Goal: Task Accomplishment & Management: Manage account settings

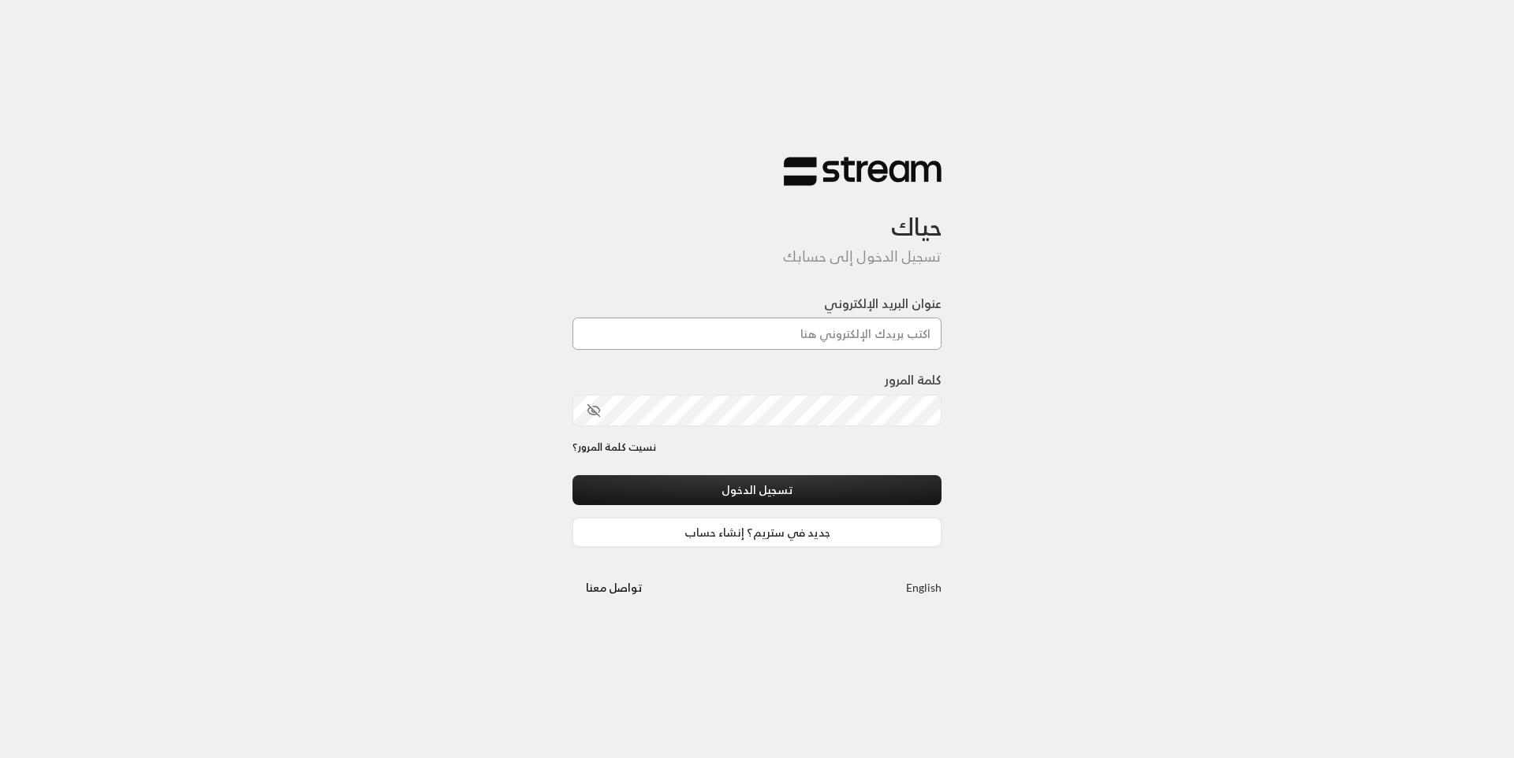
click at [783, 333] on input "عنوان البريد الإلكتروني" at bounding box center [756, 334] width 369 height 32
type input "earlyears2019@gmail.com"
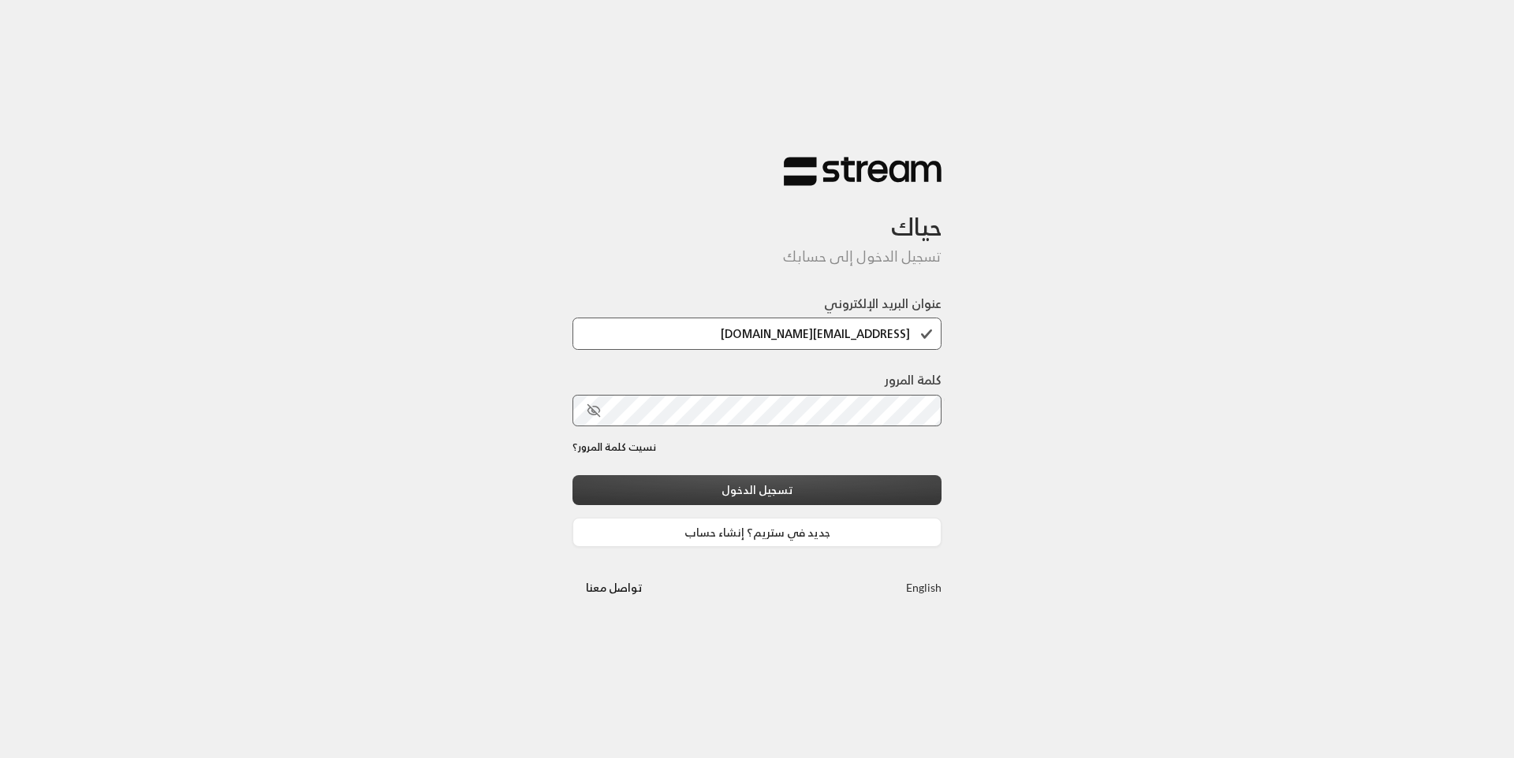
click at [788, 490] on button "تسجيل الدخول" at bounding box center [756, 489] width 369 height 29
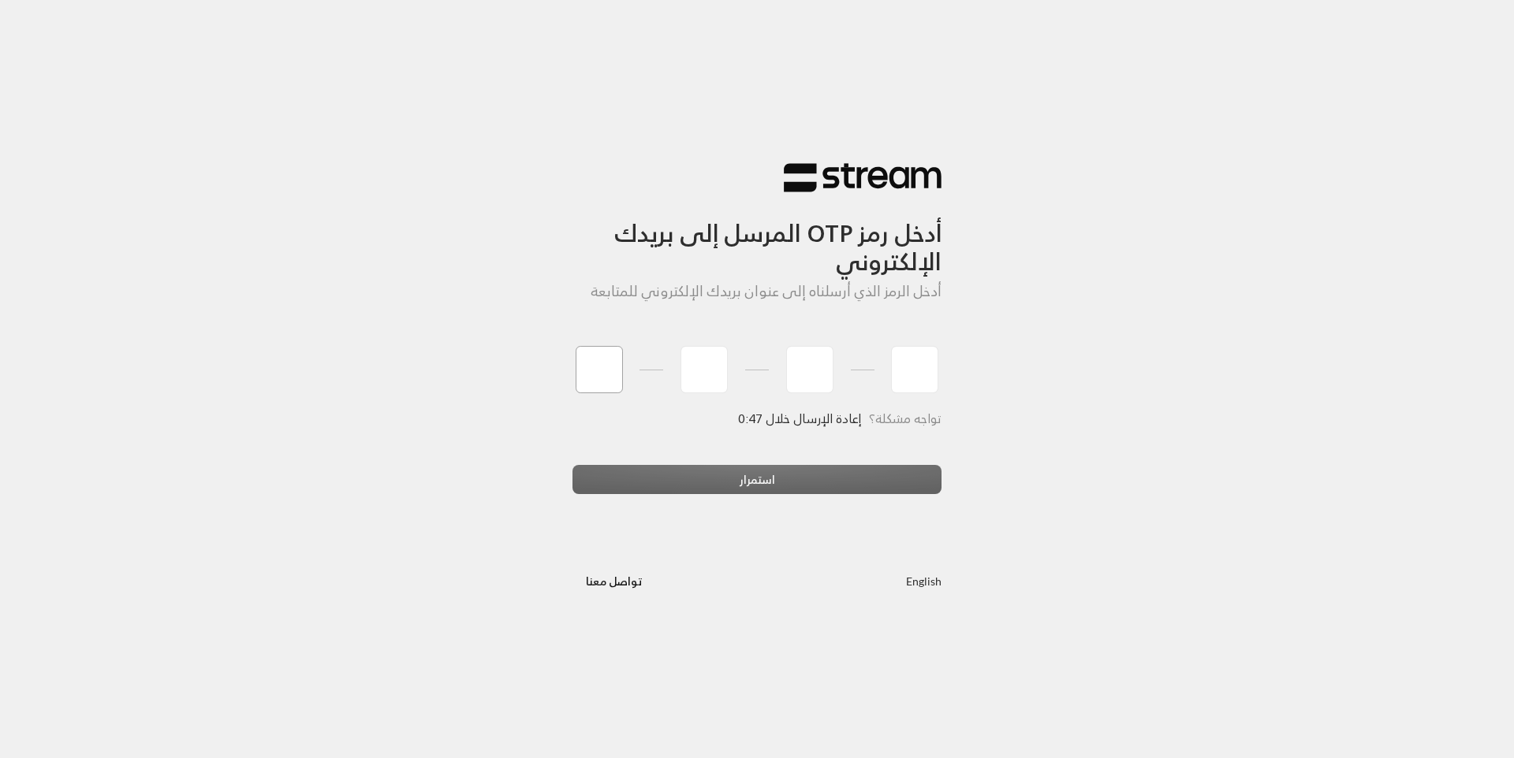
type input "4"
type input "3"
type input "6"
type input "9"
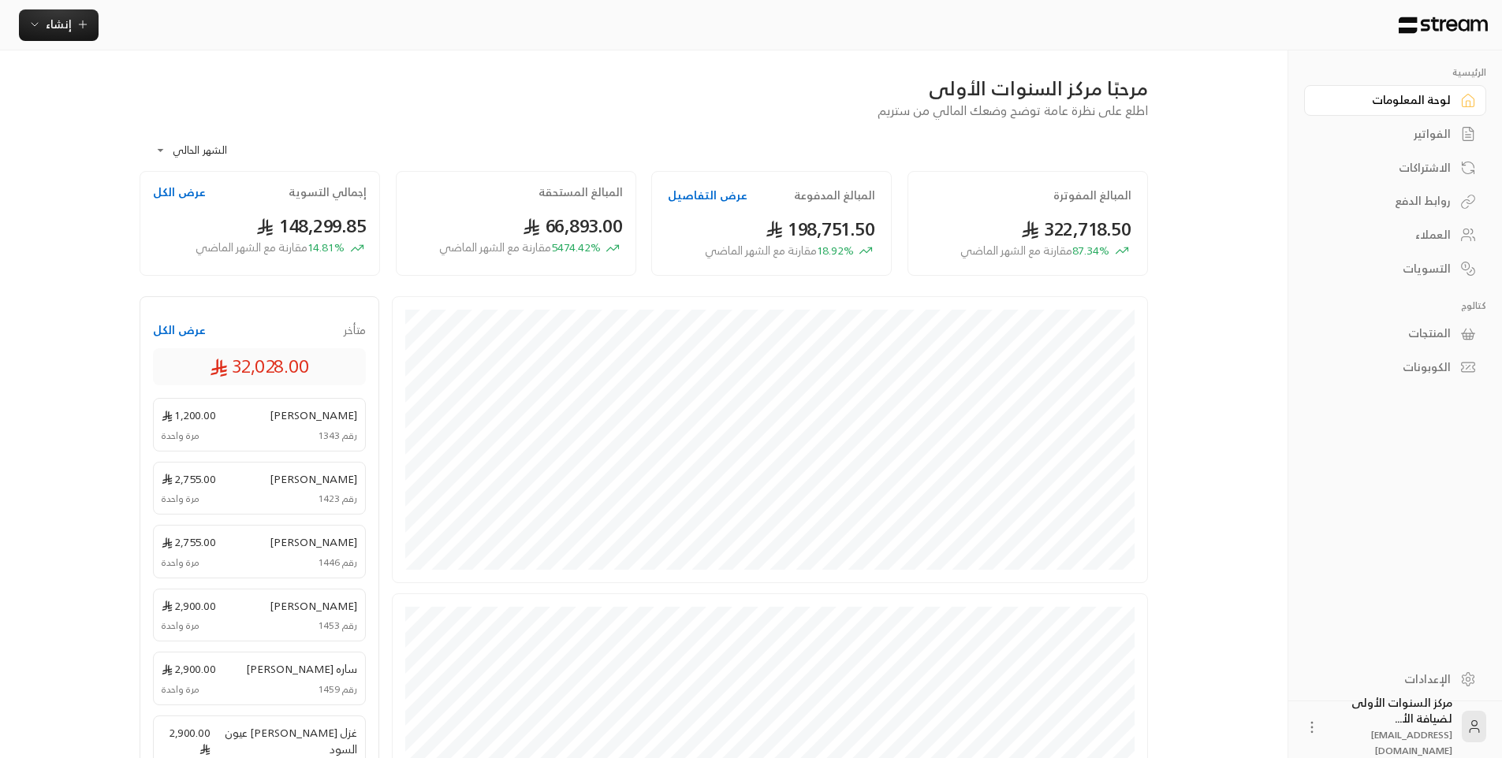
click at [1422, 229] on div "العملاء" at bounding box center [1387, 235] width 127 height 16
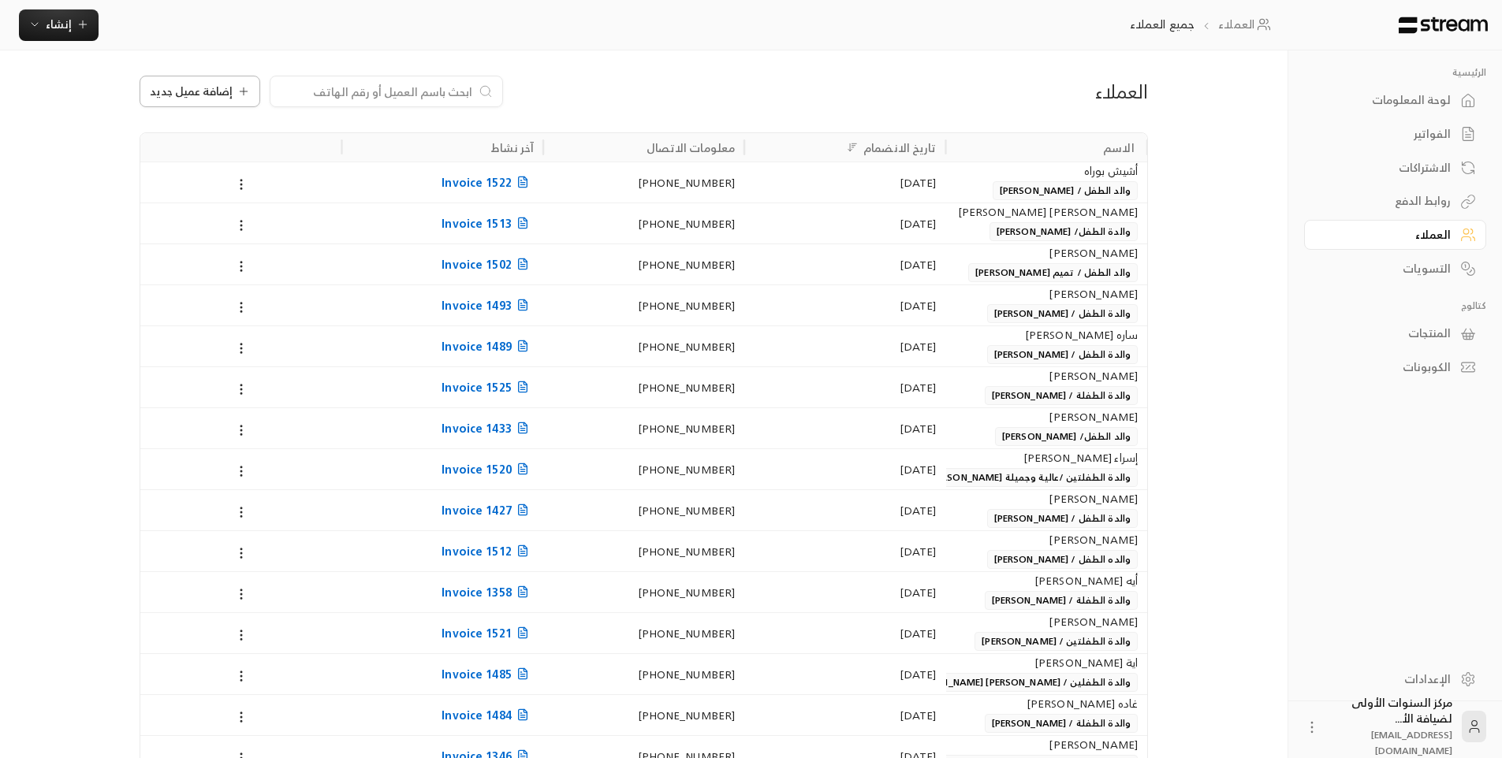
click at [221, 101] on button "إضافة عميل جديد" at bounding box center [200, 92] width 121 height 32
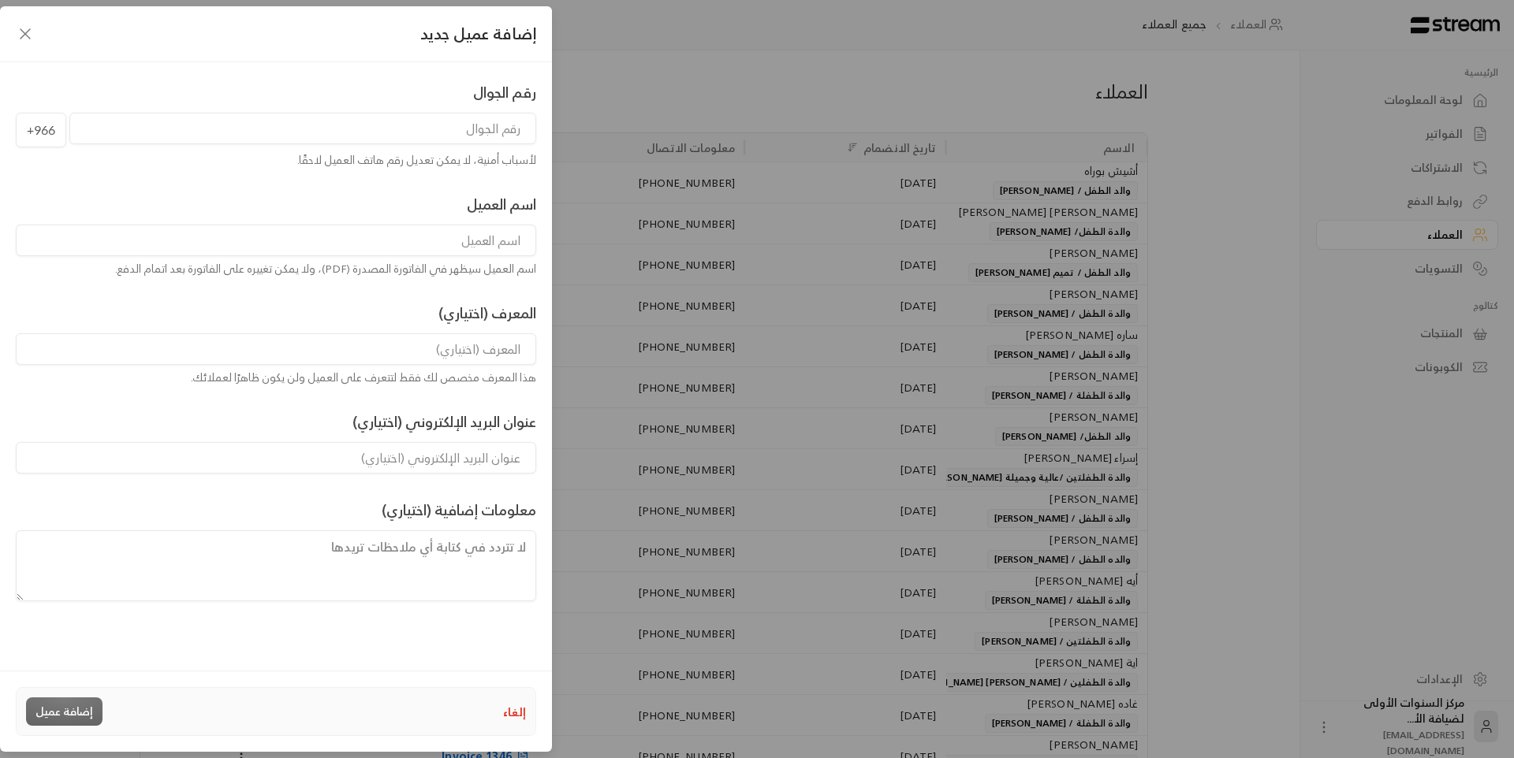
click at [470, 123] on input "tel" at bounding box center [302, 129] width 467 height 32
type input "555195050"
click at [493, 248] on input at bounding box center [276, 241] width 520 height 32
type input "[PERSON_NAME]"
click at [503, 360] on input at bounding box center [276, 350] width 520 height 32
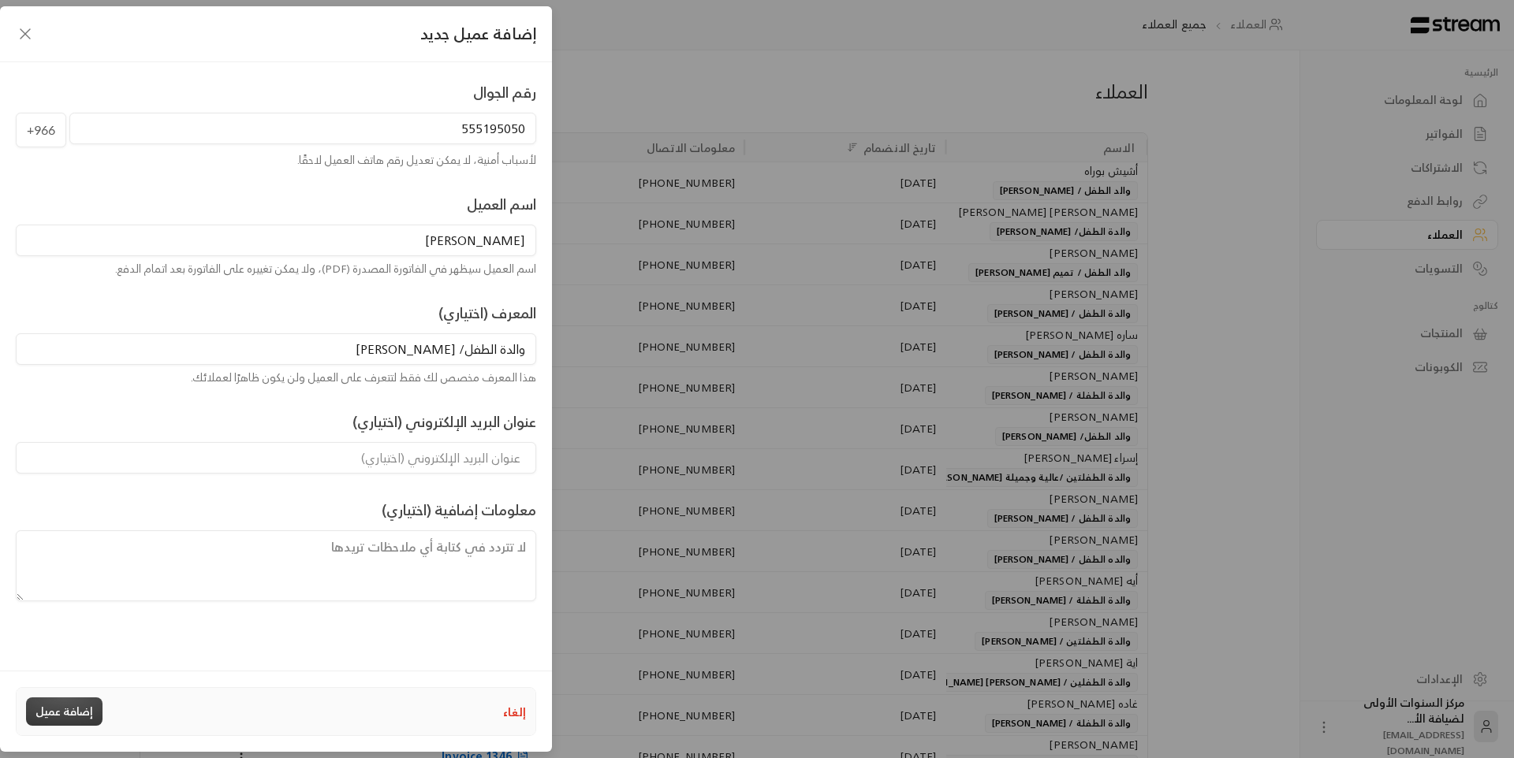
type input "والدة الطفل/ [PERSON_NAME]"
click at [65, 723] on button "إضافة عميل" at bounding box center [64, 712] width 76 height 28
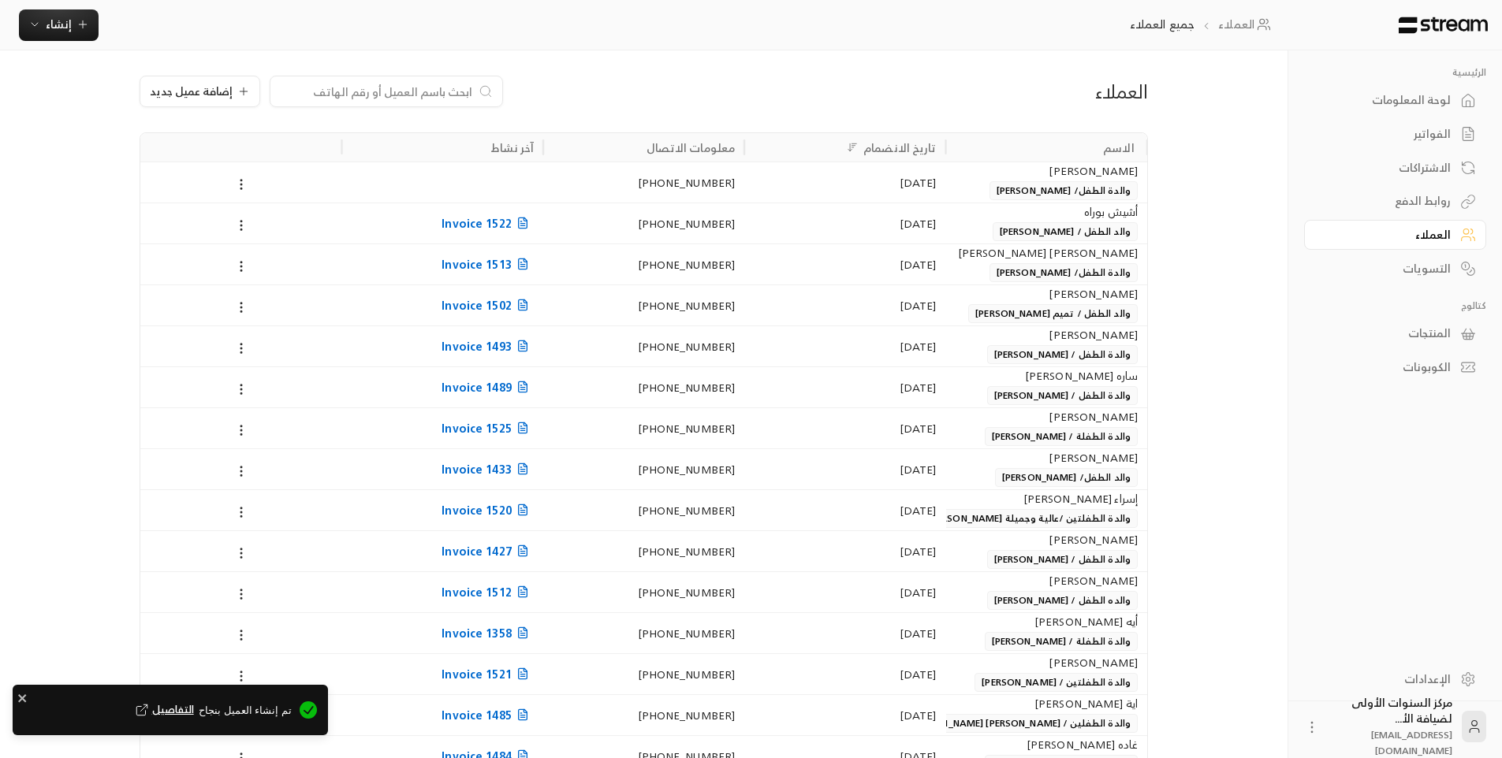
click at [1435, 132] on div "الفواتير" at bounding box center [1387, 134] width 127 height 16
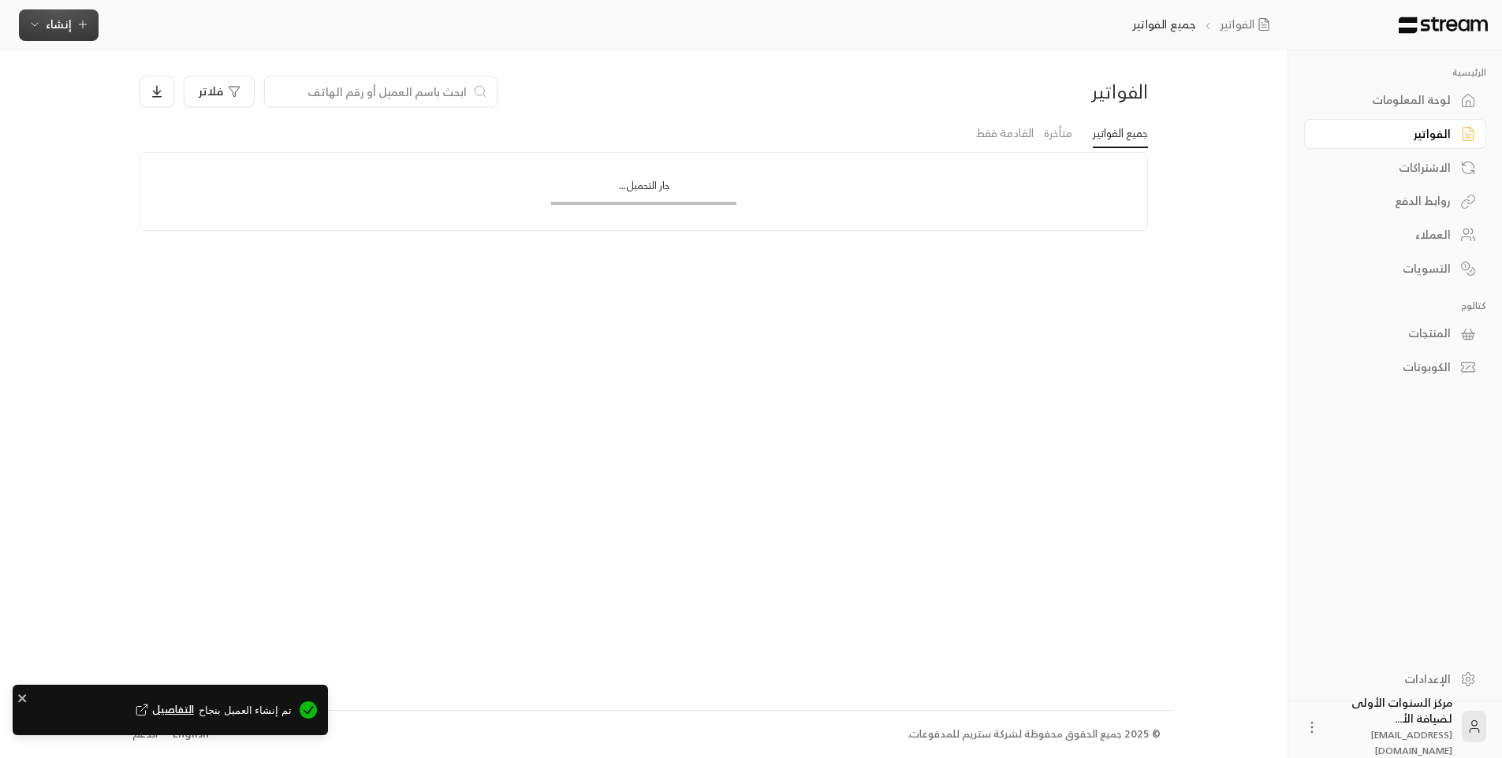
click at [89, 23] on button "إنشاء" at bounding box center [59, 25] width 80 height 32
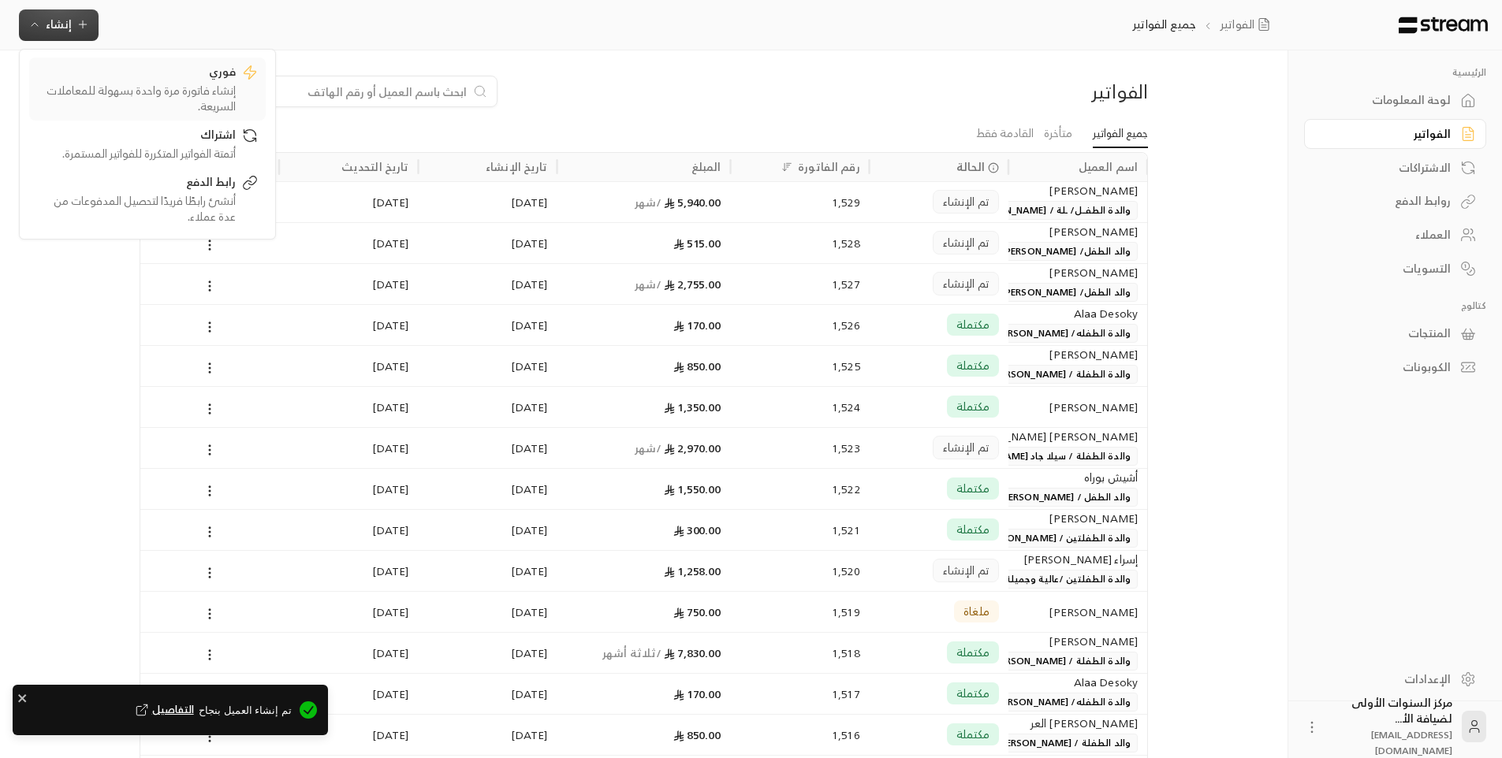
click at [219, 99] on div "إنشاء فاتورة مرة واحدة بسهولة للمعاملات السريعة." at bounding box center [136, 99] width 199 height 32
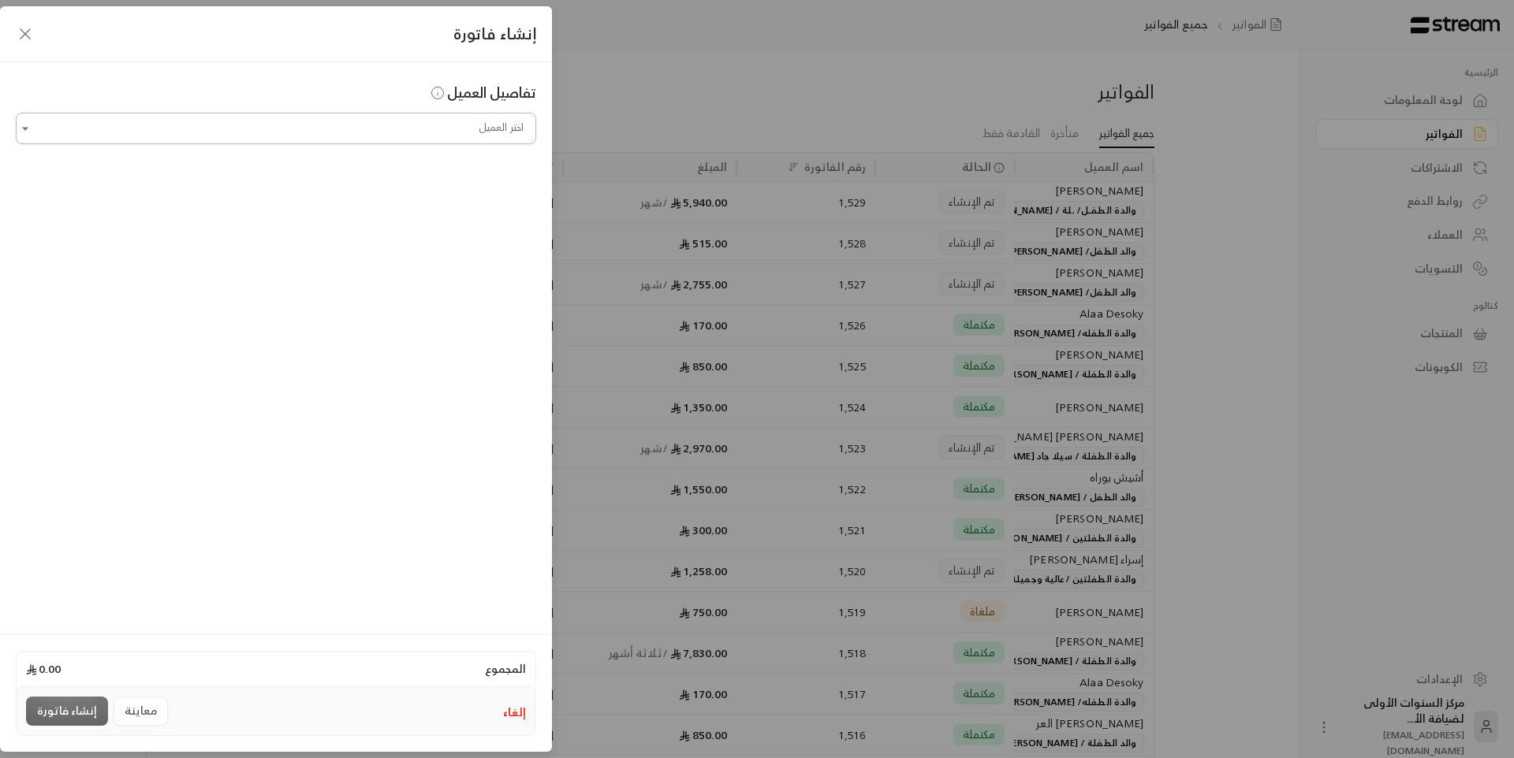
click at [431, 133] on input "اختر العميل" at bounding box center [276, 129] width 520 height 28
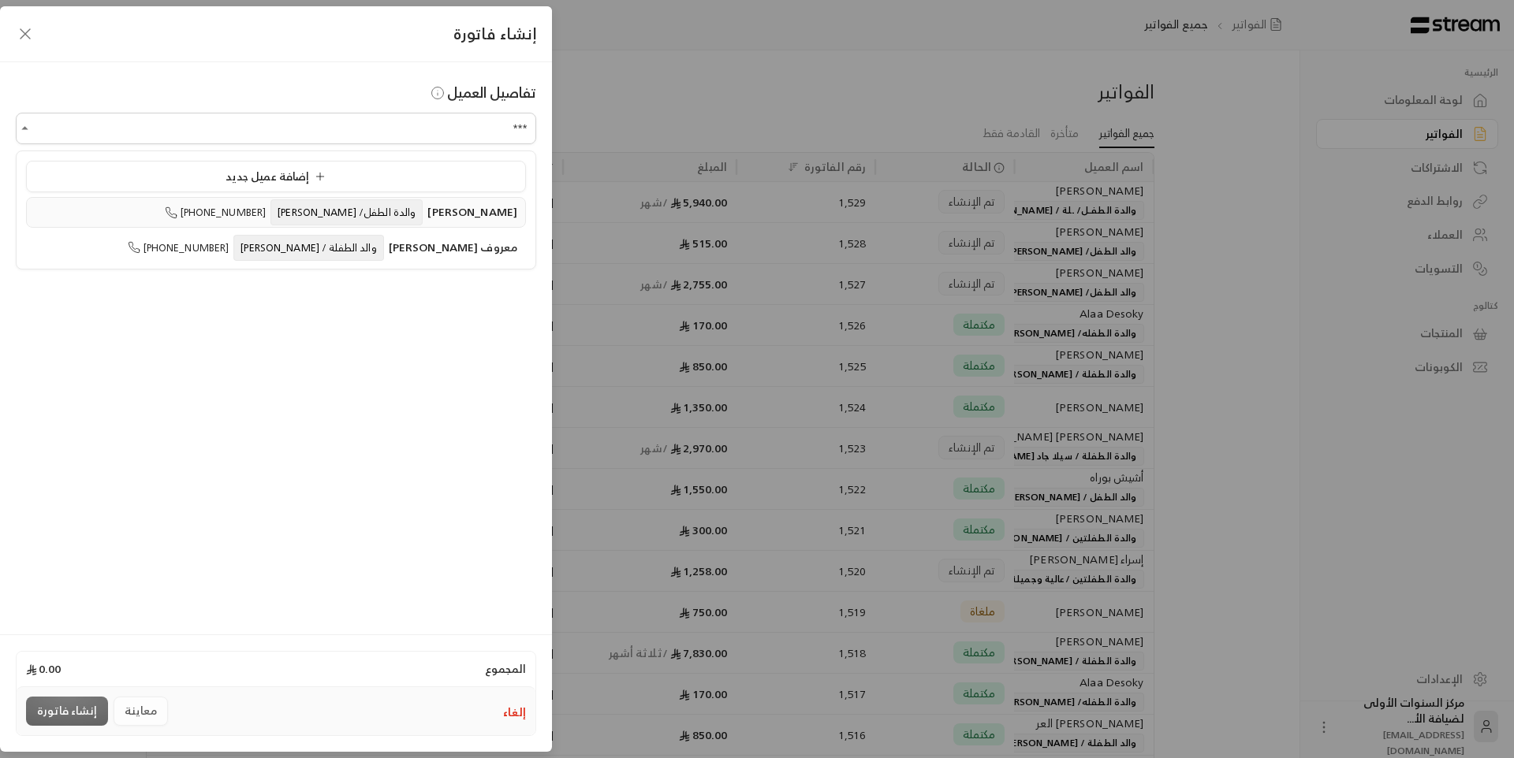
click at [360, 209] on span "والدة الطفل/ [PERSON_NAME]" at bounding box center [346, 212] width 152 height 26
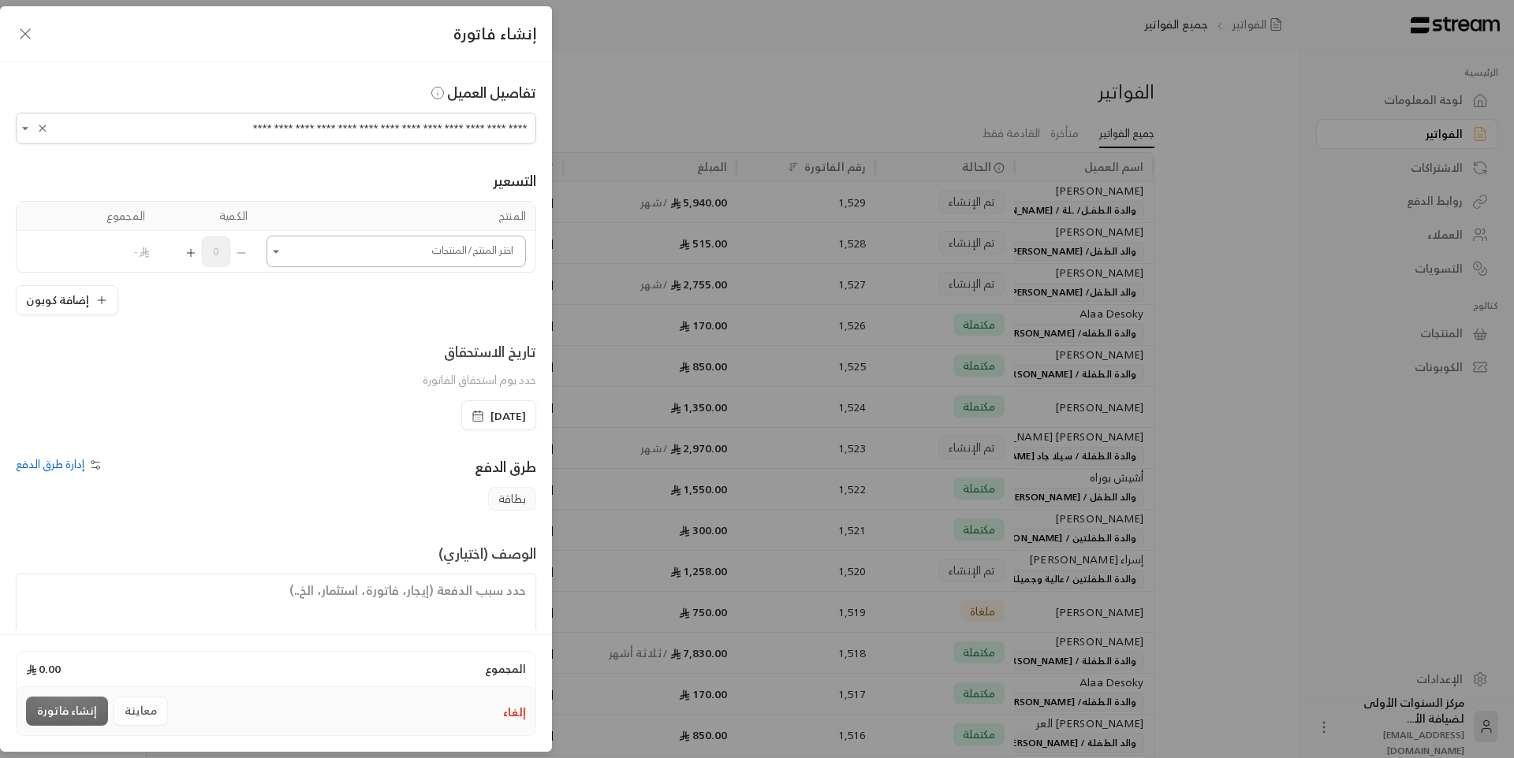
type input "**********"
click at [437, 244] on input "اختر العميل" at bounding box center [395, 252] width 259 height 28
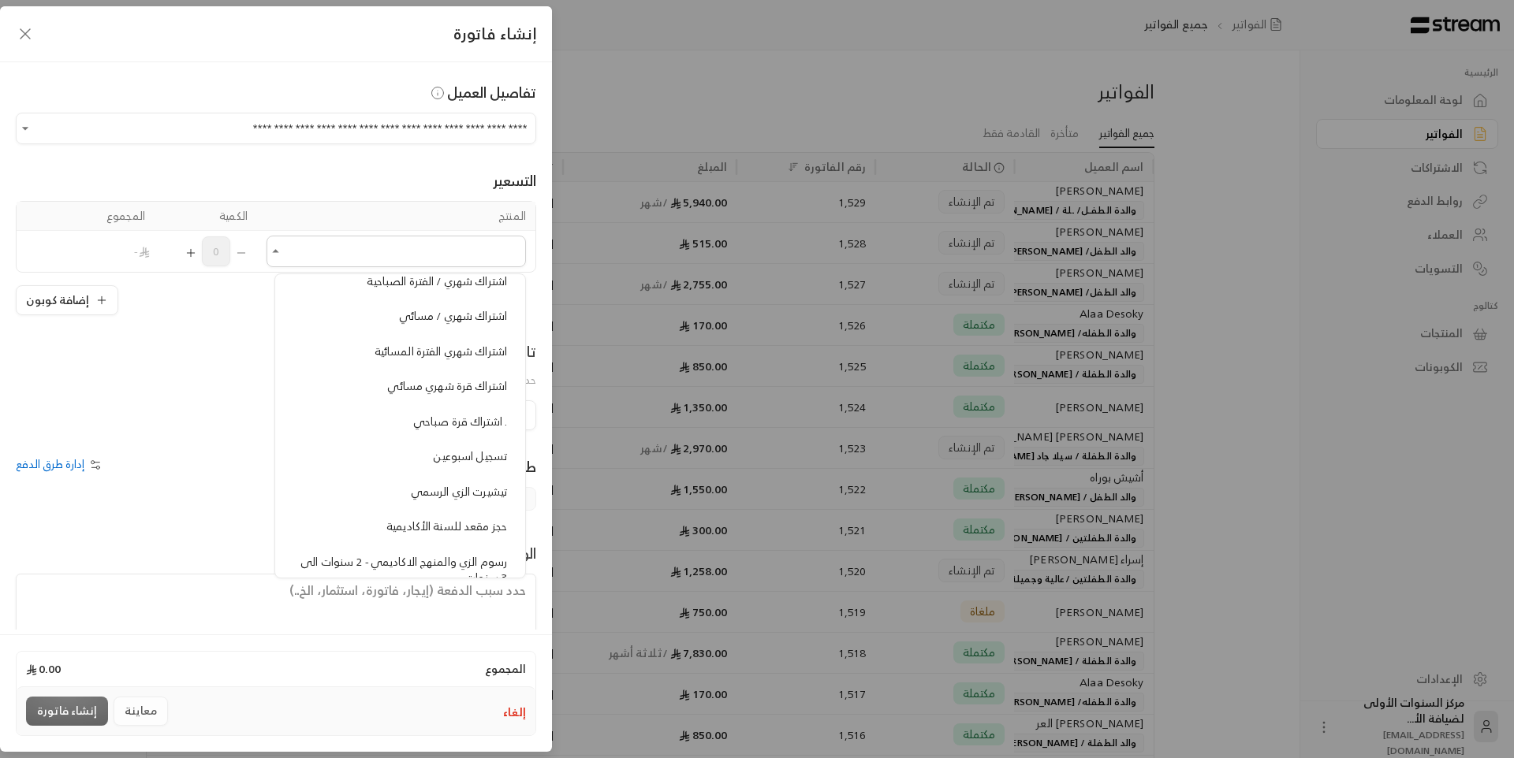
scroll to position [1261, 0]
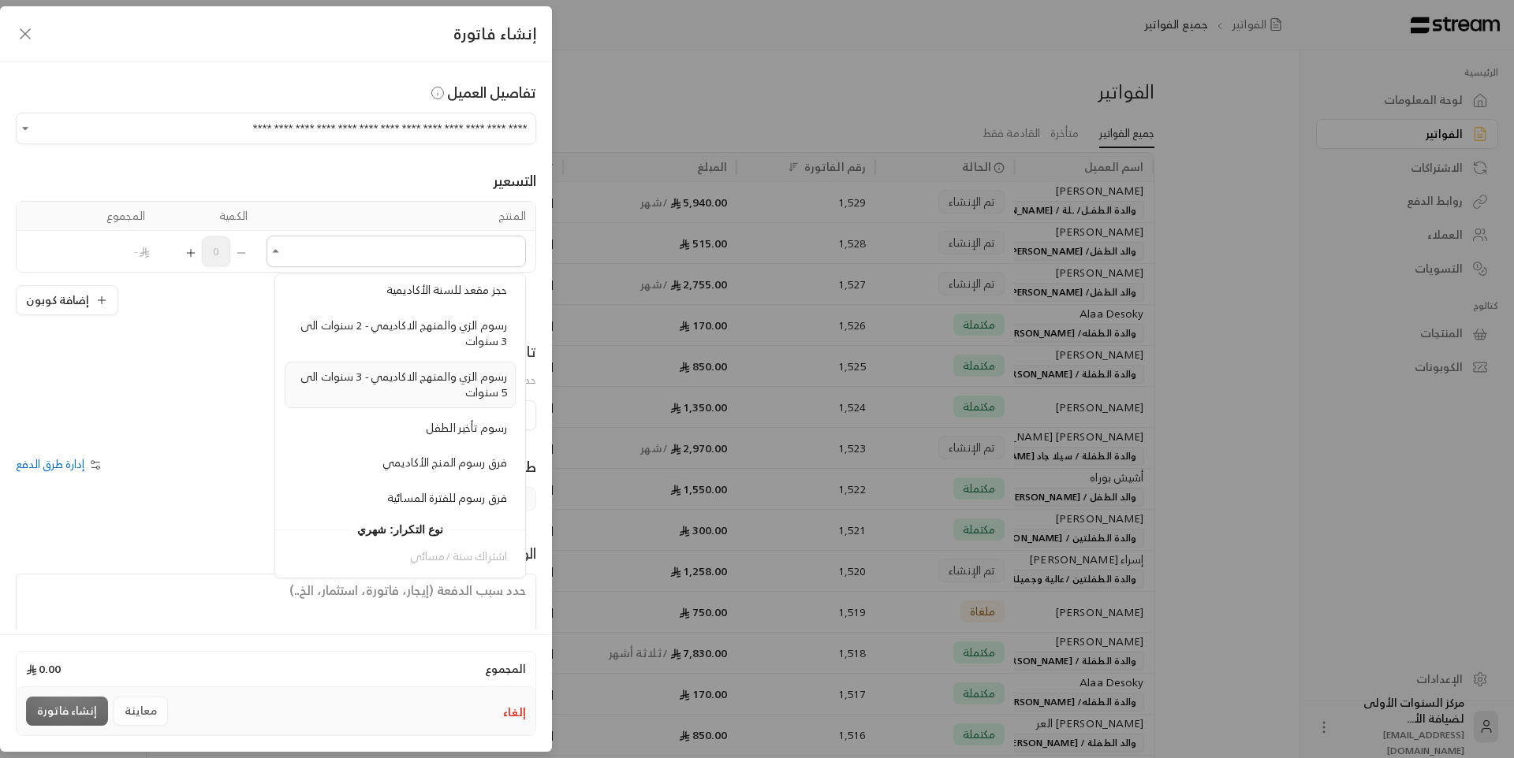
click at [441, 385] on span "رسوم الزي والمنهج الاكاديمي - 3 سنوات الى 5 سنوات" at bounding box center [403, 385] width 207 height 36
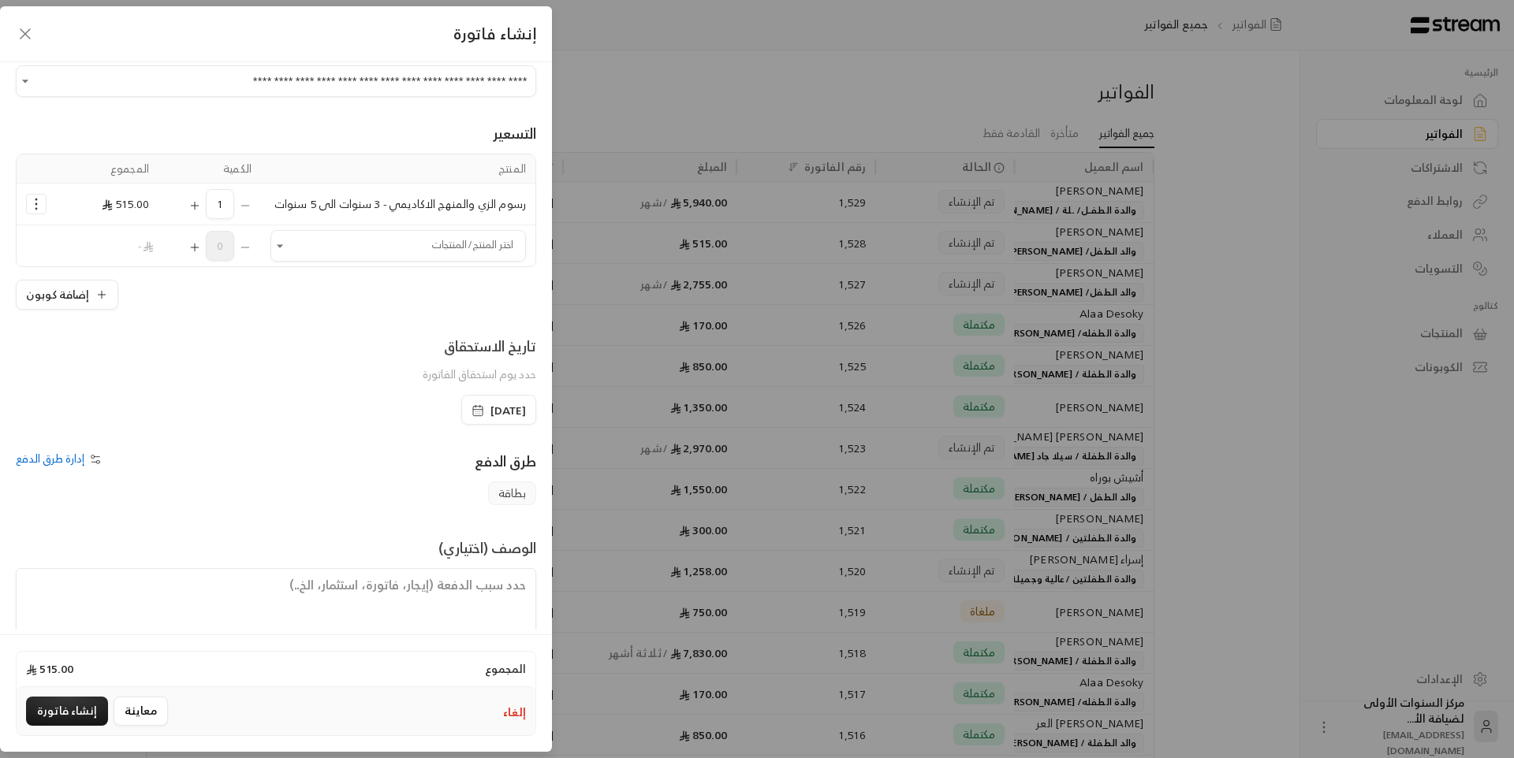
scroll to position [91, 0]
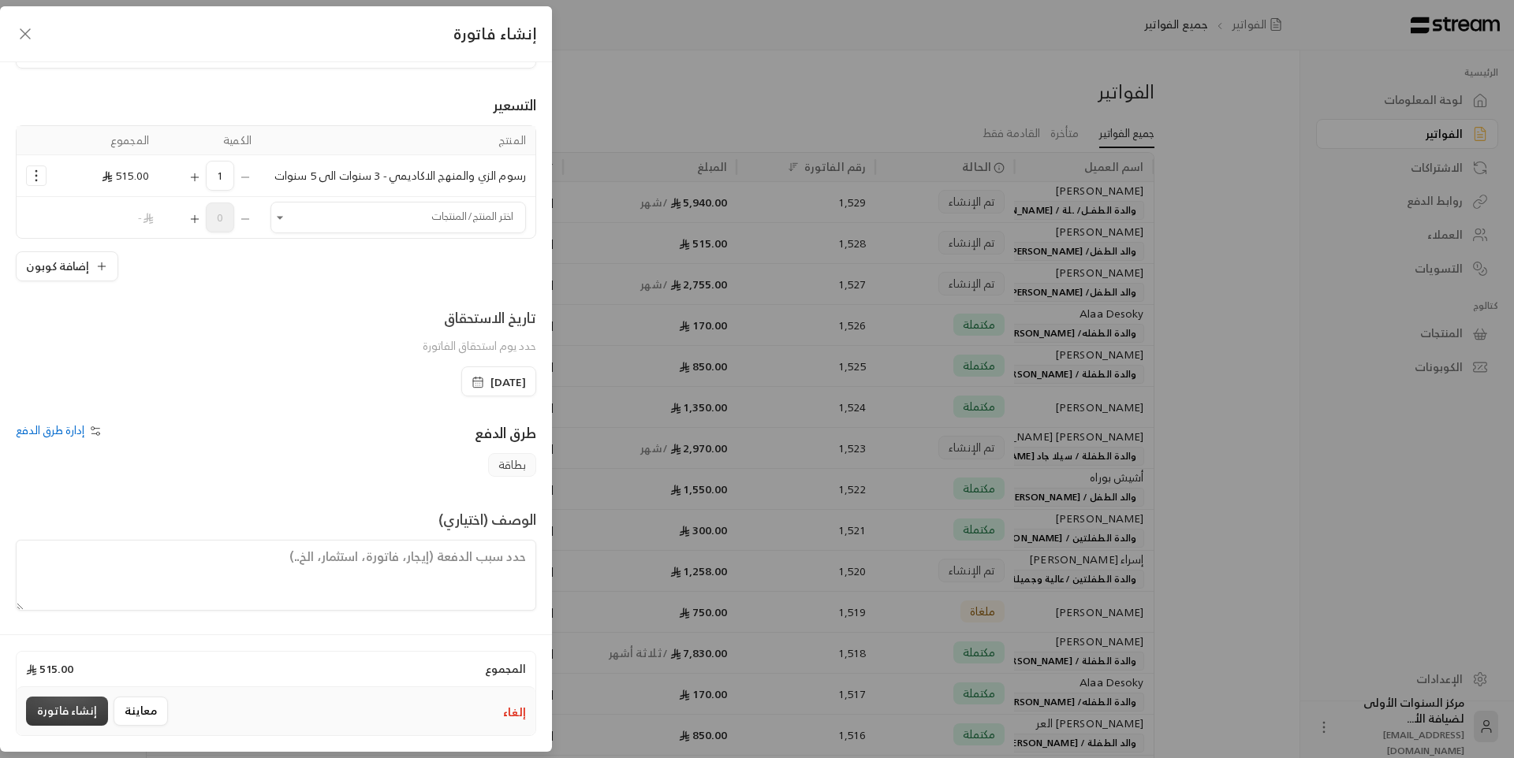
click at [93, 713] on button "إنشاء فاتورة" at bounding box center [67, 711] width 82 height 29
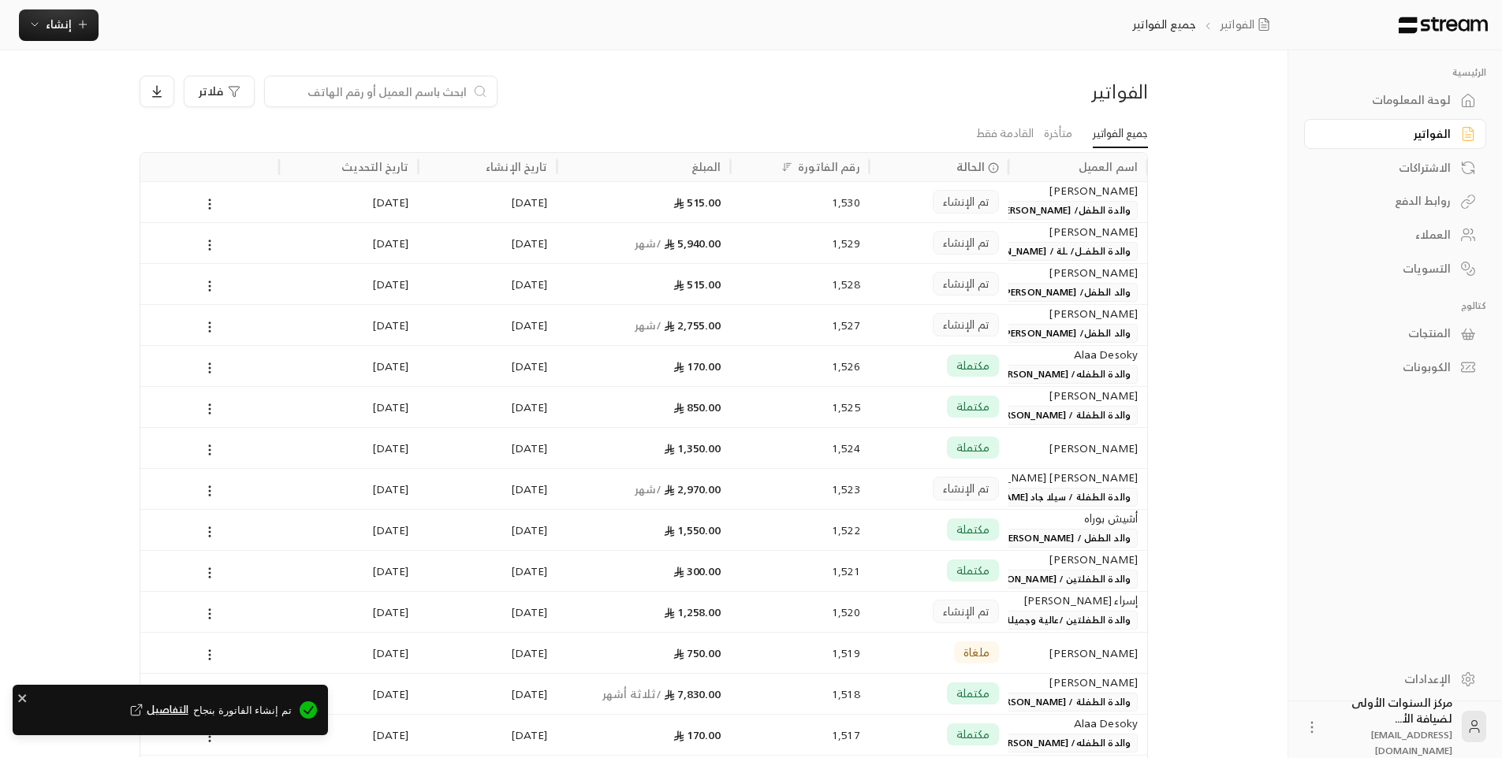
click at [957, 204] on span "تم الإنشاء" at bounding box center [966, 202] width 46 height 16
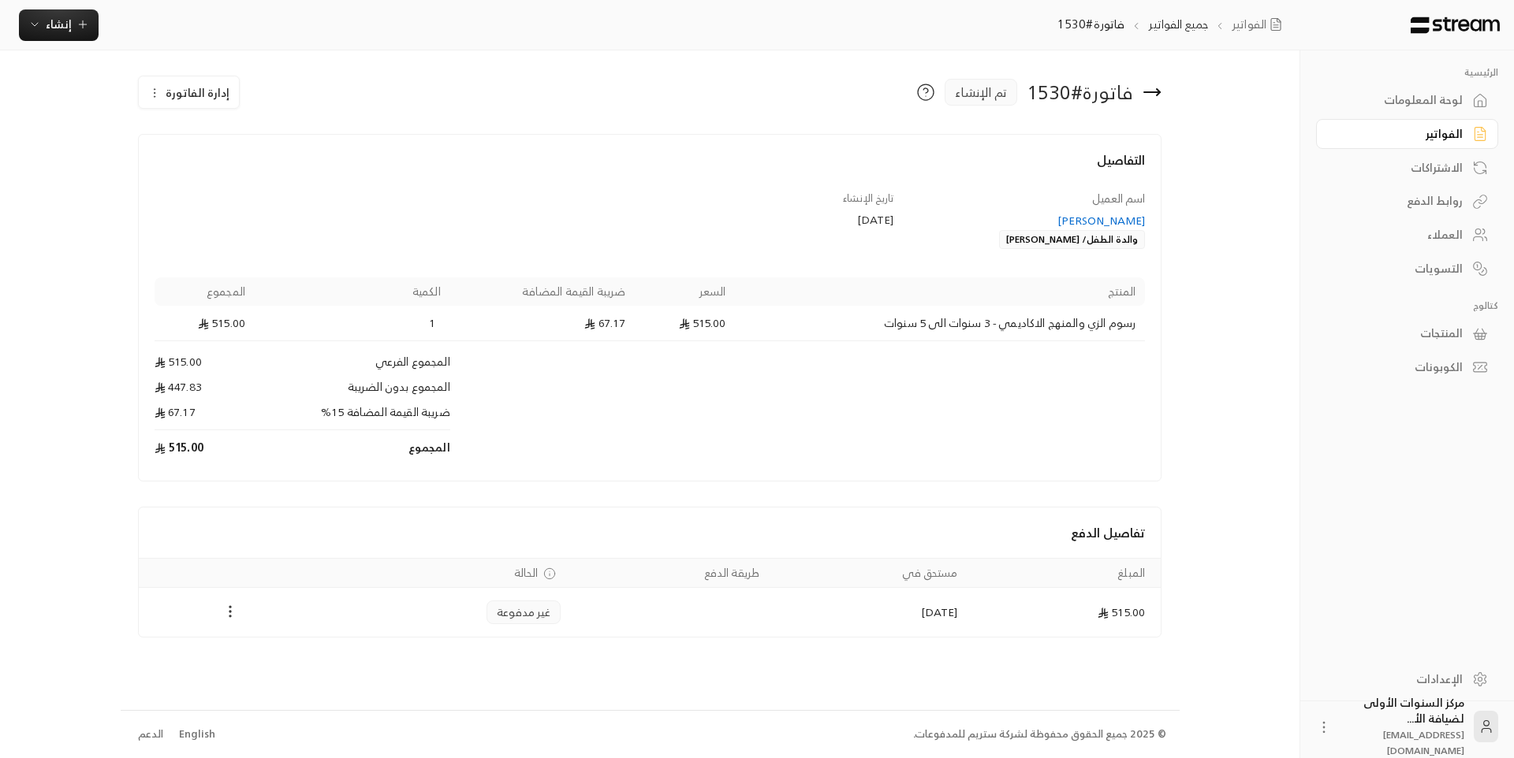
click at [229, 606] on icon "Payments" at bounding box center [230, 612] width 16 height 16
click at [276, 648] on li "تغيير الحالة الى مدفوعة" at bounding box center [286, 653] width 114 height 28
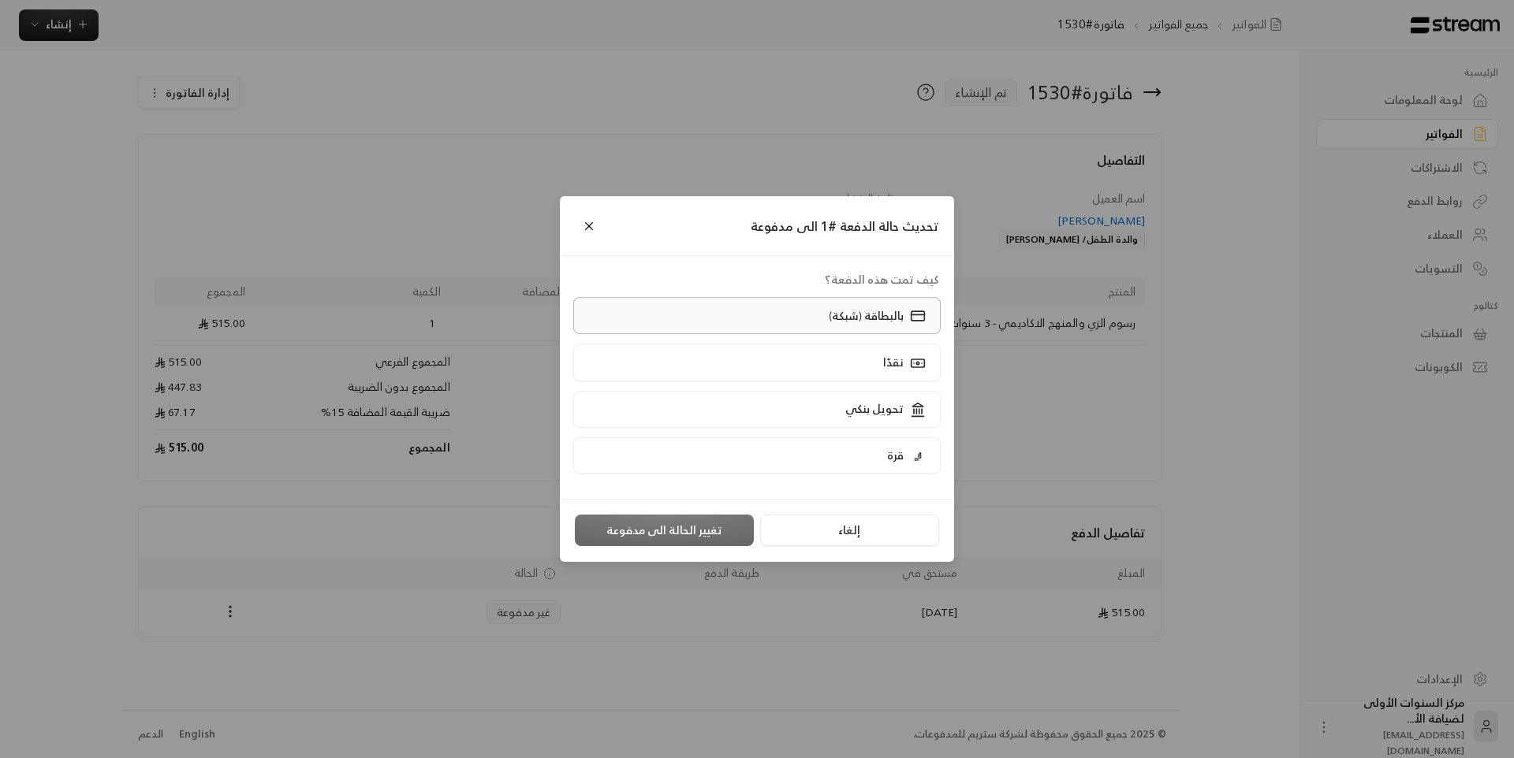
click at [762, 309] on label "بالبطاقة (شبكة)" at bounding box center [757, 315] width 368 height 37
click at [636, 531] on button "تغيير الحالة الى مدفوعة" at bounding box center [664, 531] width 179 height 32
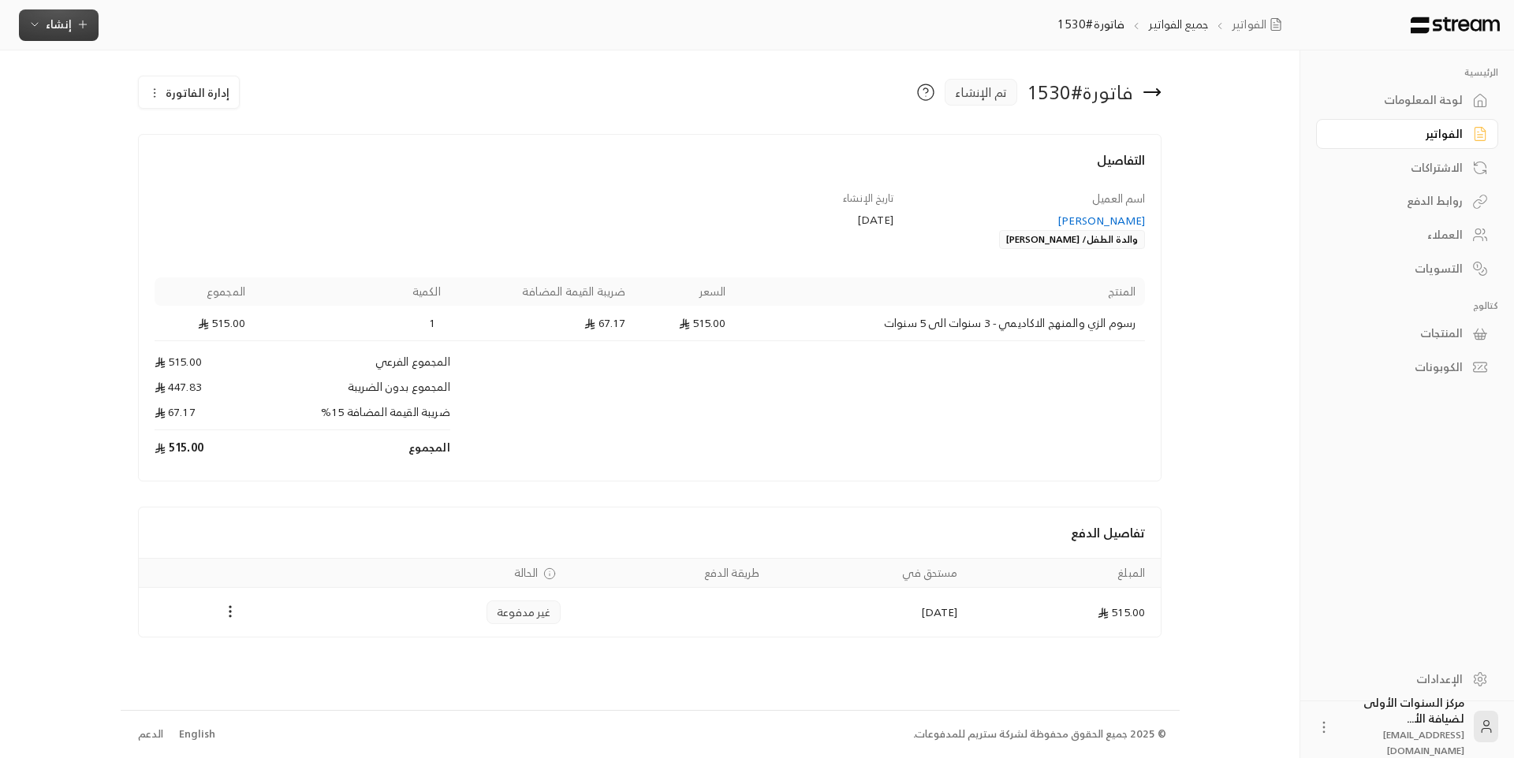
click at [84, 34] on button "إنشاء" at bounding box center [59, 25] width 80 height 32
click at [182, 92] on div "إنشاء فاتورة مرة واحدة بسهولة للمعاملات السريعة." at bounding box center [136, 99] width 199 height 32
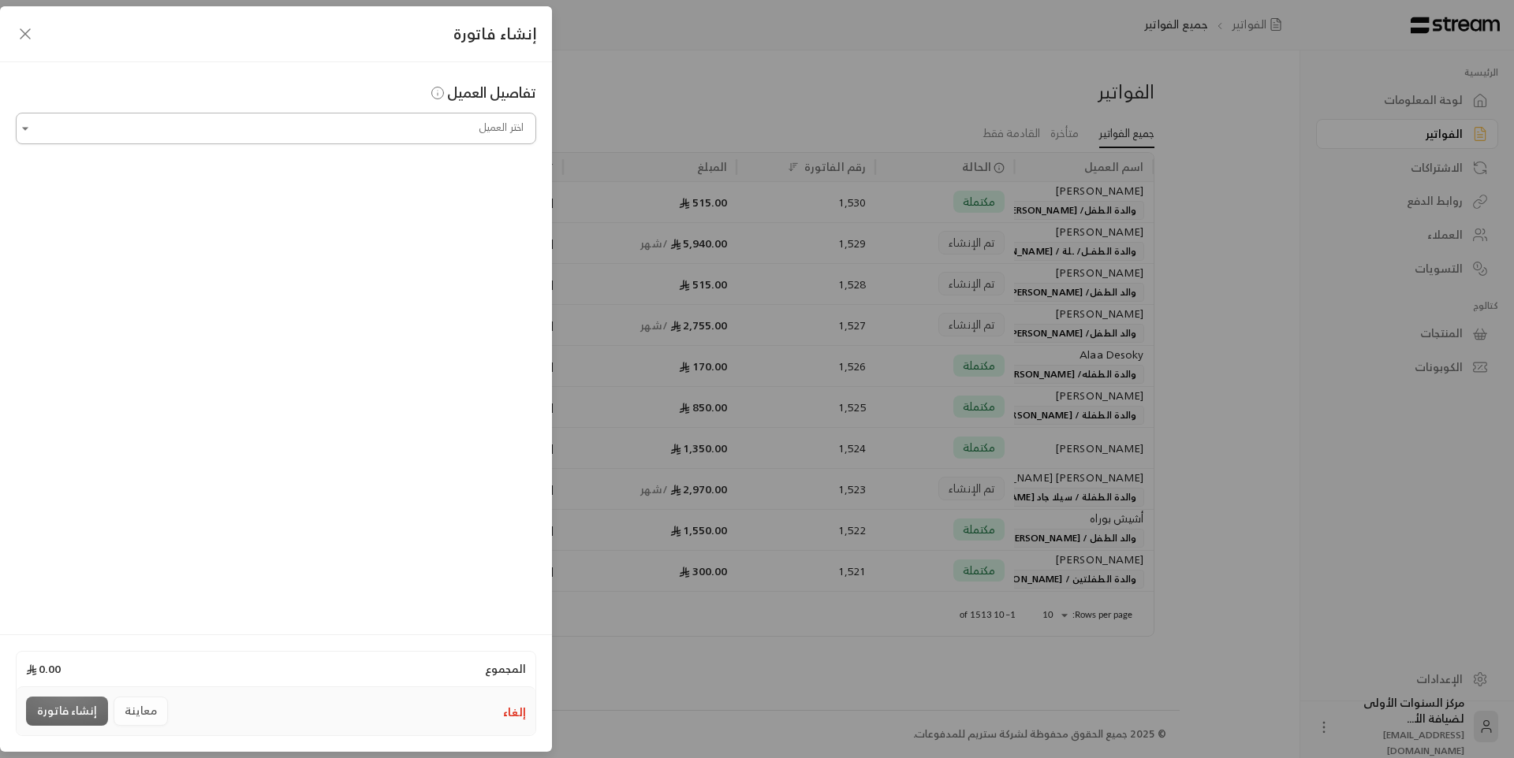
click at [368, 138] on input "اختر العميل" at bounding box center [276, 129] width 520 height 28
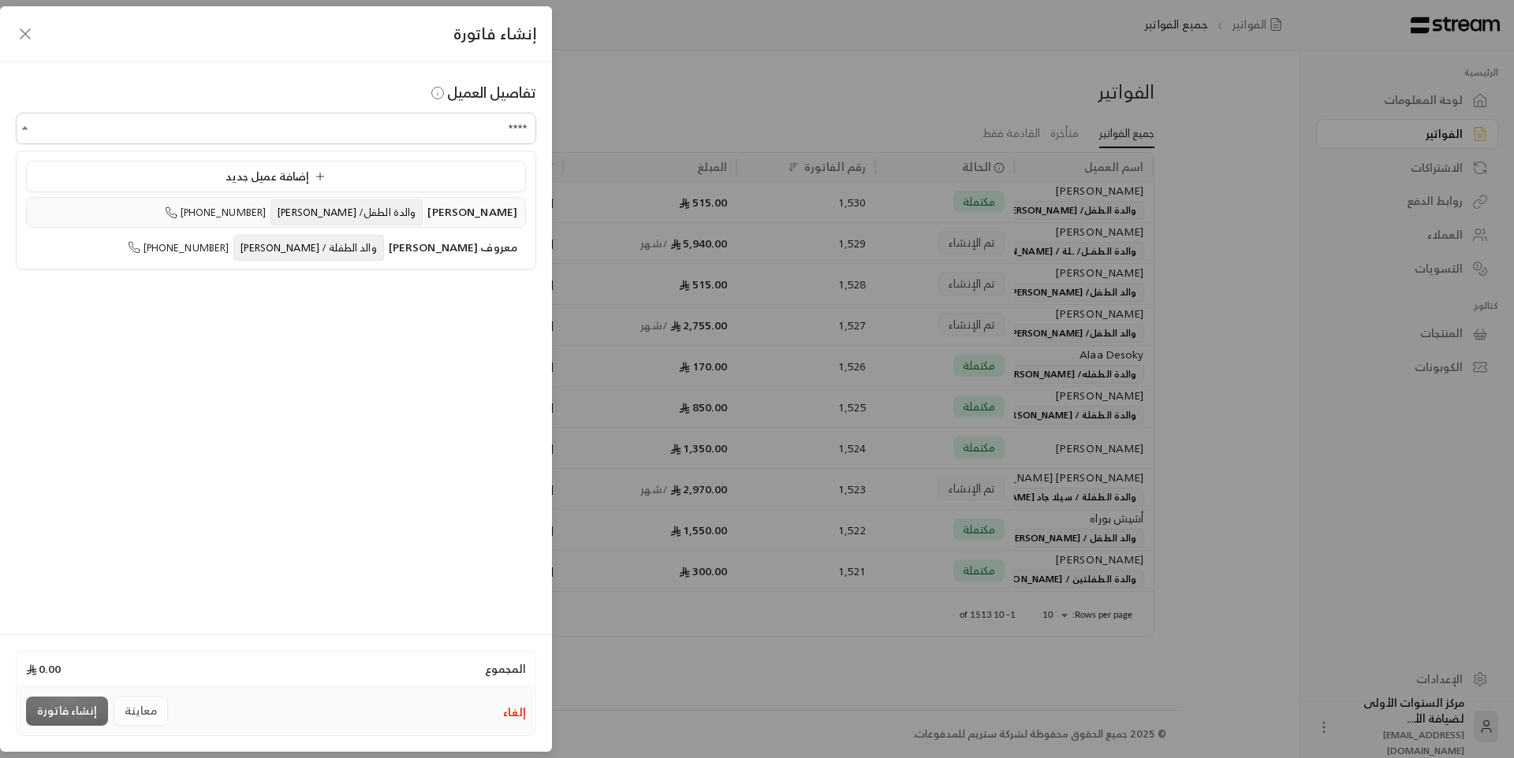
click at [351, 222] on span "والدة الطفل/ [PERSON_NAME]" at bounding box center [346, 212] width 152 height 26
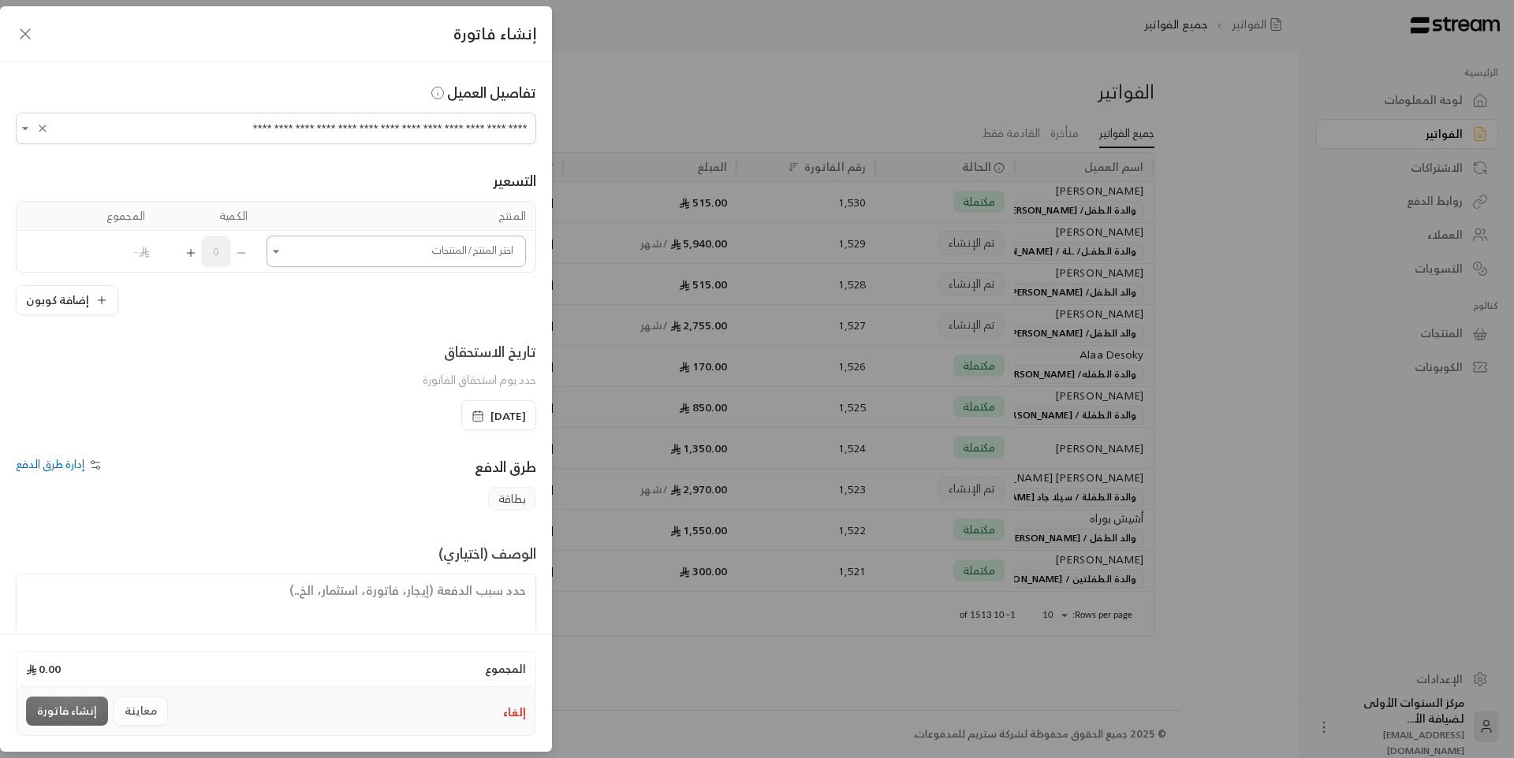
type input "**********"
click at [382, 256] on input "اختر العميل" at bounding box center [395, 252] width 259 height 28
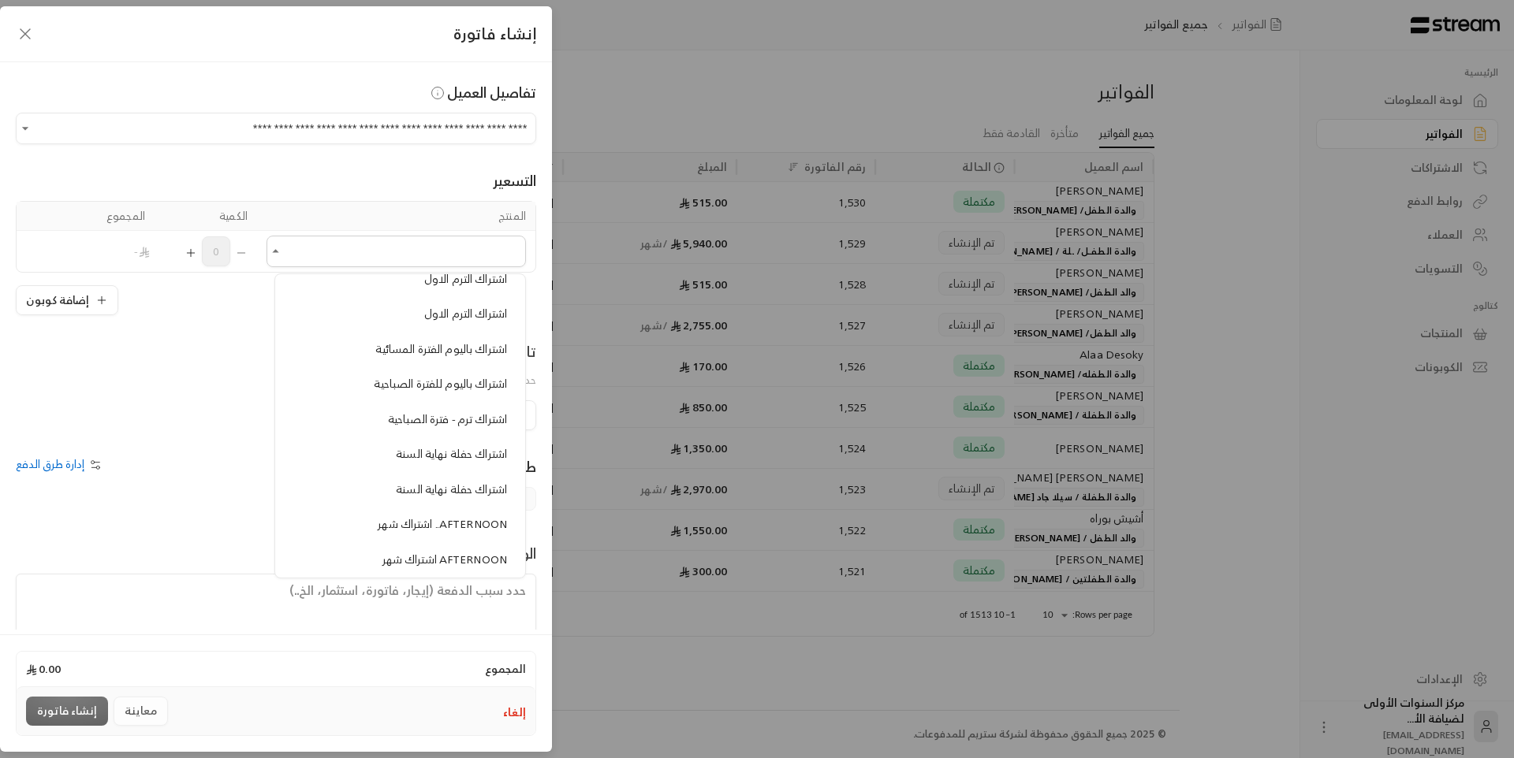
scroll to position [552, 0]
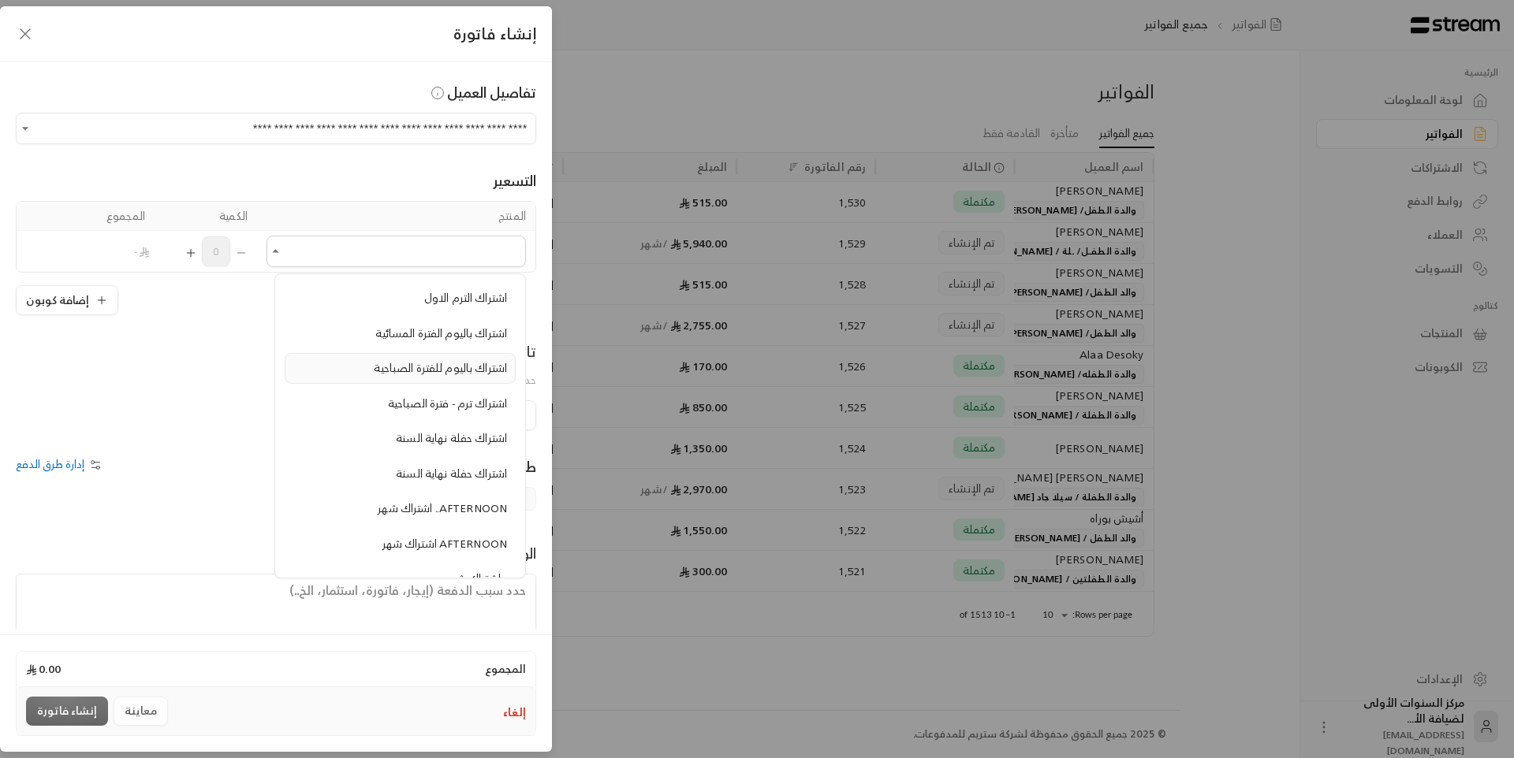
click at [434, 361] on span "اشتراك باليوم للفترة الصباحية" at bounding box center [440, 368] width 133 height 20
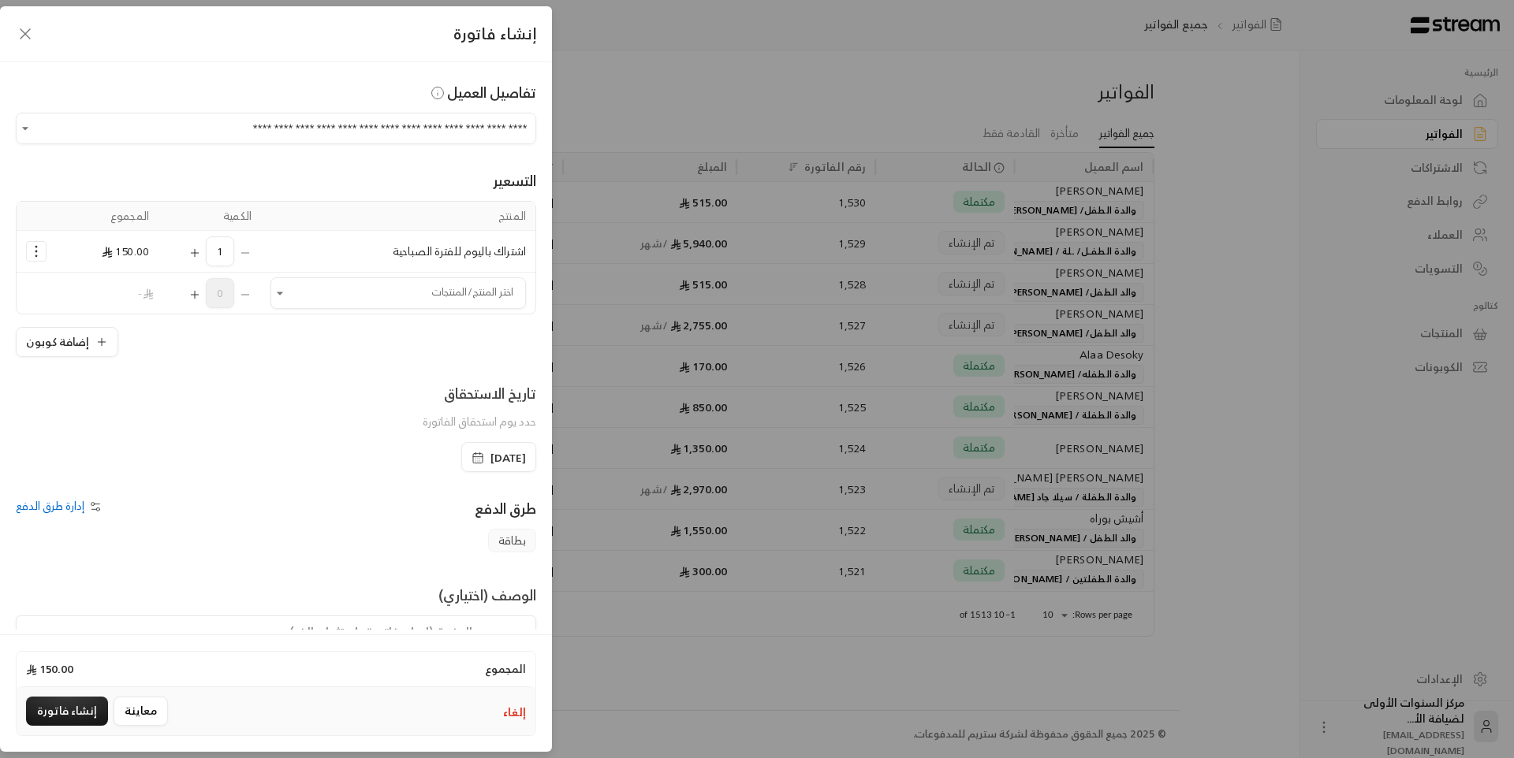
click at [198, 253] on icon "Selected Products" at bounding box center [194, 253] width 7 height 0
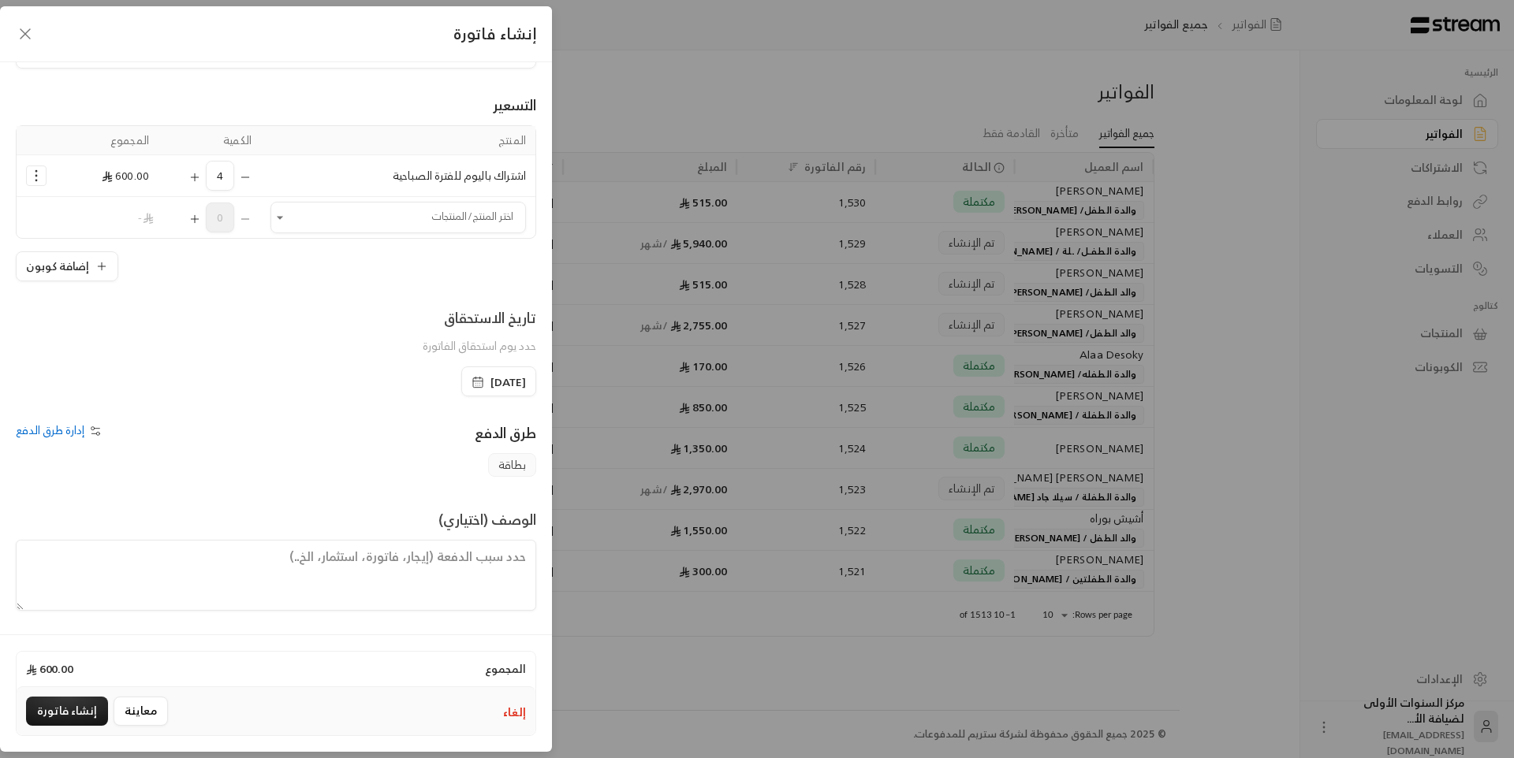
click at [493, 561] on textarea at bounding box center [276, 575] width 520 height 71
type textarea "من تاريخ 26/ 8/ 2025 حتى 31/ 8 /2025"
click at [93, 717] on button "إنشاء فاتورة" at bounding box center [67, 711] width 82 height 29
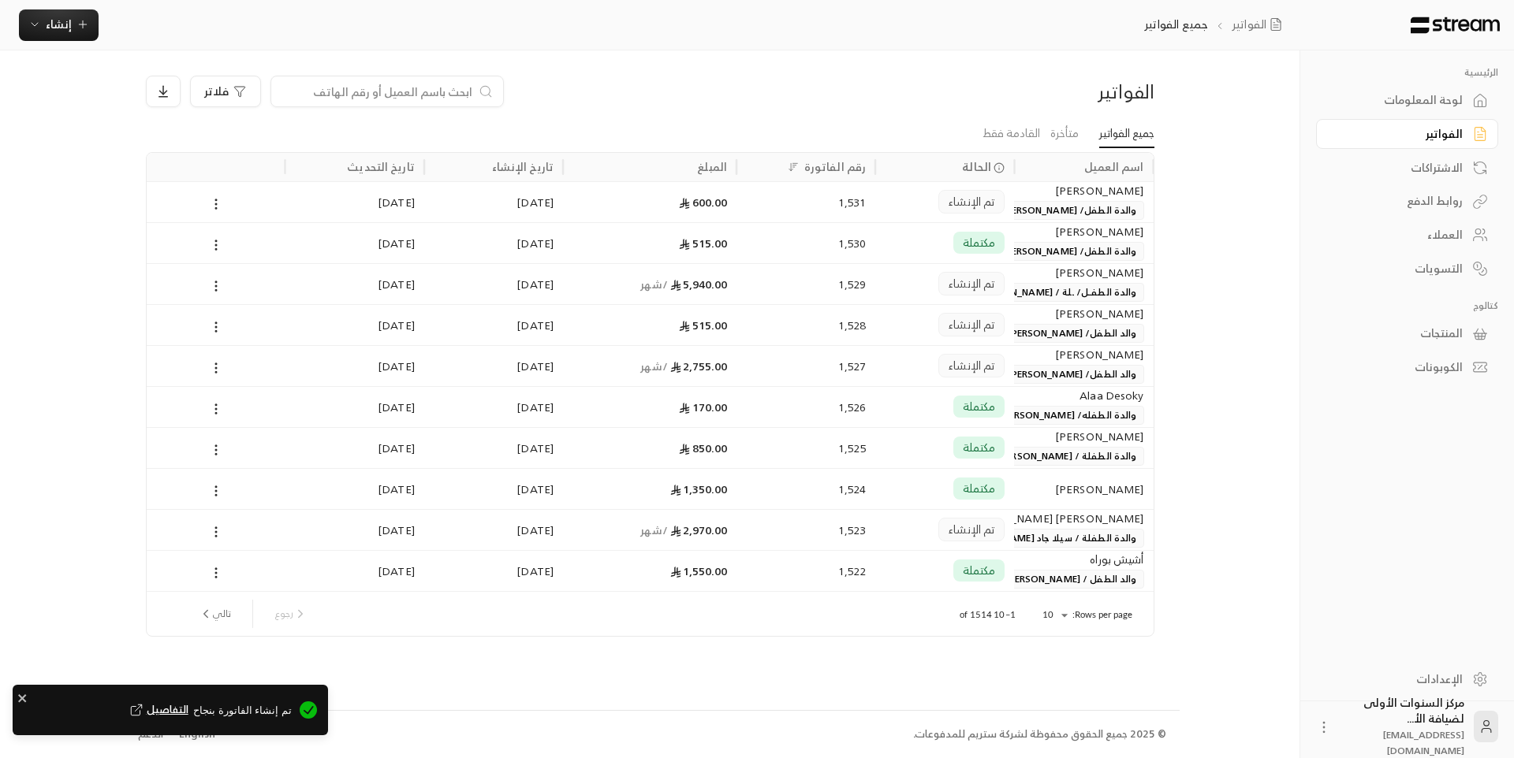
click at [1069, 199] on div "[PERSON_NAME]" at bounding box center [1083, 190] width 120 height 17
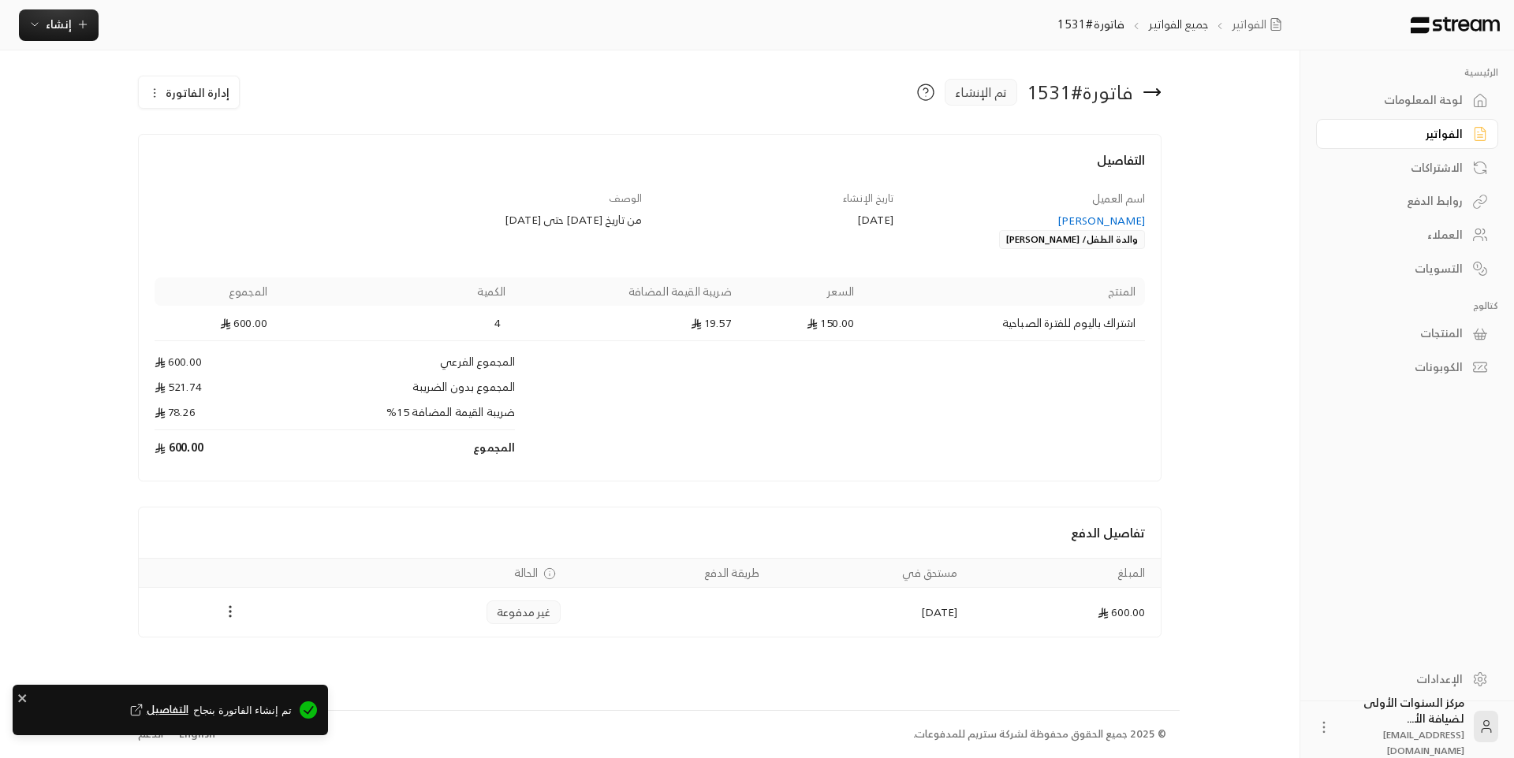
click at [226, 612] on icon "Payments" at bounding box center [230, 612] width 16 height 16
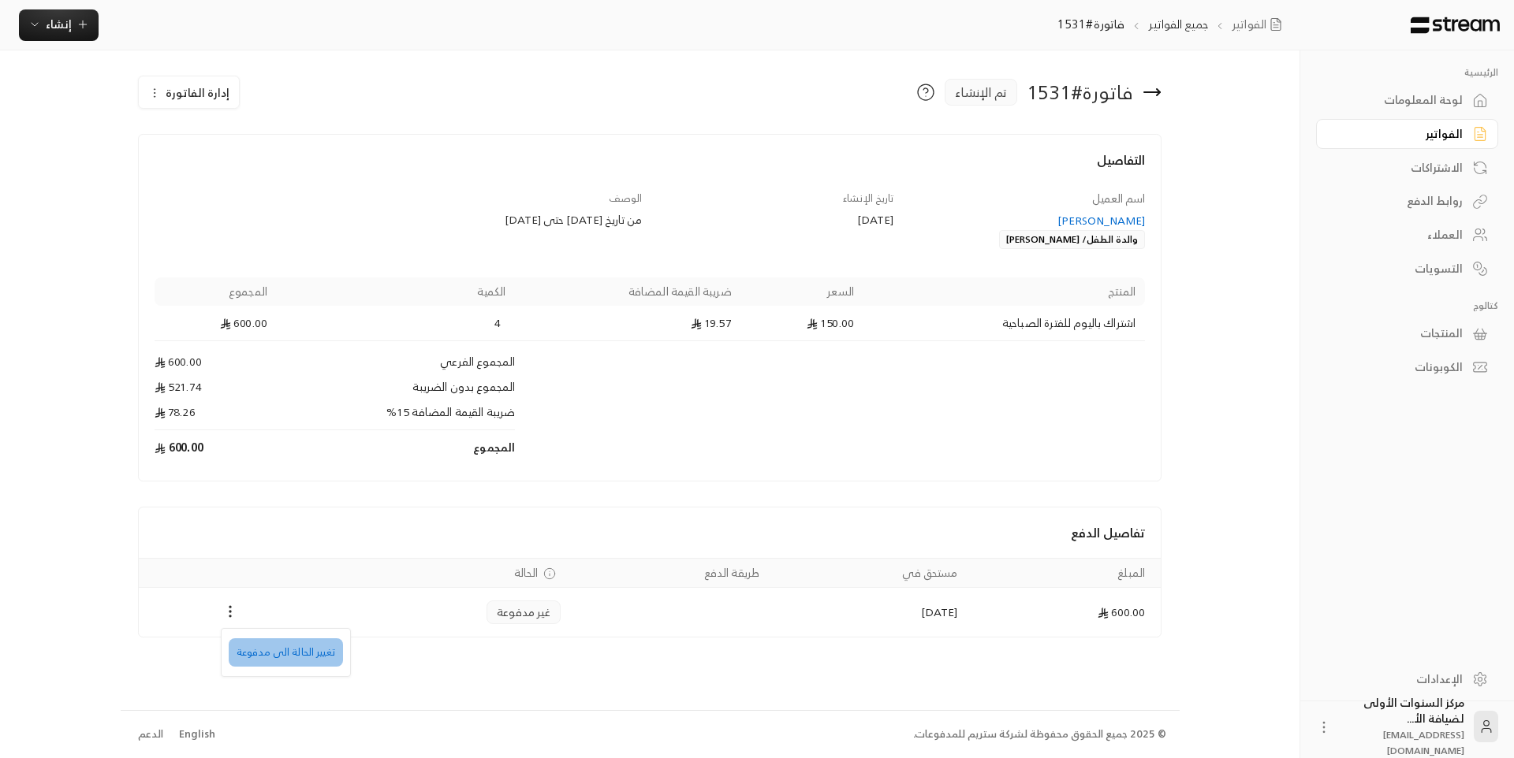
click at [336, 641] on li "تغيير الحالة الى مدفوعة" at bounding box center [286, 653] width 114 height 28
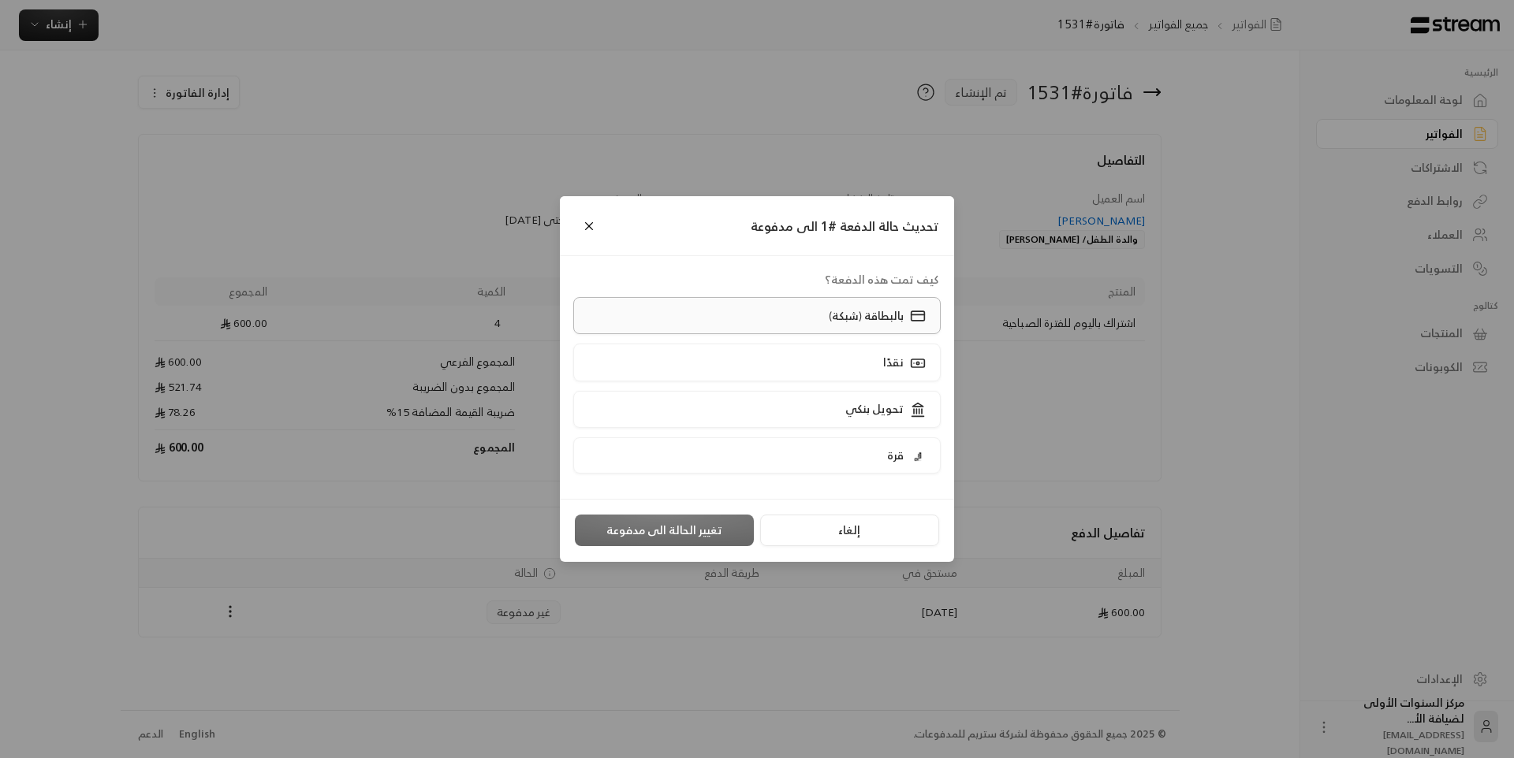
click at [880, 319] on p "بالبطاقة (شبكة)" at bounding box center [866, 316] width 75 height 16
click at [676, 536] on button "تغيير الحالة الى مدفوعة" at bounding box center [664, 531] width 179 height 32
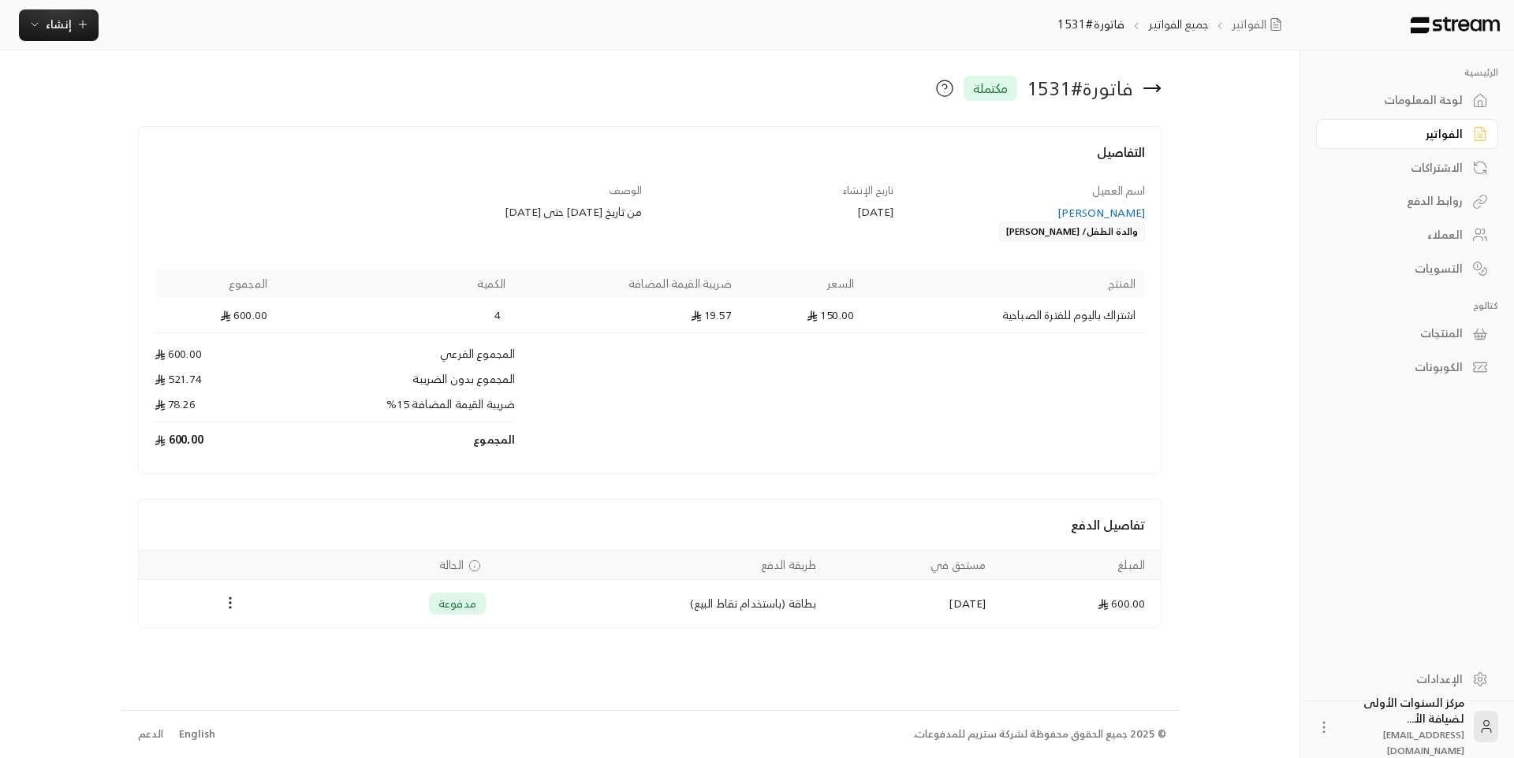
click at [388, 100] on div at bounding box center [303, 88] width 346 height 25
click at [1379, 125] on link "الفواتير" at bounding box center [1407, 134] width 182 height 31
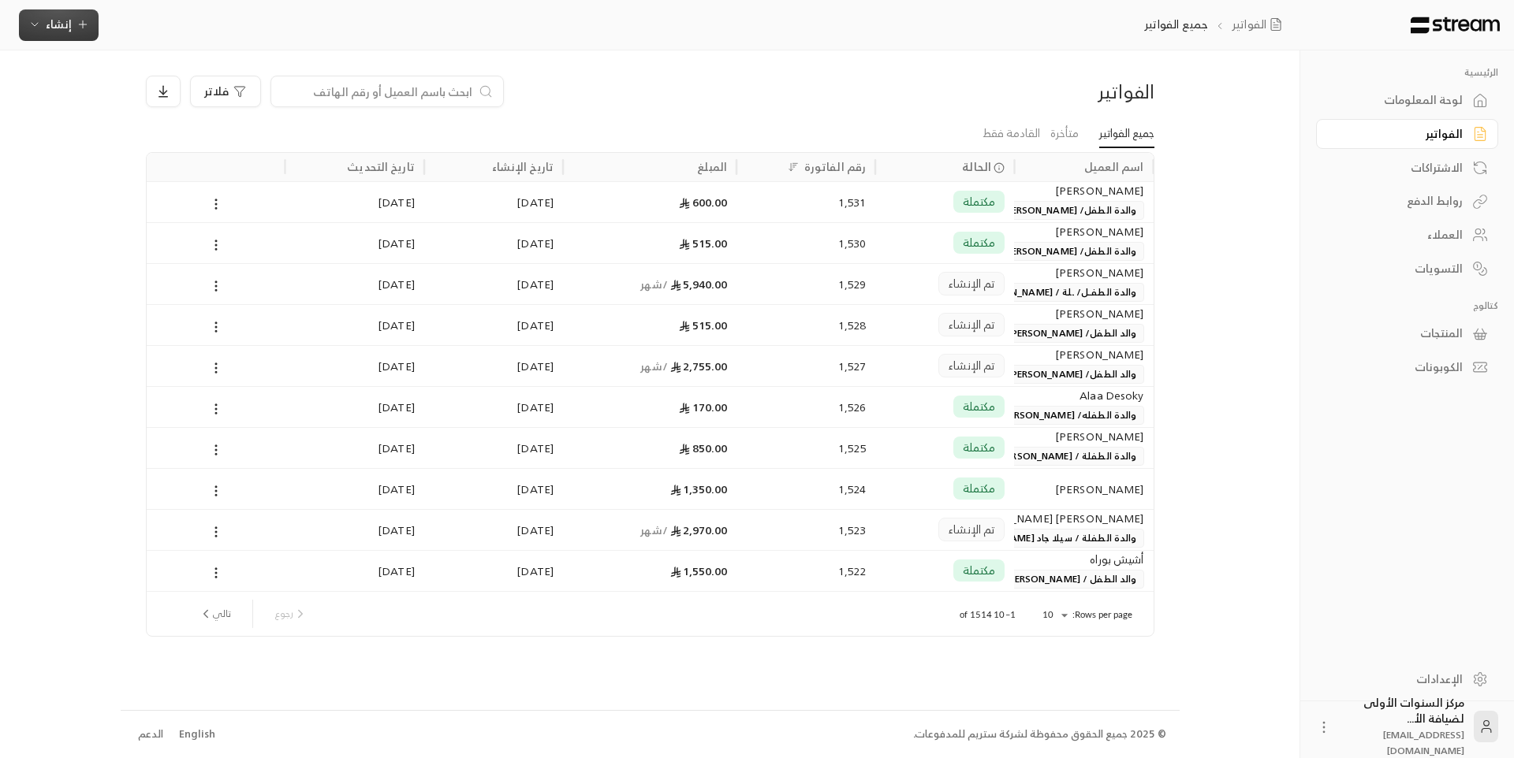
click at [72, 18] on span "إنشاء" at bounding box center [58, 24] width 61 height 20
click at [205, 147] on div "أتمتة الفواتير المتكررة للفواتير المستمرة." at bounding box center [136, 154] width 199 height 16
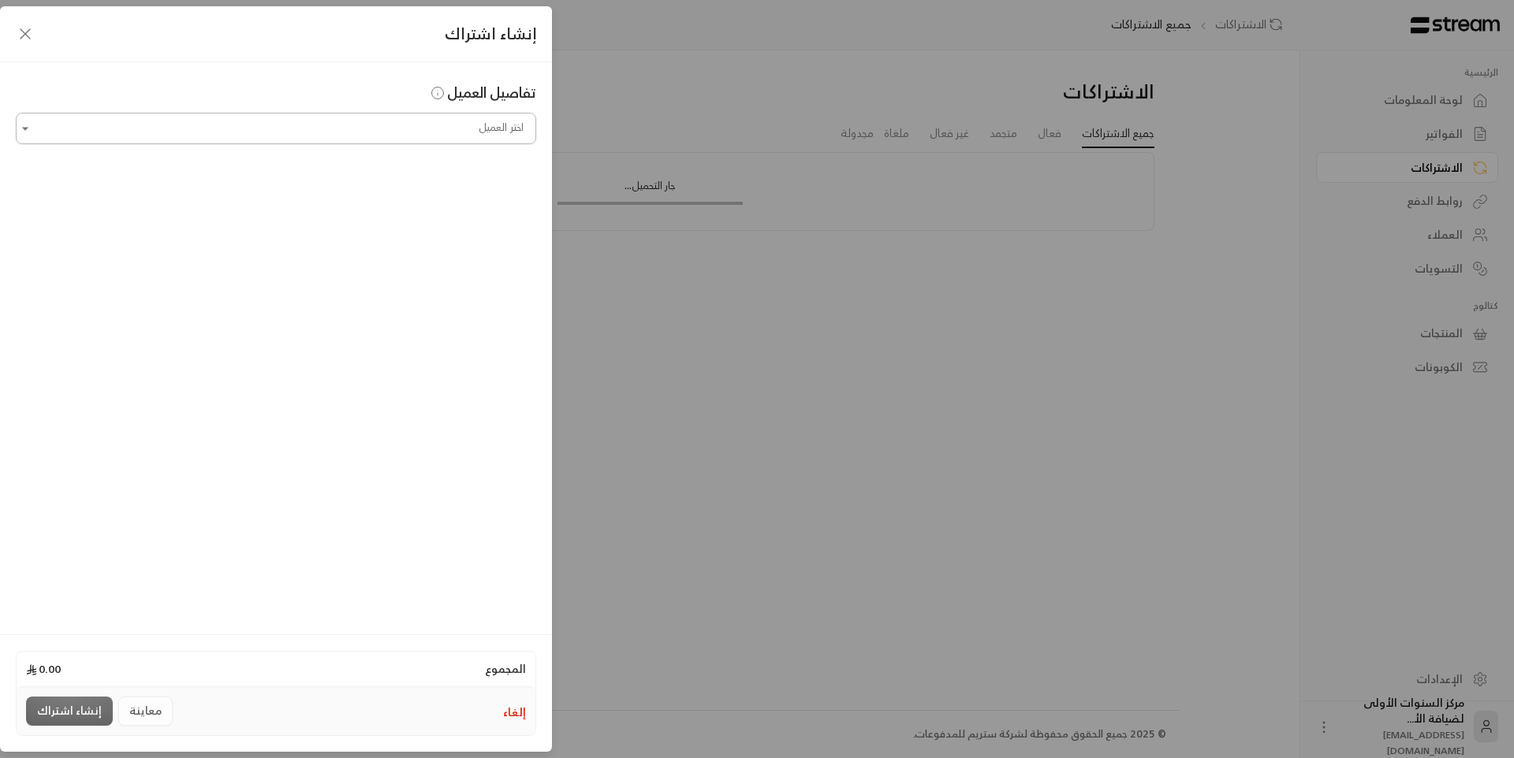
click at [479, 133] on input "اختر العميل" at bounding box center [276, 129] width 520 height 28
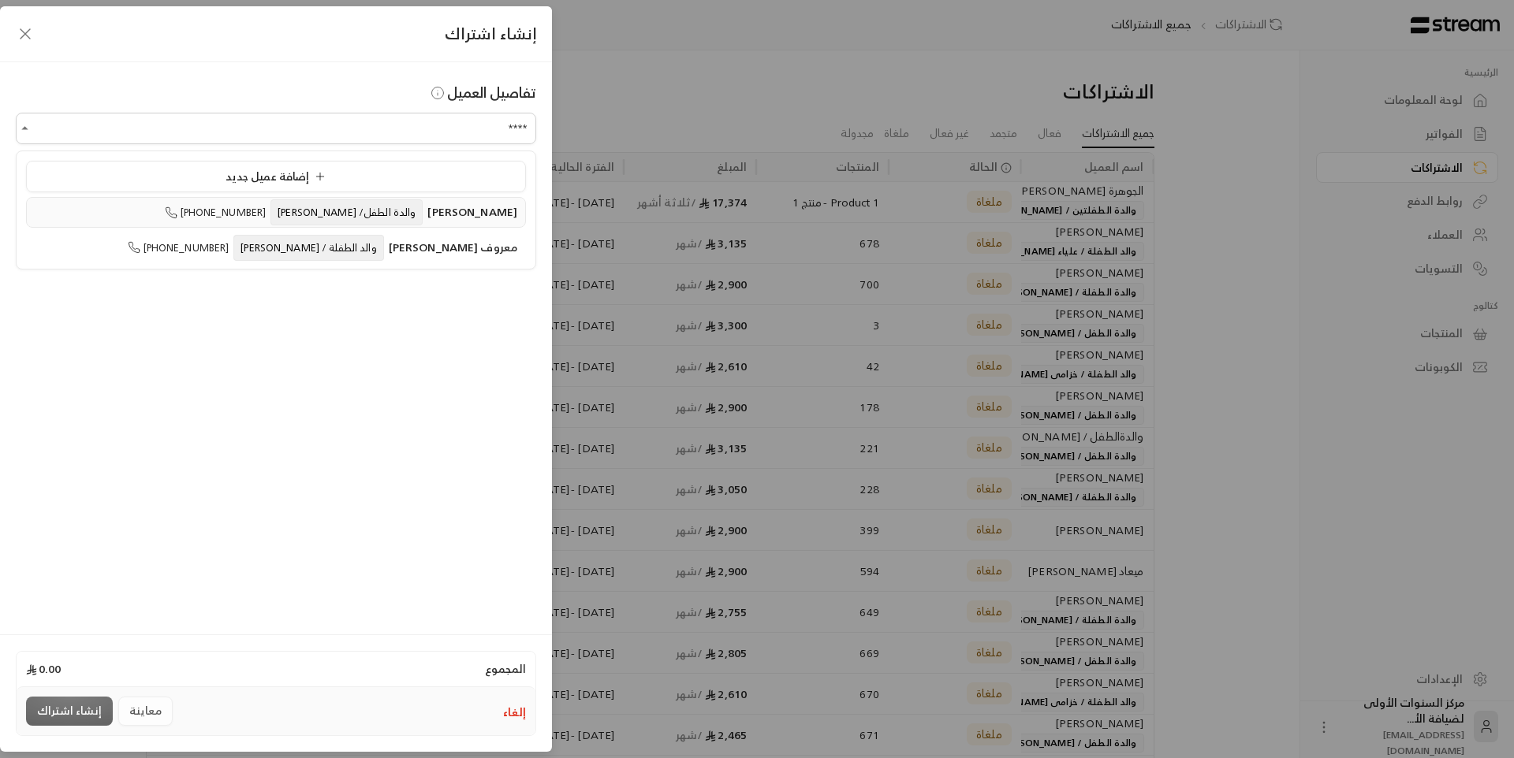
click at [375, 206] on span "والدة الطفل/ [PERSON_NAME]" at bounding box center [346, 212] width 152 height 26
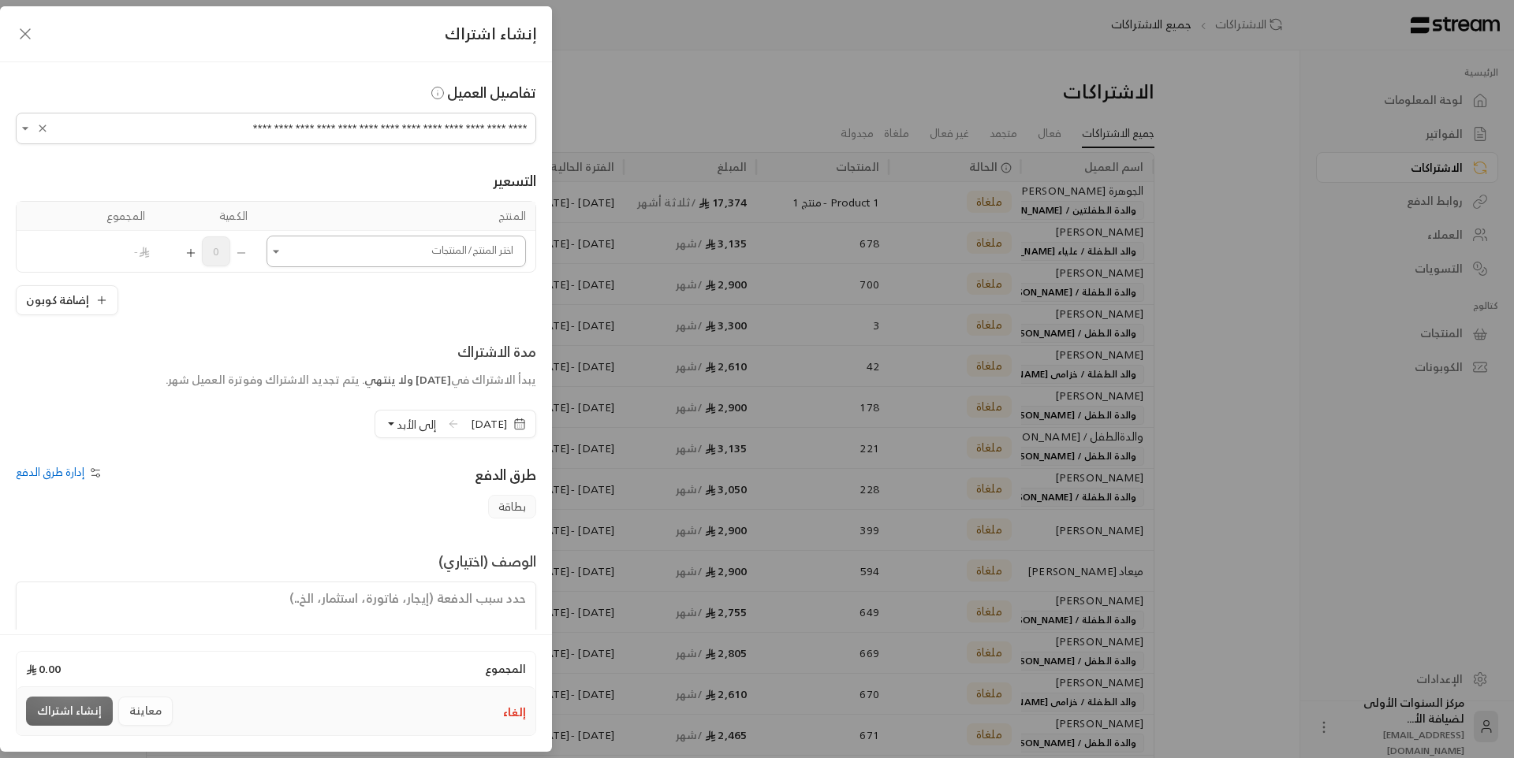
type input "**********"
click at [408, 258] on input "اختر العميل" at bounding box center [395, 252] width 259 height 28
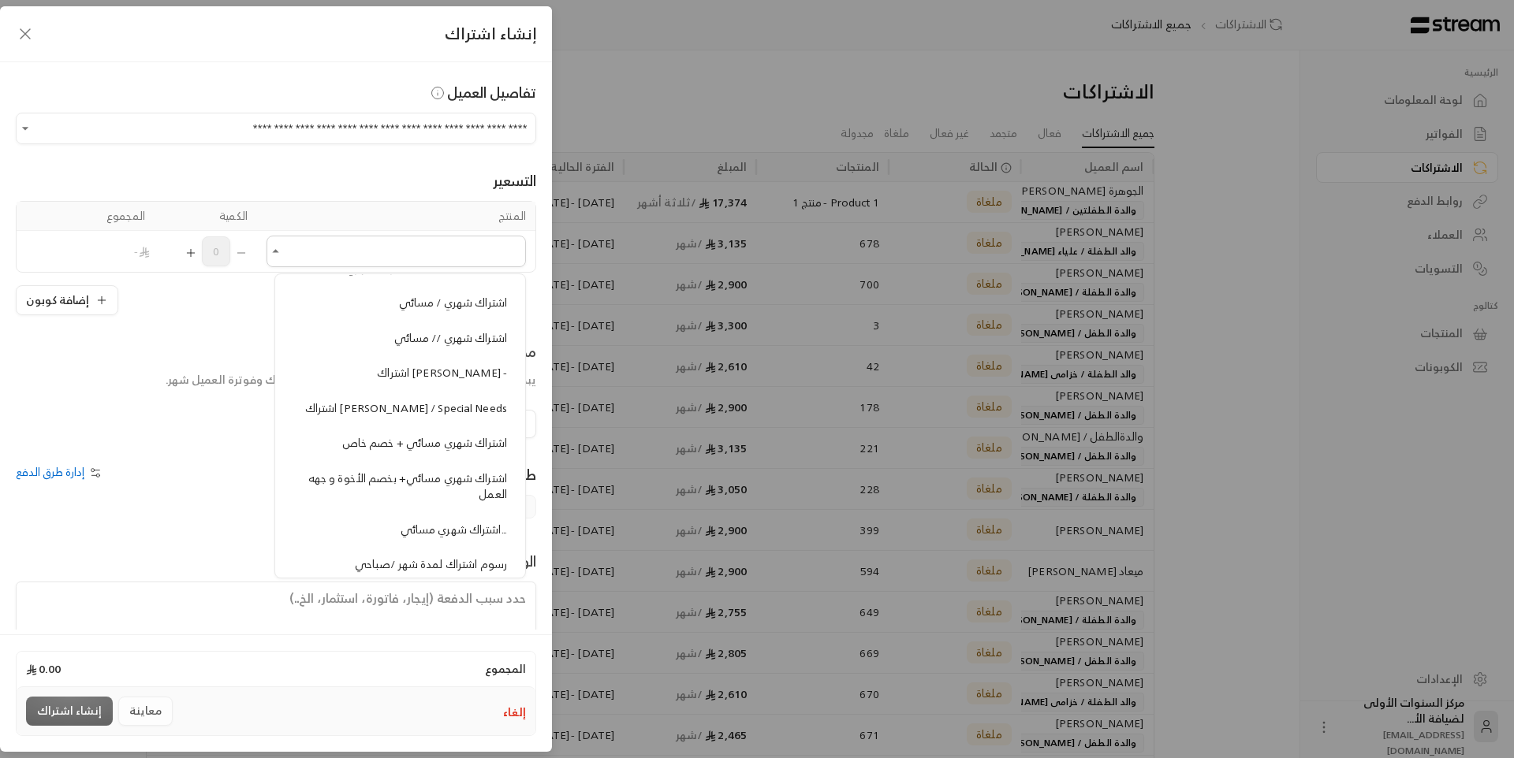
scroll to position [1962, 0]
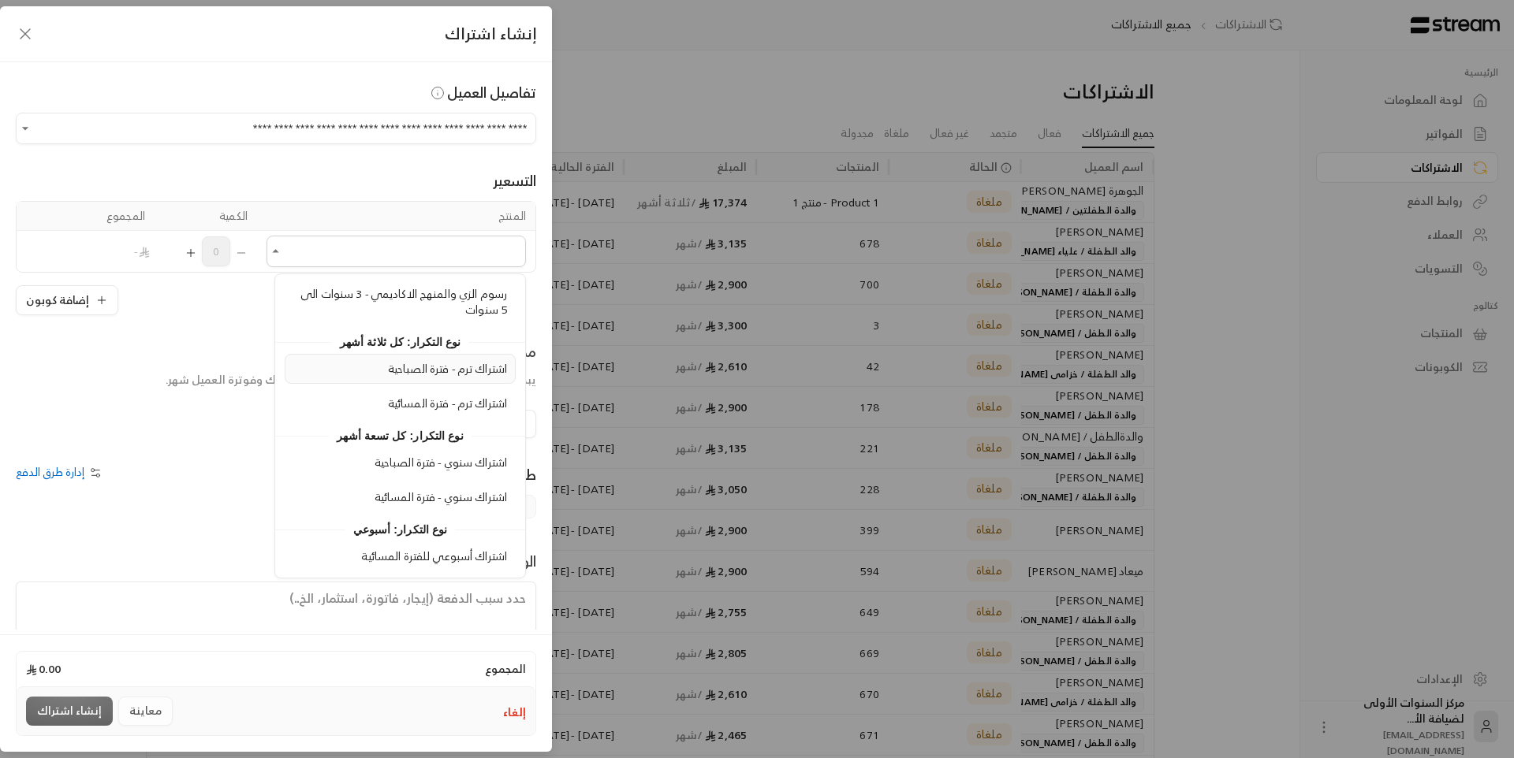
click at [442, 374] on span "اشتراك ترم - فترة الصباحية" at bounding box center [447, 369] width 119 height 20
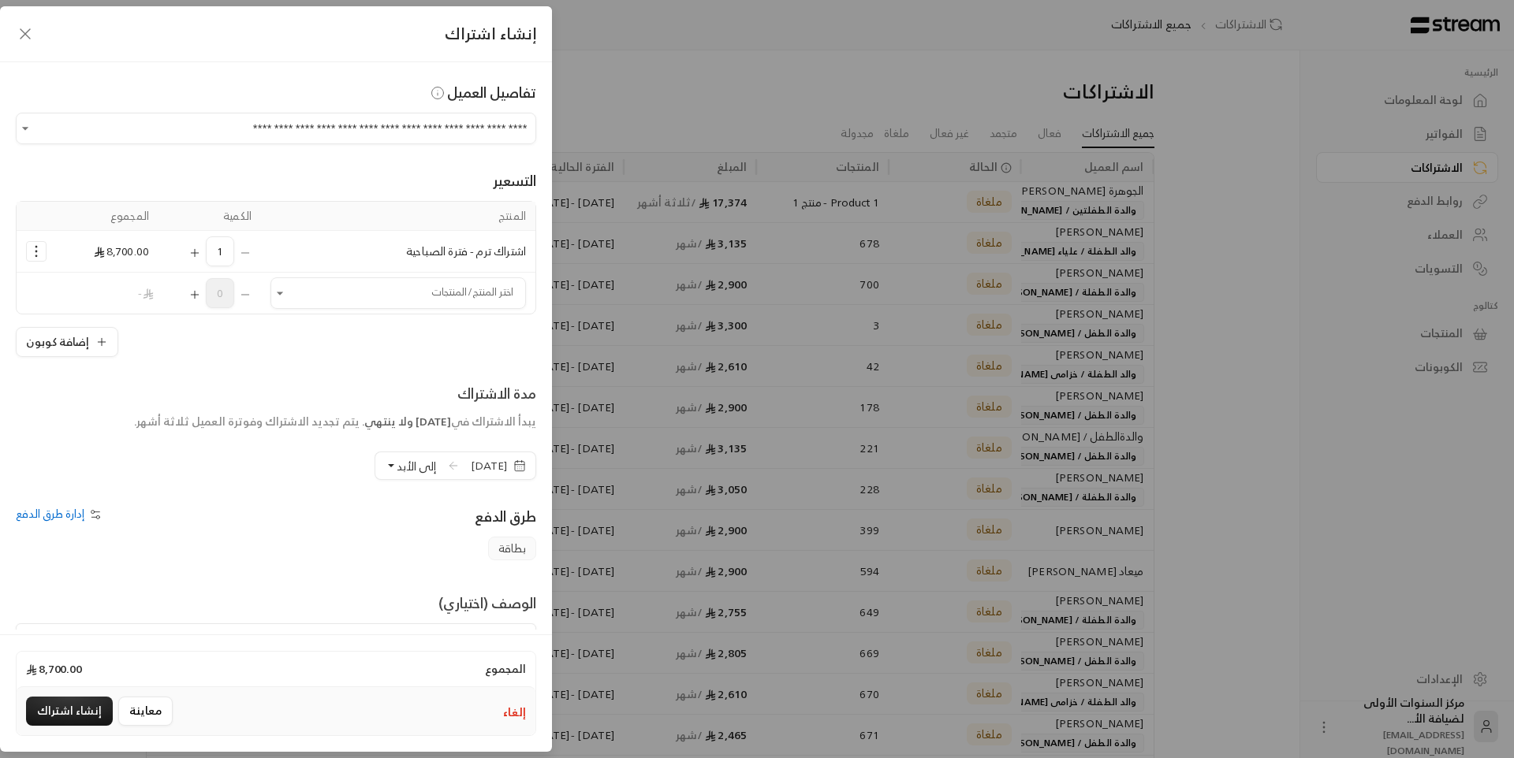
click at [471, 458] on span "[DATE]" at bounding box center [489, 466] width 36 height 16
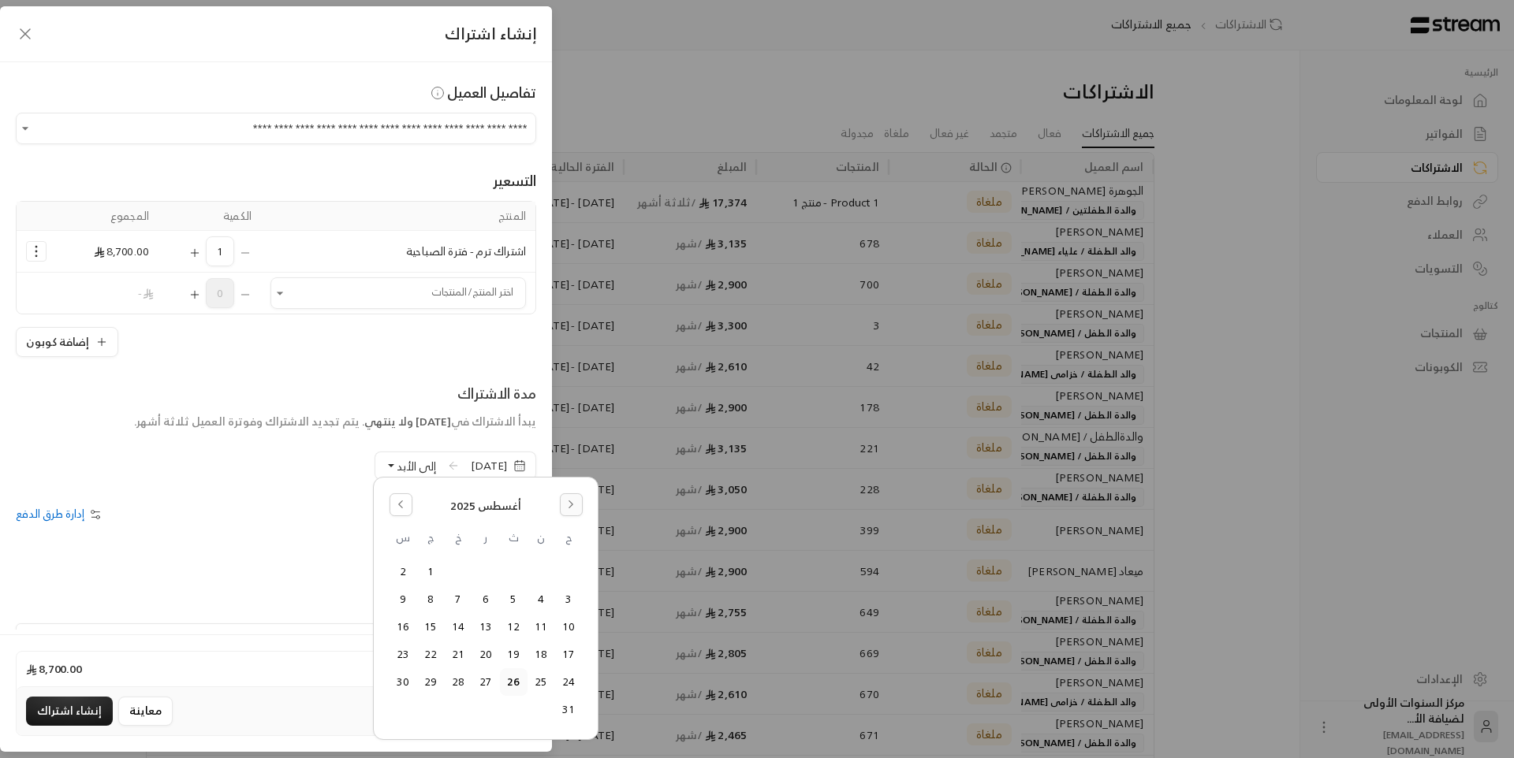
click at [565, 505] on icon "Go to the Next Month" at bounding box center [570, 504] width 11 height 11
click at [538, 575] on button "1" at bounding box center [541, 572] width 26 height 26
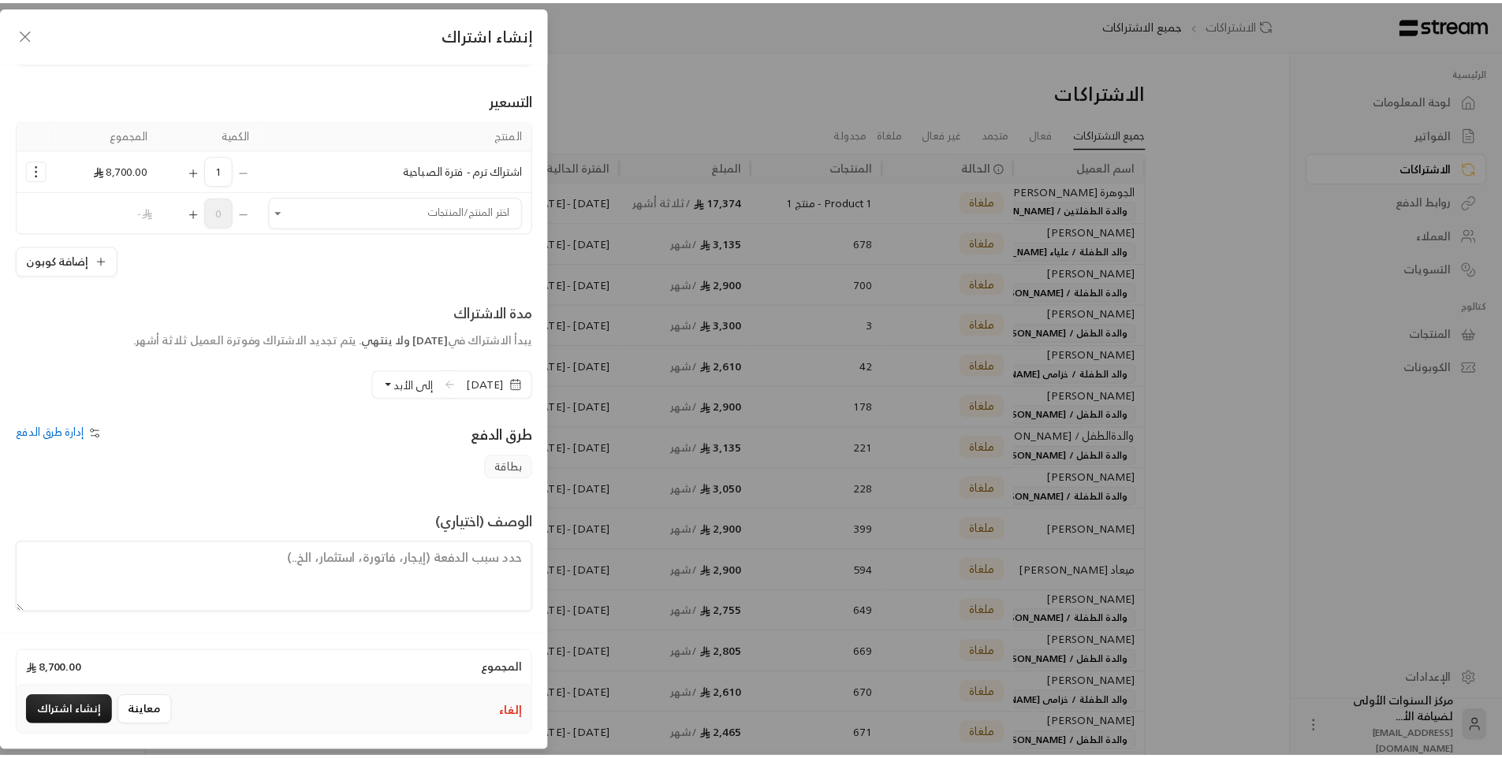
scroll to position [84, 0]
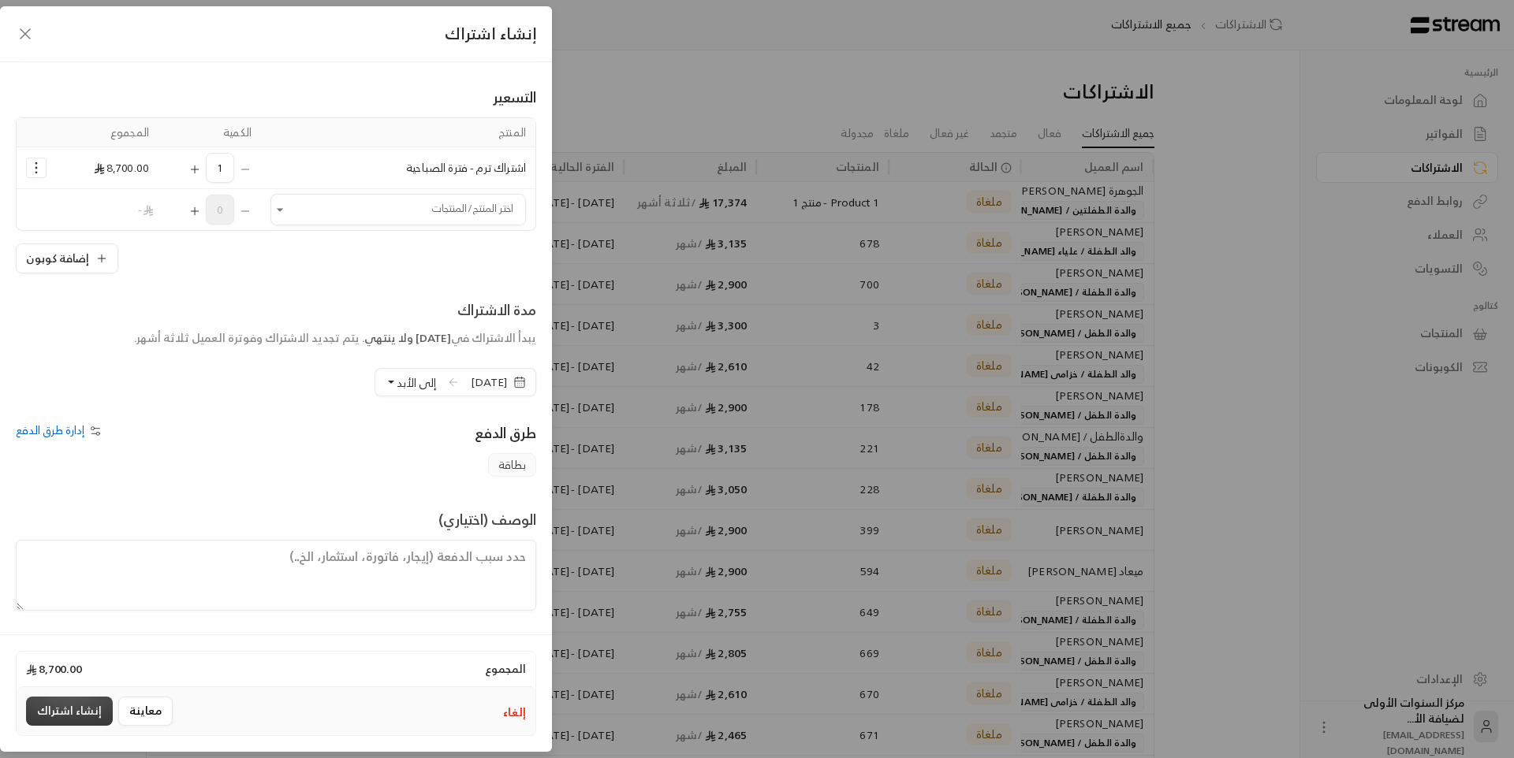
click at [95, 713] on button "إنشاء اشتراك" at bounding box center [69, 711] width 87 height 29
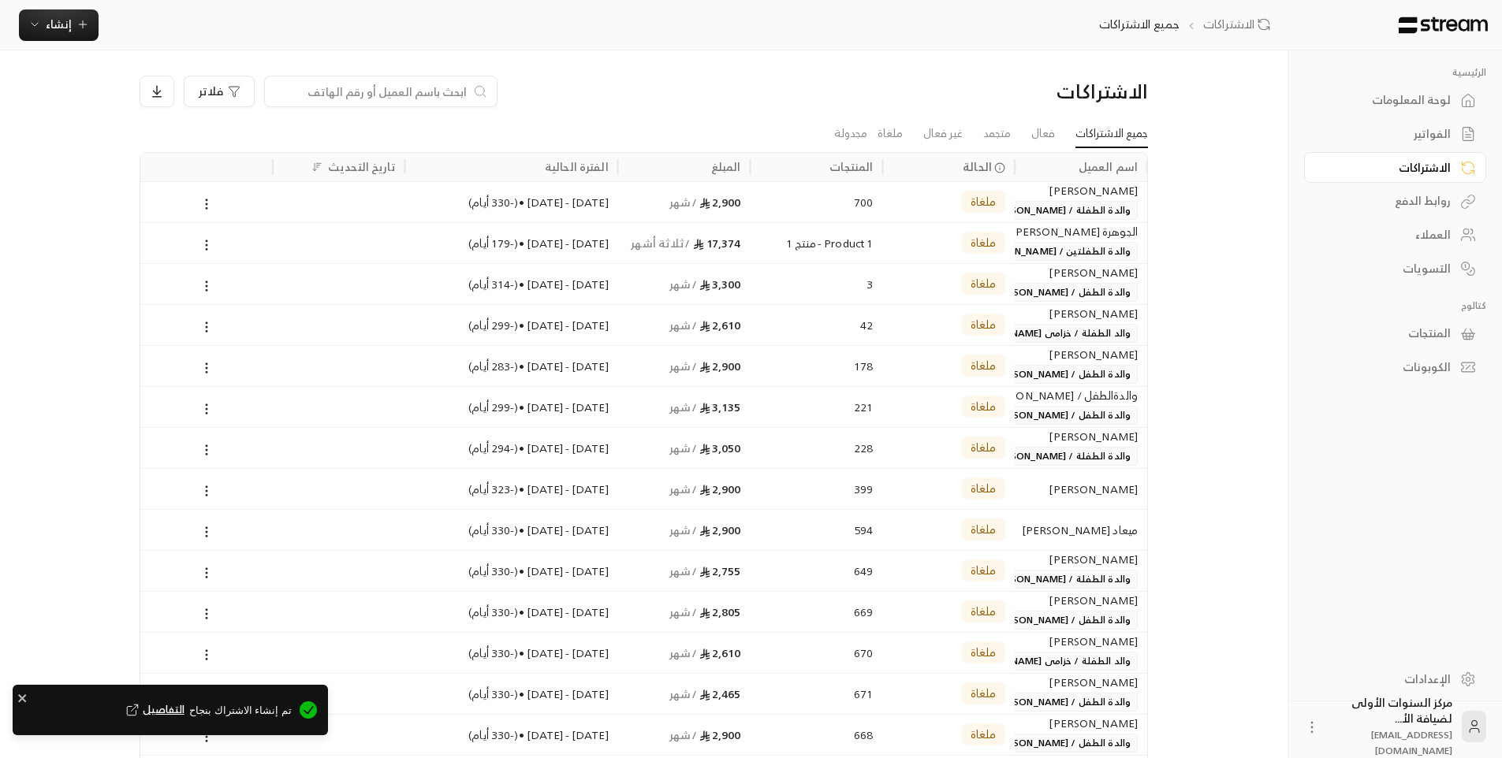
click at [1102, 142] on link "جميع الاشتراكات" at bounding box center [1111, 134] width 73 height 28
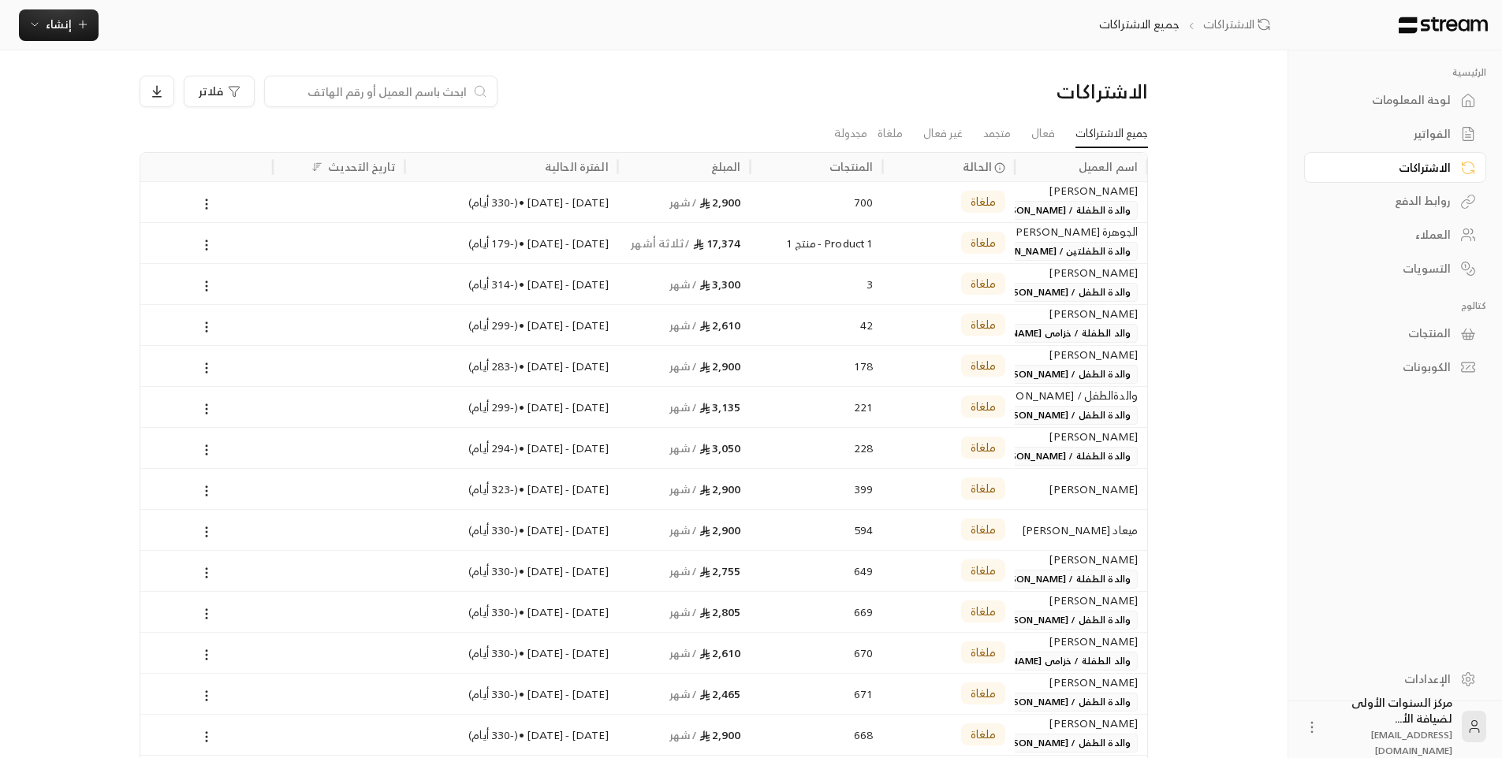
click at [1429, 100] on div "لوحة المعلومات" at bounding box center [1387, 100] width 127 height 16
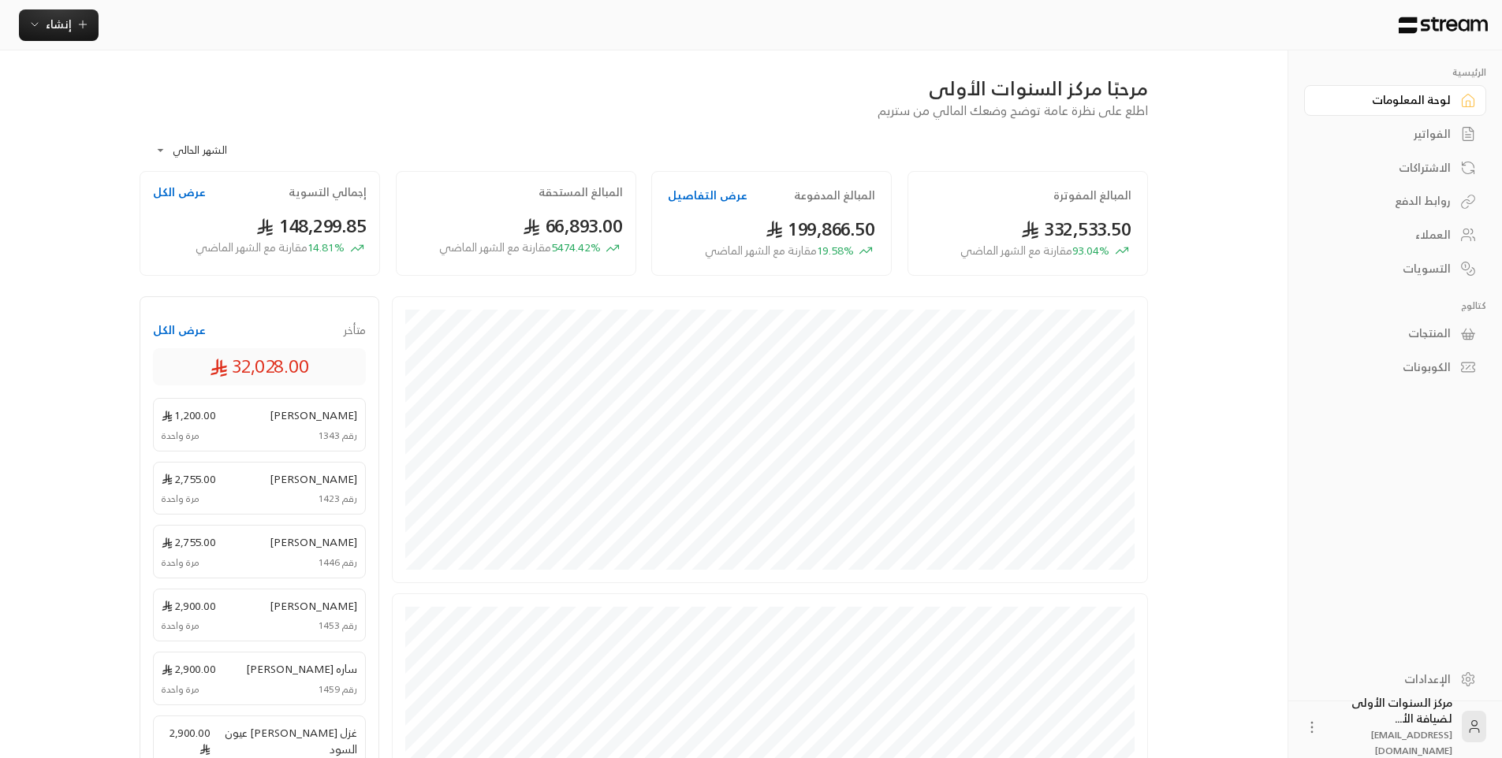
click at [1416, 141] on div "الفواتير" at bounding box center [1387, 134] width 127 height 16
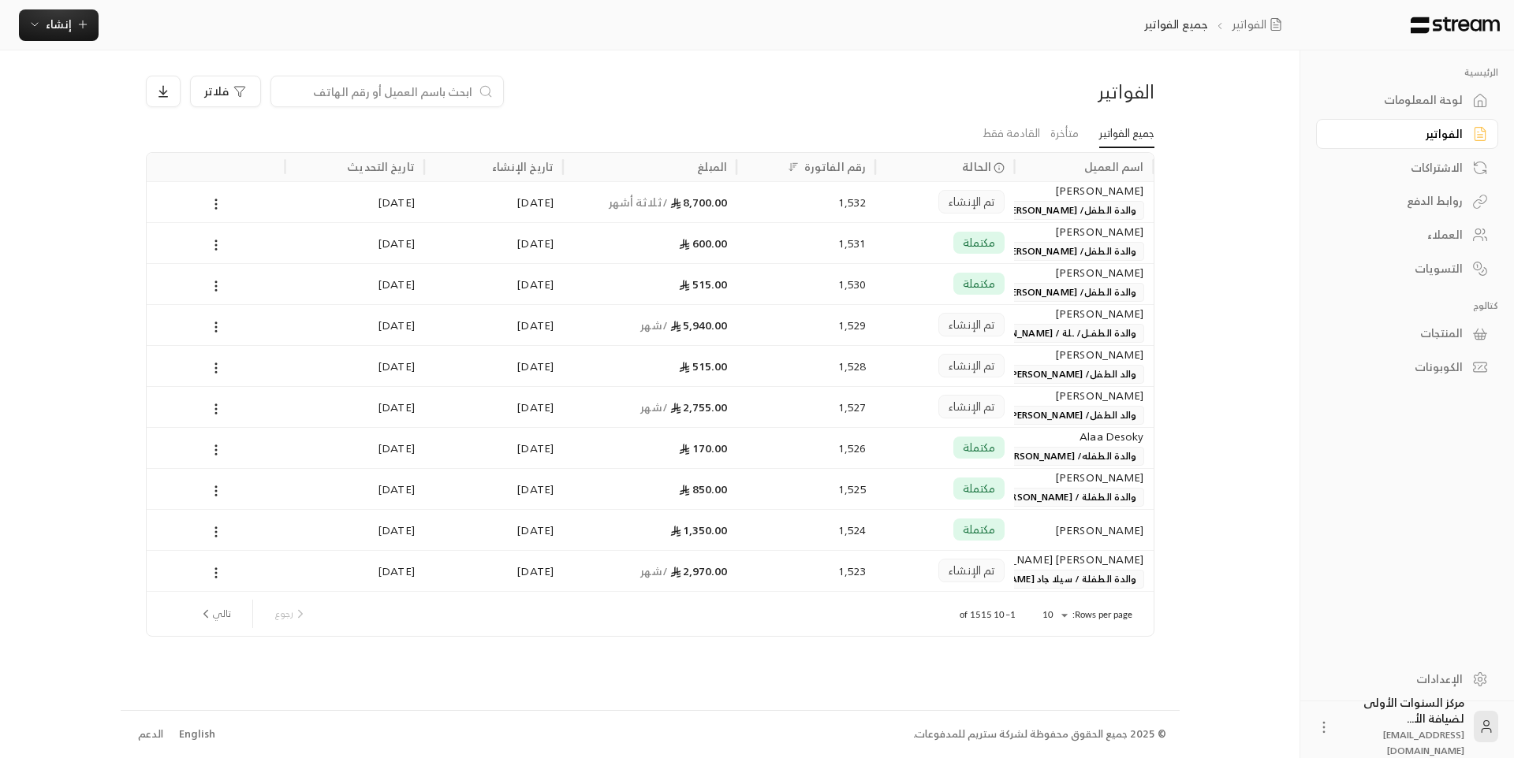
click at [1023, 199] on div "[PERSON_NAME] والدة الطفل/ [PERSON_NAME]" at bounding box center [1083, 201] width 120 height 38
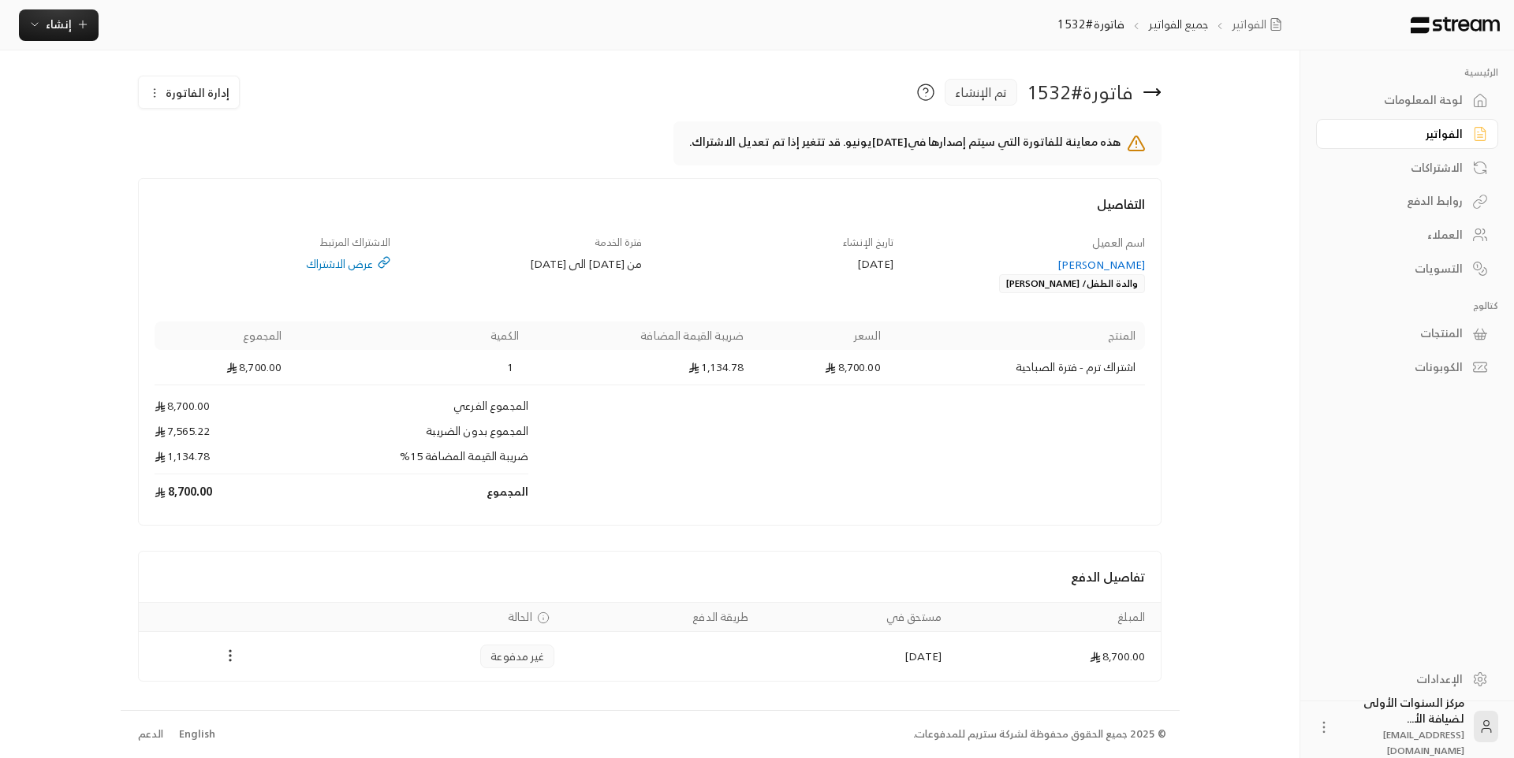
click at [225, 650] on icon "Payments" at bounding box center [230, 656] width 16 height 16
click at [304, 699] on li "تغيير الحالة الى مدفوعة" at bounding box center [286, 697] width 114 height 28
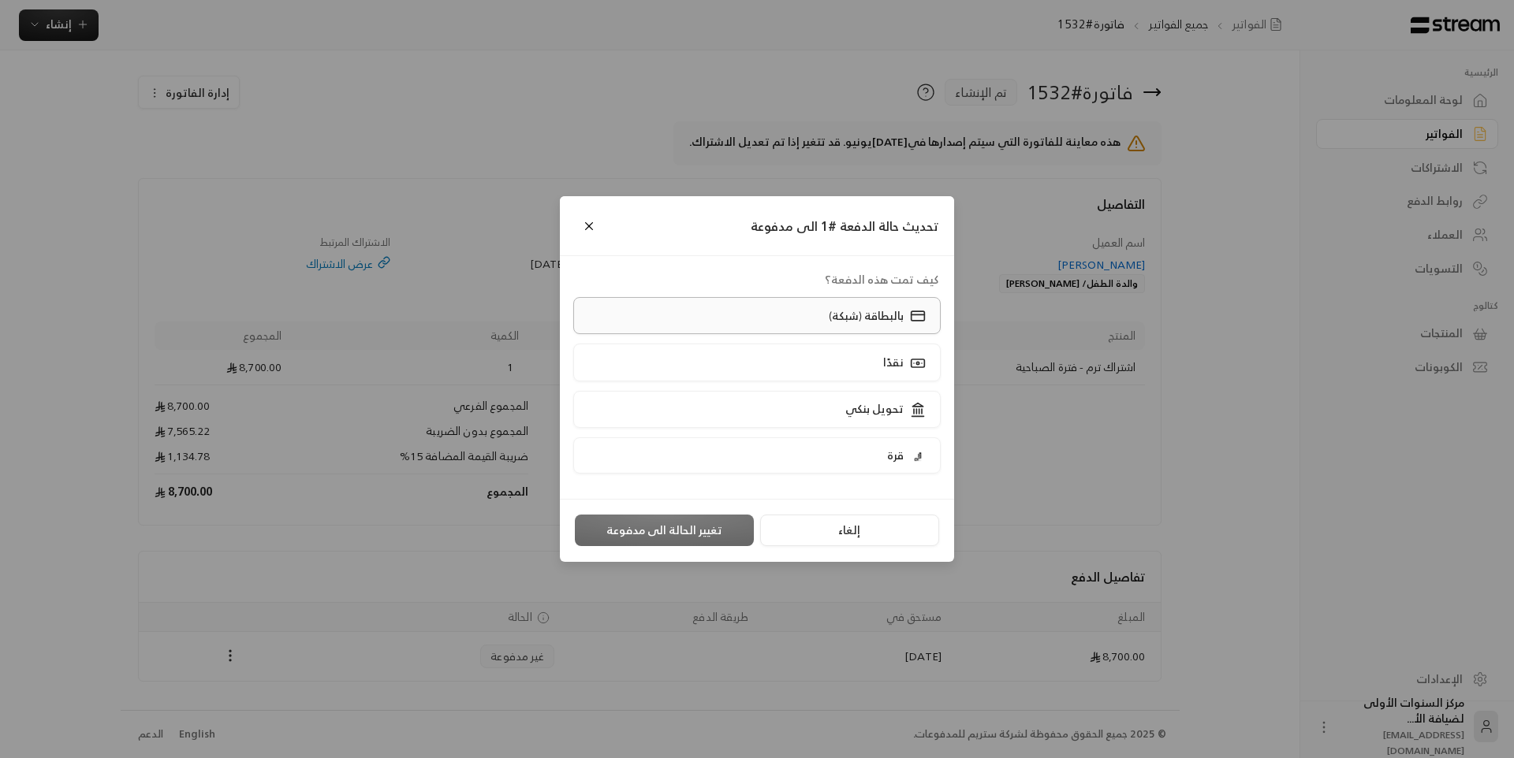
click at [773, 308] on label "بالبطاقة (شبكة)" at bounding box center [757, 315] width 368 height 37
click at [664, 524] on button "تغيير الحالة الى مدفوعة" at bounding box center [664, 531] width 179 height 32
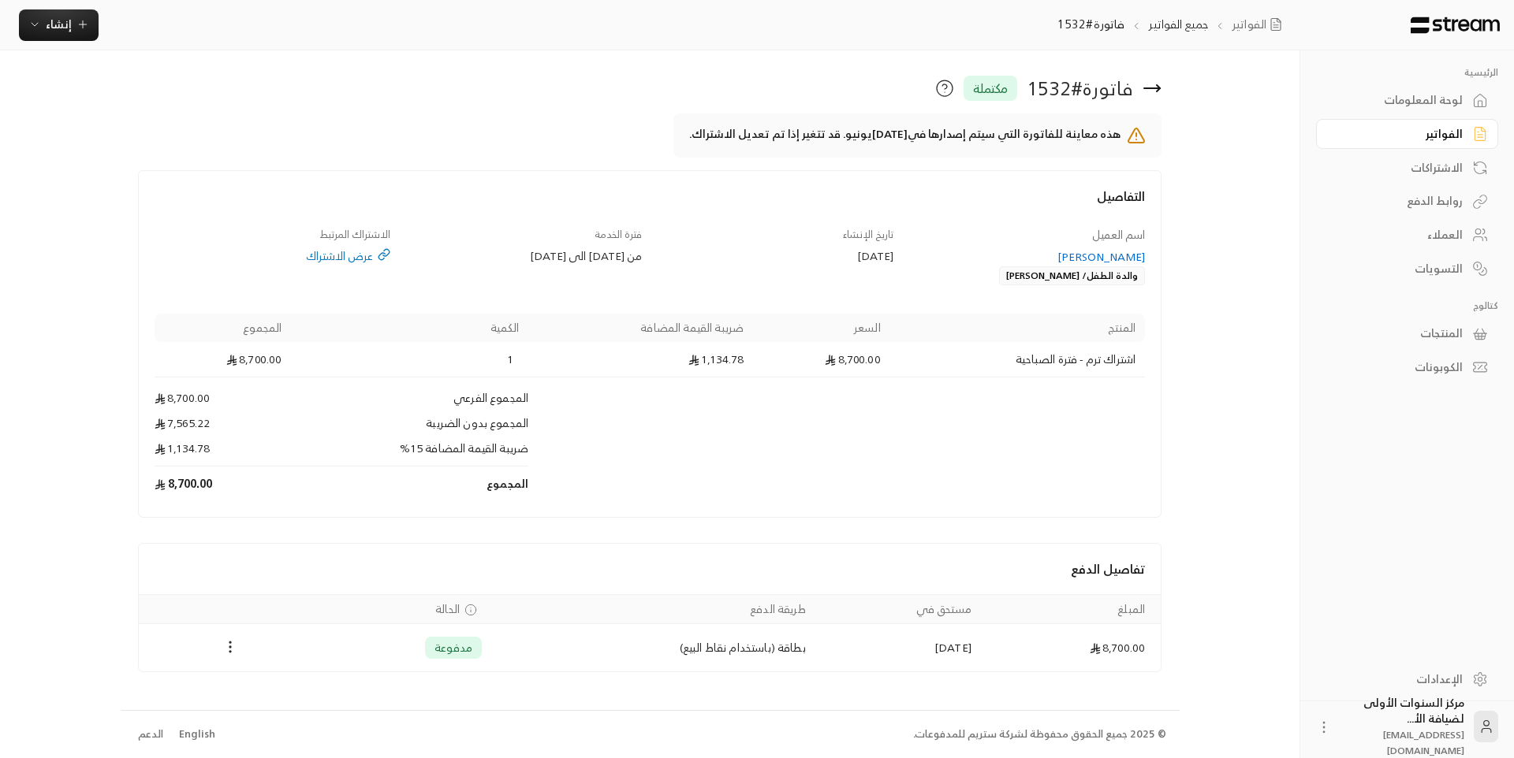
click at [990, 398] on td "Products" at bounding box center [836, 397] width 617 height 38
click at [263, 495] on td "8,700.00" at bounding box center [223, 484] width 137 height 35
click at [1436, 240] on div "العملاء" at bounding box center [1399, 235] width 127 height 16
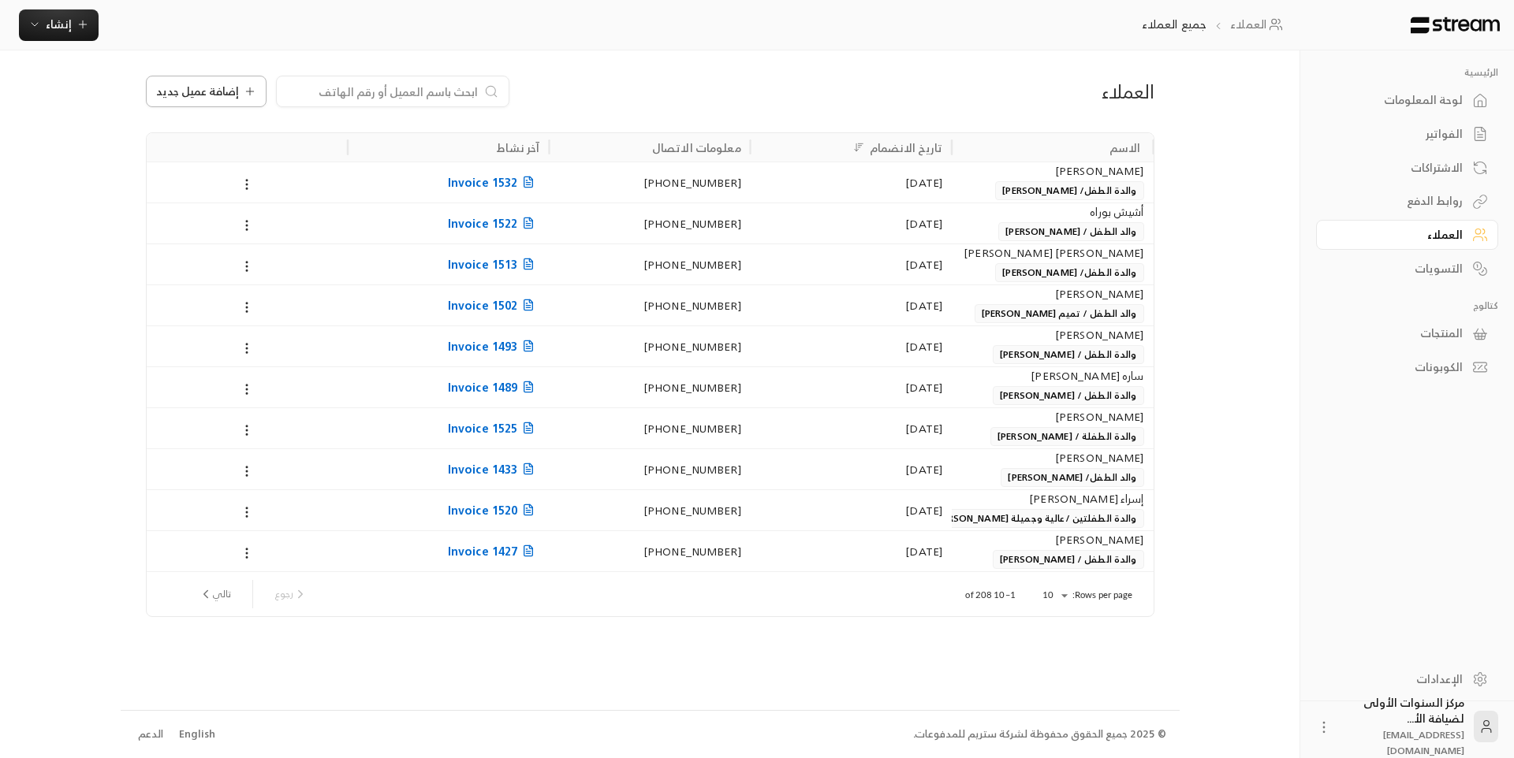
click at [207, 88] on span "إضافة عميل جديد" at bounding box center [197, 91] width 83 height 11
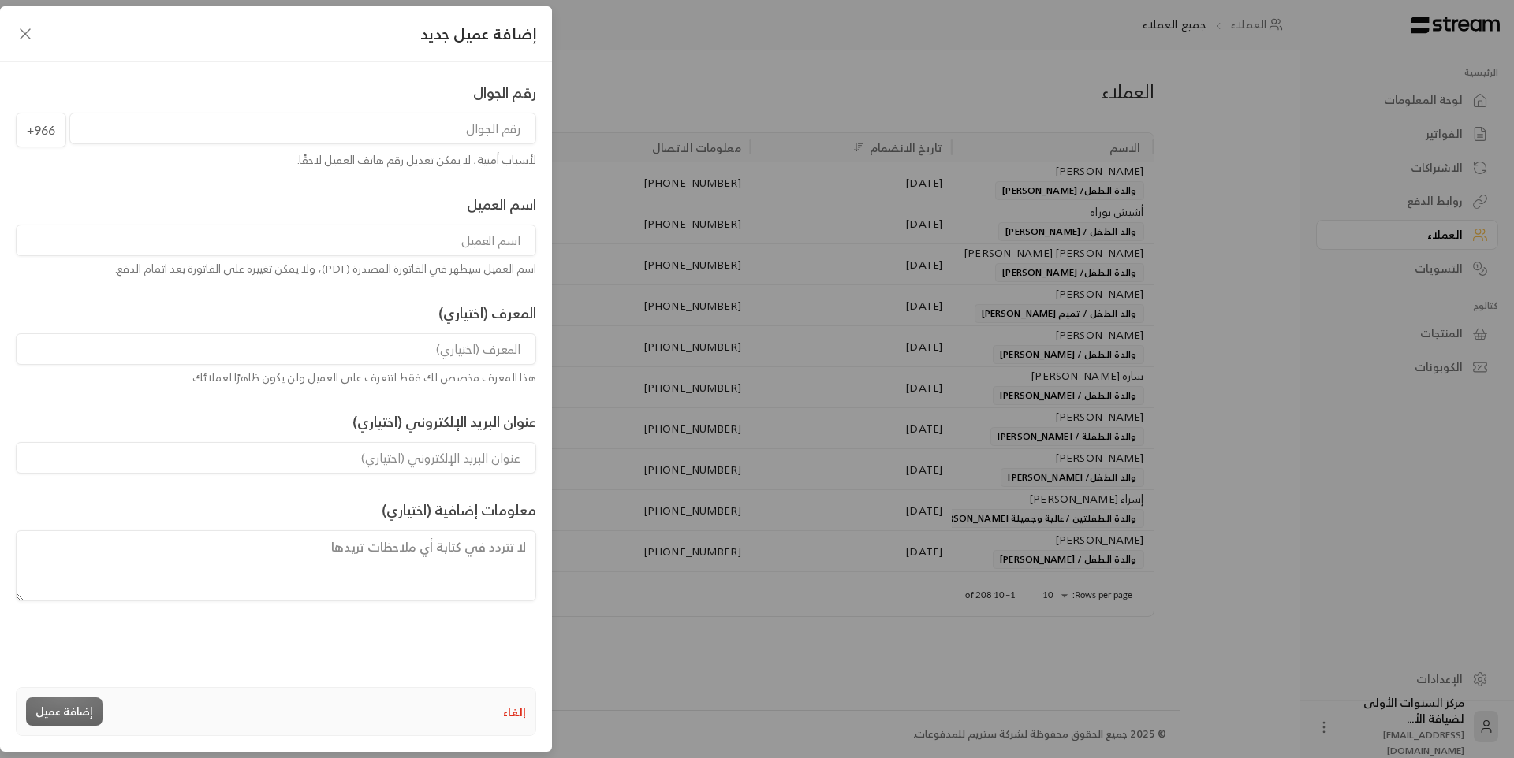
click at [492, 131] on input "tel" at bounding box center [302, 129] width 467 height 32
type input "568917505"
click at [495, 237] on input at bounding box center [276, 241] width 520 height 32
type input "[PERSON_NAME]"
click at [474, 340] on input at bounding box center [276, 350] width 520 height 32
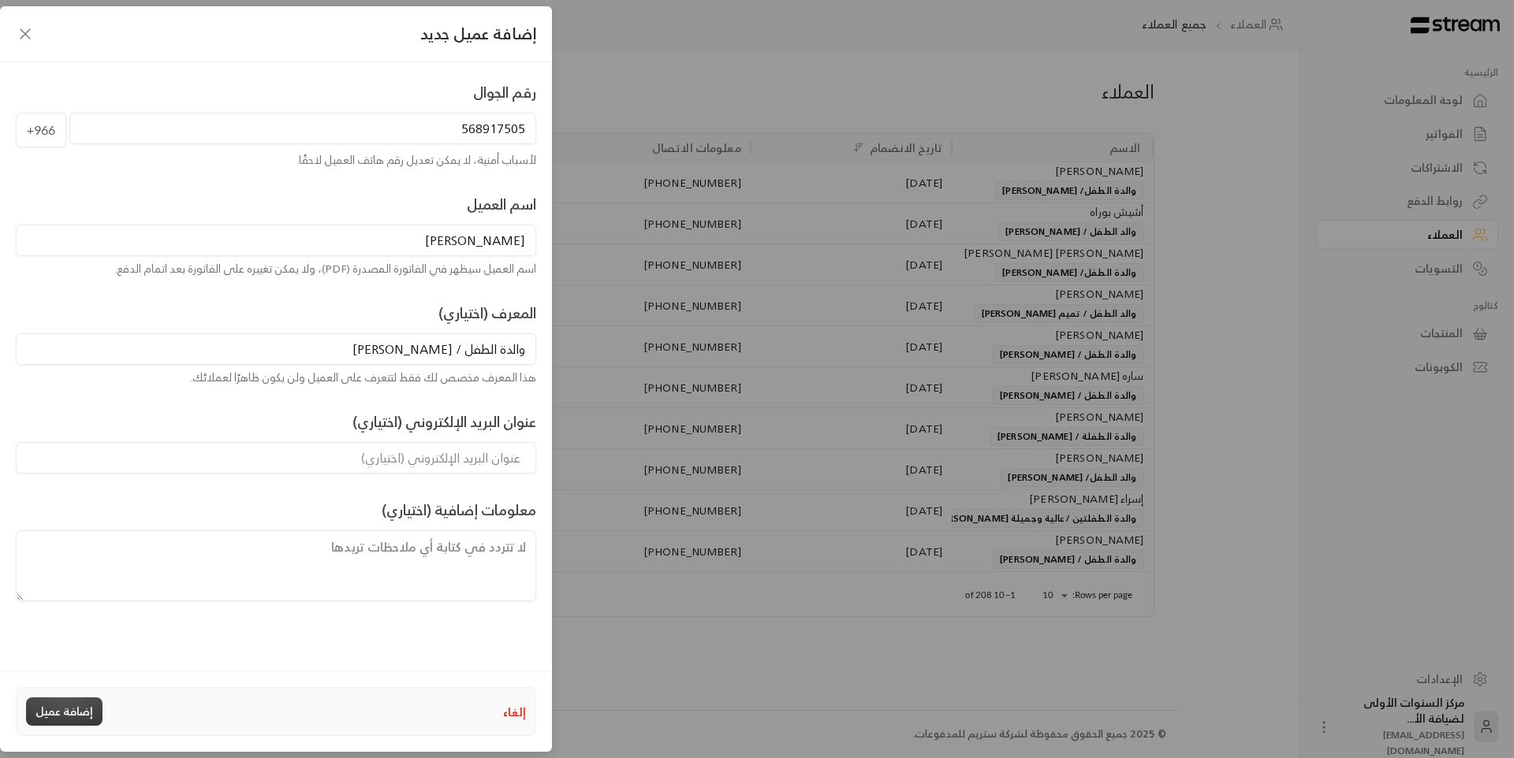
type input "والدة الطفل / [PERSON_NAME]"
click at [94, 720] on button "إضافة عميل" at bounding box center [64, 712] width 76 height 28
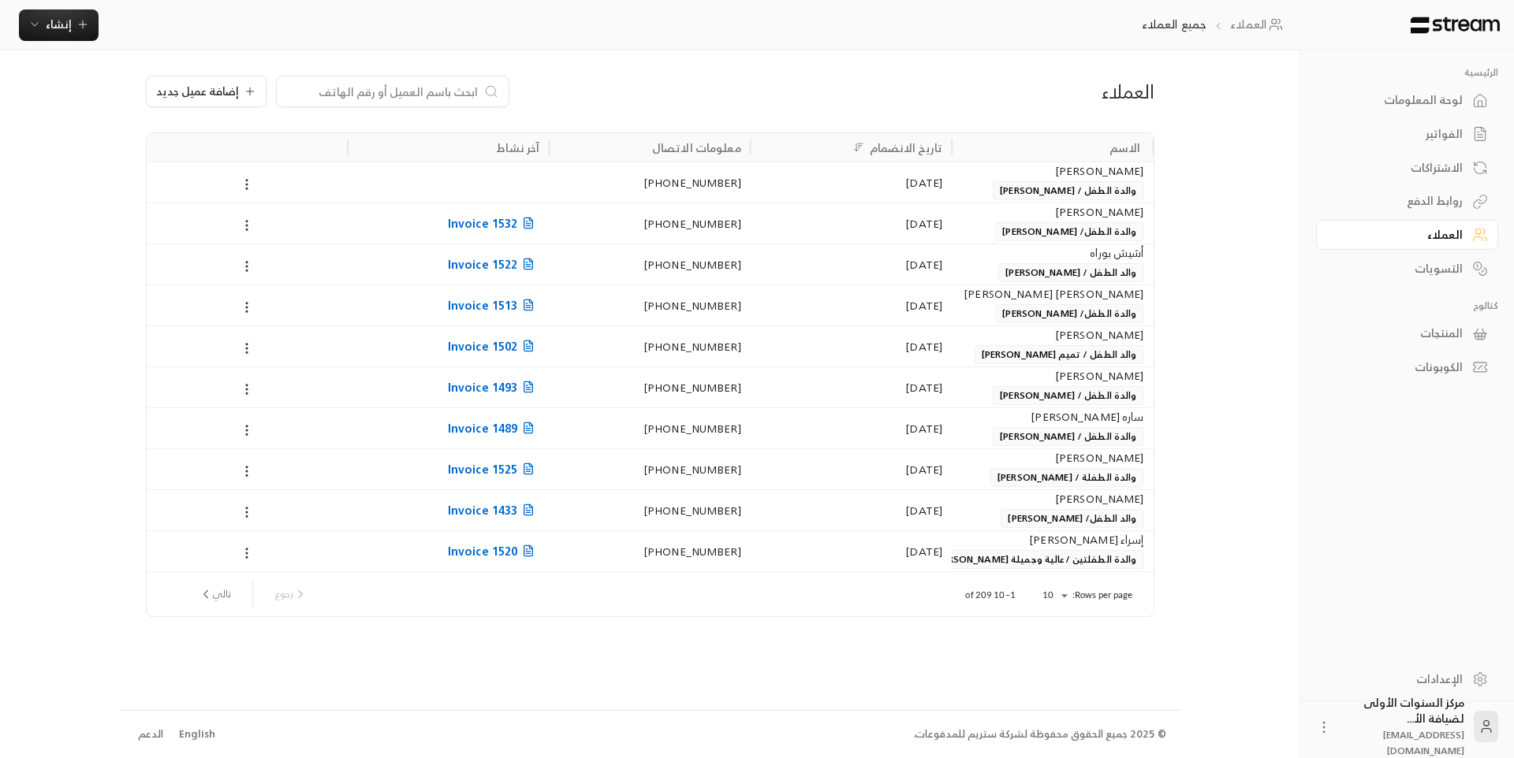
click at [1380, 126] on div "الفواتير" at bounding box center [1399, 134] width 127 height 16
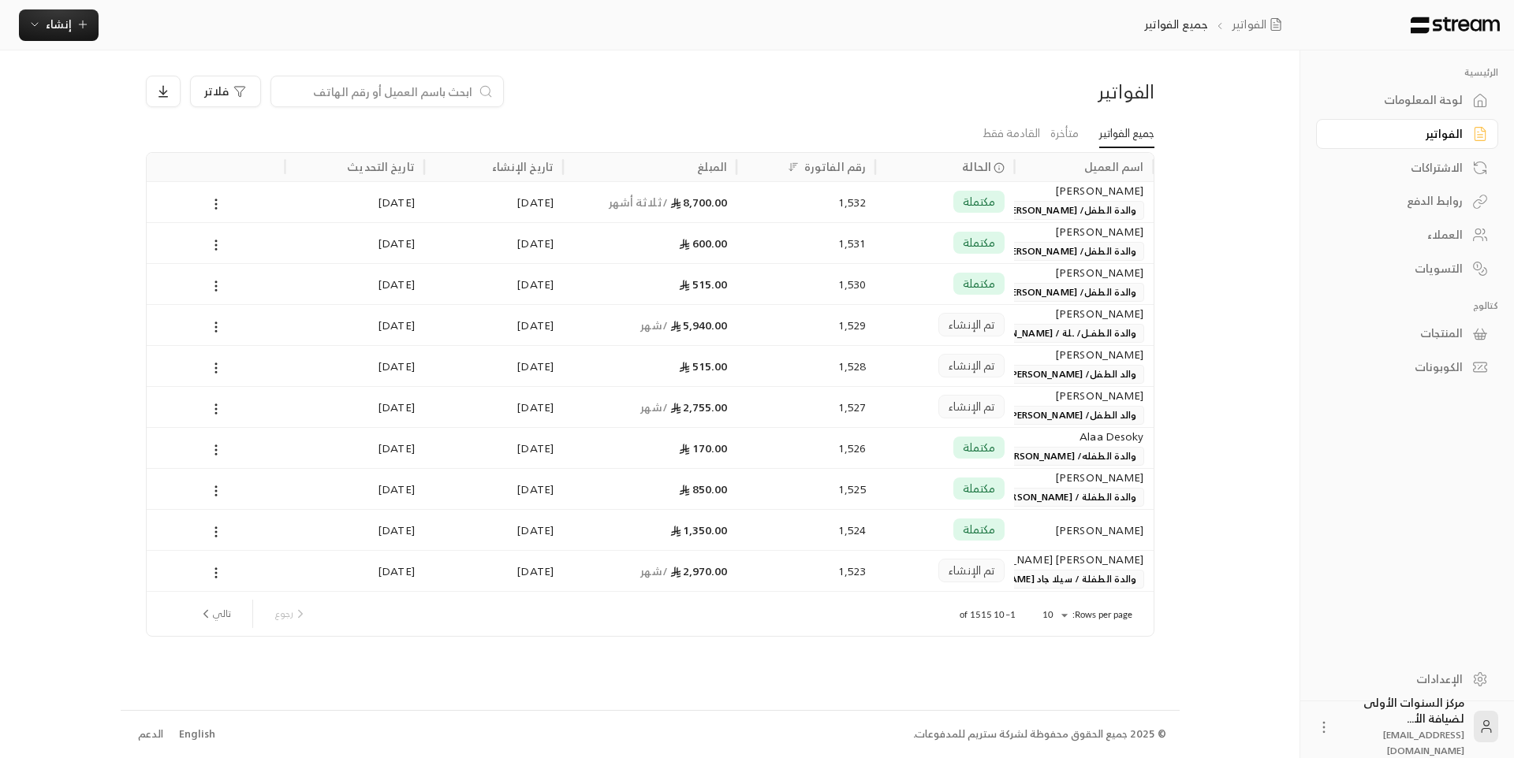
click at [1384, 95] on div "لوحة المعلومات" at bounding box center [1399, 100] width 127 height 16
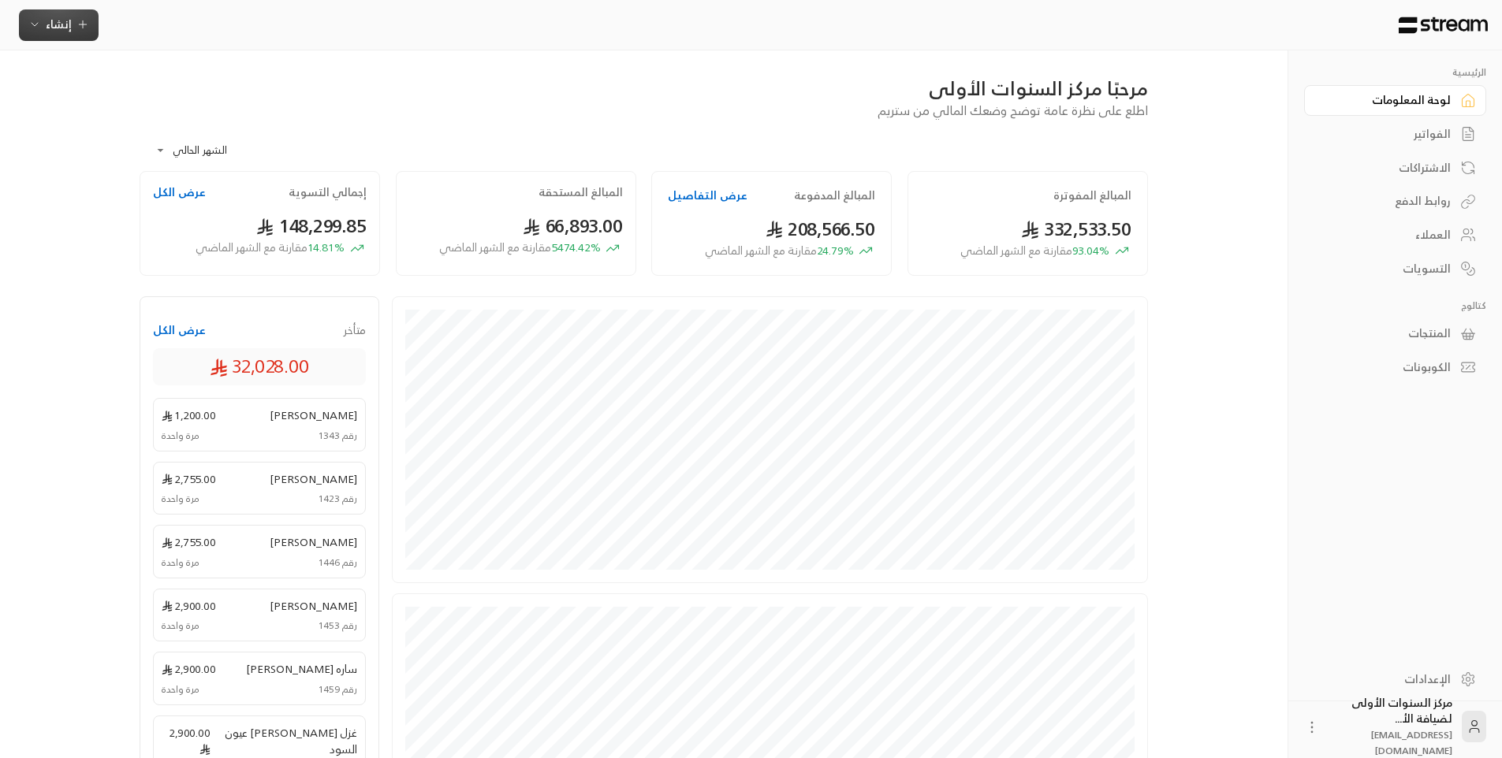
click at [74, 37] on button "إنشاء" at bounding box center [59, 25] width 80 height 32
click at [199, 136] on div "اشتراك" at bounding box center [136, 136] width 199 height 19
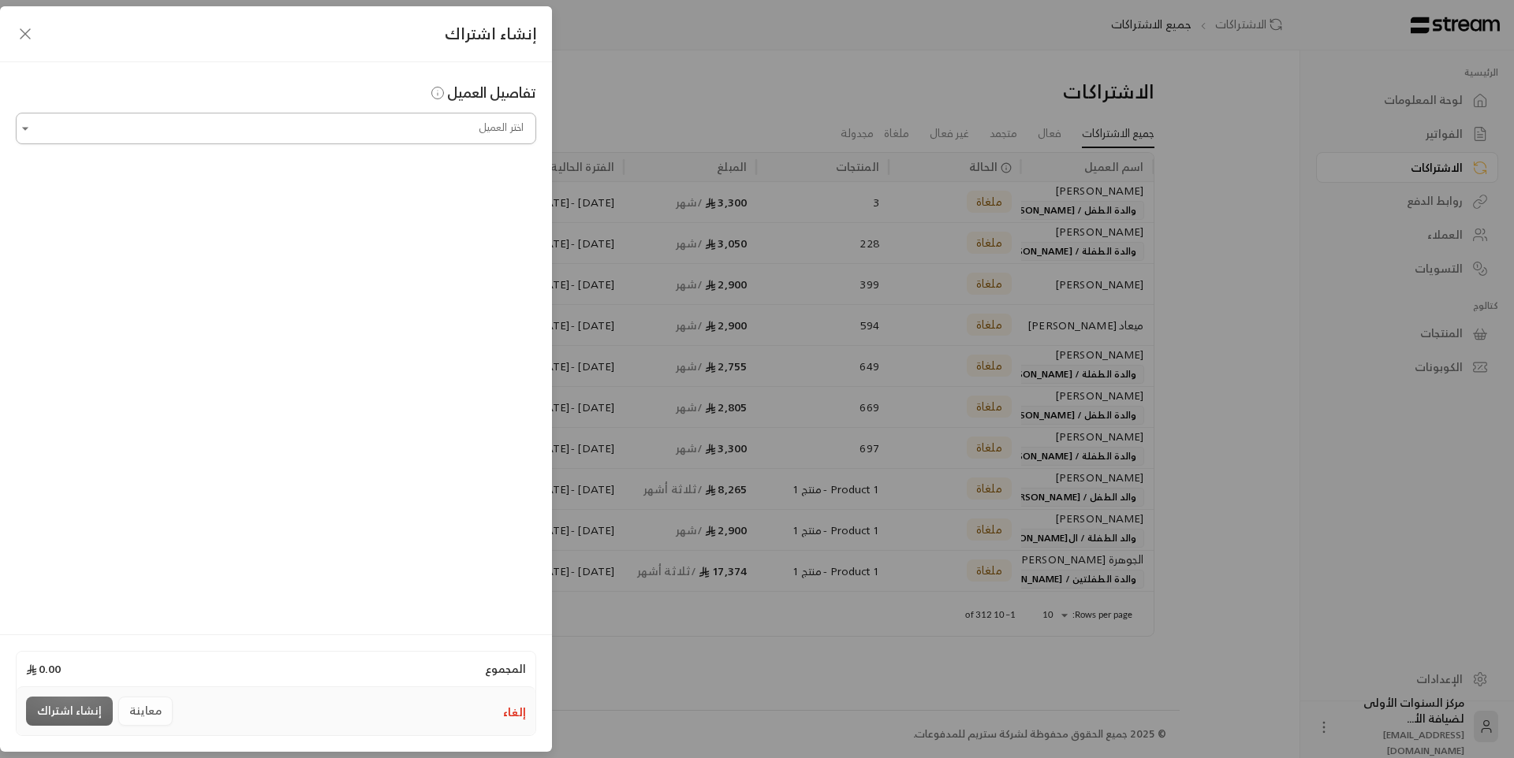
click at [394, 131] on input "اختر العميل" at bounding box center [276, 129] width 520 height 28
click at [383, 210] on span "والدة الطفل / [PERSON_NAME]" at bounding box center [345, 212] width 155 height 26
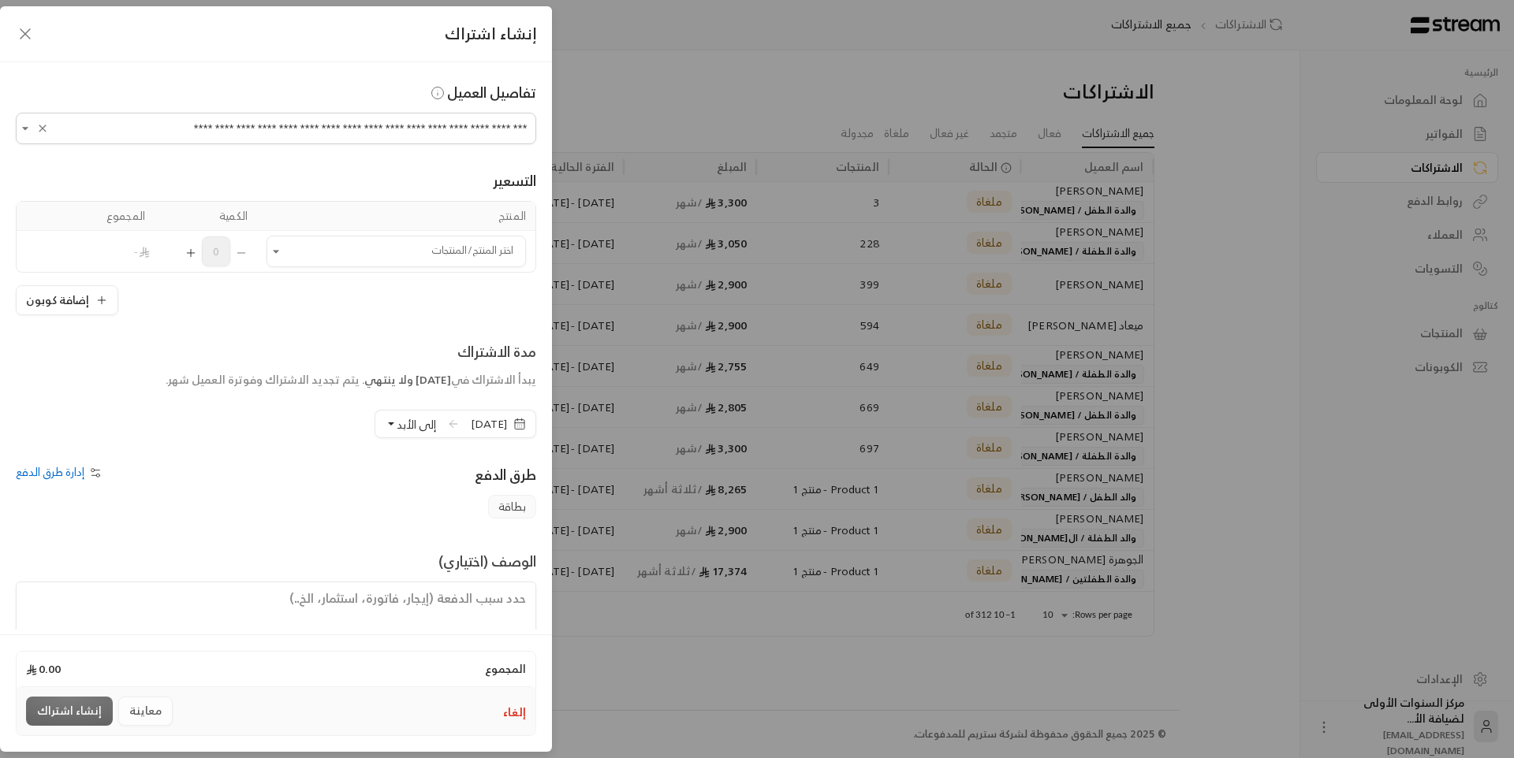
type input "**********"
click at [524, 721] on button "إلغاء" at bounding box center [514, 713] width 23 height 16
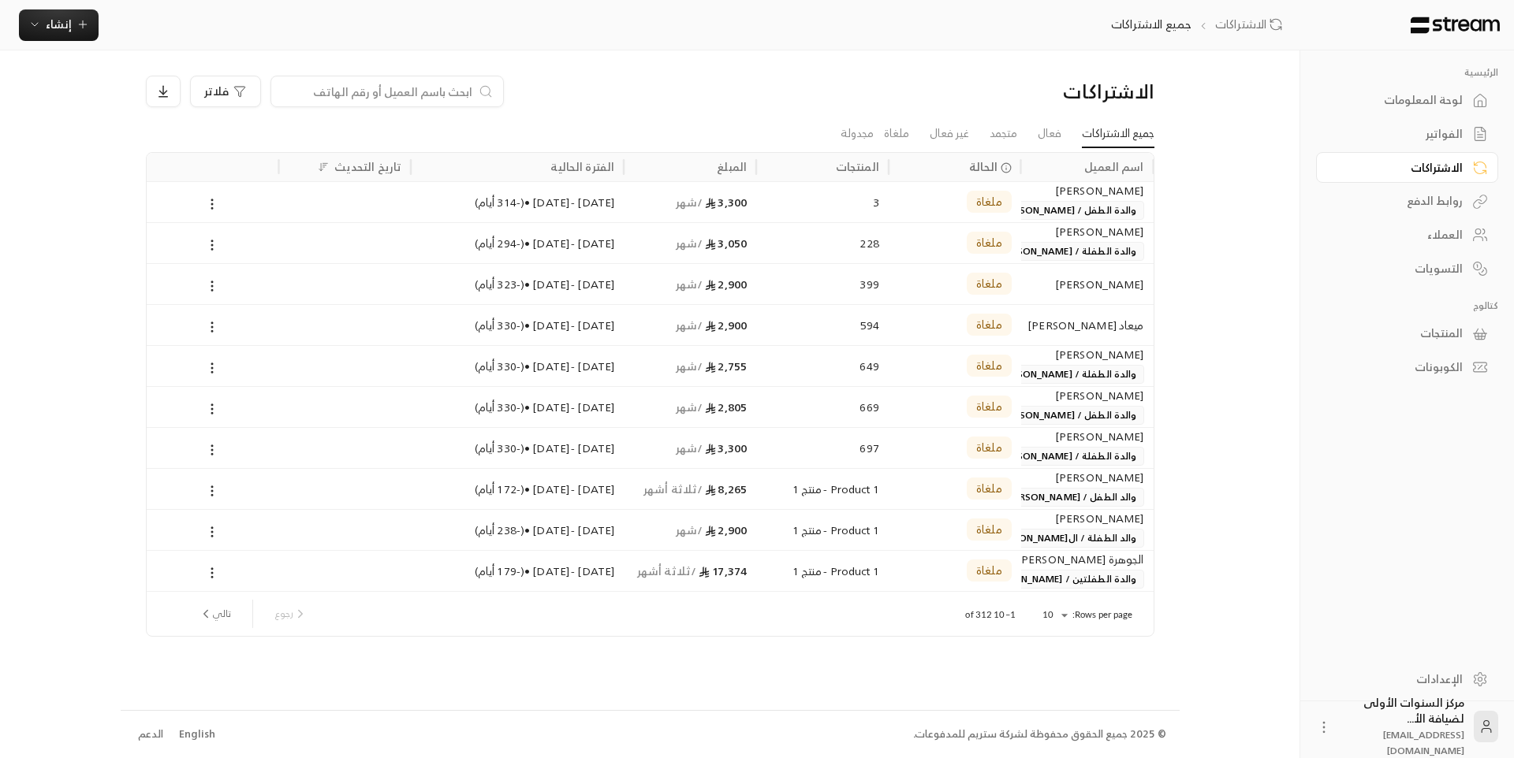
click at [1410, 126] on div "الفواتير" at bounding box center [1399, 134] width 127 height 16
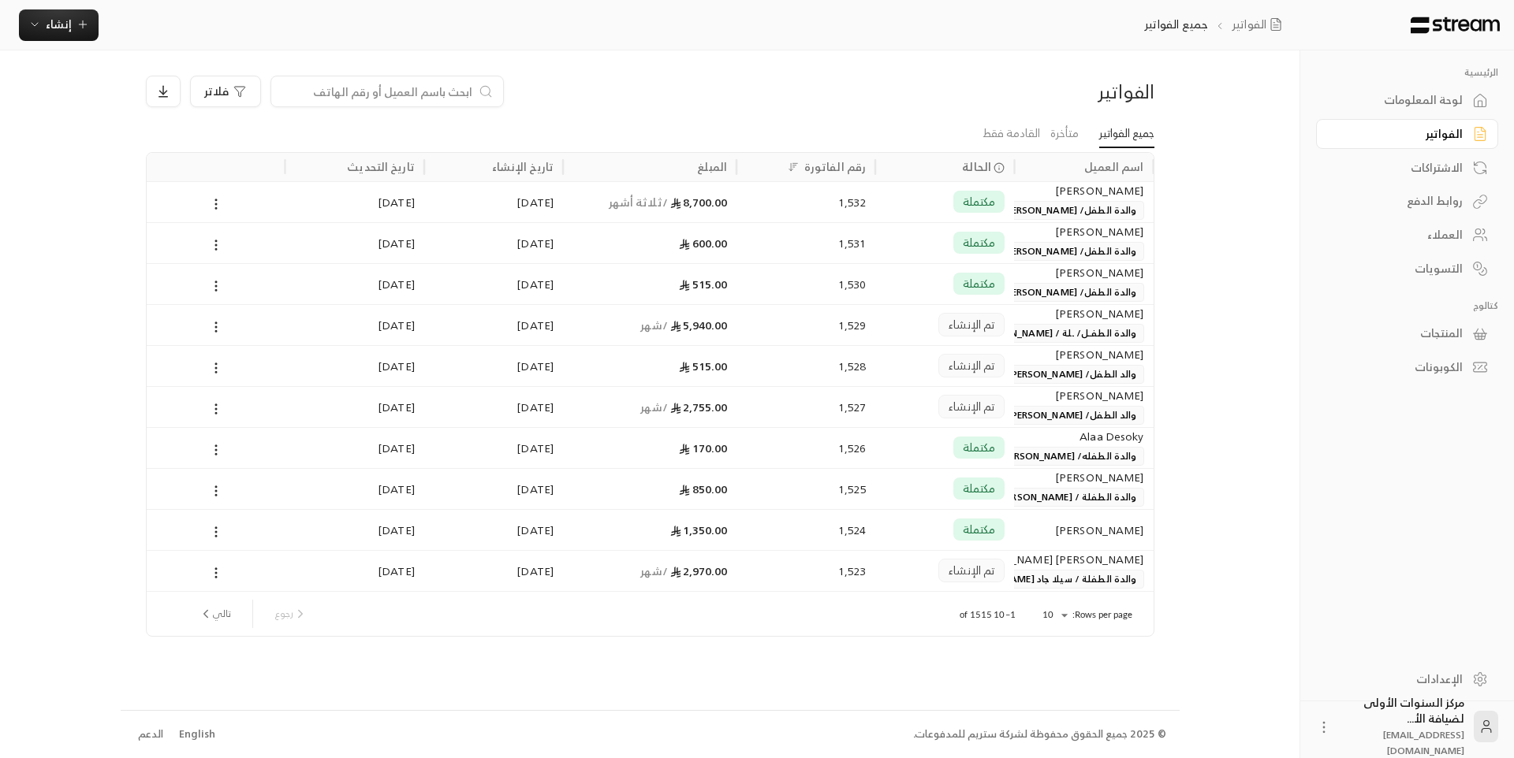
click at [1053, 196] on div "[PERSON_NAME]" at bounding box center [1083, 190] width 120 height 17
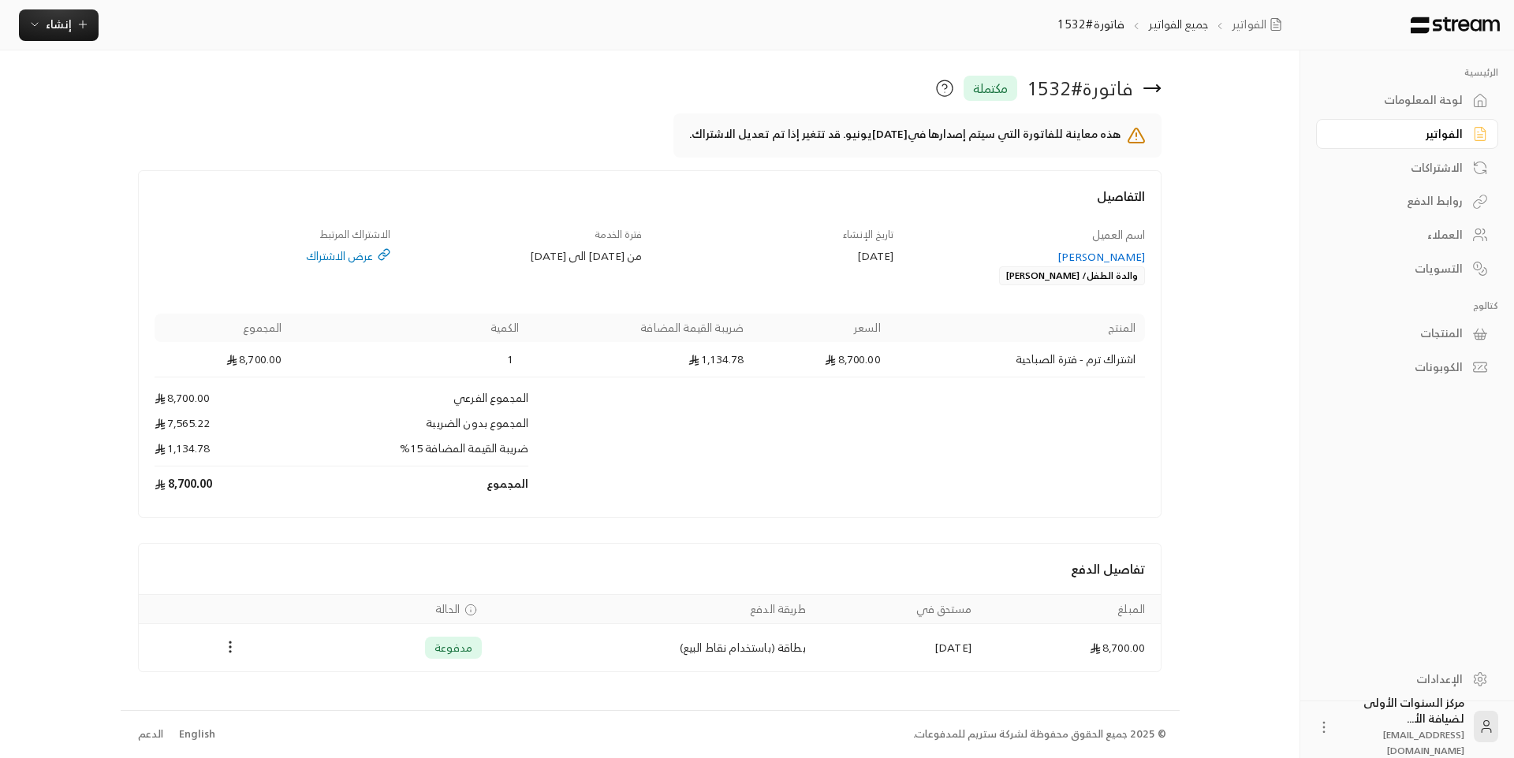
click at [1419, 130] on div "الفواتير" at bounding box center [1399, 134] width 127 height 16
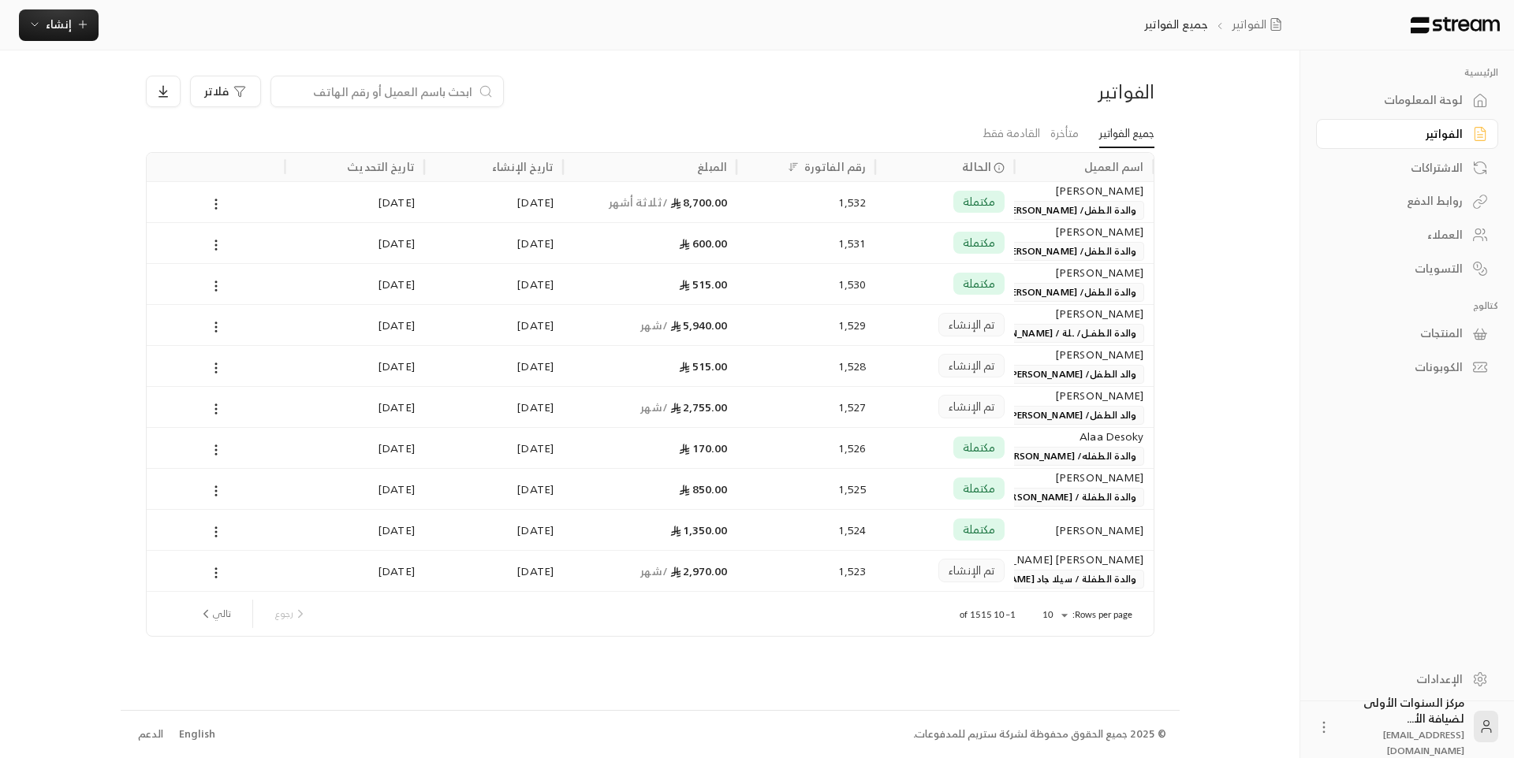
click at [1438, 98] on div "لوحة المعلومات" at bounding box center [1399, 100] width 127 height 16
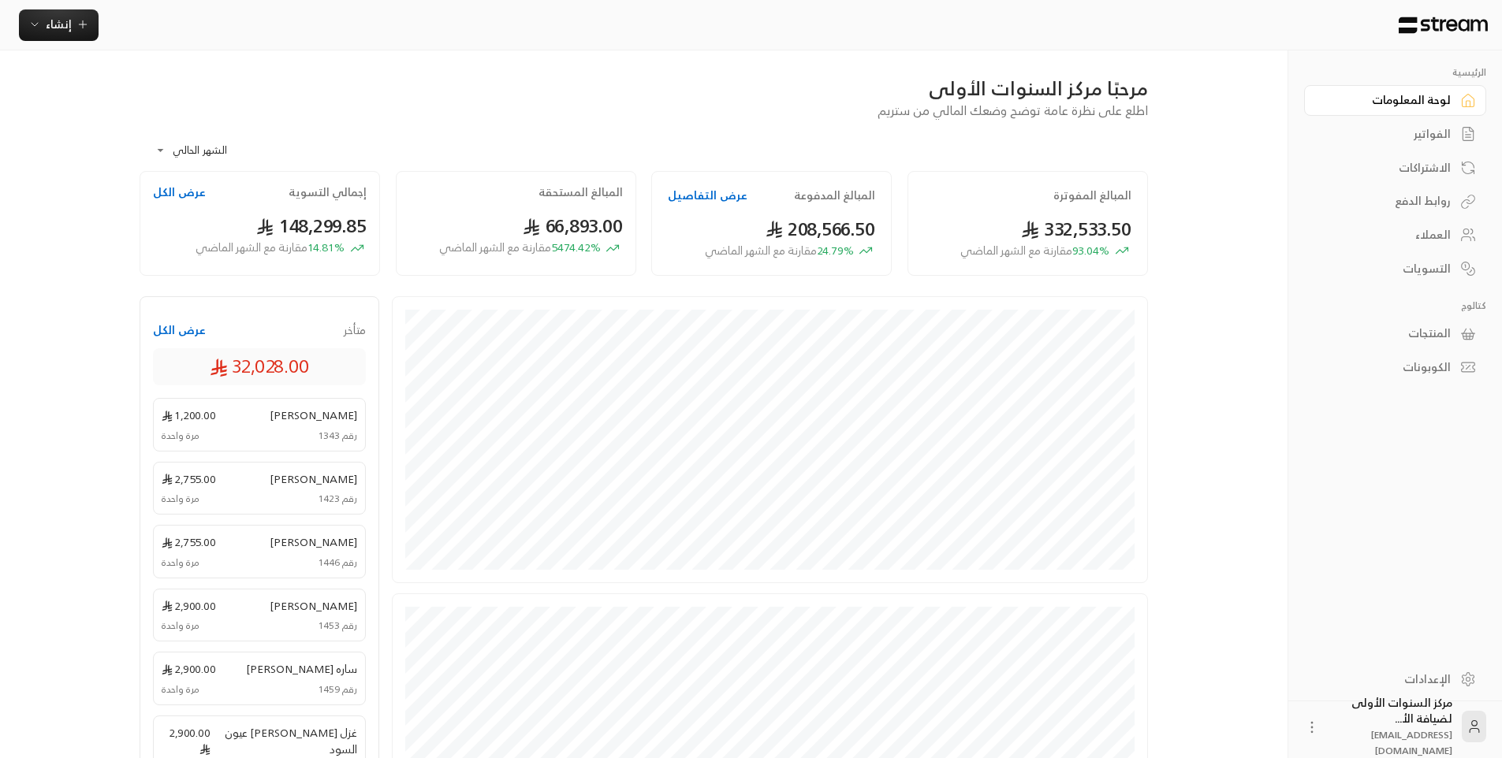
click at [1430, 129] on div "الفواتير" at bounding box center [1387, 134] width 127 height 16
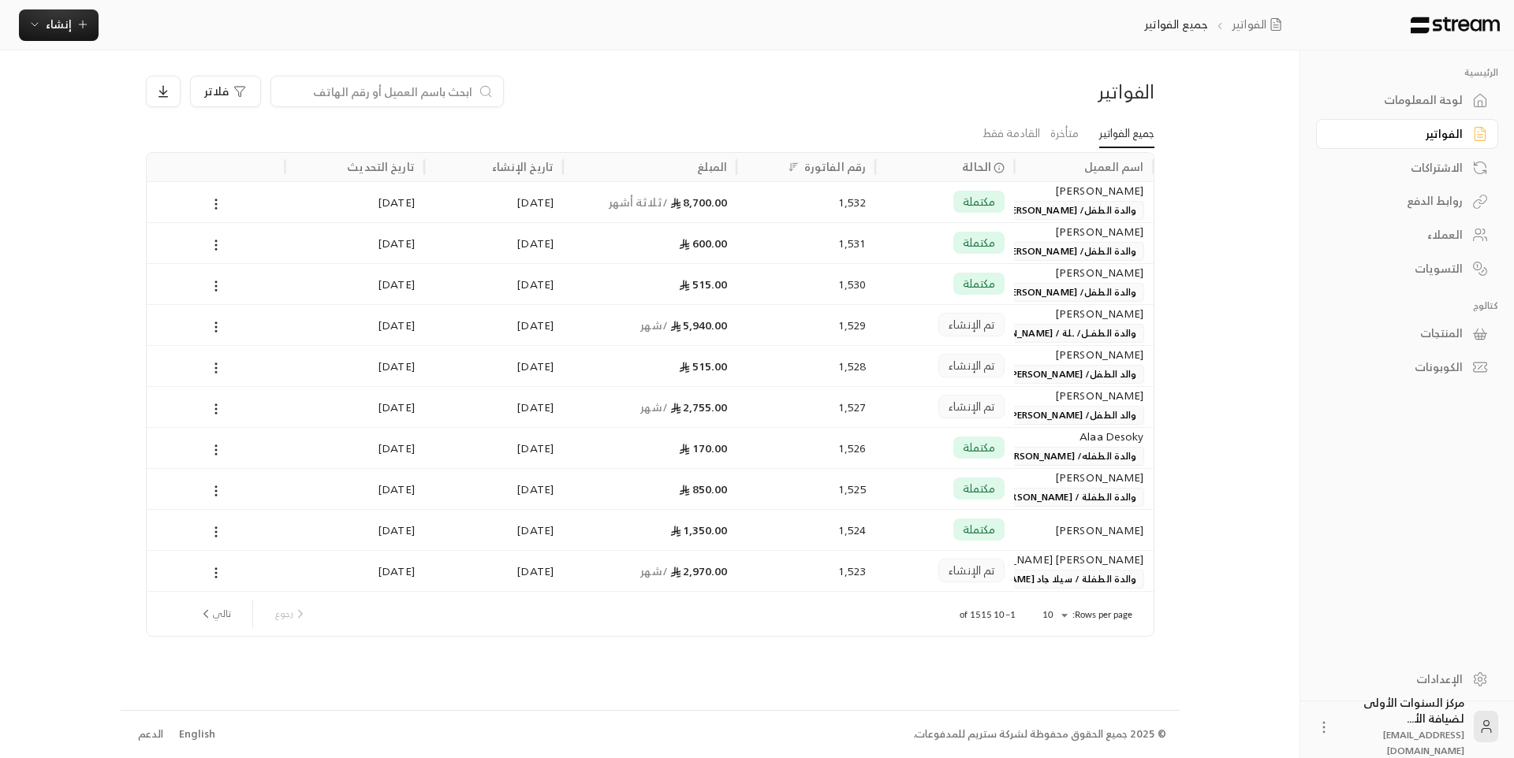
click at [1050, 334] on span "والدة الطفــل/ ـلة / [PERSON_NAME] [PERSON_NAME]" at bounding box center [1019, 333] width 250 height 19
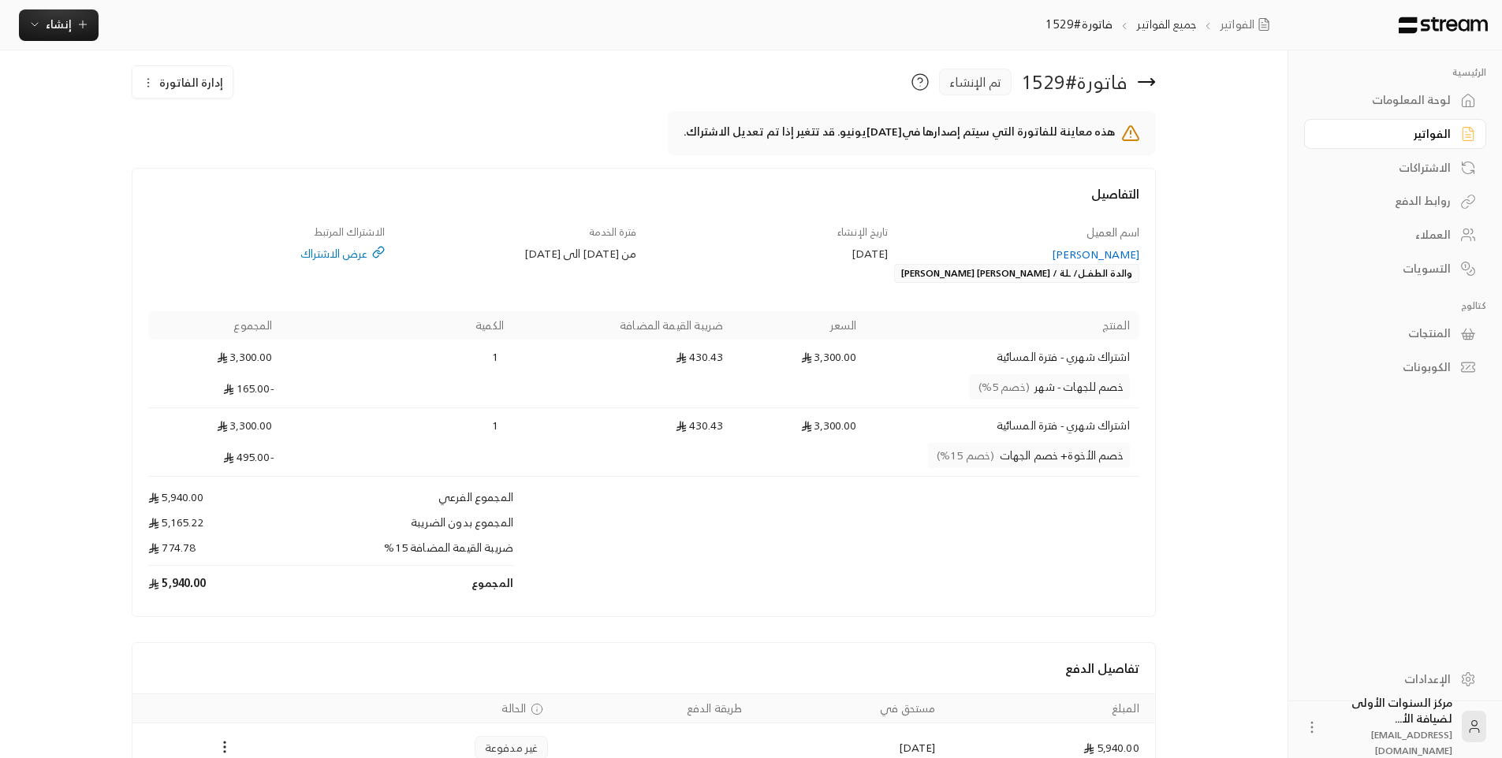
scroll to position [99, 0]
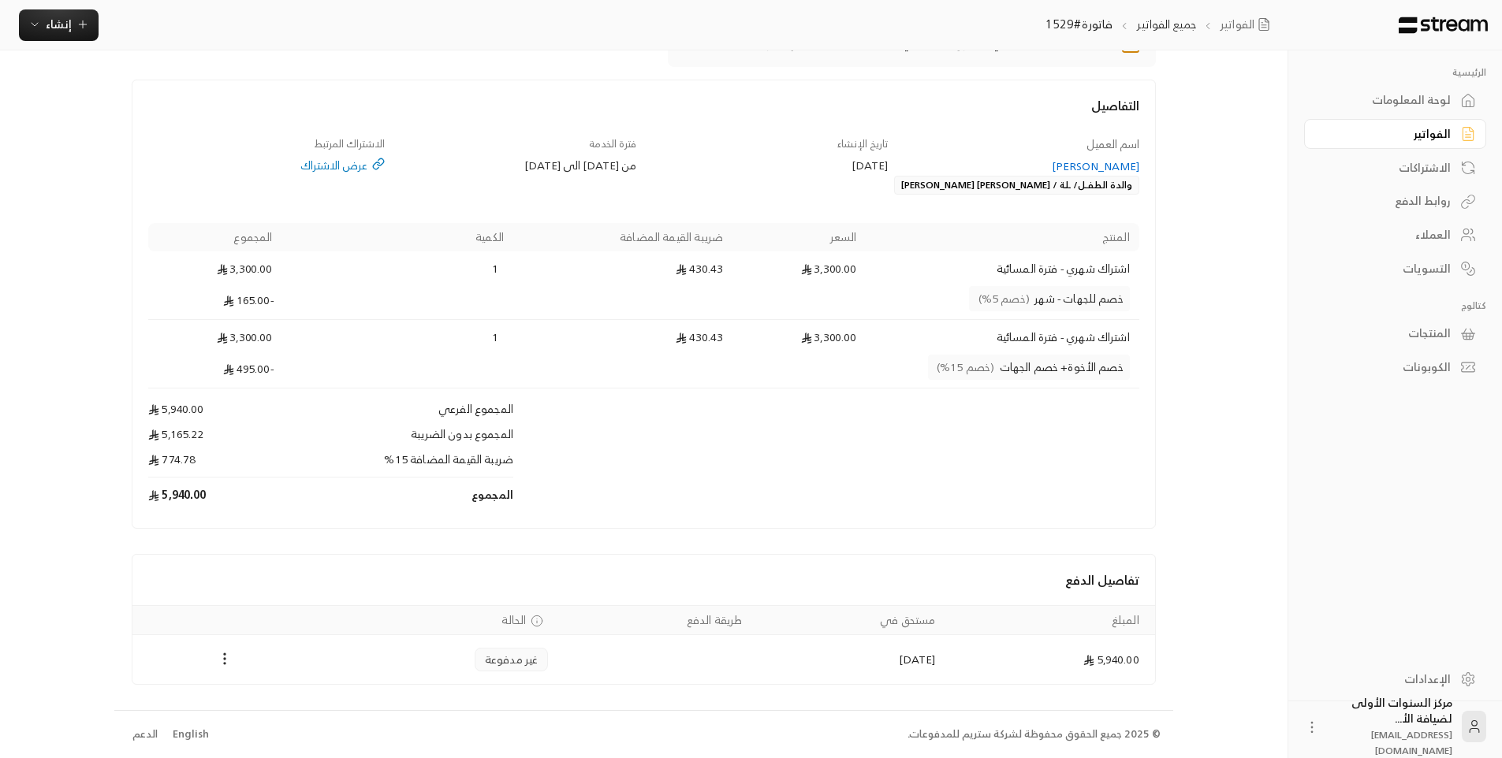
click at [1442, 97] on div "لوحة المعلومات" at bounding box center [1387, 100] width 127 height 16
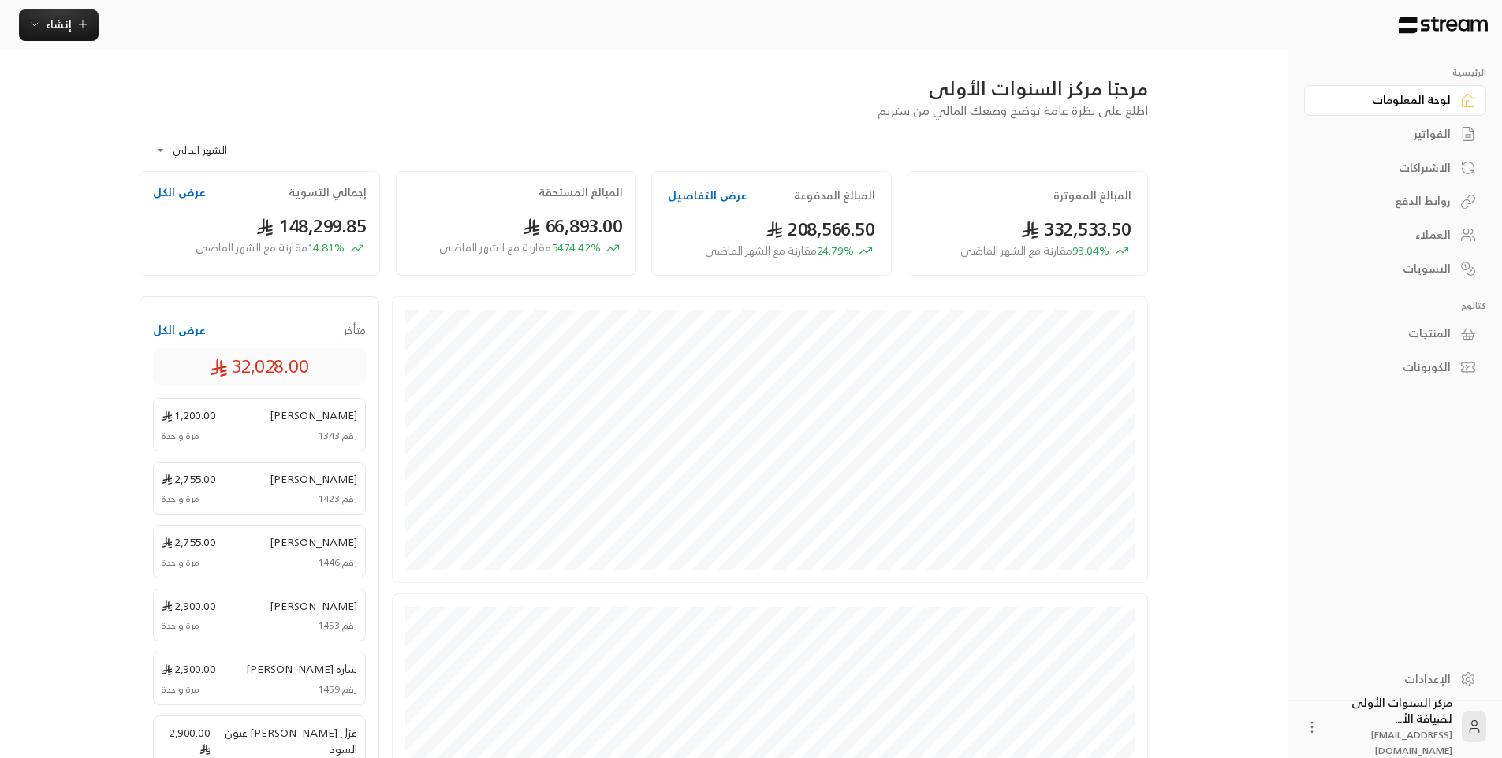
click at [1406, 136] on div "الفواتير" at bounding box center [1387, 134] width 127 height 16
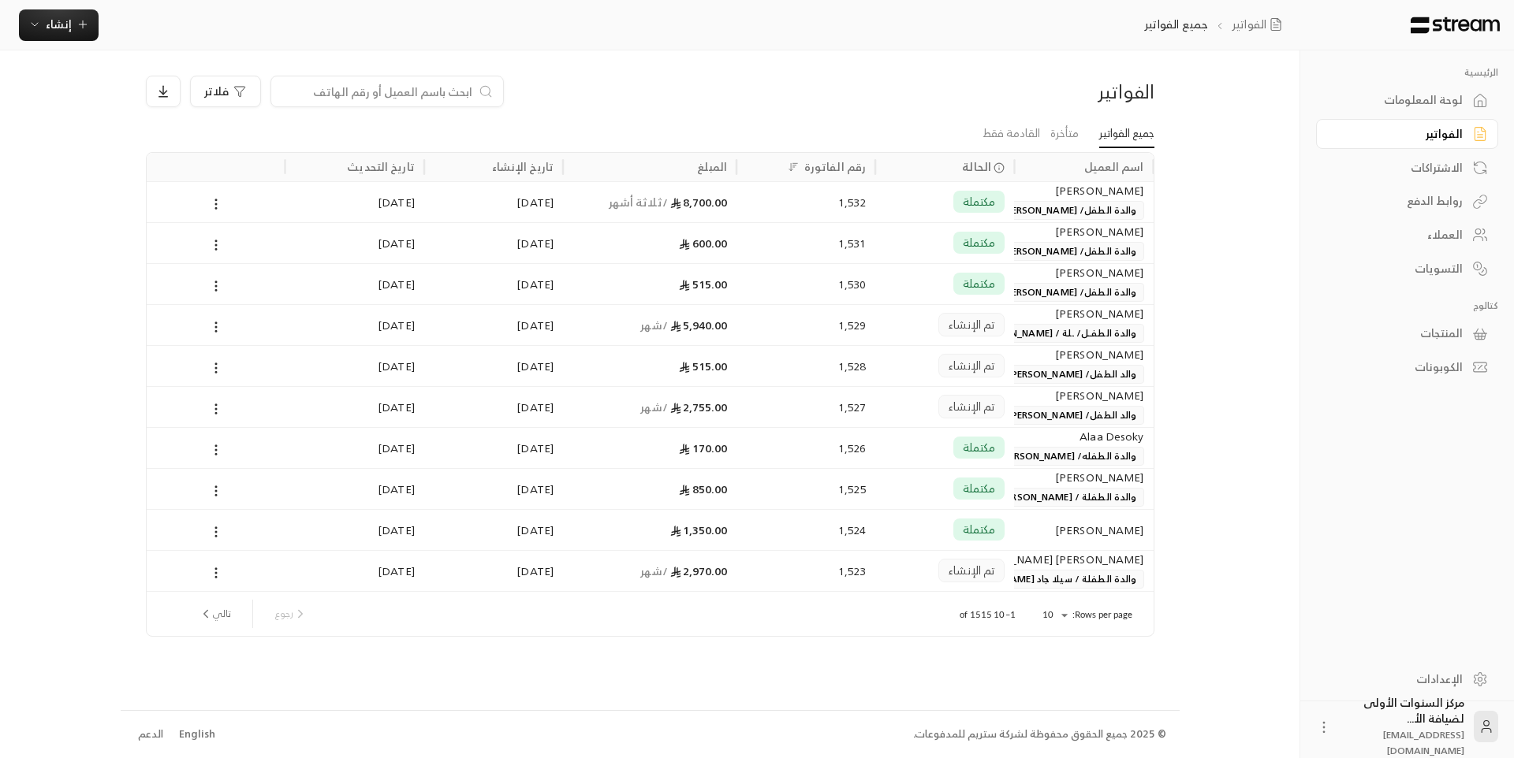
click at [1064, 207] on span "والدة الطفل/ [PERSON_NAME]" at bounding box center [1069, 210] width 148 height 19
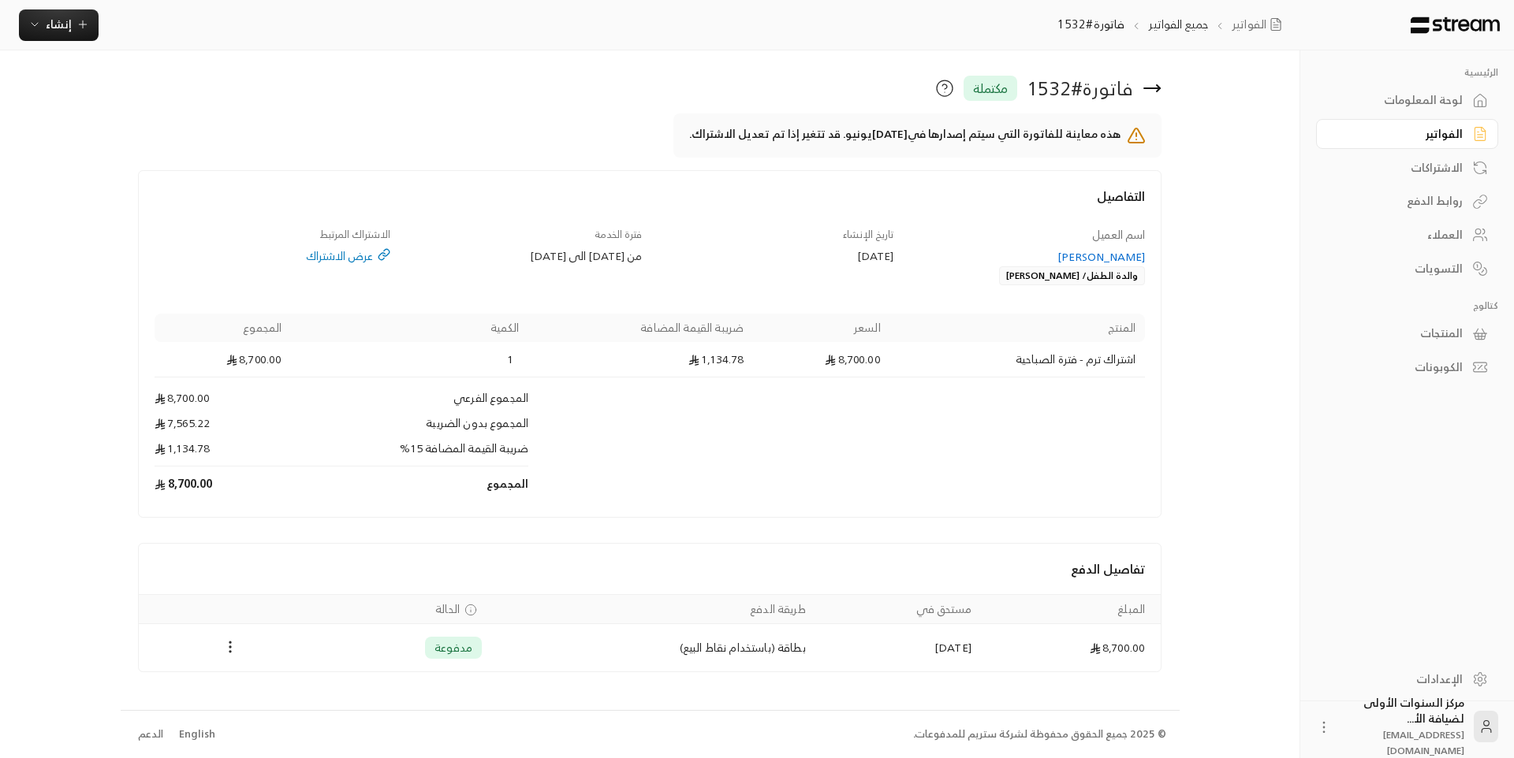
click at [1443, 126] on div "الفواتير" at bounding box center [1399, 134] width 127 height 16
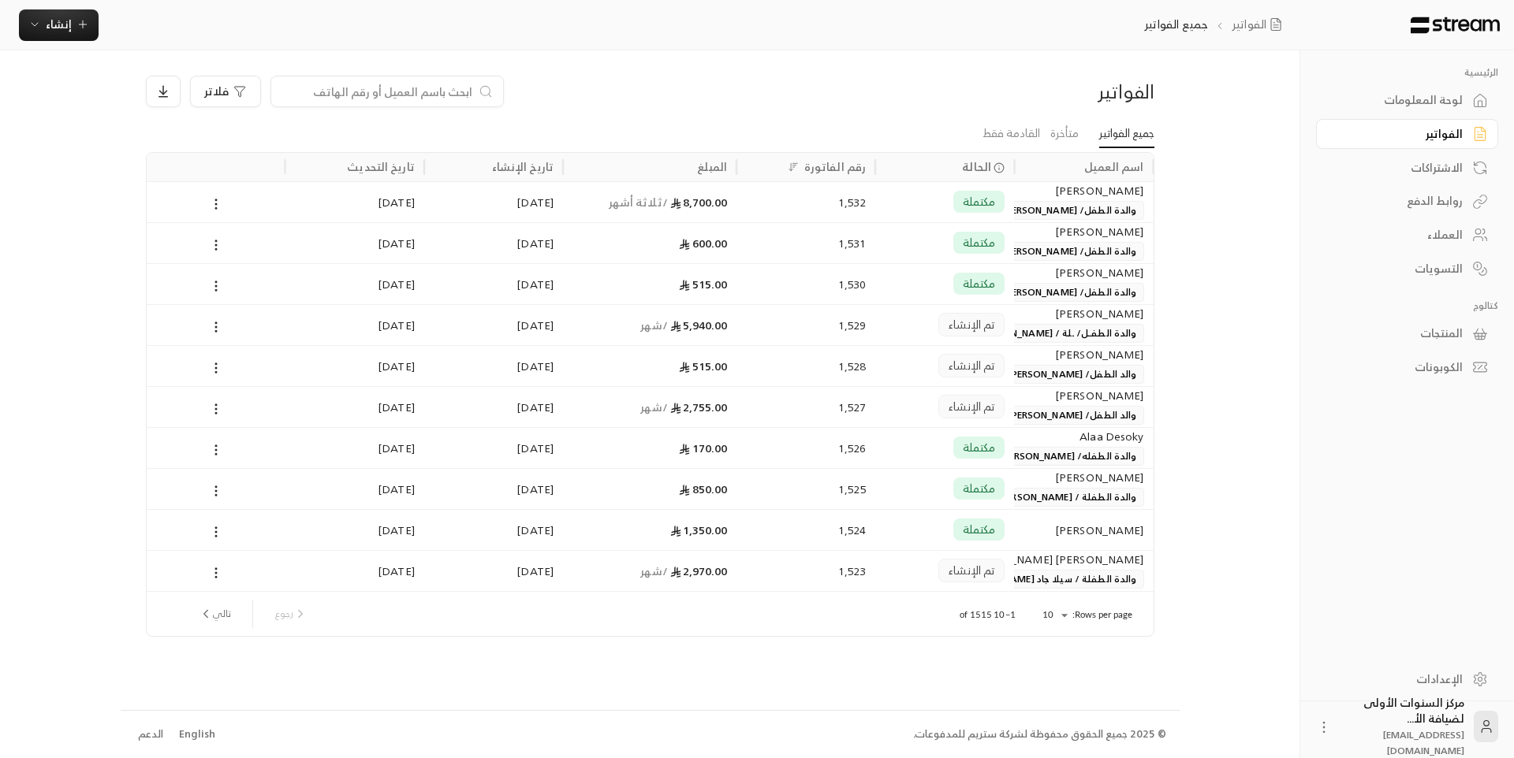
click at [1436, 233] on div "العملاء" at bounding box center [1399, 235] width 127 height 16
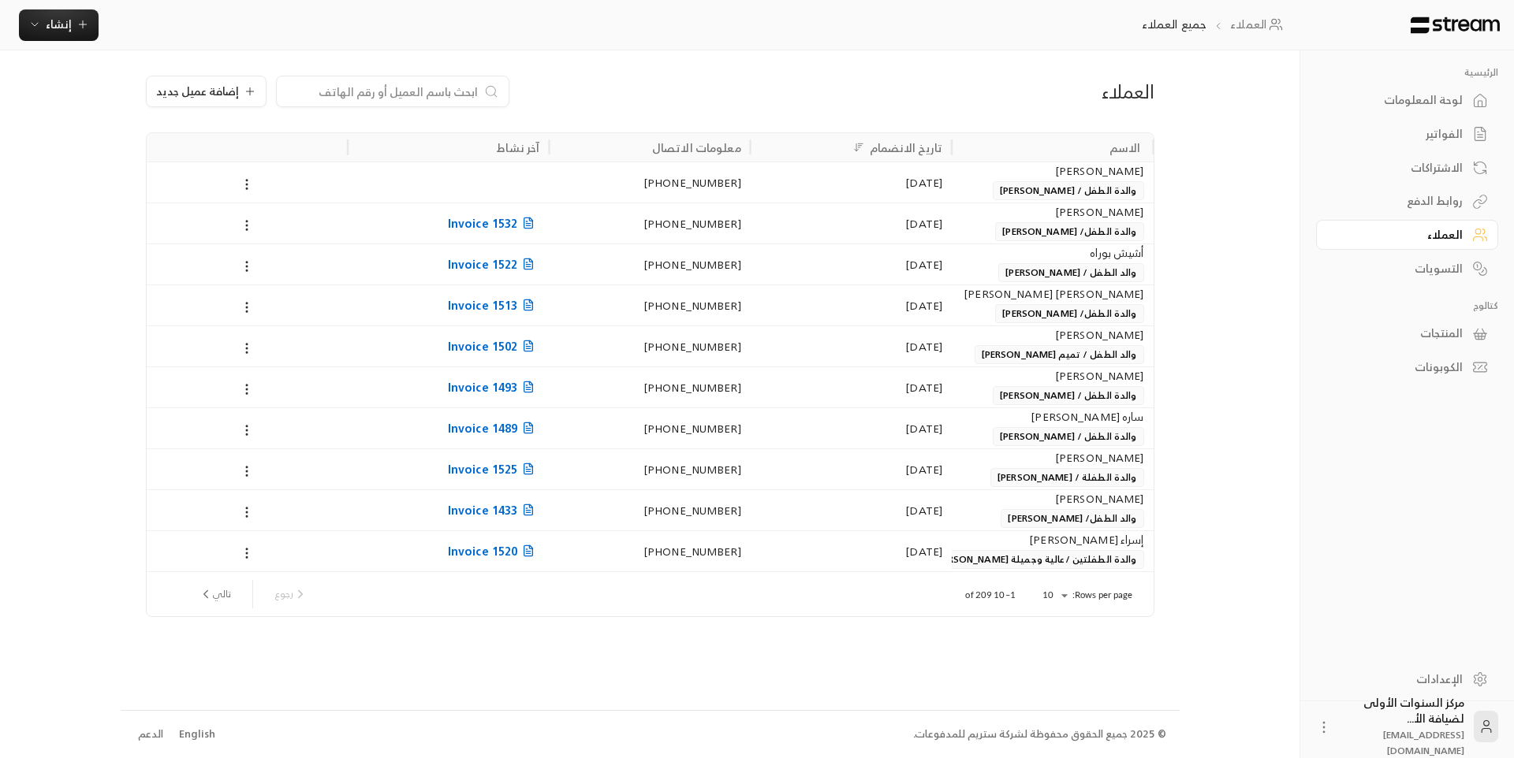
click at [1436, 233] on div "العملاء" at bounding box center [1399, 235] width 127 height 16
click at [1434, 128] on div "الفواتير" at bounding box center [1399, 134] width 127 height 16
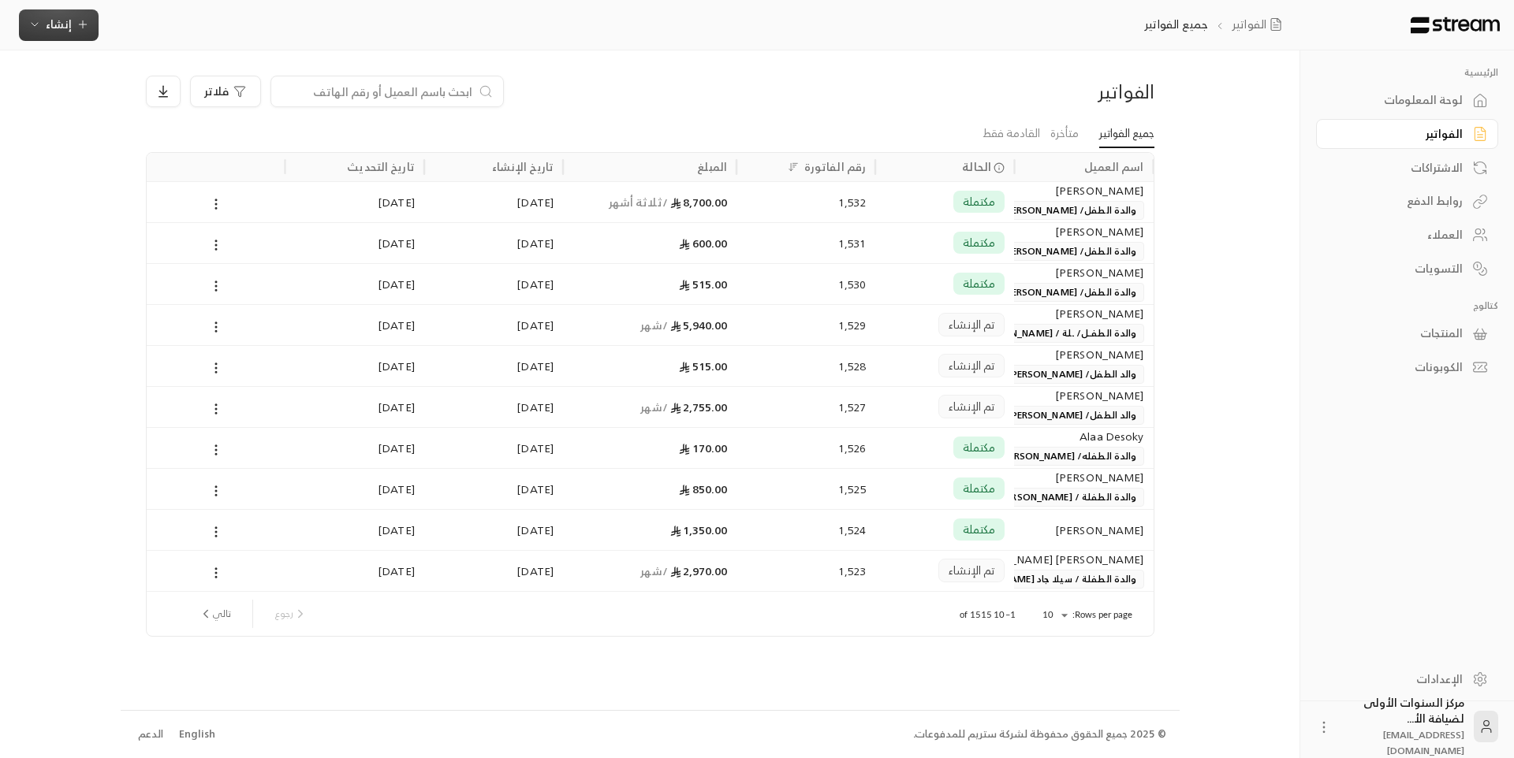
click at [28, 22] on icon "button" at bounding box center [34, 24] width 13 height 13
click at [195, 140] on div "اشتراك" at bounding box center [136, 136] width 199 height 19
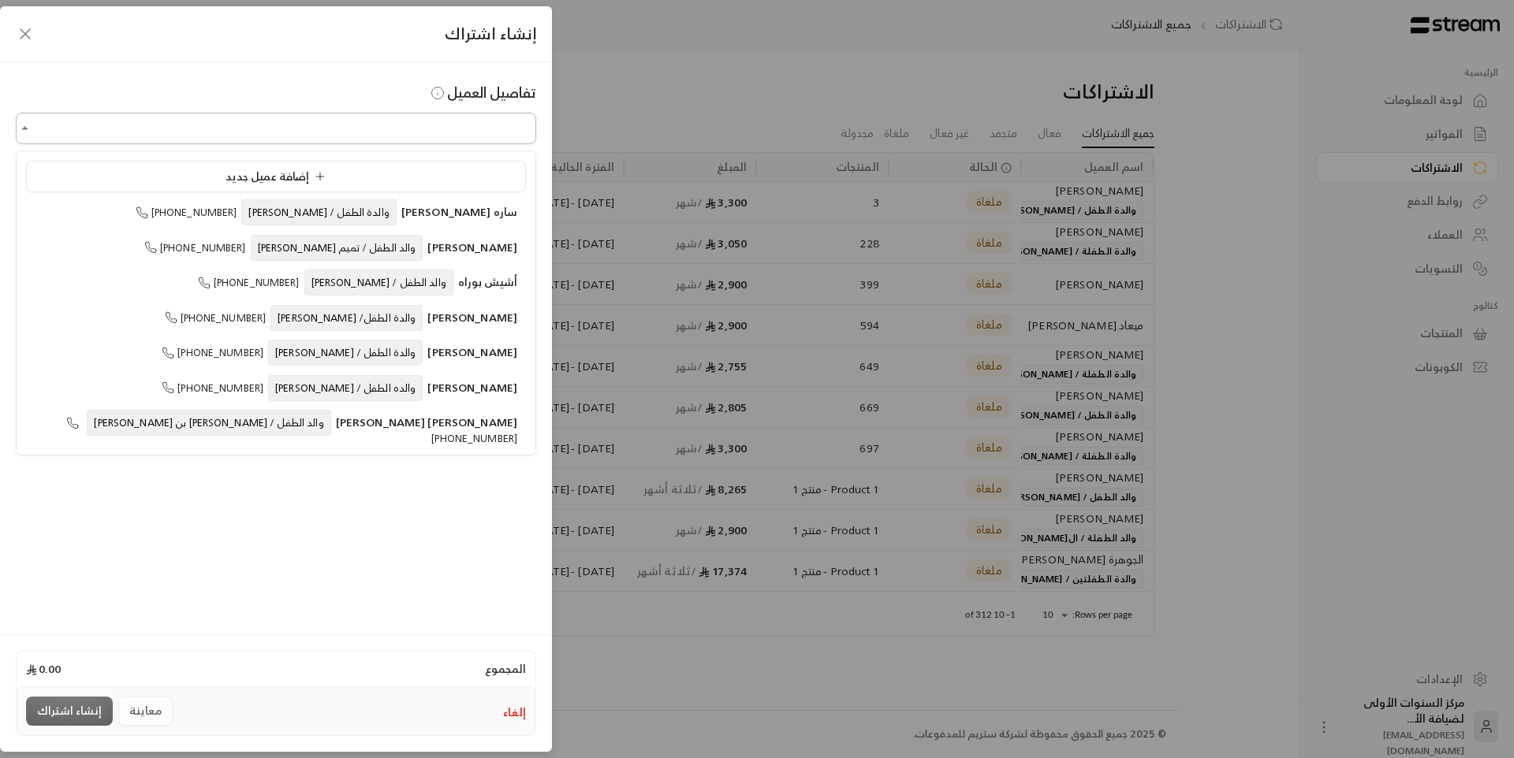
click at [413, 135] on input "اختر العميل" at bounding box center [276, 129] width 520 height 28
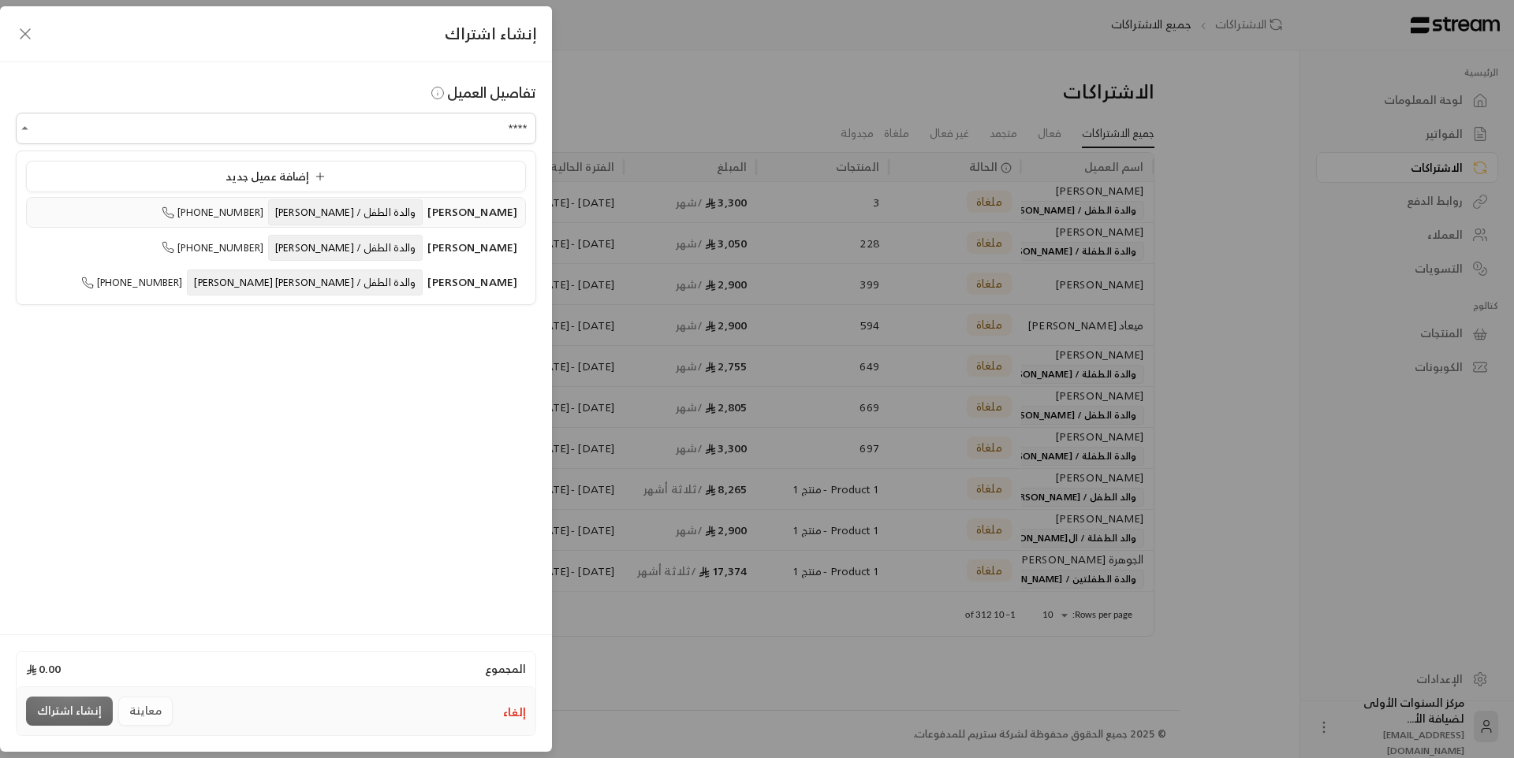
click at [422, 224] on li "منال عبدالله الصغير والدة الطفل / عبدالعزيز عبدالله الحديثي +966568917505" at bounding box center [276, 212] width 500 height 31
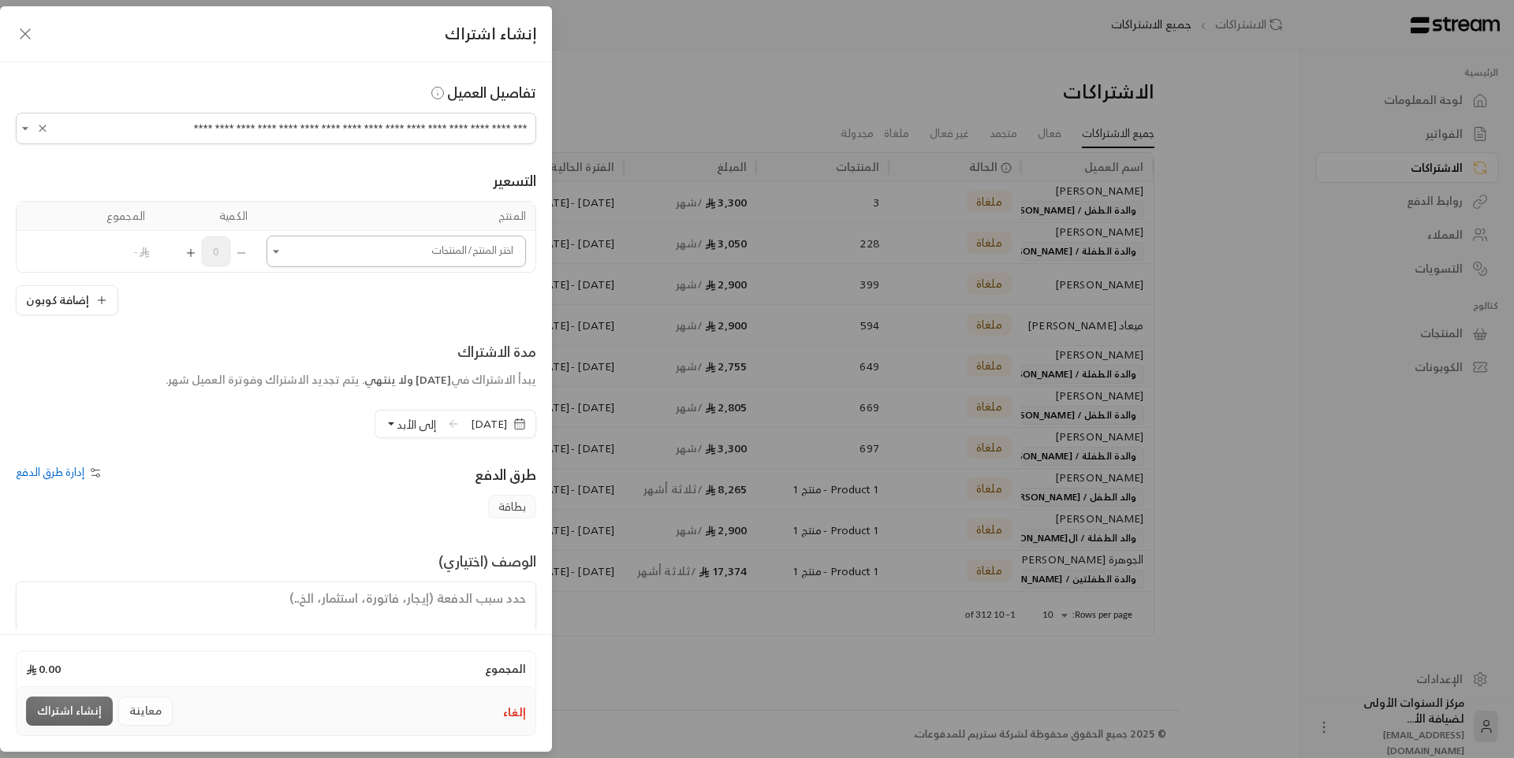
type input "**********"
click at [454, 250] on input "اختر العميل" at bounding box center [395, 252] width 259 height 28
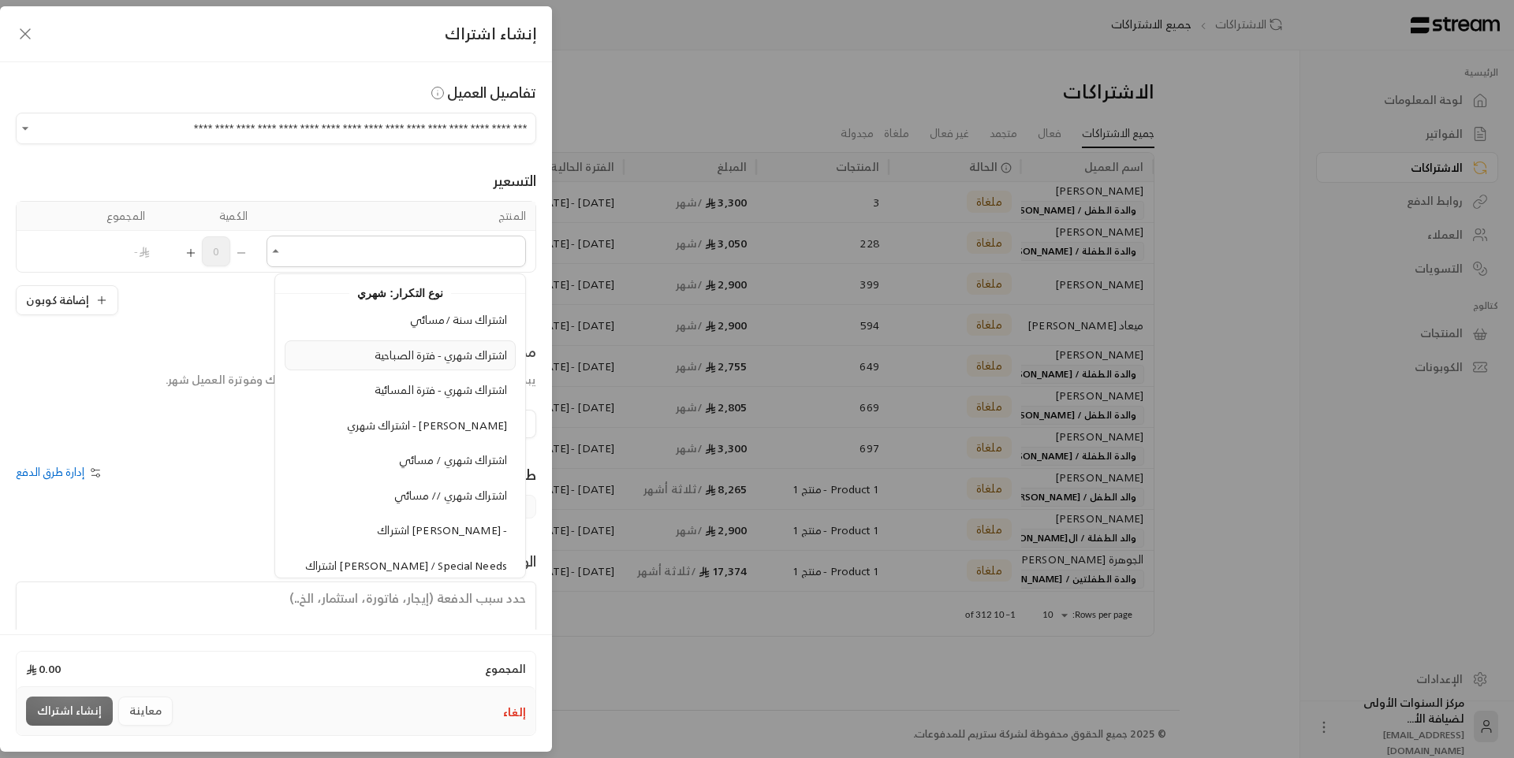
click at [439, 356] on span "اشتراك شهري - فترة الصباحية" at bounding box center [440, 355] width 132 height 20
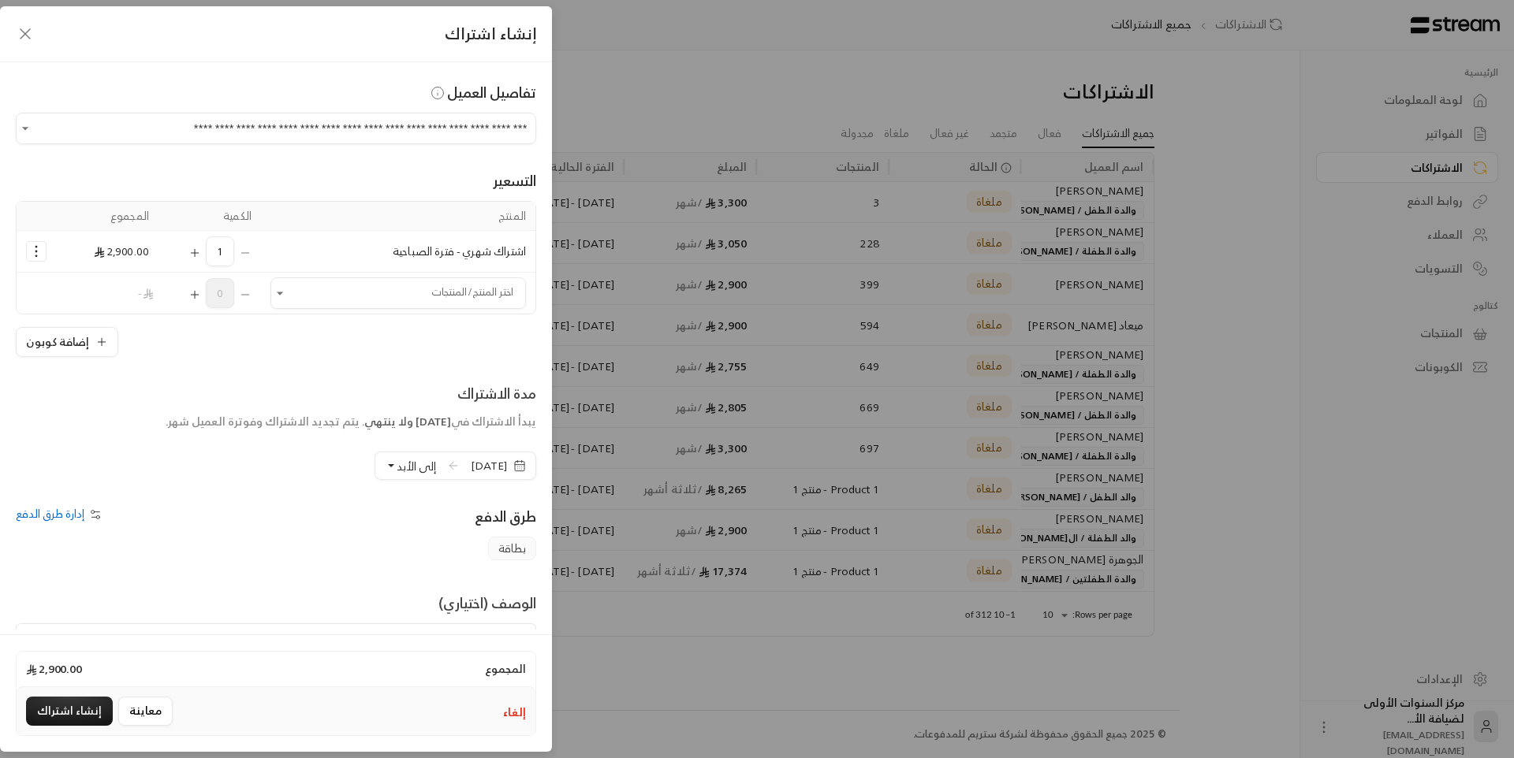
click at [46, 252] on button "Selected Products" at bounding box center [36, 251] width 19 height 19
click at [106, 287] on span "إضافة كوبون" at bounding box center [98, 290] width 57 height 18
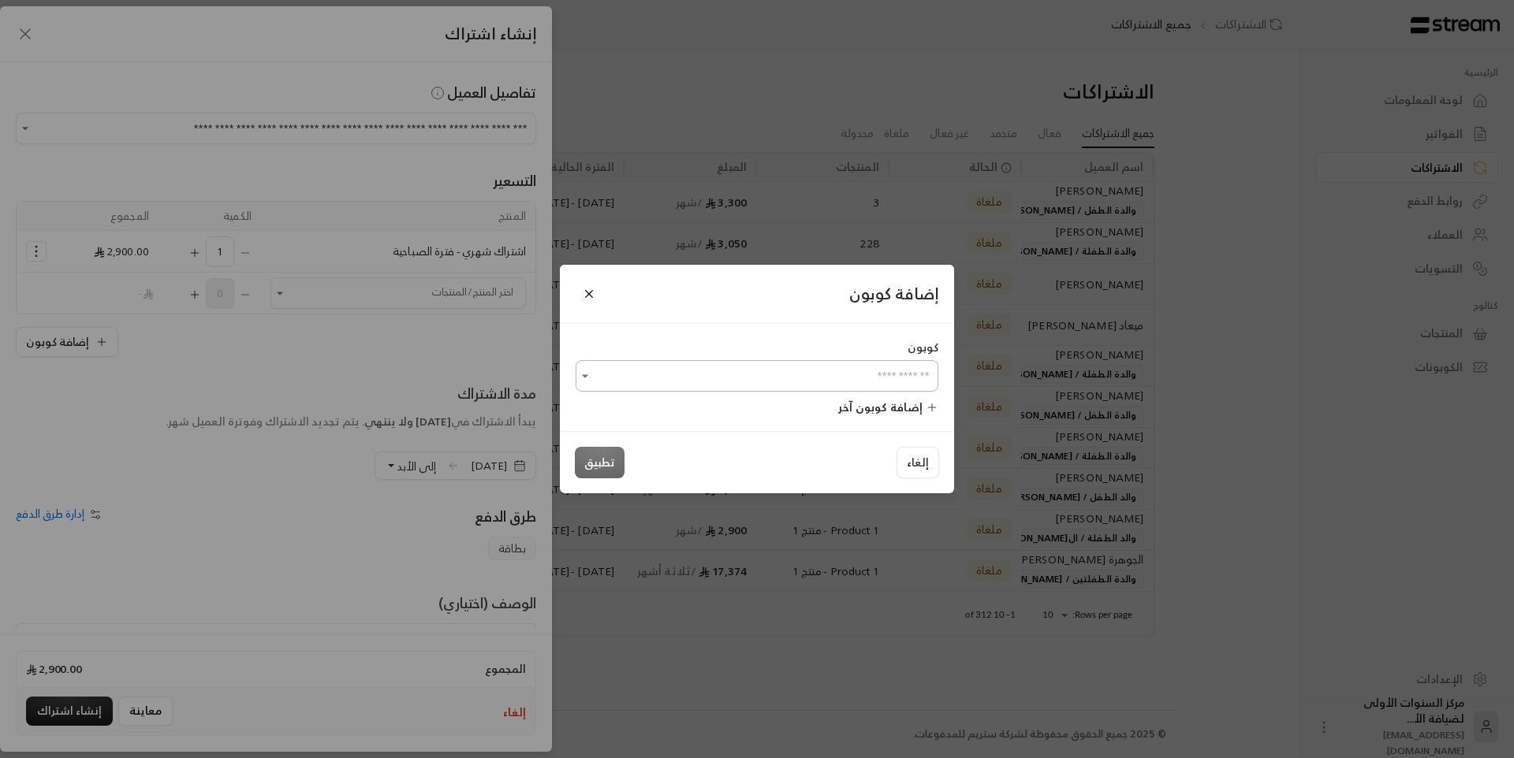
click at [781, 390] on div "​" at bounding box center [757, 376] width 363 height 32
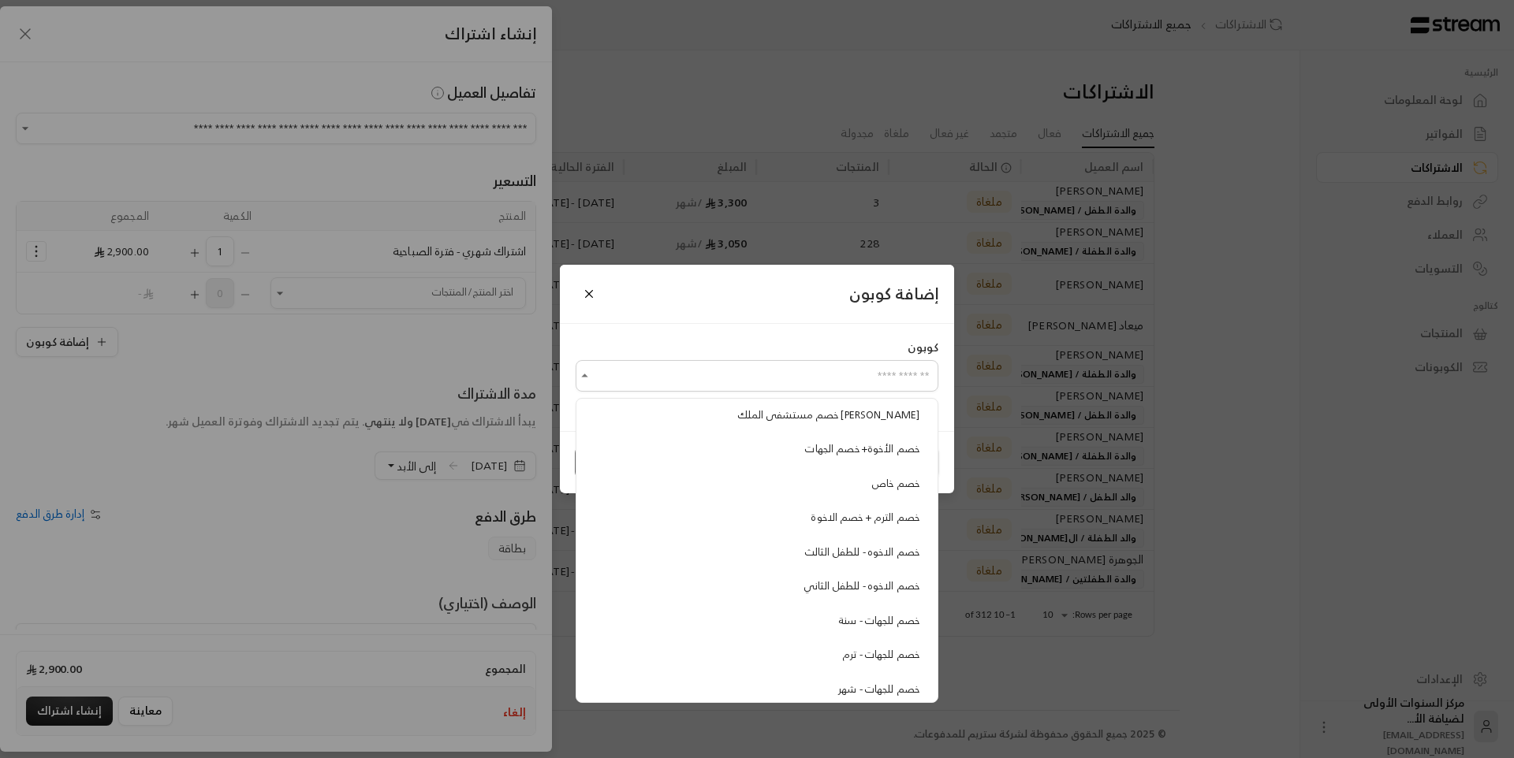
scroll to position [293, 0]
click at [851, 581] on span "خصم للجهات - ترم" at bounding box center [880, 578] width 77 height 18
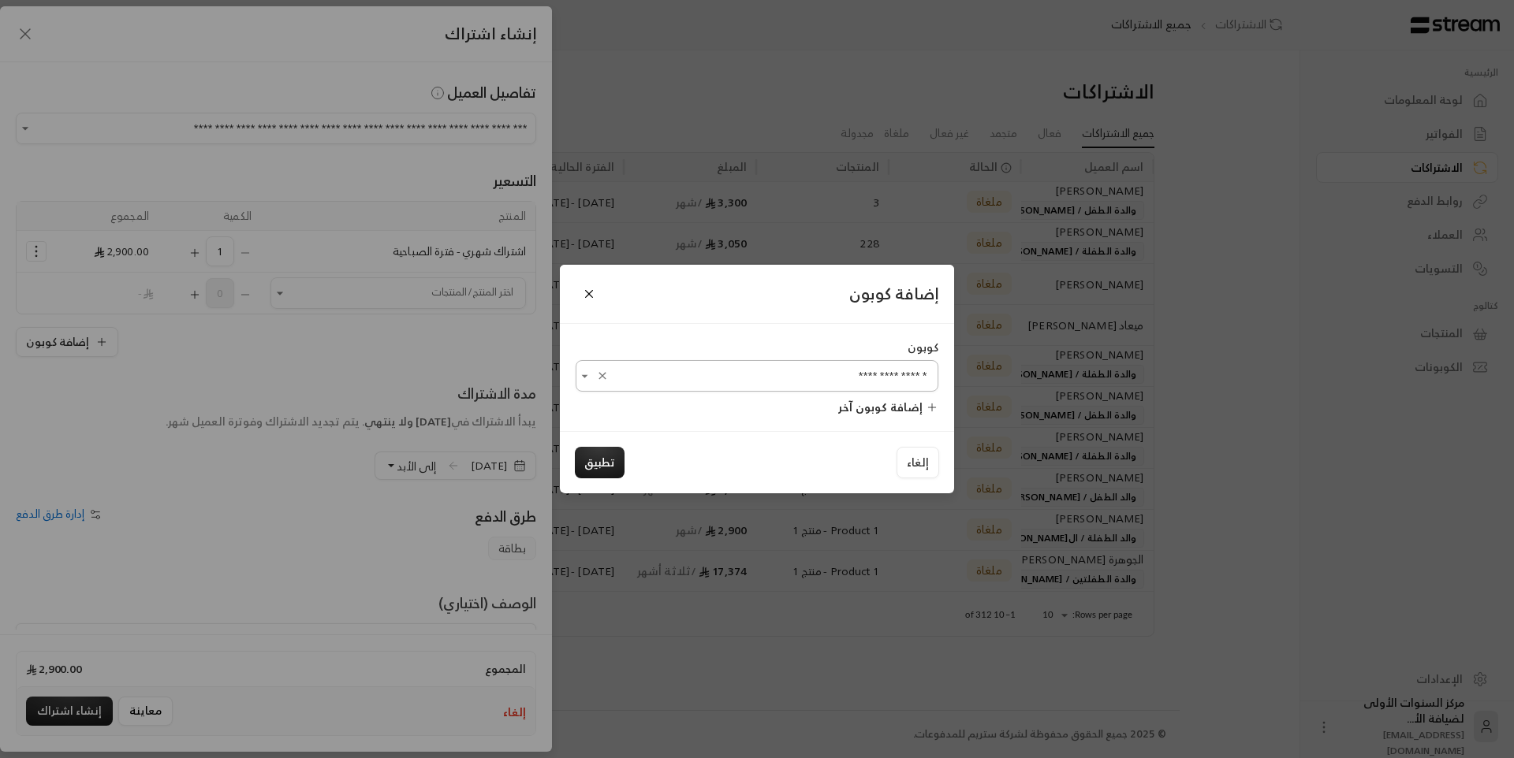
click at [706, 385] on input "**********" at bounding box center [757, 377] width 363 height 28
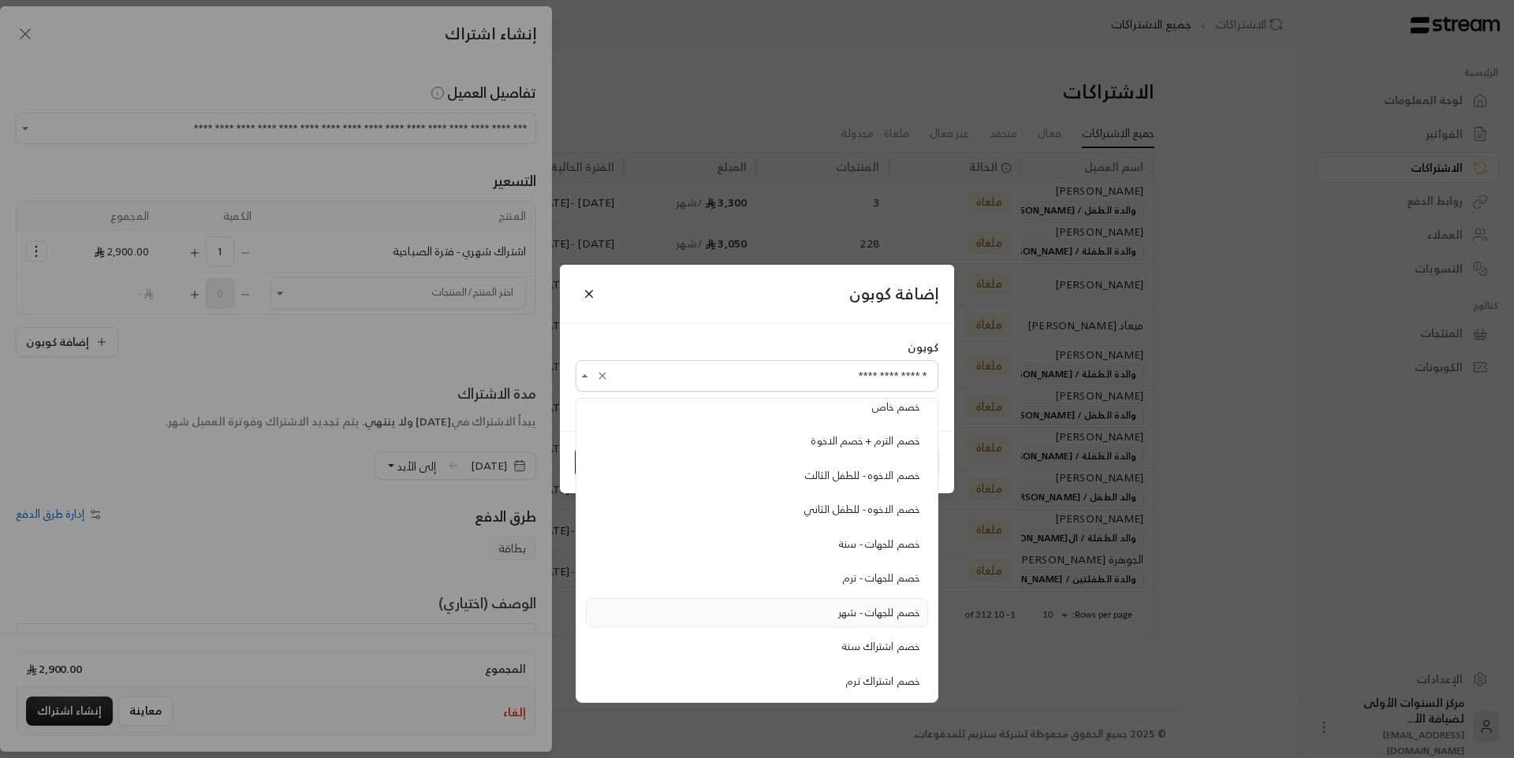
click at [855, 609] on span "خصم للجهات - شهر" at bounding box center [878, 613] width 81 height 18
type input "**********"
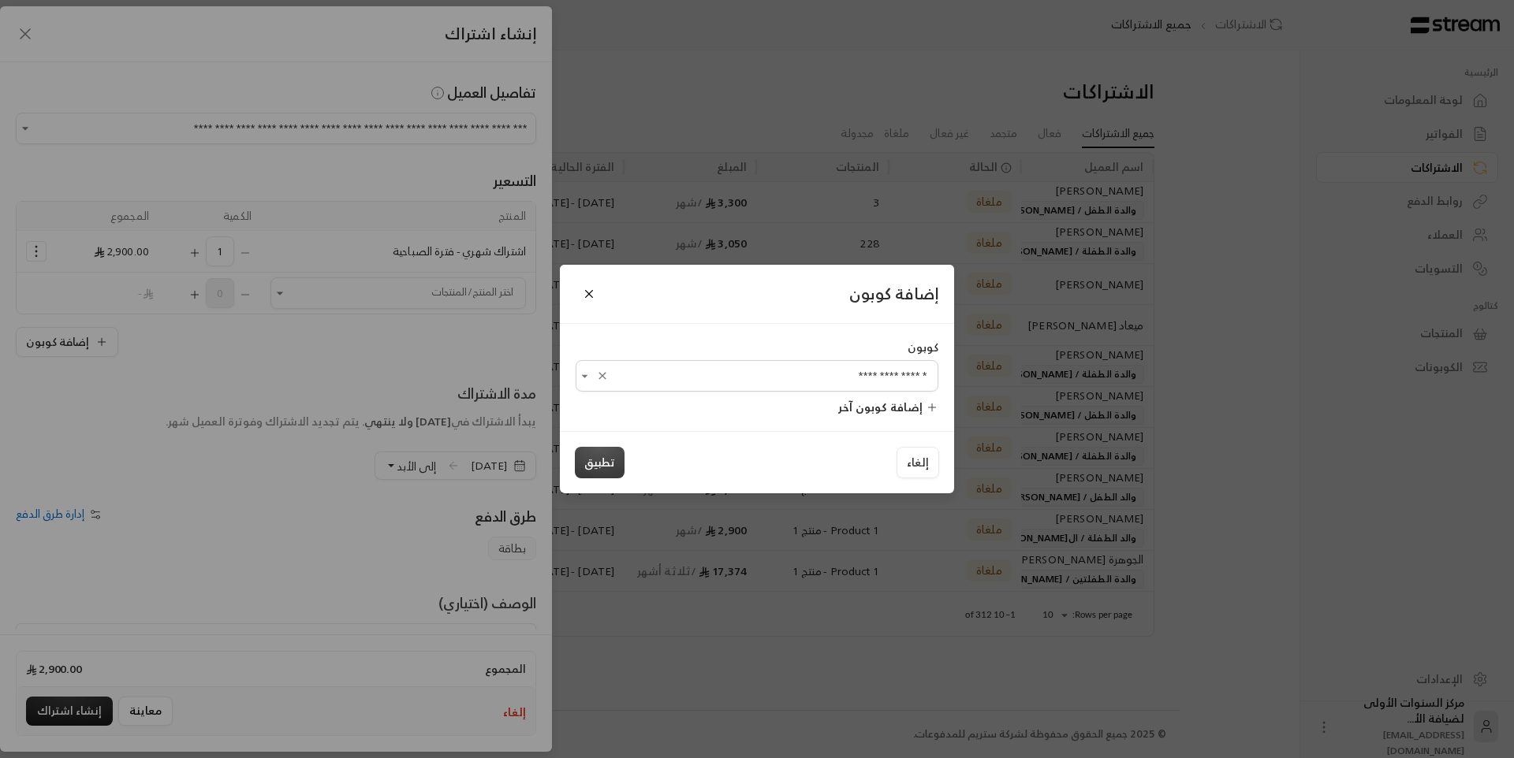
click at [602, 464] on button "تطبيق" at bounding box center [600, 463] width 50 height 32
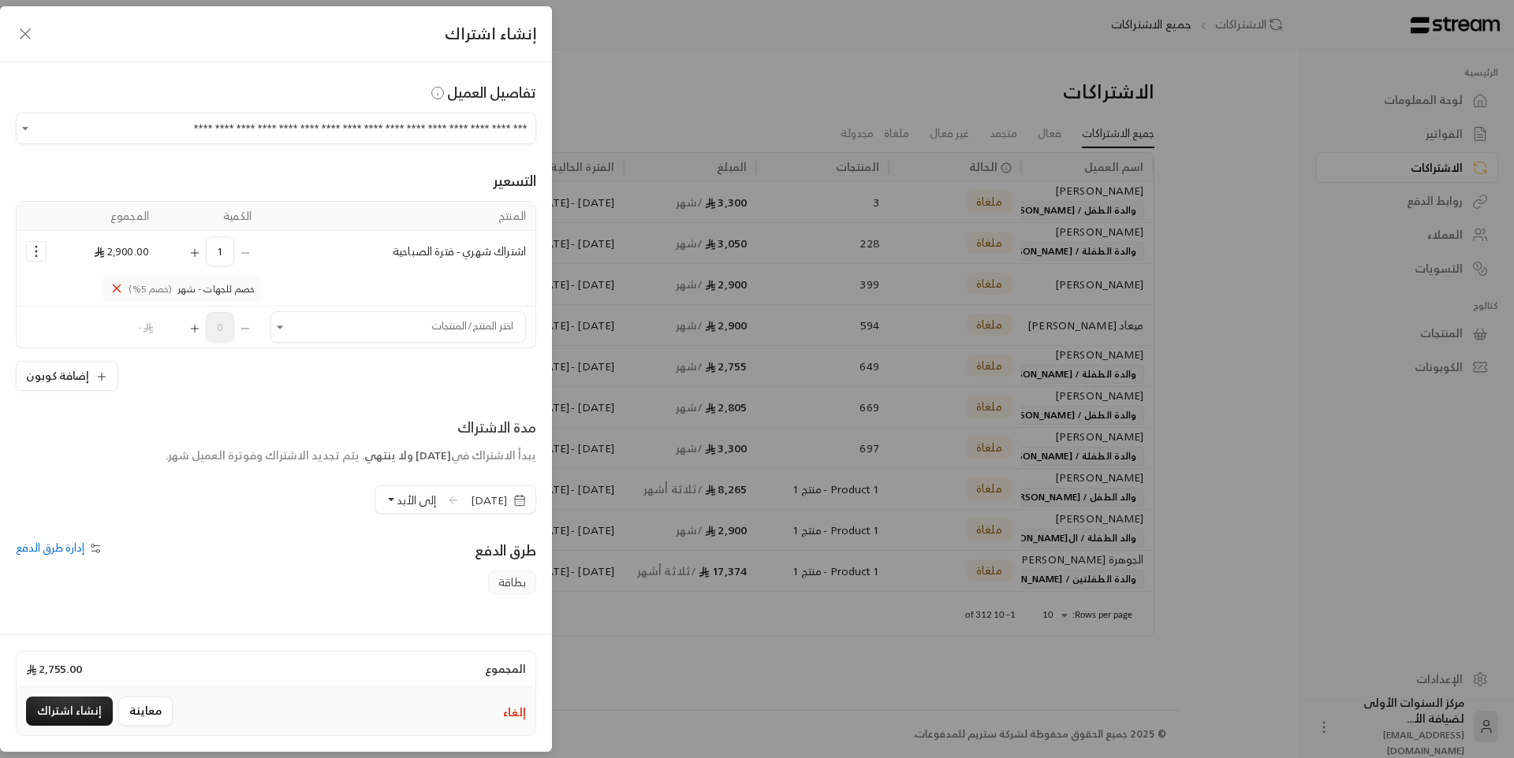
click at [471, 500] on span "[DATE]" at bounding box center [489, 501] width 36 height 16
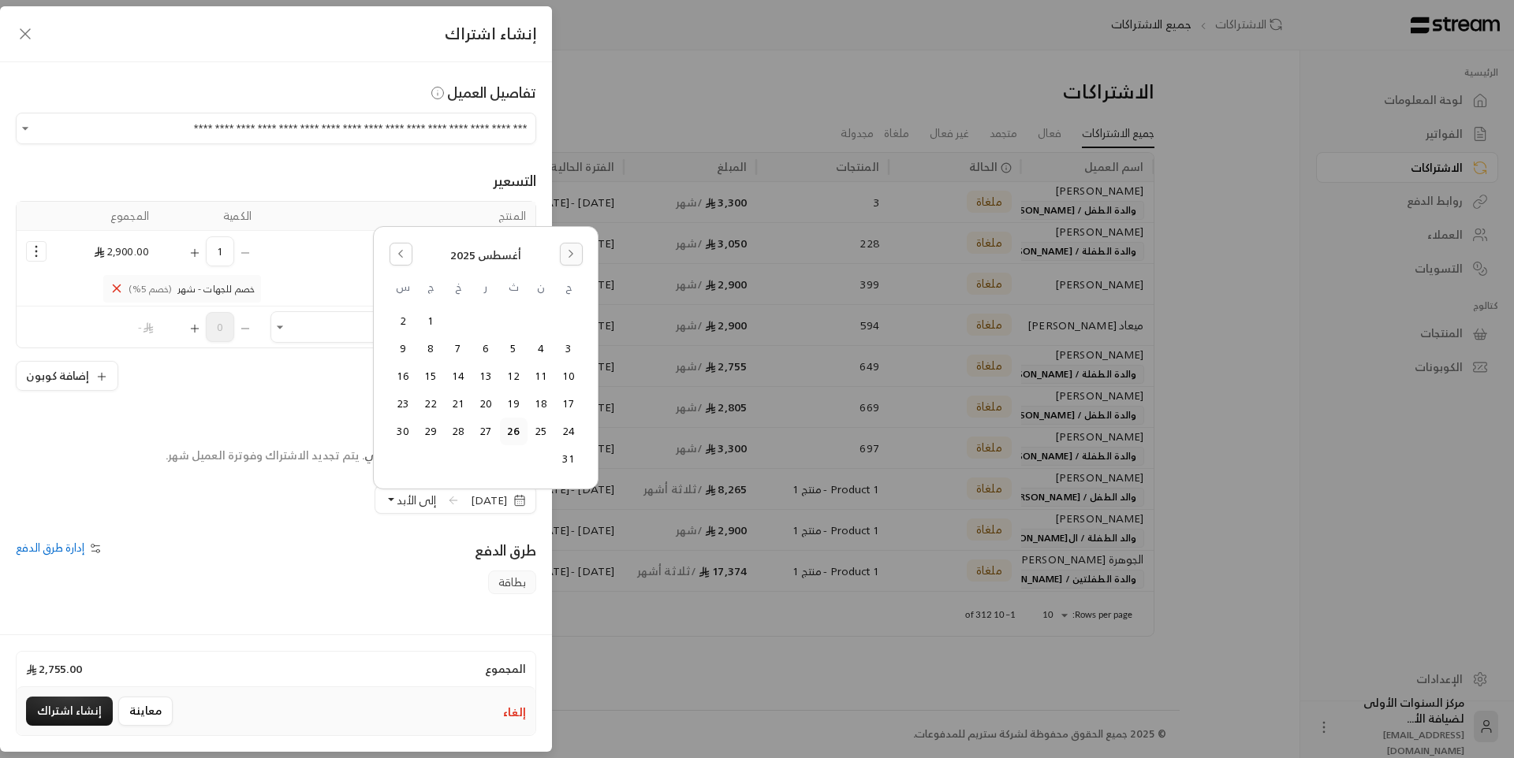
click at [576, 255] on button "Go to the Next Month" at bounding box center [571, 254] width 23 height 23
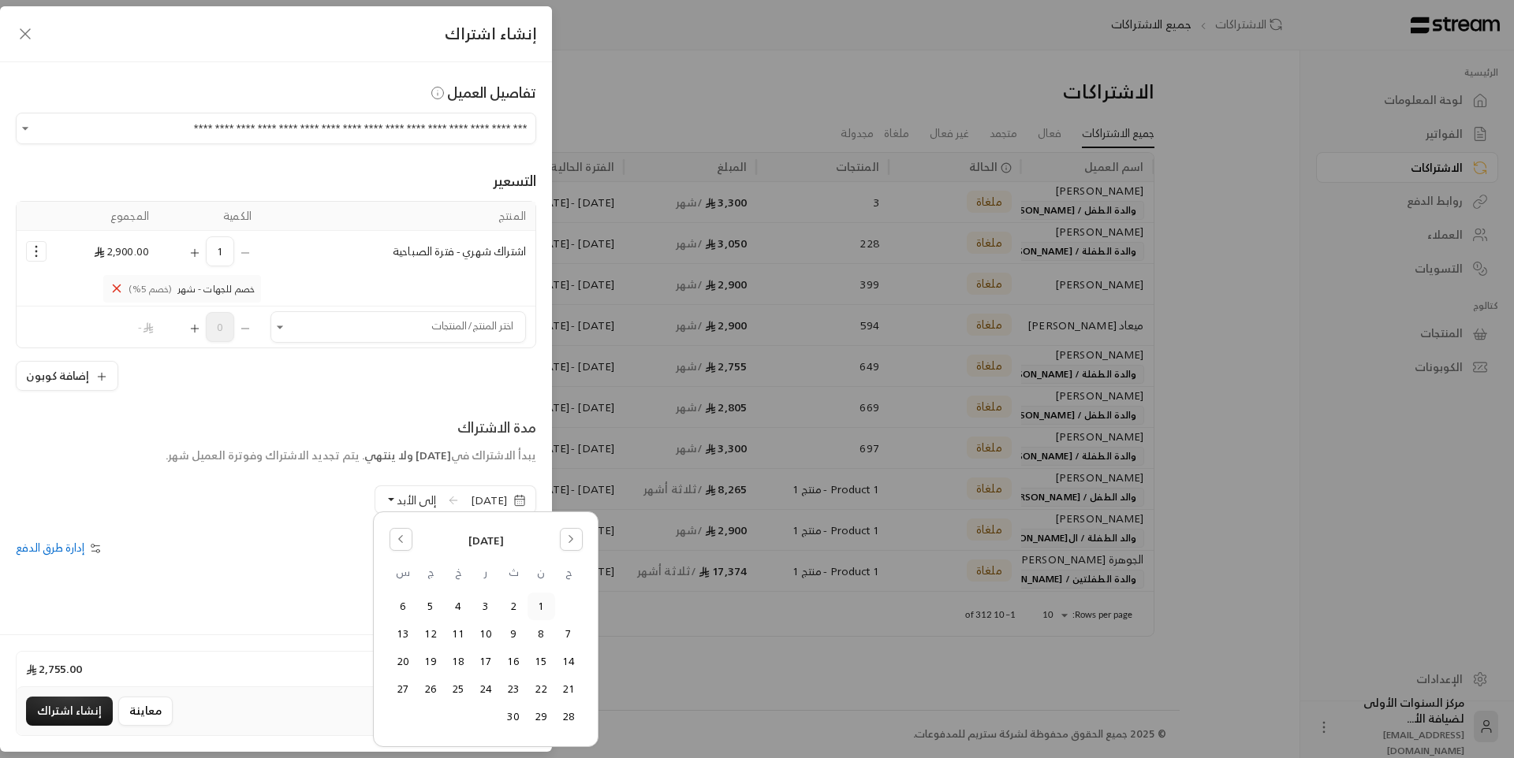
click at [543, 598] on button "1" at bounding box center [541, 607] width 26 height 26
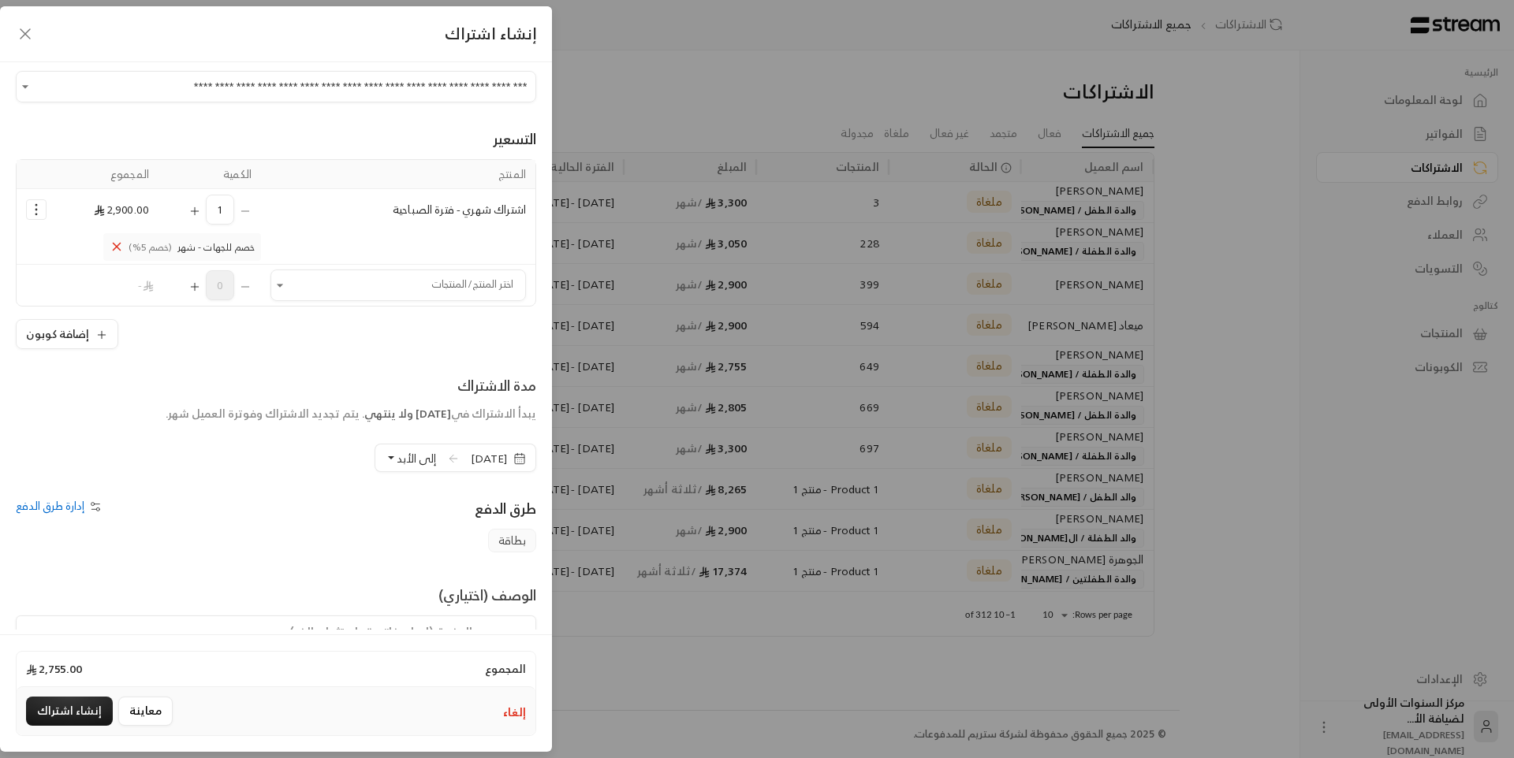
scroll to position [79, 0]
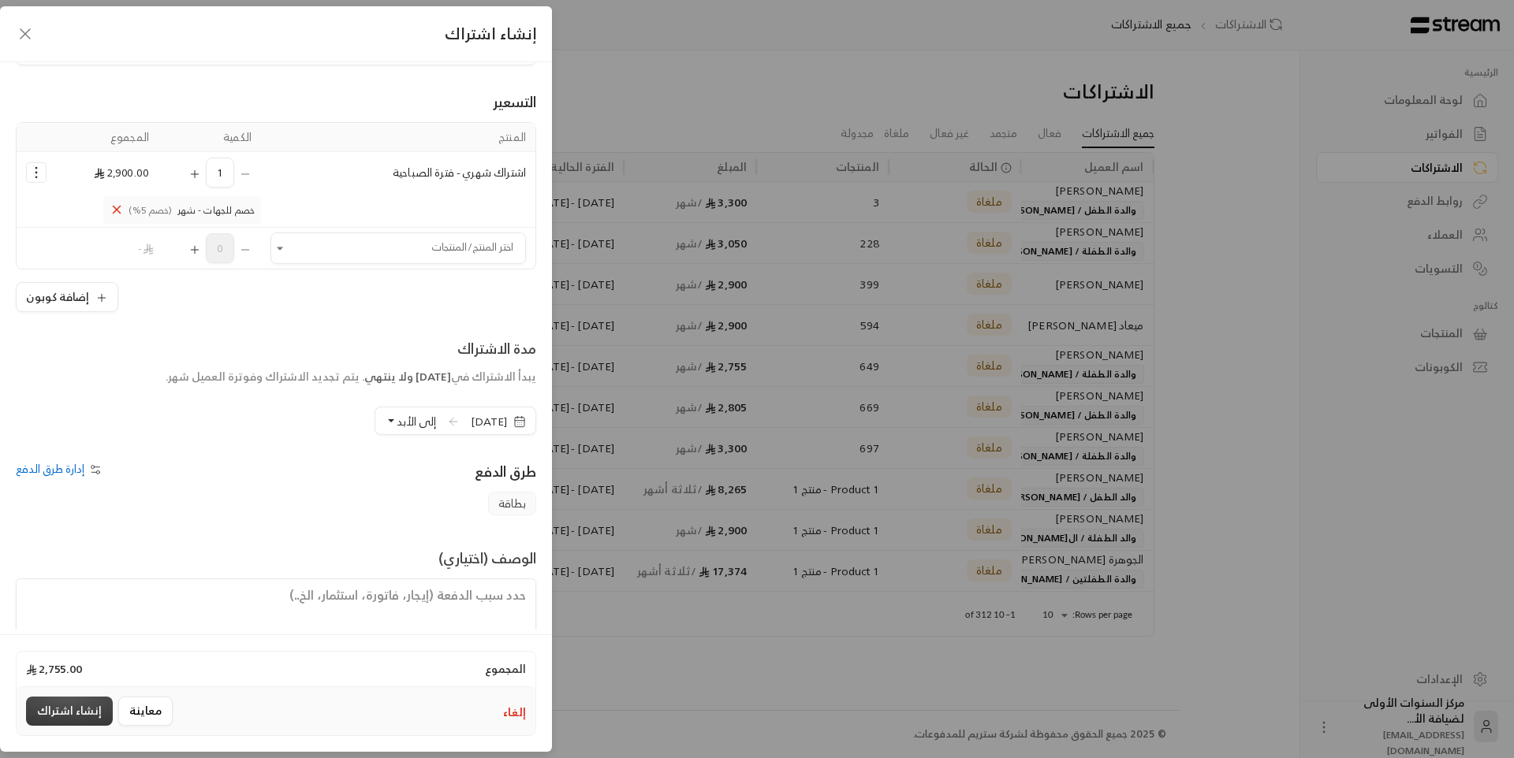
click at [57, 706] on button "إنشاء اشتراك" at bounding box center [69, 711] width 87 height 29
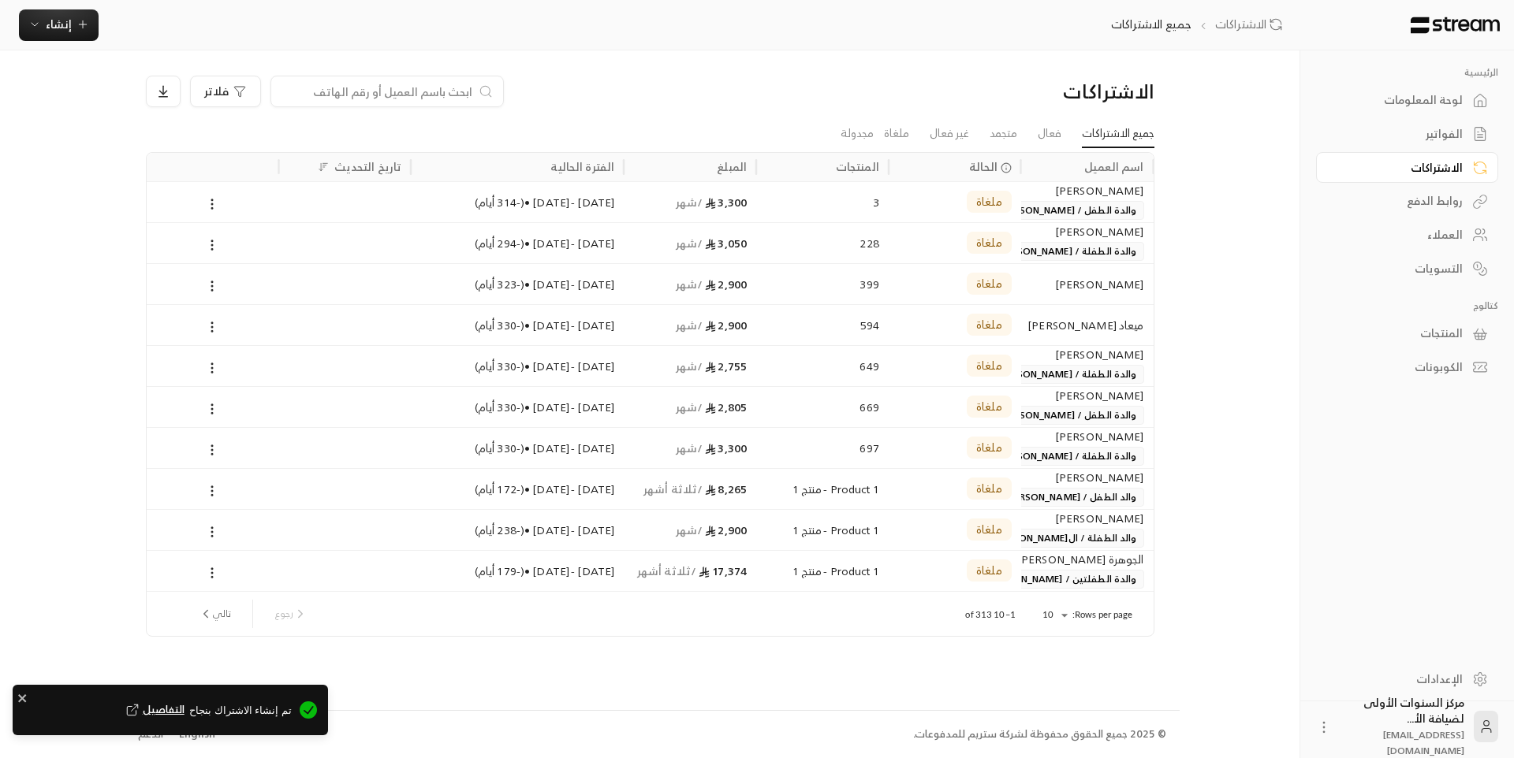
click at [1436, 92] on div "لوحة المعلومات" at bounding box center [1399, 100] width 127 height 16
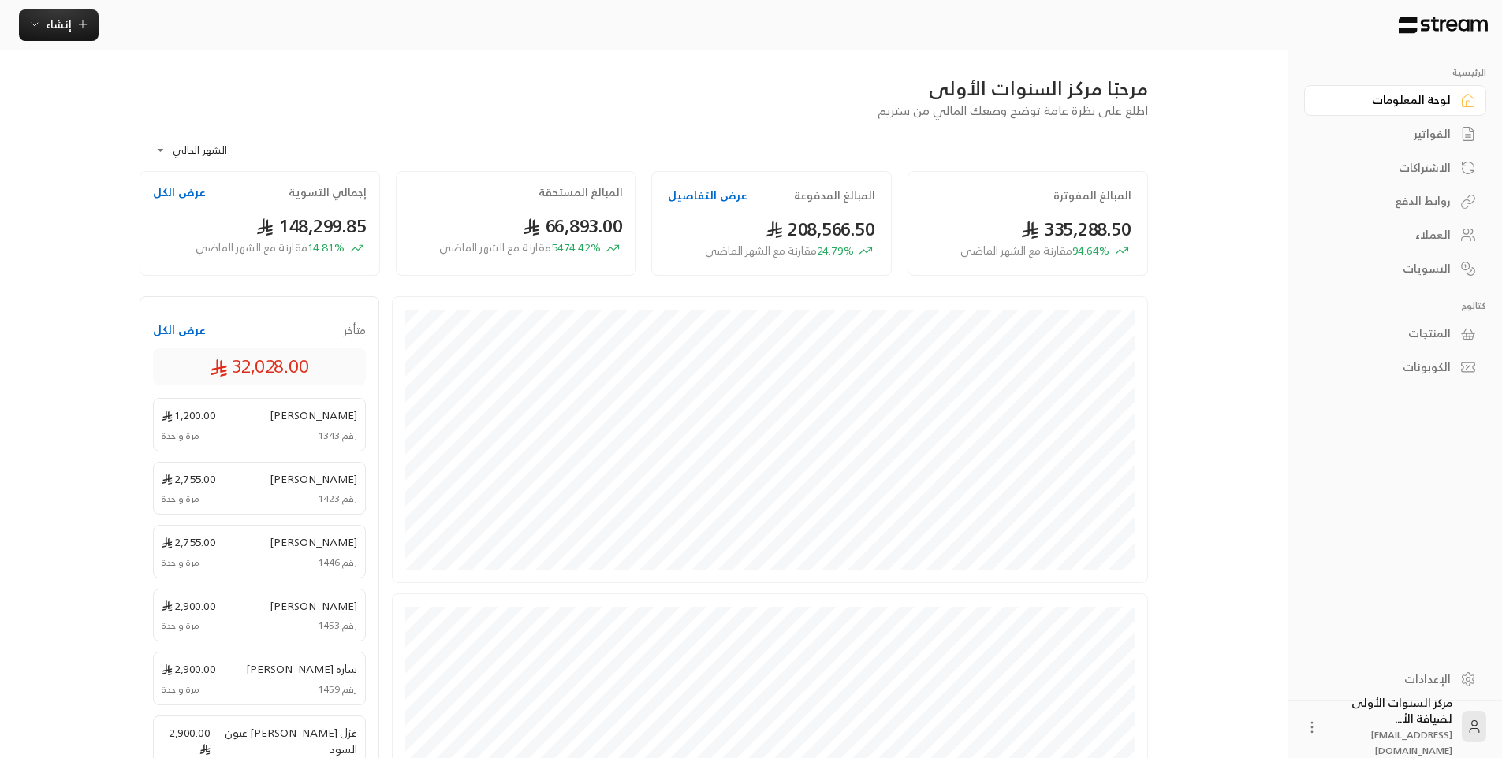
click at [1403, 132] on div "الفواتير" at bounding box center [1387, 134] width 127 height 16
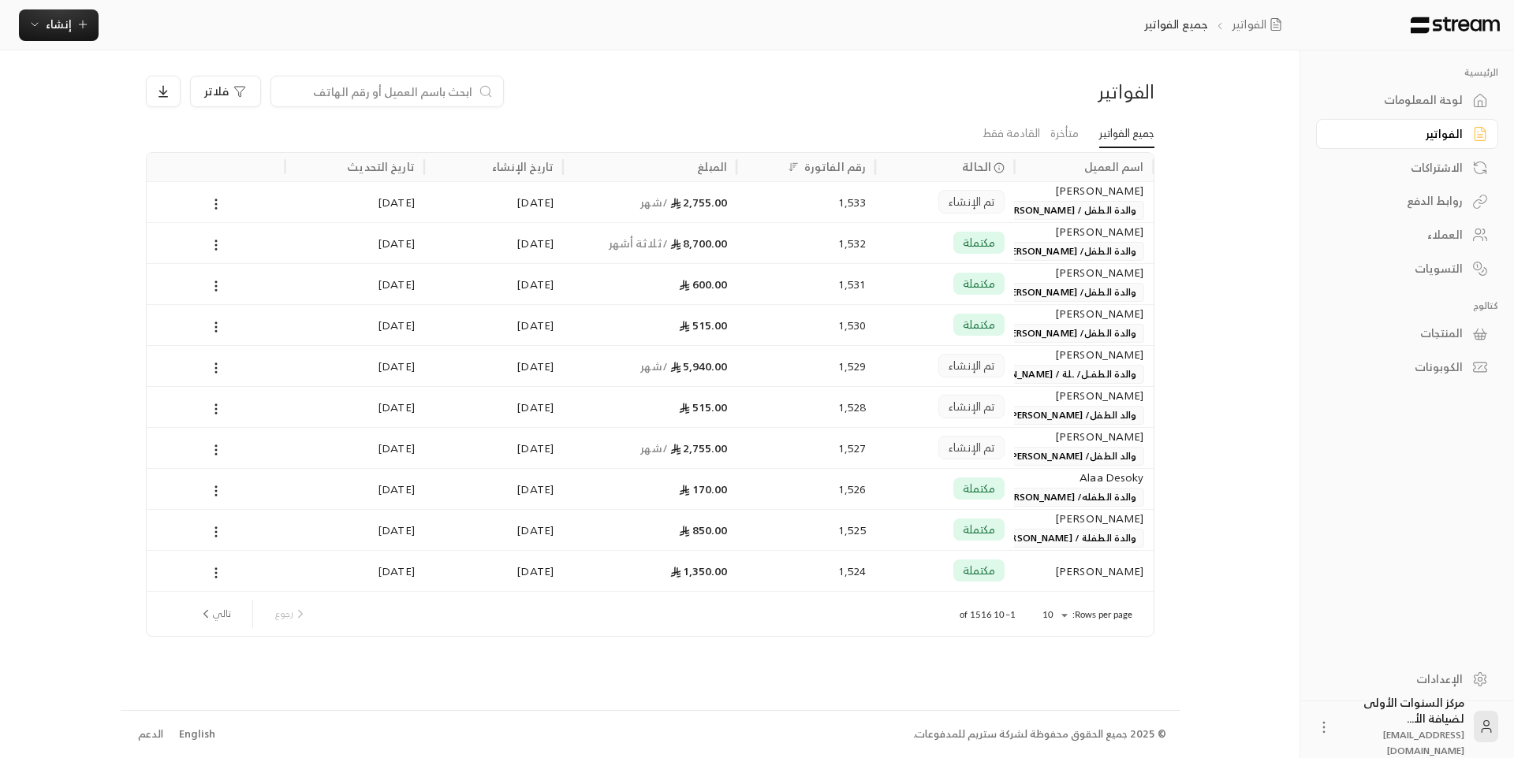
click at [1053, 208] on span "والدة الطفل / [PERSON_NAME]" at bounding box center [1068, 210] width 151 height 19
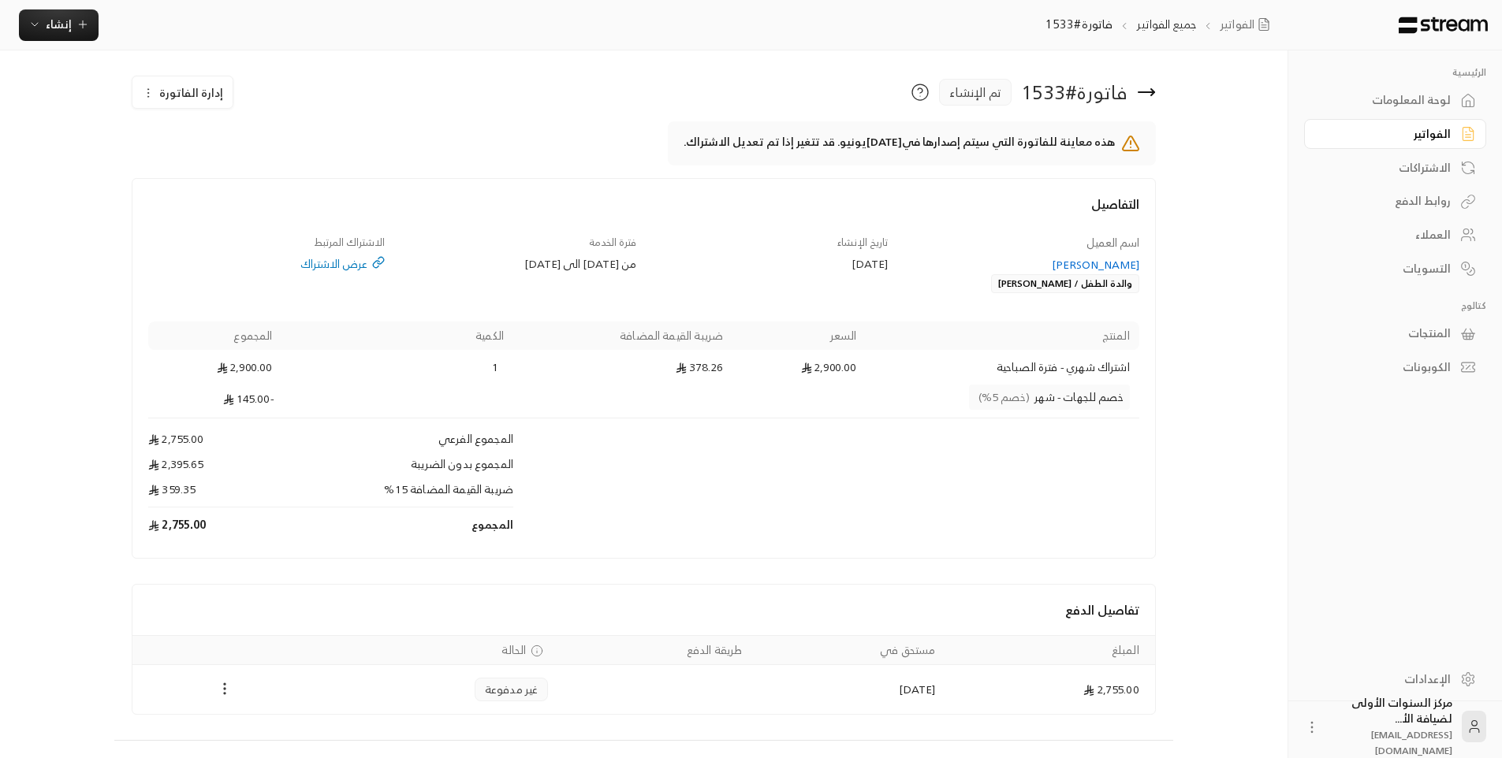
click at [226, 684] on icon "Payments" at bounding box center [225, 689] width 16 height 16
click at [292, 728] on li "تغيير الحالة الى مدفوعة" at bounding box center [280, 728] width 114 height 28
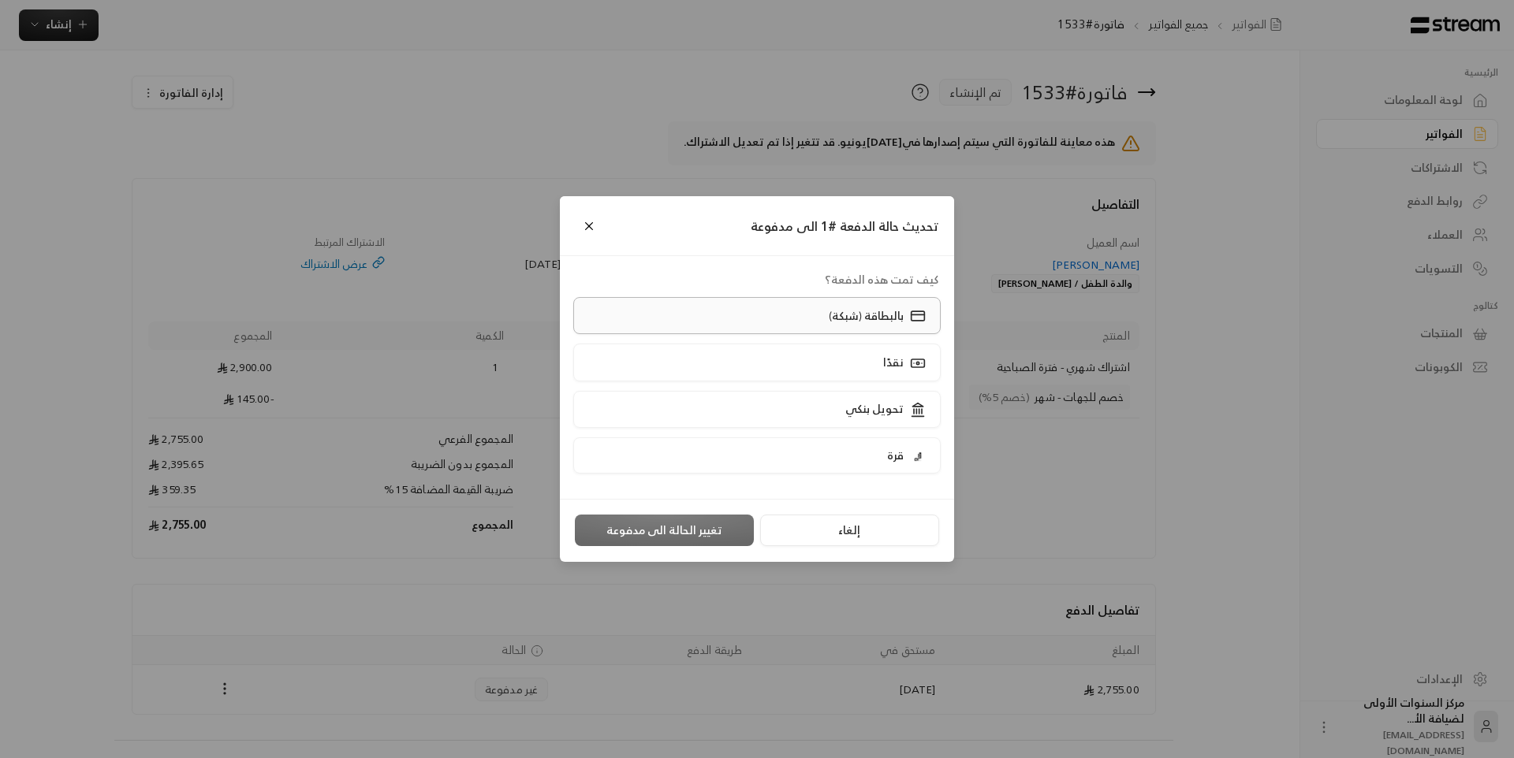
click at [838, 309] on p "بالبطاقة (شبكة)" at bounding box center [866, 316] width 75 height 16
click at [685, 522] on button "تغيير الحالة الى مدفوعة" at bounding box center [664, 531] width 179 height 32
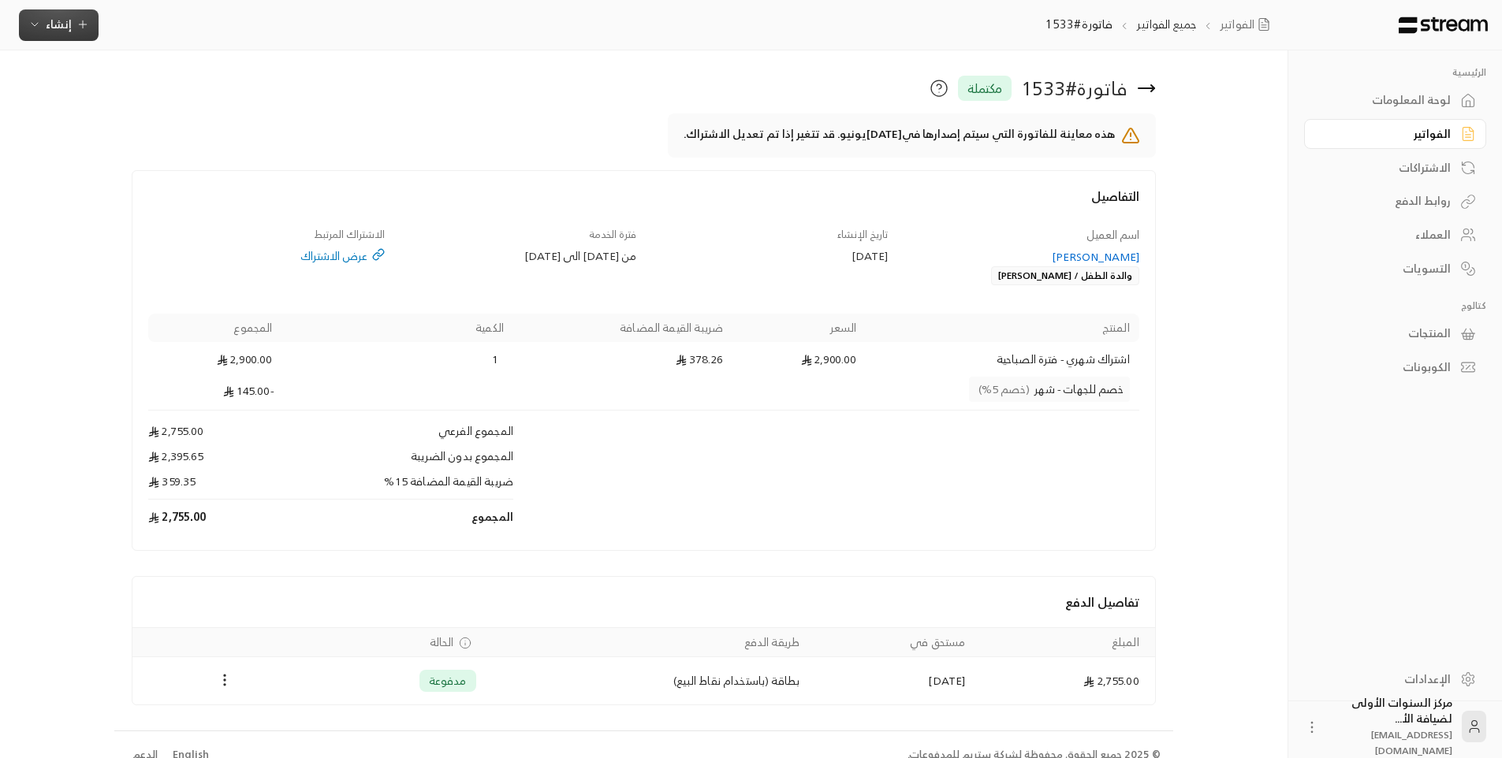
click at [63, 31] on span "إنشاء" at bounding box center [59, 24] width 26 height 20
click at [150, 88] on div "إنشاء فاتورة مرة واحدة بسهولة للمعاملات السريعة." at bounding box center [136, 99] width 199 height 32
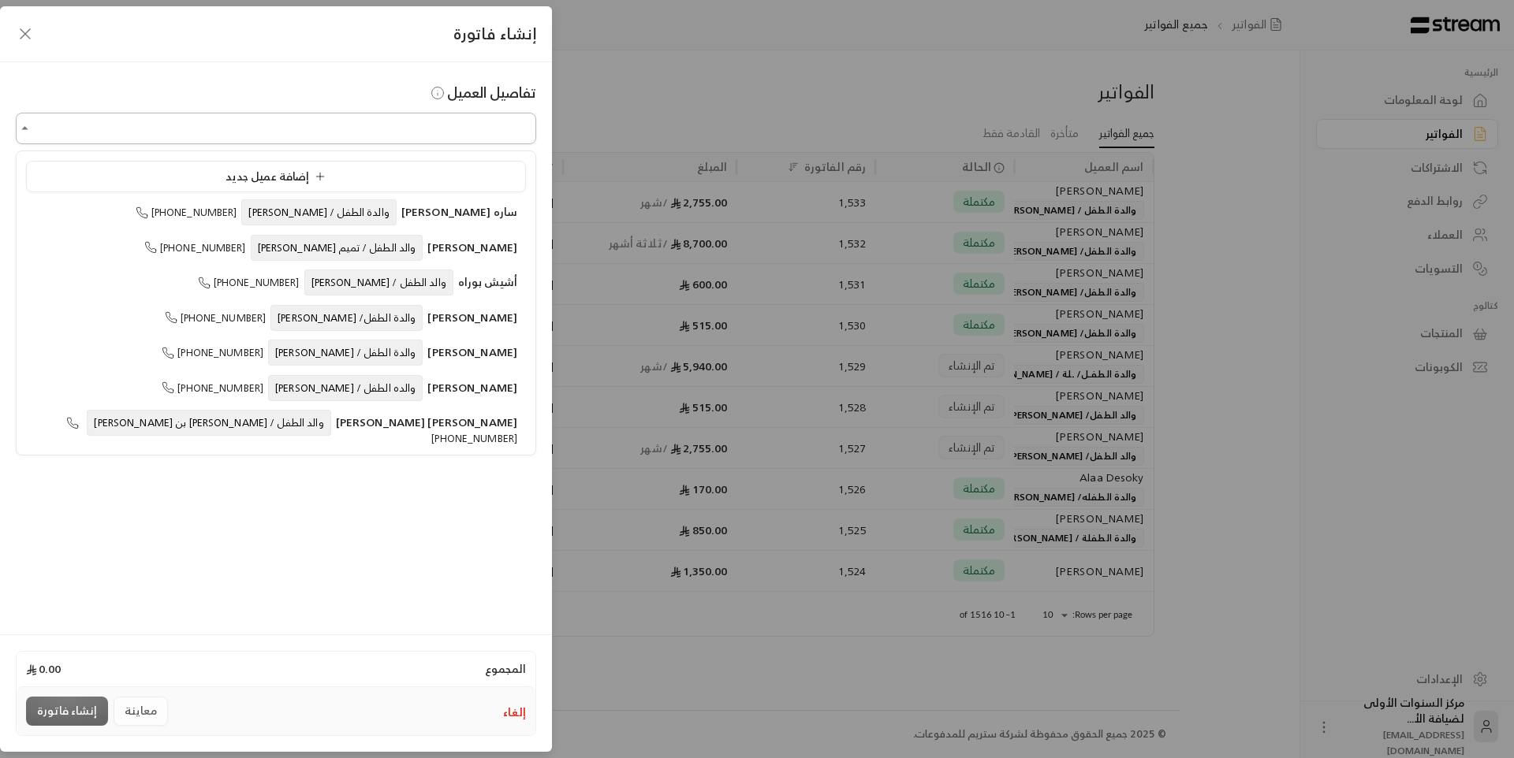
click at [429, 132] on input "اختر العميل" at bounding box center [276, 129] width 520 height 28
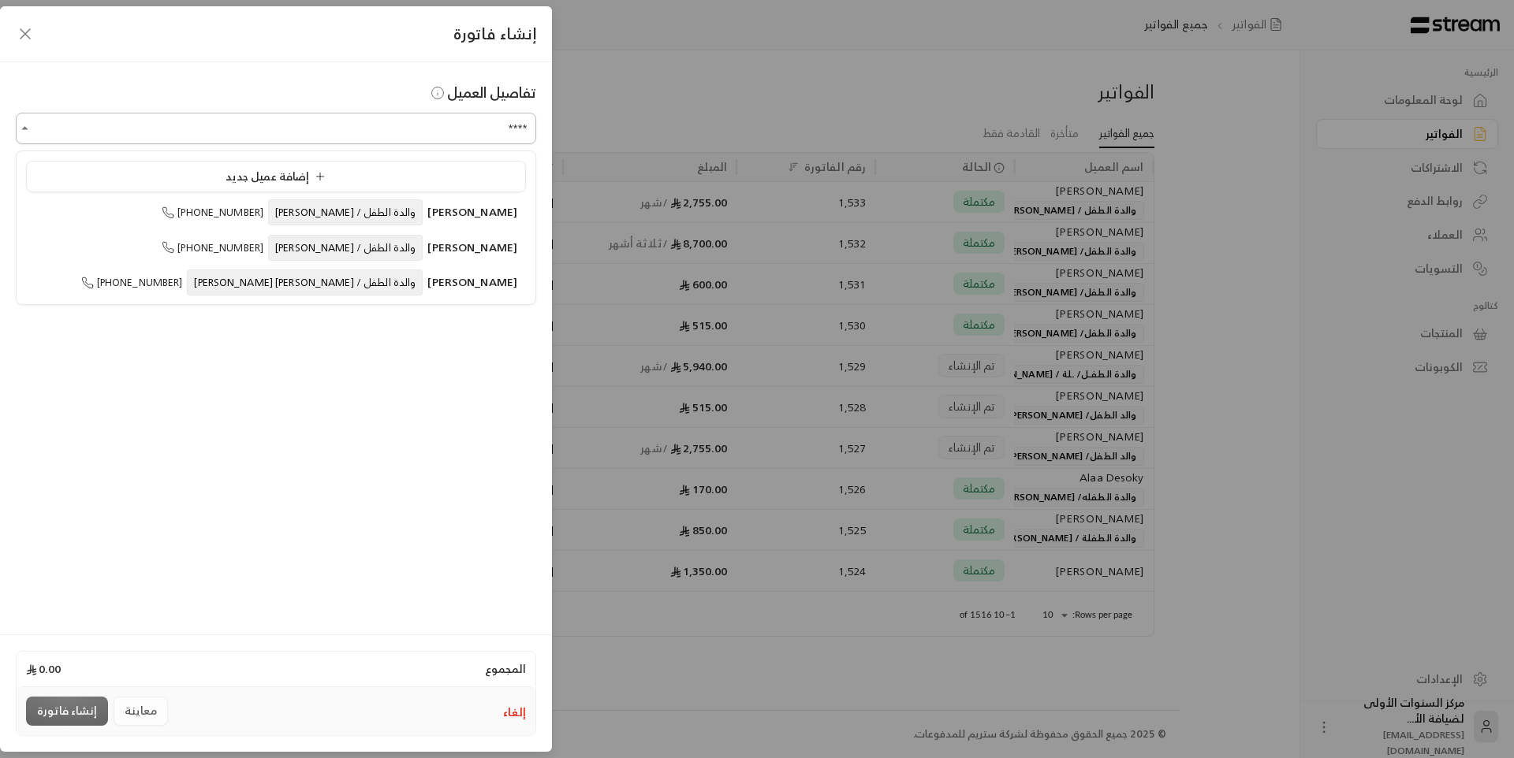
click at [432, 130] on input "****" at bounding box center [276, 129] width 520 height 28
click at [419, 214] on span "منال عبدالله الصغير والدة الطفل / عبدالعزيز عبدالله الحديثي" at bounding box center [390, 212] width 254 height 18
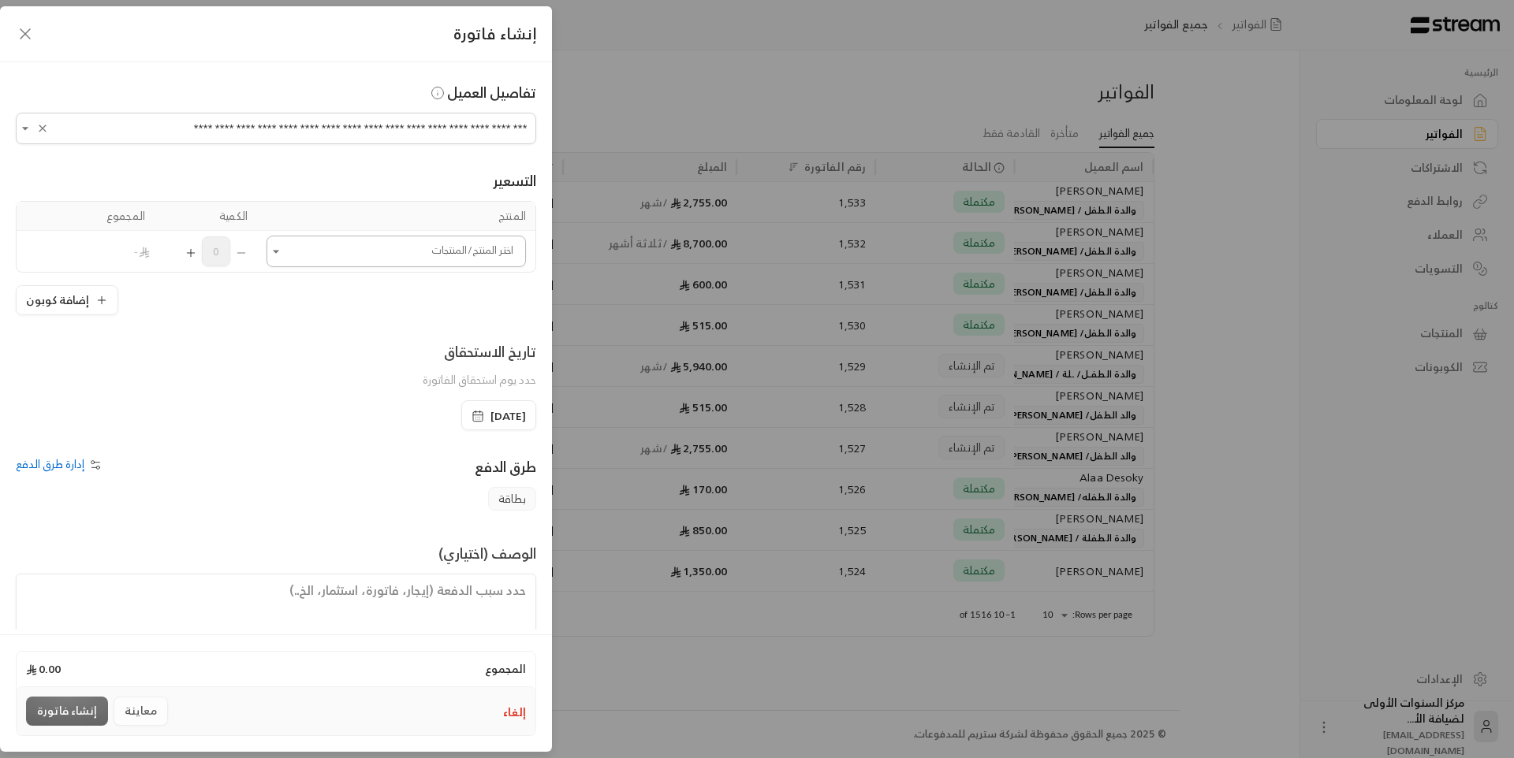
type input "**********"
click at [426, 261] on input "اختر العميل" at bounding box center [395, 252] width 259 height 28
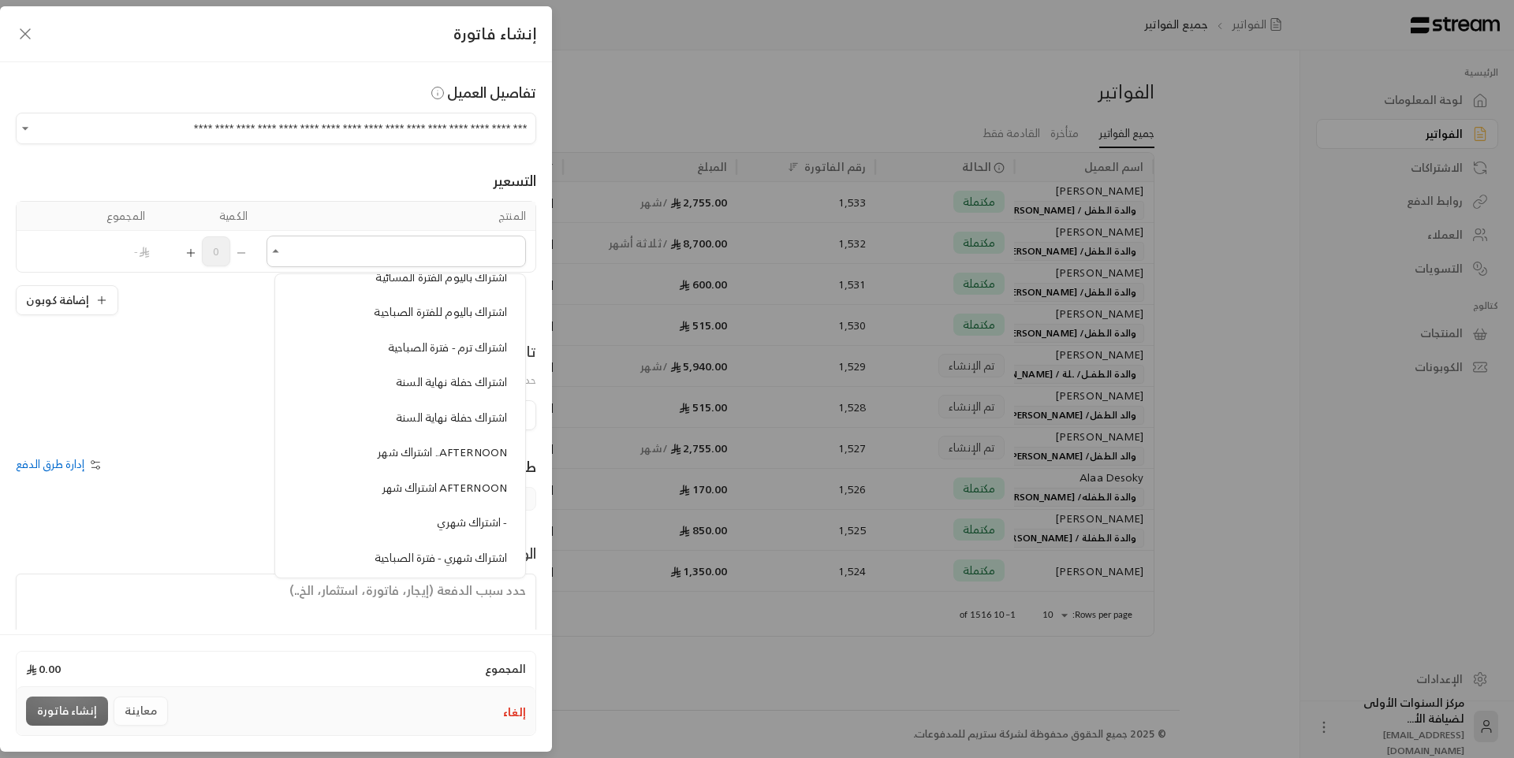
scroll to position [631, 0]
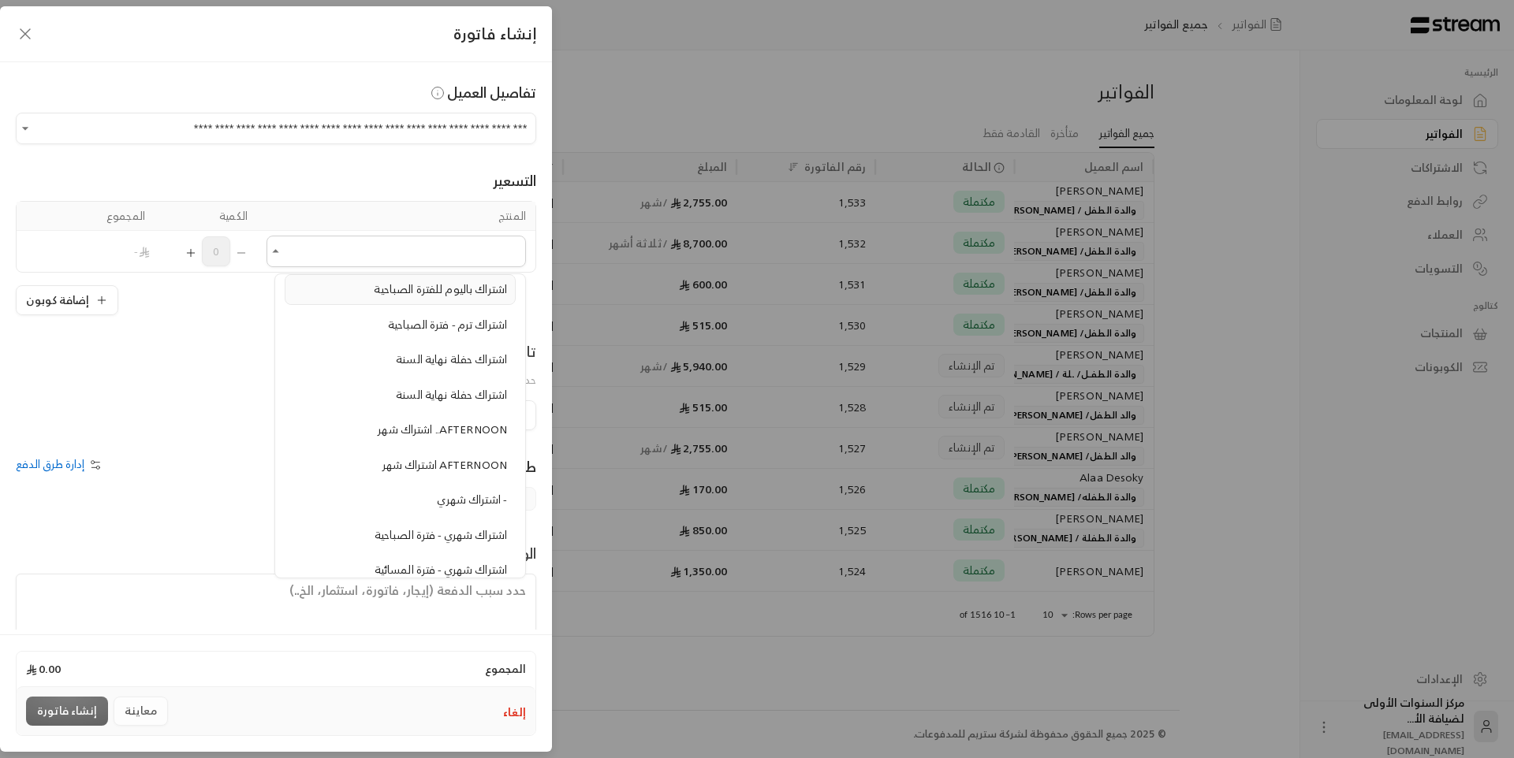
click at [441, 298] on span "اشتراك باليوم للفترة الصباحية" at bounding box center [440, 289] width 133 height 20
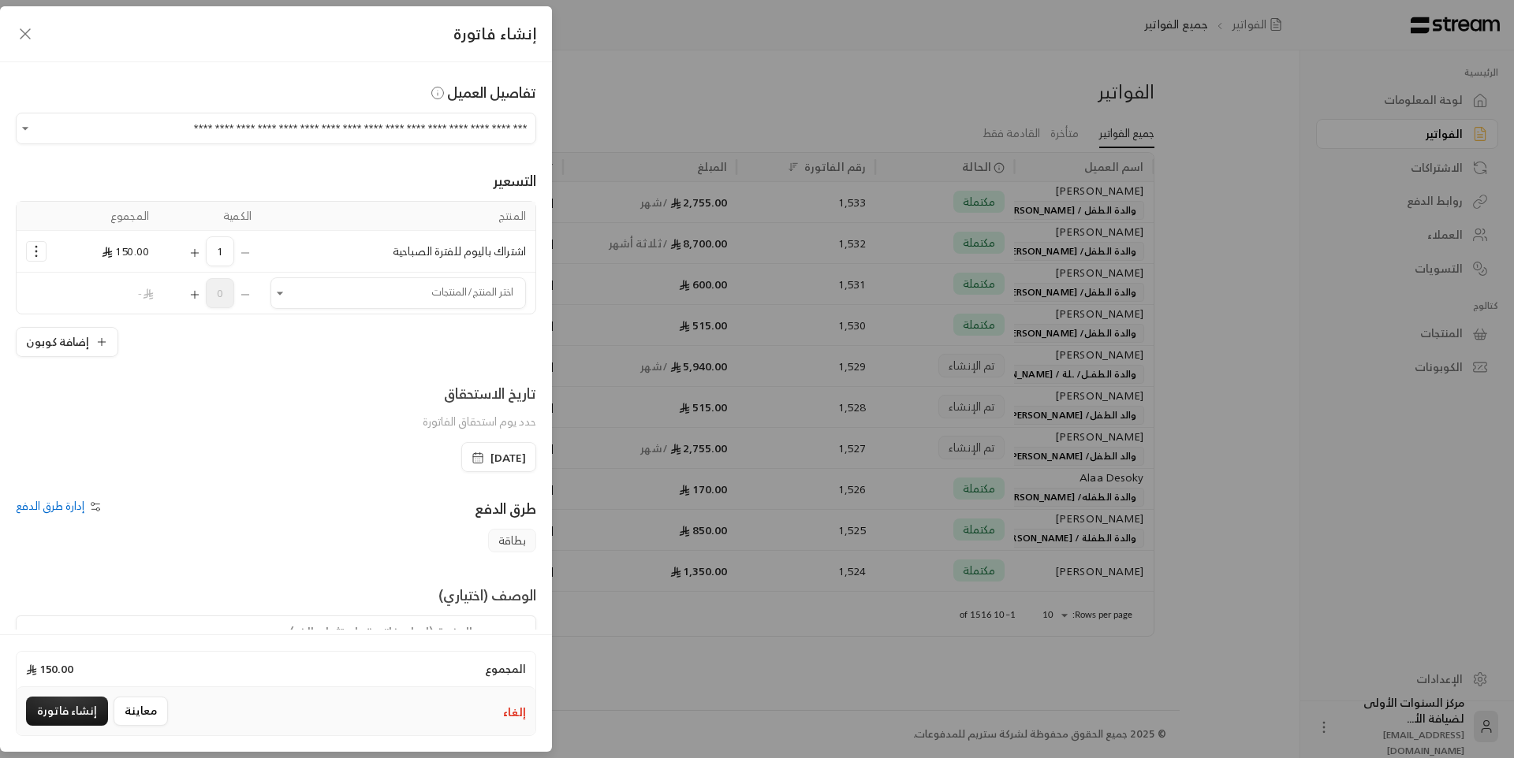
click at [201, 255] on icon "Selected Products" at bounding box center [194, 253] width 13 height 13
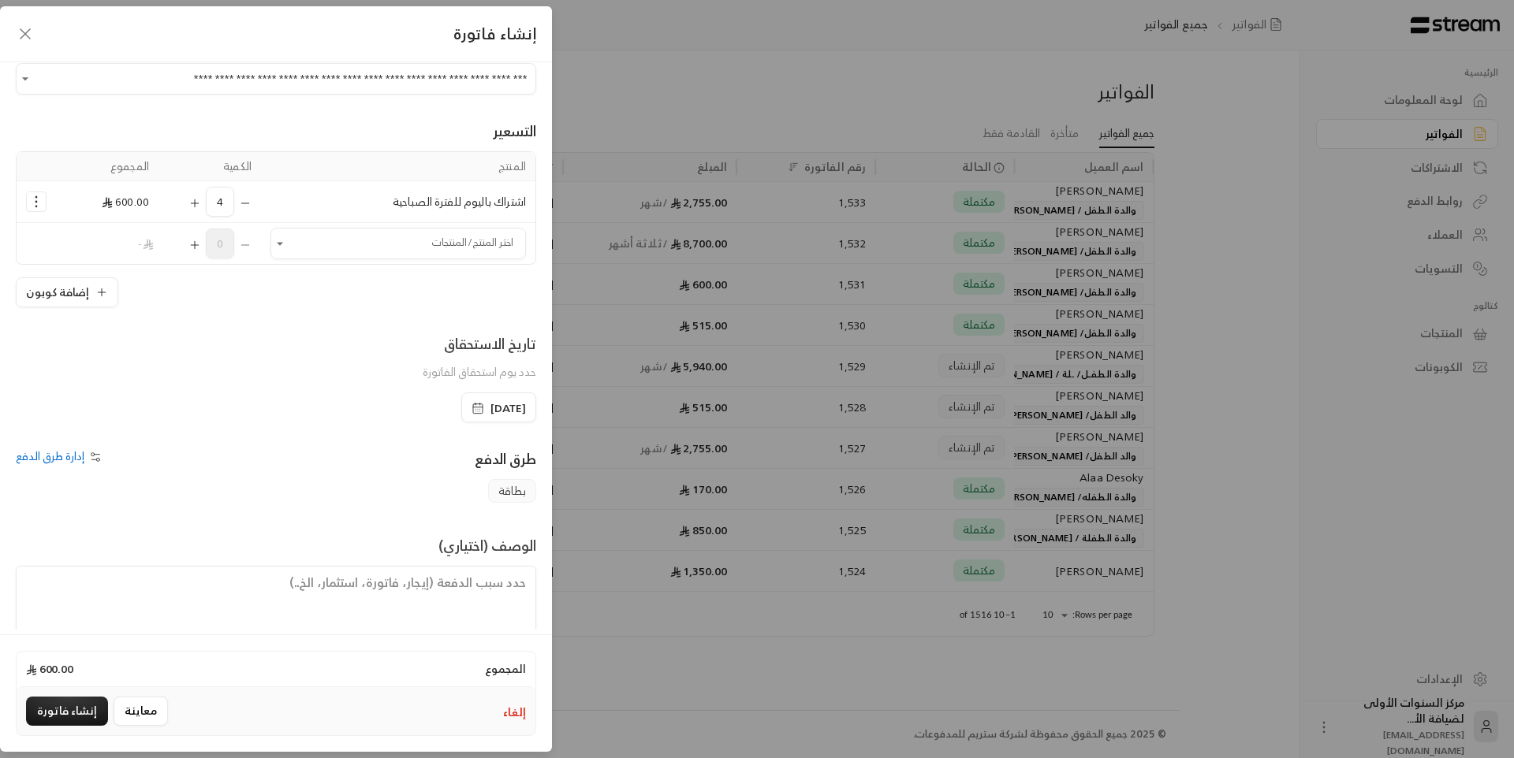
scroll to position [76, 0]
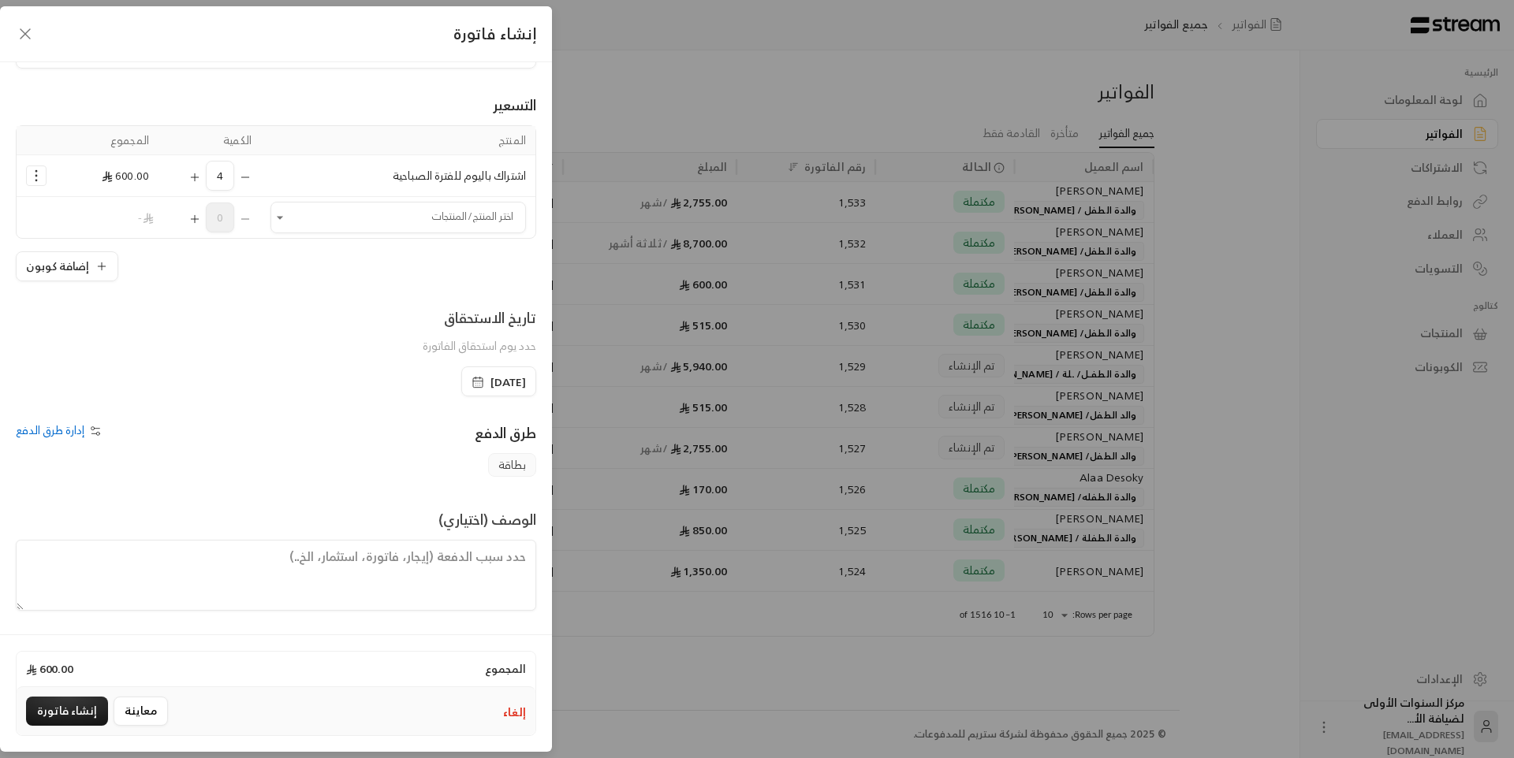
click at [459, 576] on textarea at bounding box center [276, 575] width 520 height 71
type textarea "من تارخ 26 /8 /2025 حتى تاريخ 31/ 8 /2025"
click at [75, 705] on button "إنشاء فاتورة" at bounding box center [67, 711] width 82 height 29
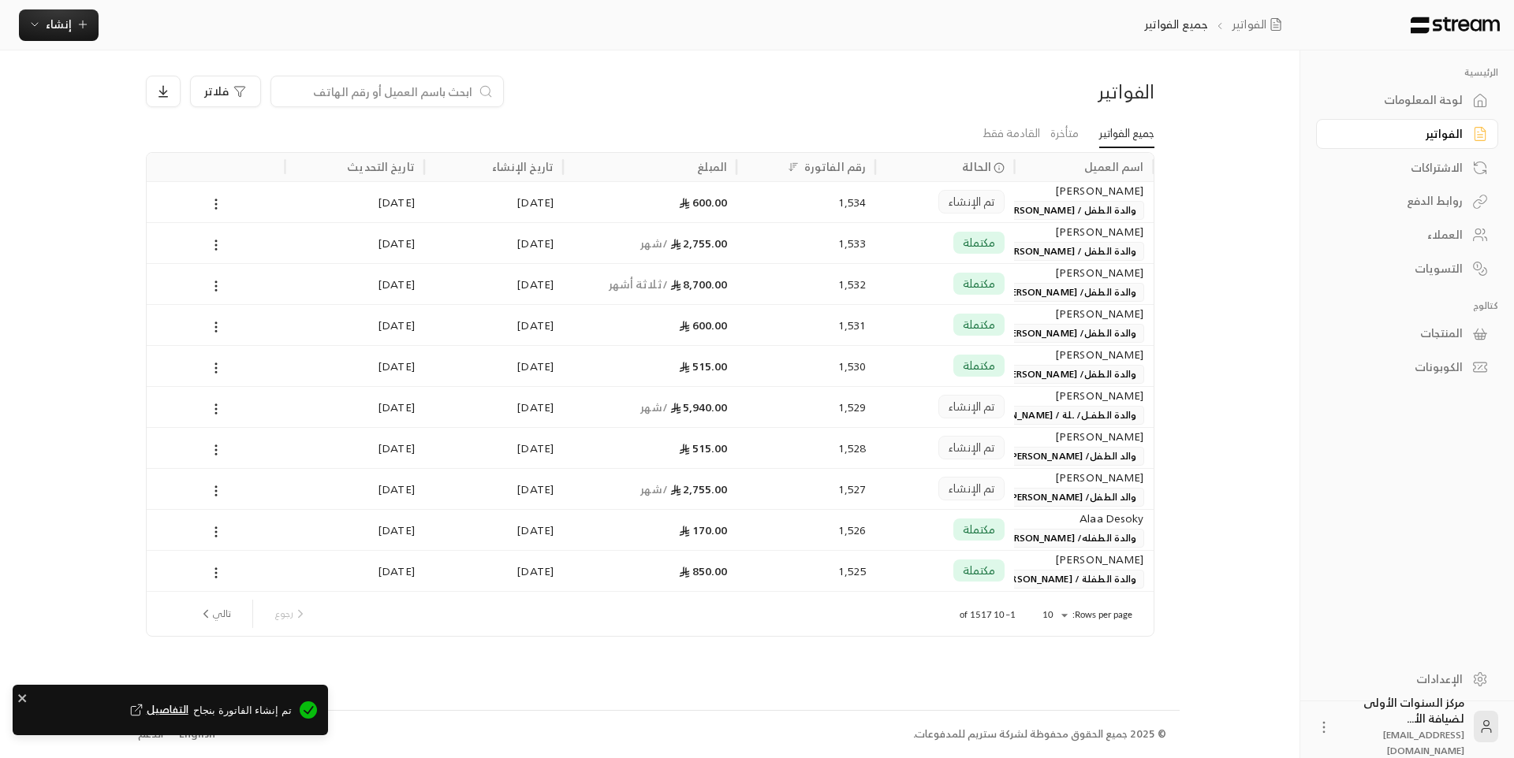
click at [1061, 207] on span "والدة الطفل / [PERSON_NAME]" at bounding box center [1068, 210] width 151 height 19
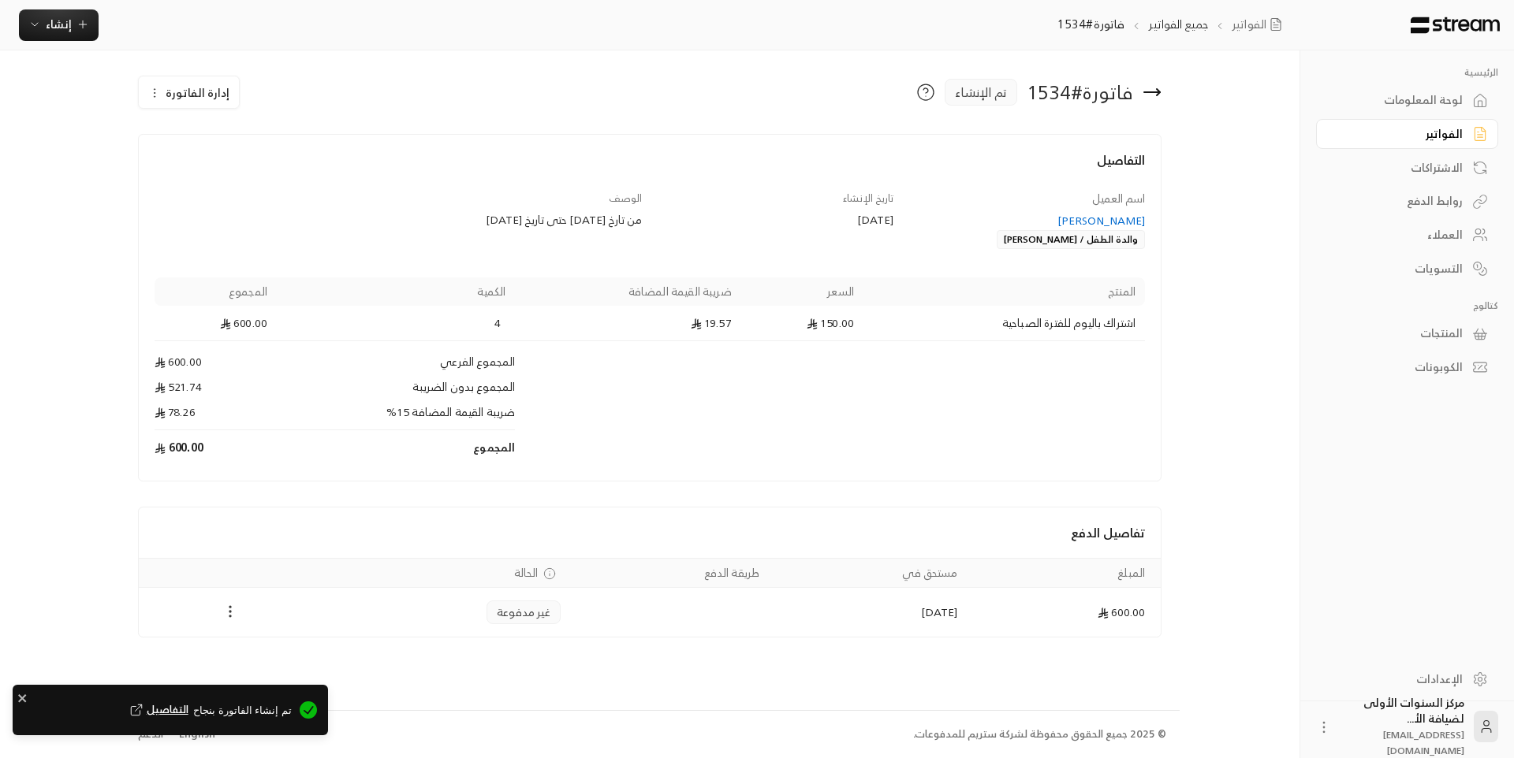
click at [235, 611] on icon "Payments" at bounding box center [230, 612] width 16 height 16
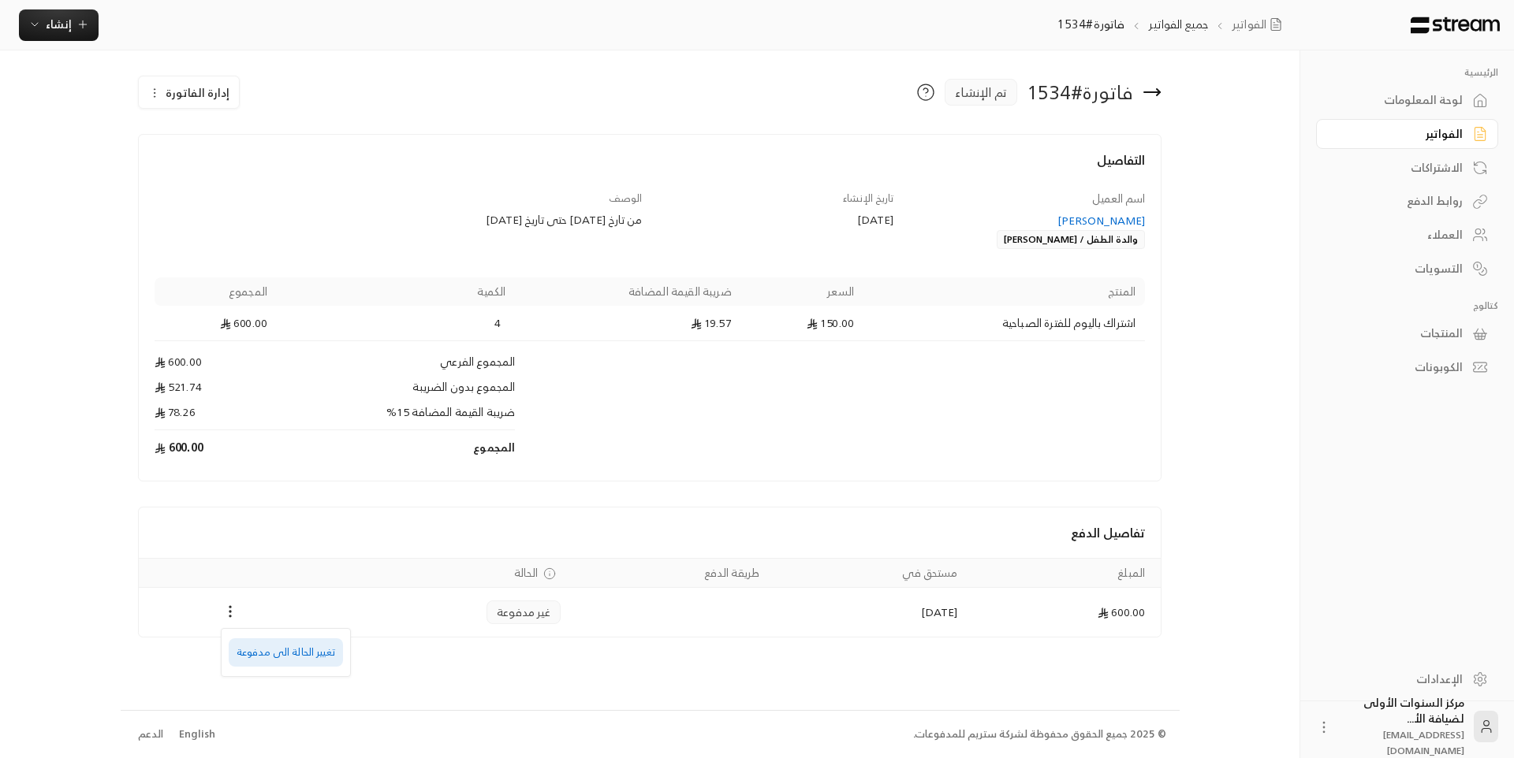
click at [308, 649] on li "تغيير الحالة الى مدفوعة" at bounding box center [286, 653] width 114 height 28
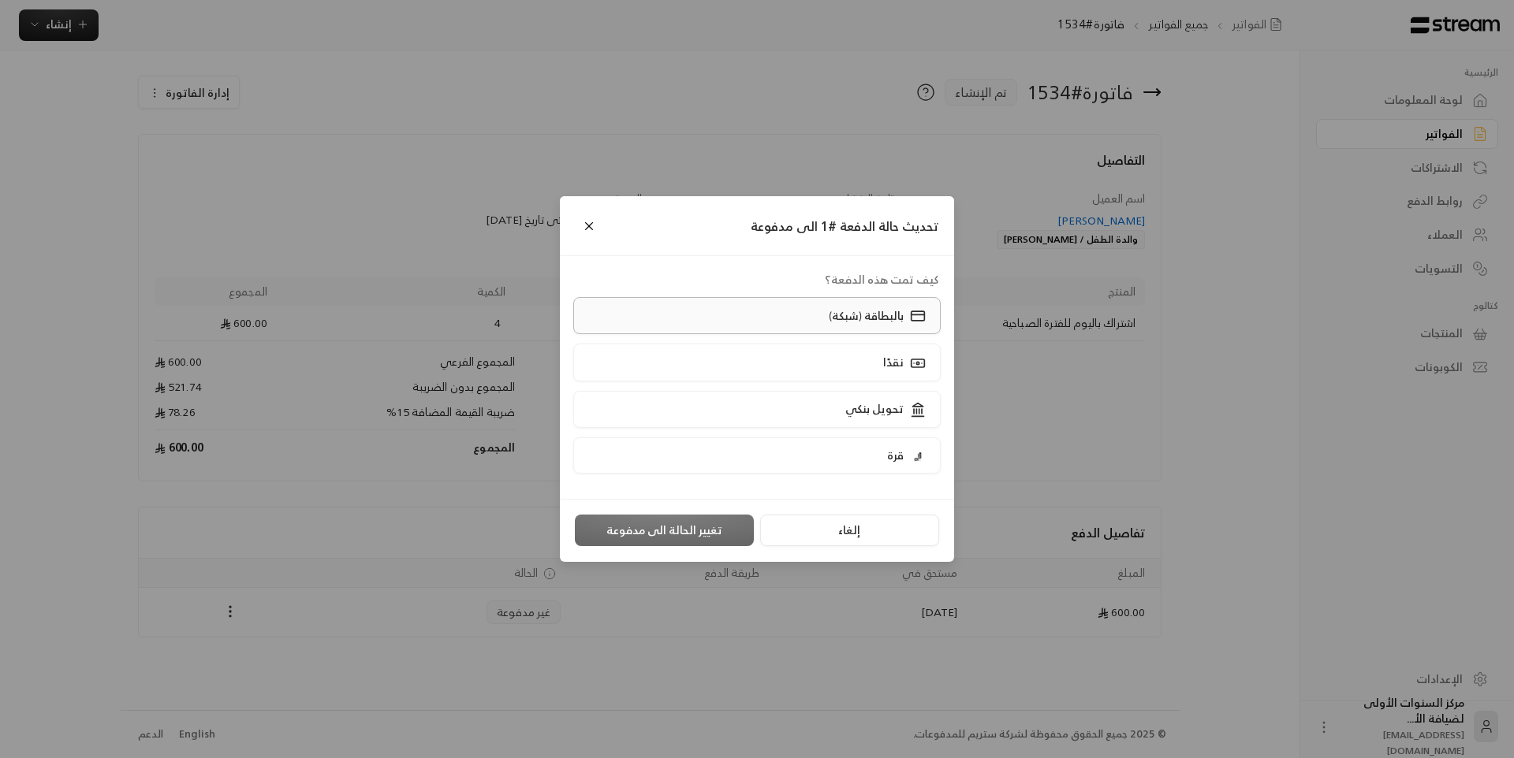
click at [837, 314] on p "بالبطاقة (شبكة)" at bounding box center [866, 316] width 75 height 16
click at [679, 527] on button "تغيير الحالة الى مدفوعة" at bounding box center [664, 531] width 179 height 32
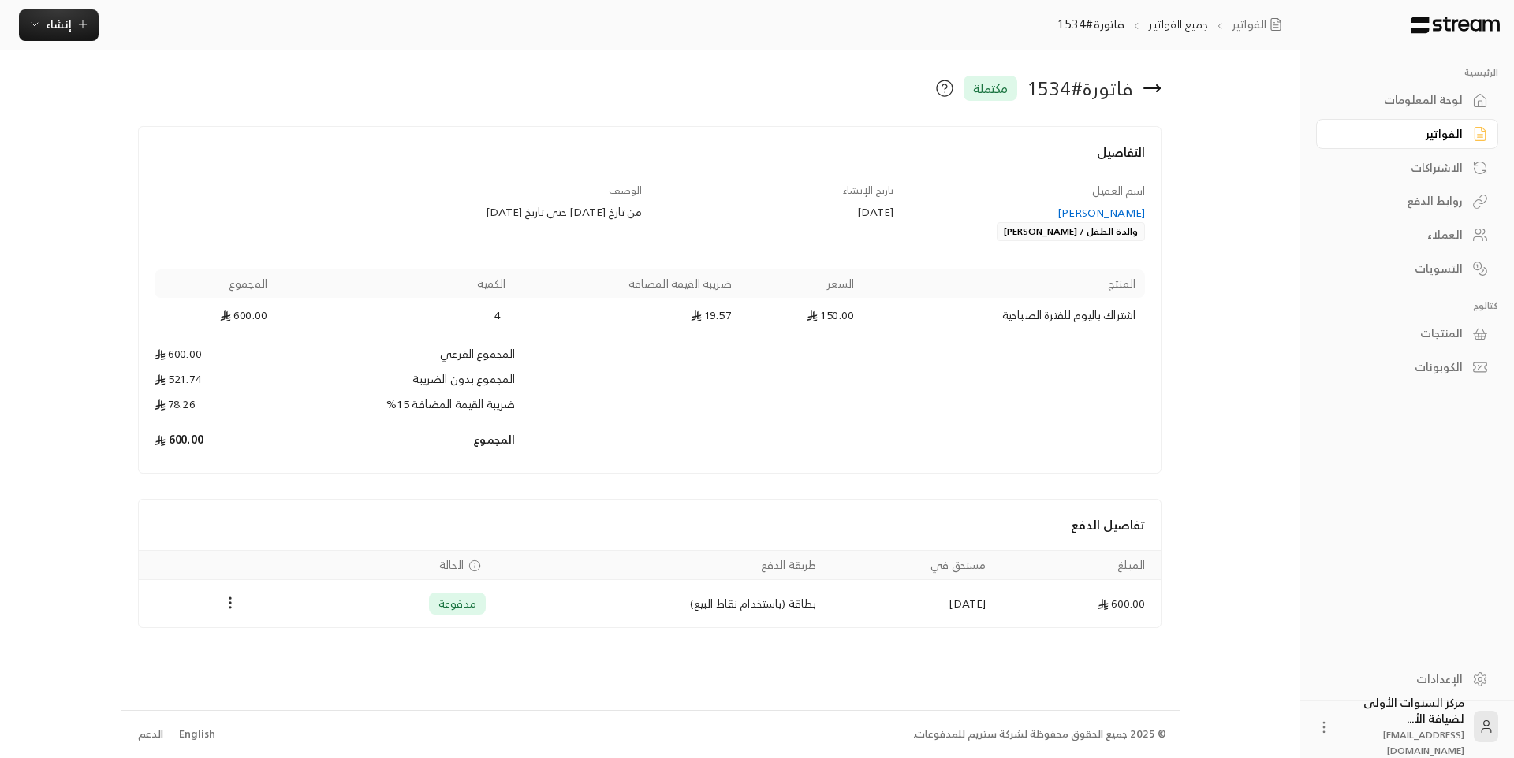
click at [1407, 102] on div "لوحة المعلومات" at bounding box center [1399, 100] width 127 height 16
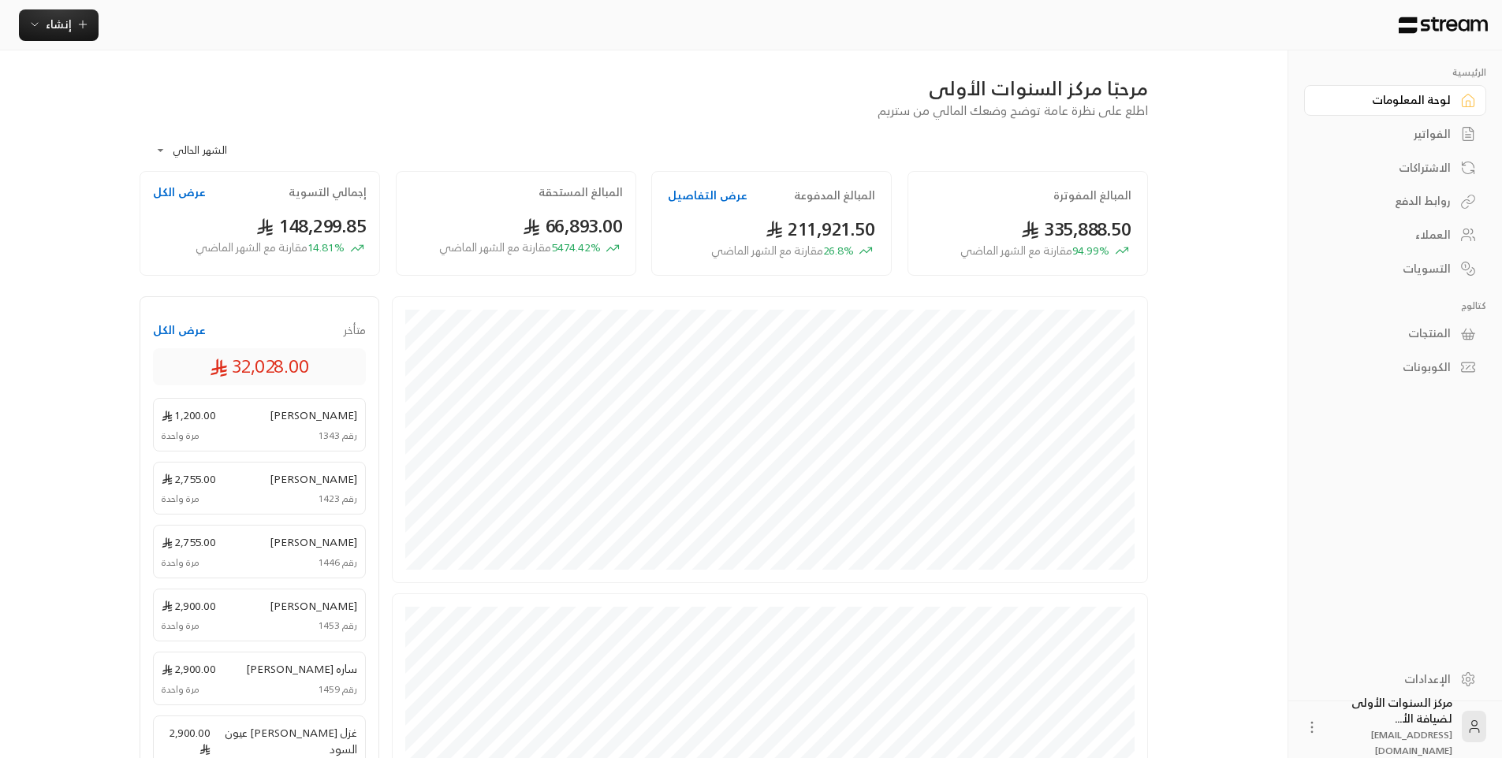
click at [1216, 113] on div "**********" at bounding box center [750, 567] width 1273 height 1134
click at [1437, 139] on div "الفواتير" at bounding box center [1387, 134] width 127 height 16
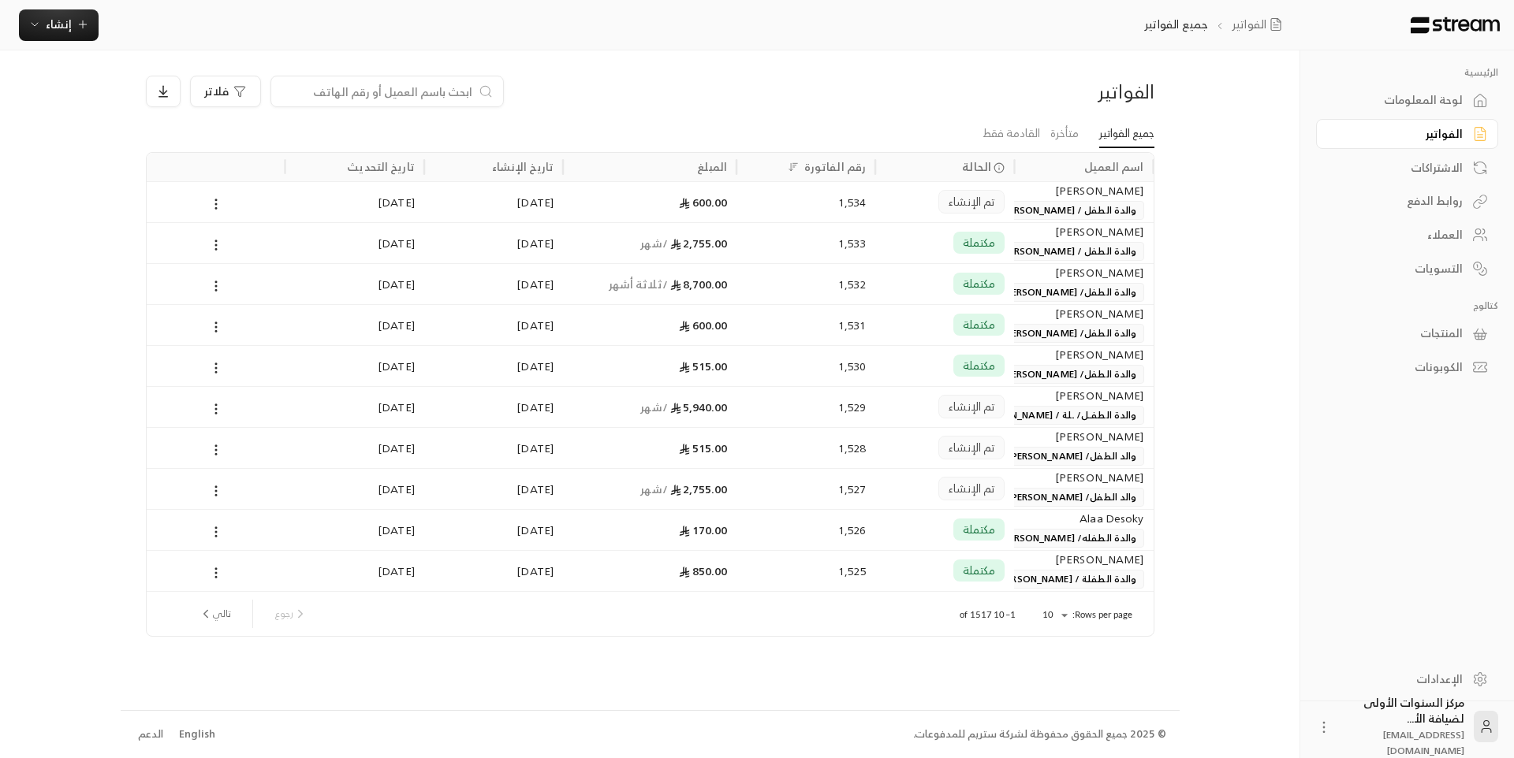
click at [1438, 99] on div "لوحة المعلومات" at bounding box center [1399, 100] width 127 height 16
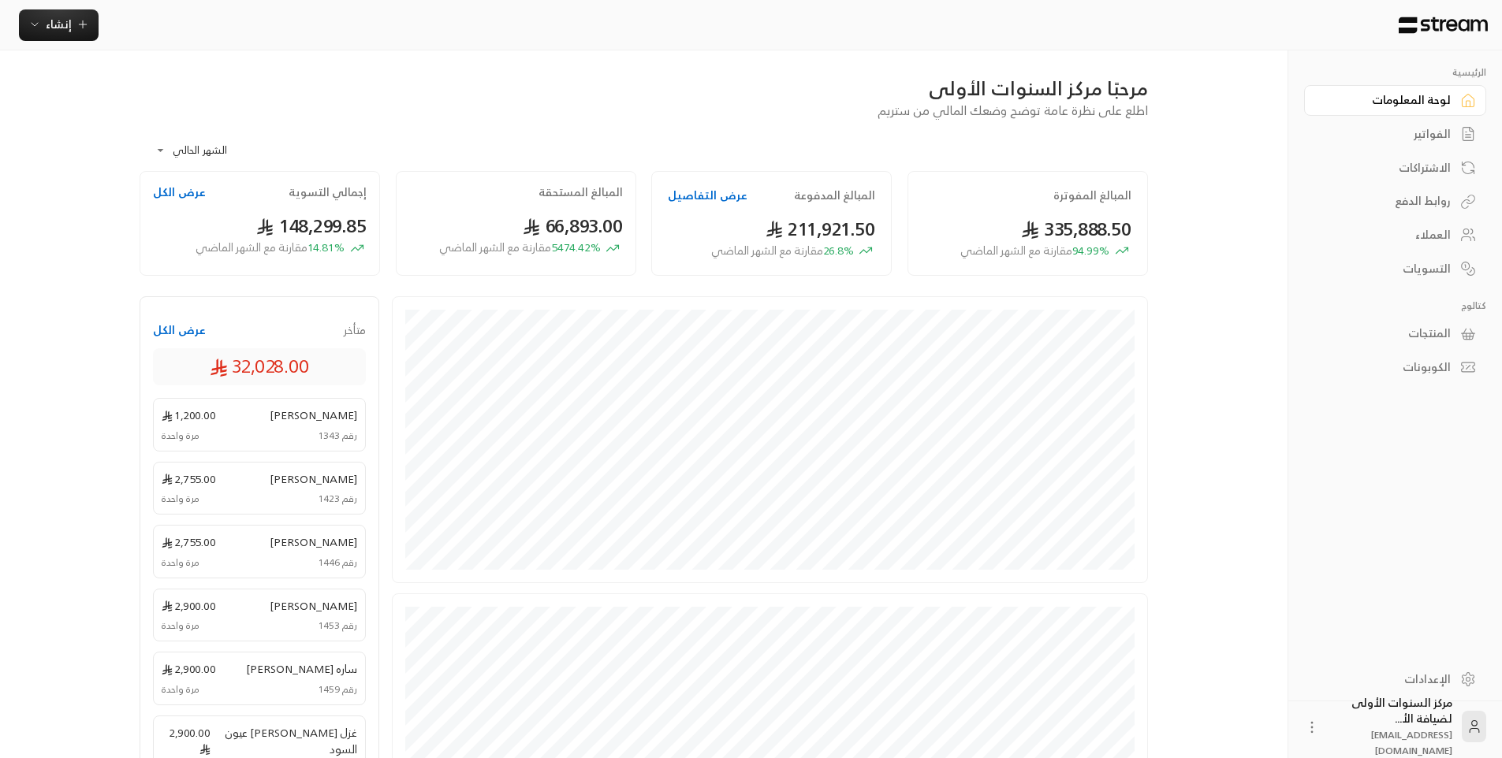
click at [762, 140] on div "**********" at bounding box center [644, 145] width 1008 height 51
click at [1418, 140] on div "الفواتير" at bounding box center [1387, 134] width 127 height 16
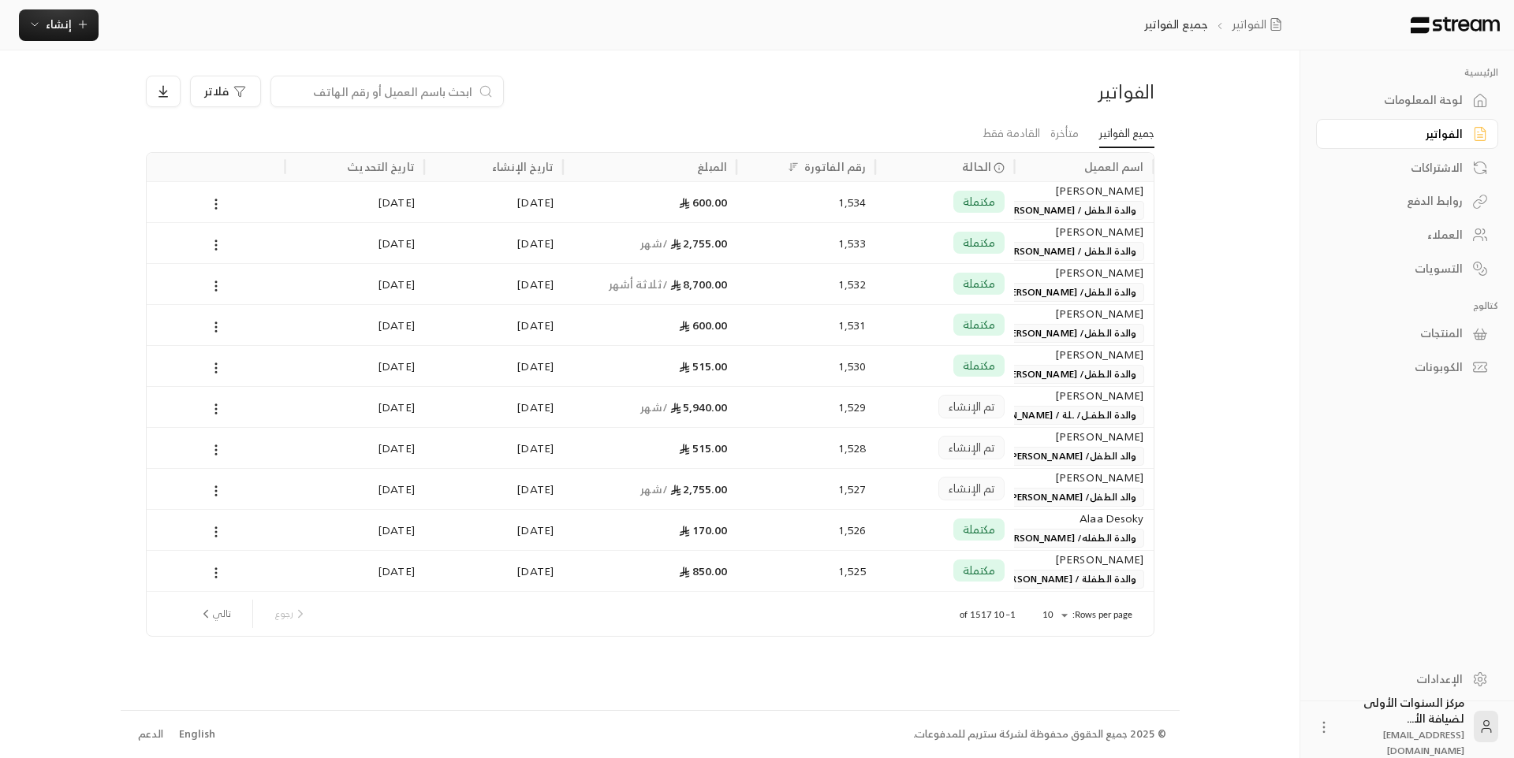
click at [1440, 92] on div "لوحة المعلومات" at bounding box center [1399, 100] width 127 height 16
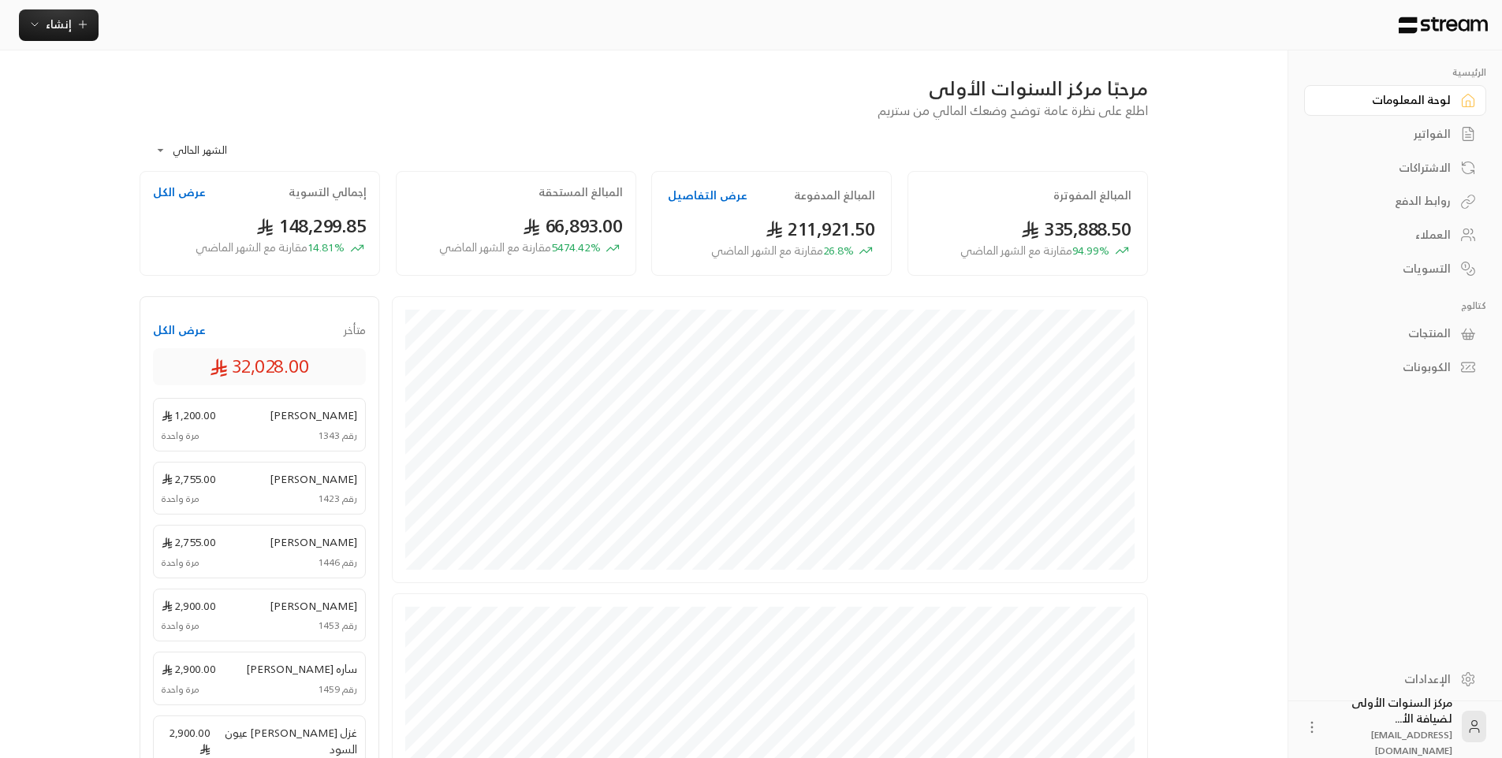
click at [1426, 129] on div "الفواتير" at bounding box center [1387, 134] width 127 height 16
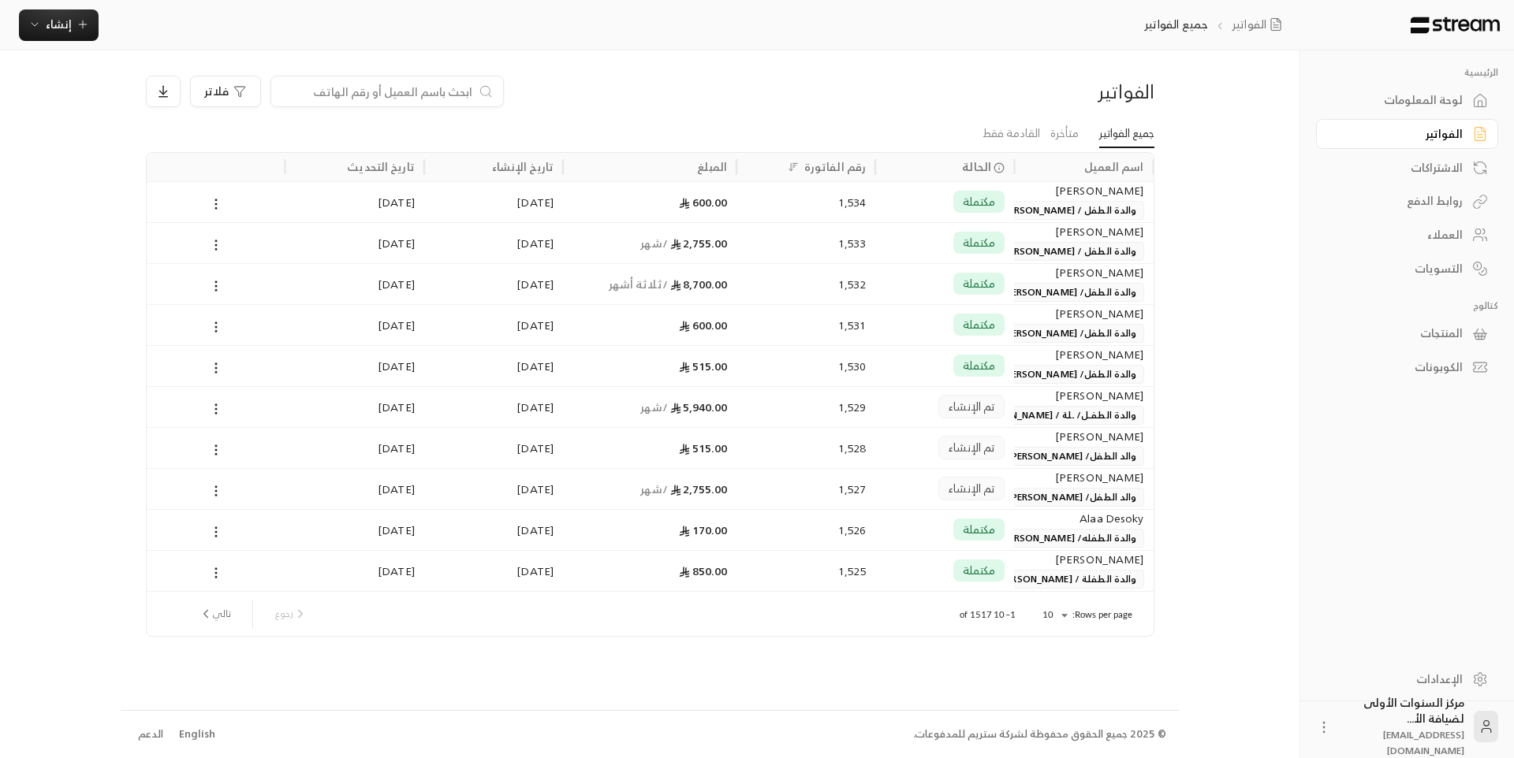
click at [1095, 73] on div "الفواتير فلاتر جميع الفواتير متأخرة القادمة فقط اسم العميل الحالة رقم الفاتورة …" at bounding box center [650, 379] width 1059 height 659
click at [1233, 110] on div "الرئيسية لوحة المعلومات الفواتير الاشتراكات روابط الدفع العملاء التسويات كتالوج…" at bounding box center [757, 379] width 1273 height 758
click at [1068, 196] on div "[PERSON_NAME]" at bounding box center [1083, 190] width 120 height 17
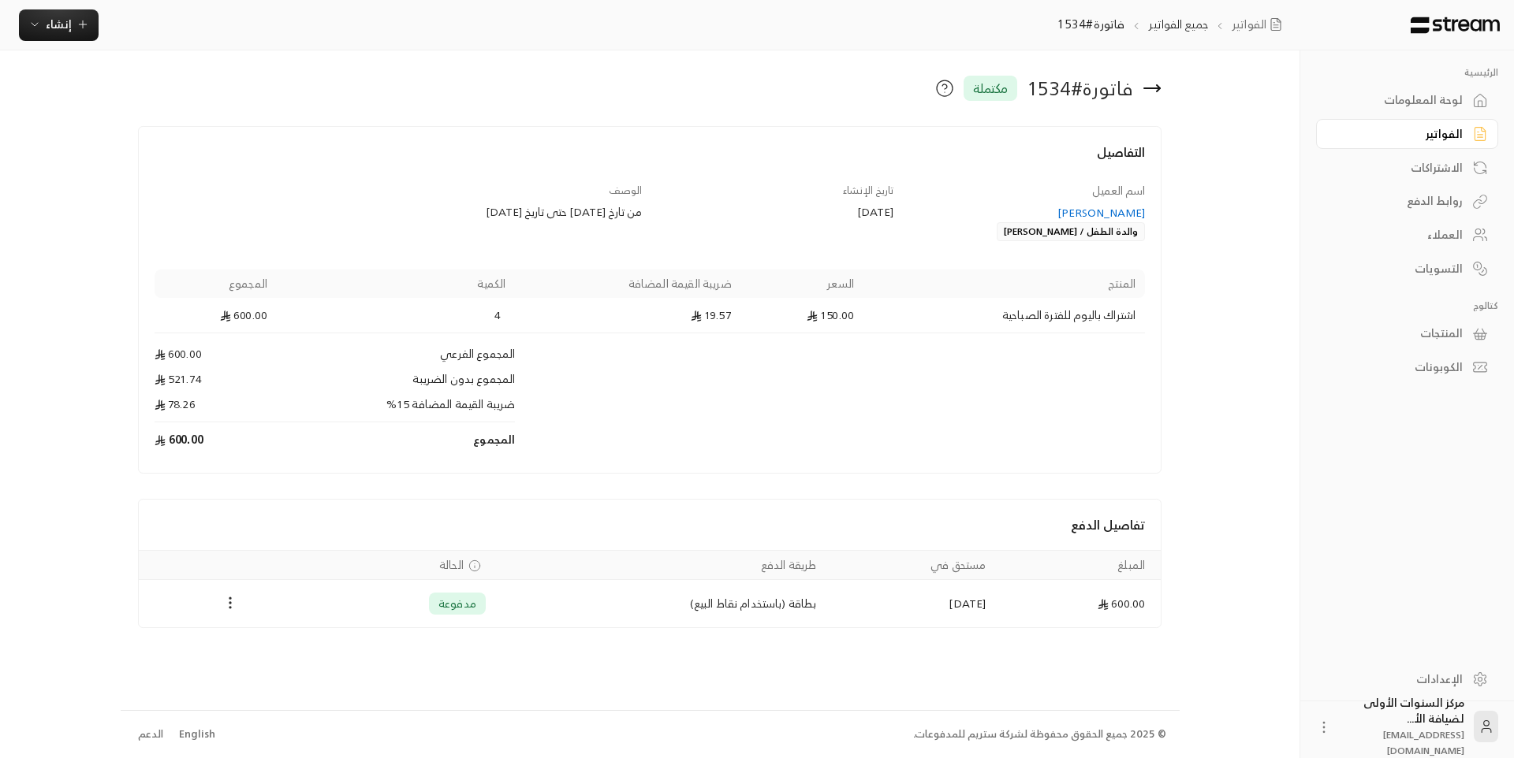
click at [698, 119] on div at bounding box center [650, 120] width 1024 height 13
click at [1423, 128] on div "الفواتير" at bounding box center [1399, 134] width 127 height 16
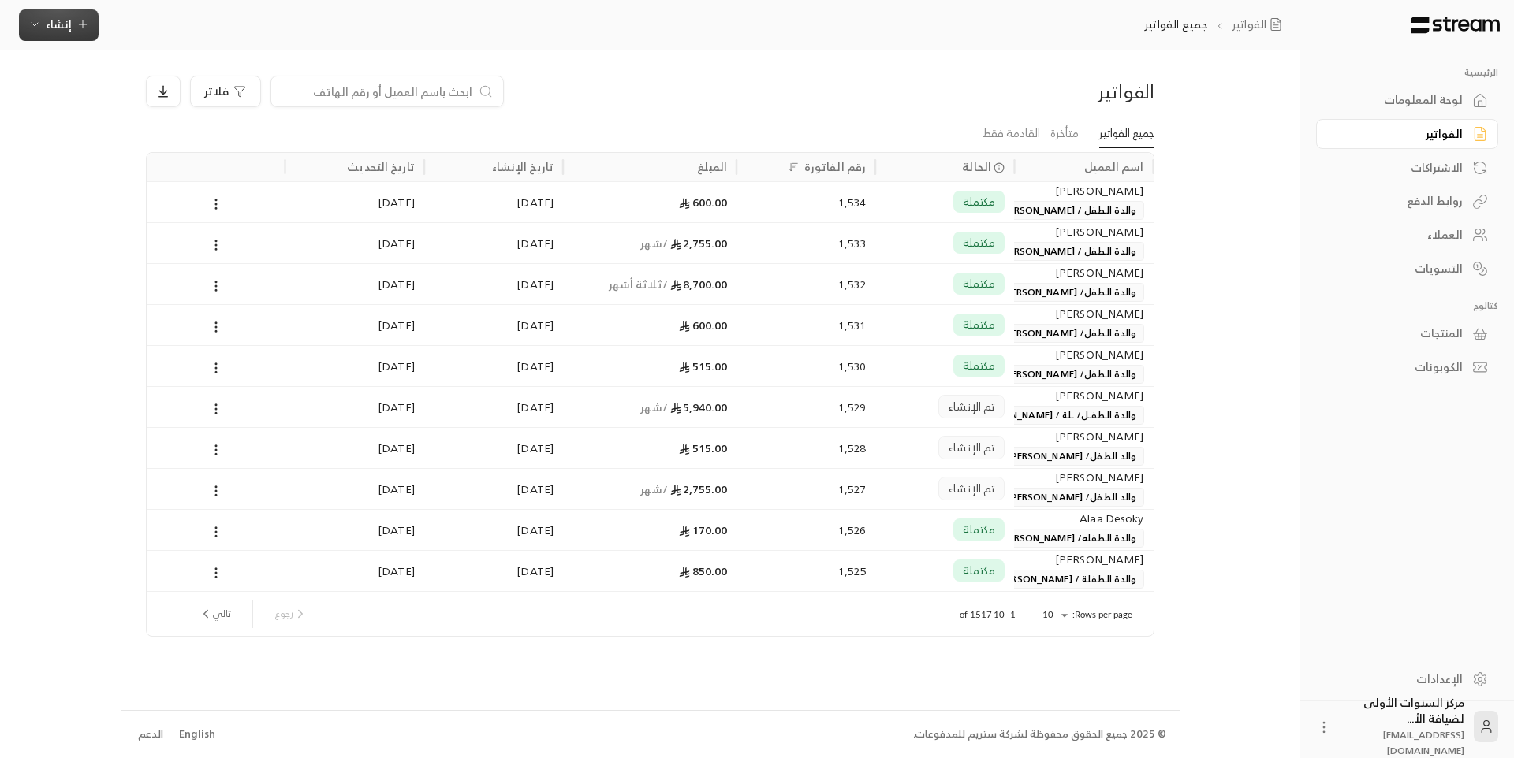
click at [85, 28] on icon "button" at bounding box center [82, 24] width 13 height 13
click at [189, 91] on div "إنشاء فاتورة مرة واحدة بسهولة للمعاملات السريعة." at bounding box center [136, 99] width 199 height 32
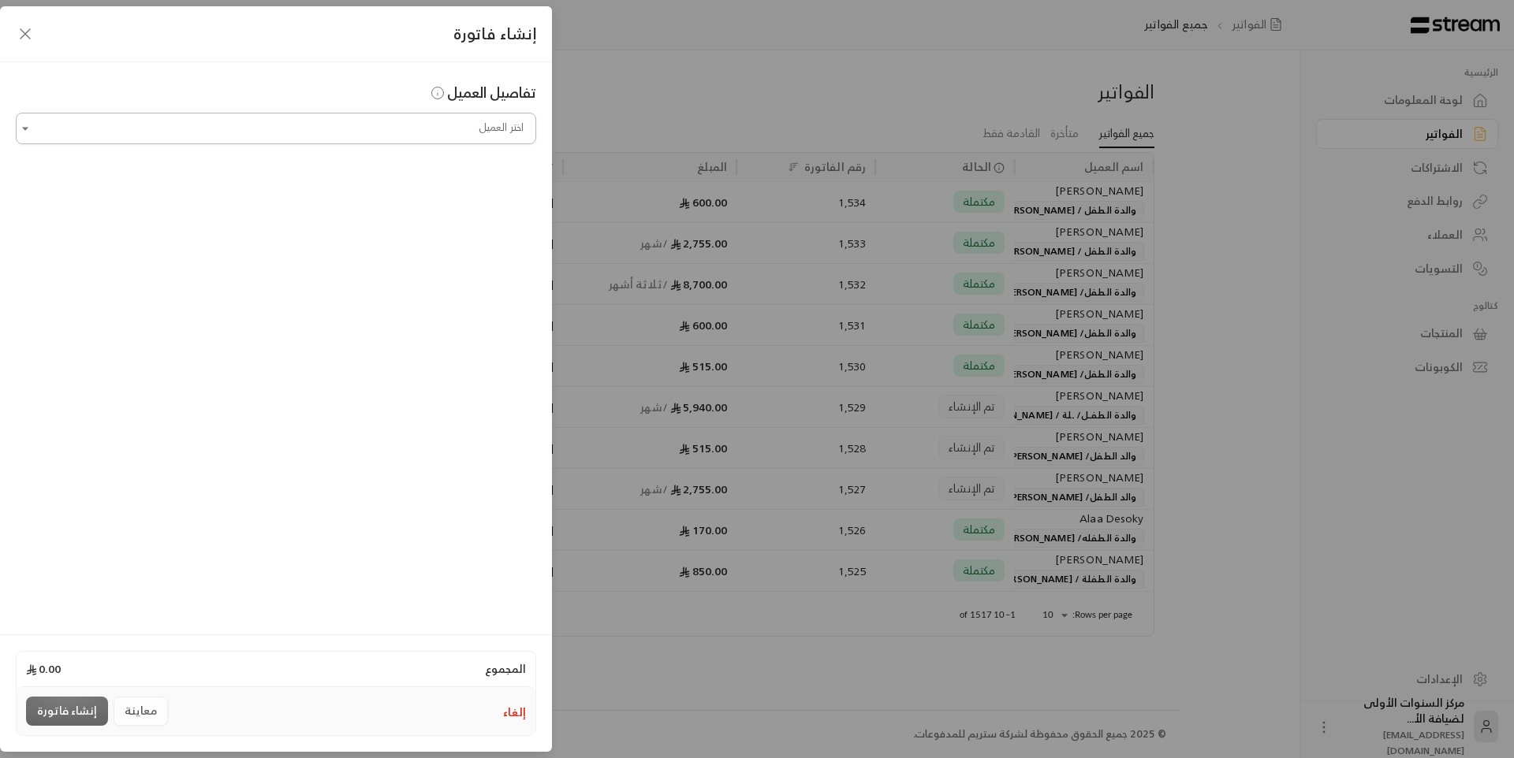
click at [372, 125] on input "اختر العميل" at bounding box center [276, 129] width 520 height 28
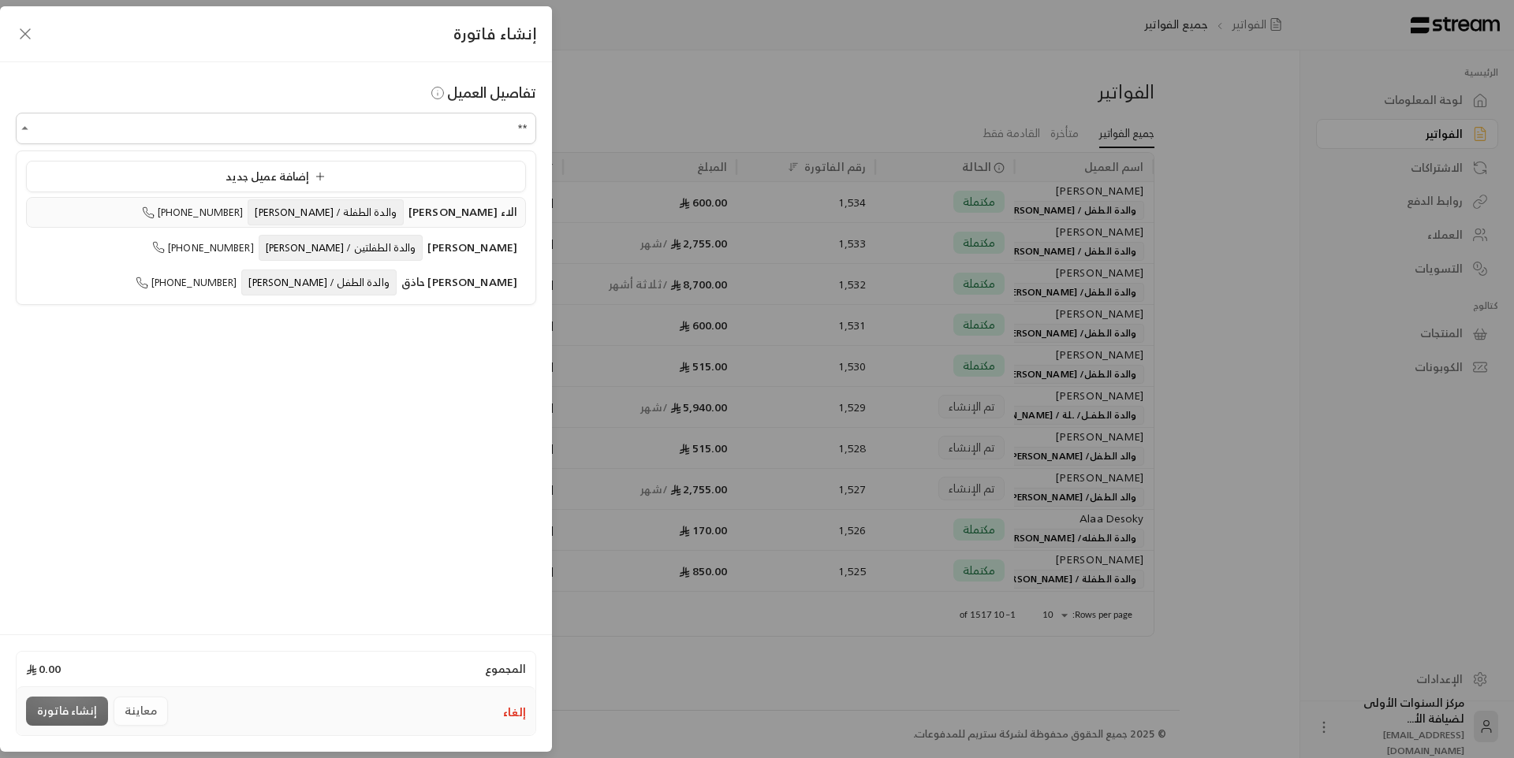
click at [347, 218] on span "والدة الطفلة / [PERSON_NAME]" at bounding box center [325, 212] width 155 height 26
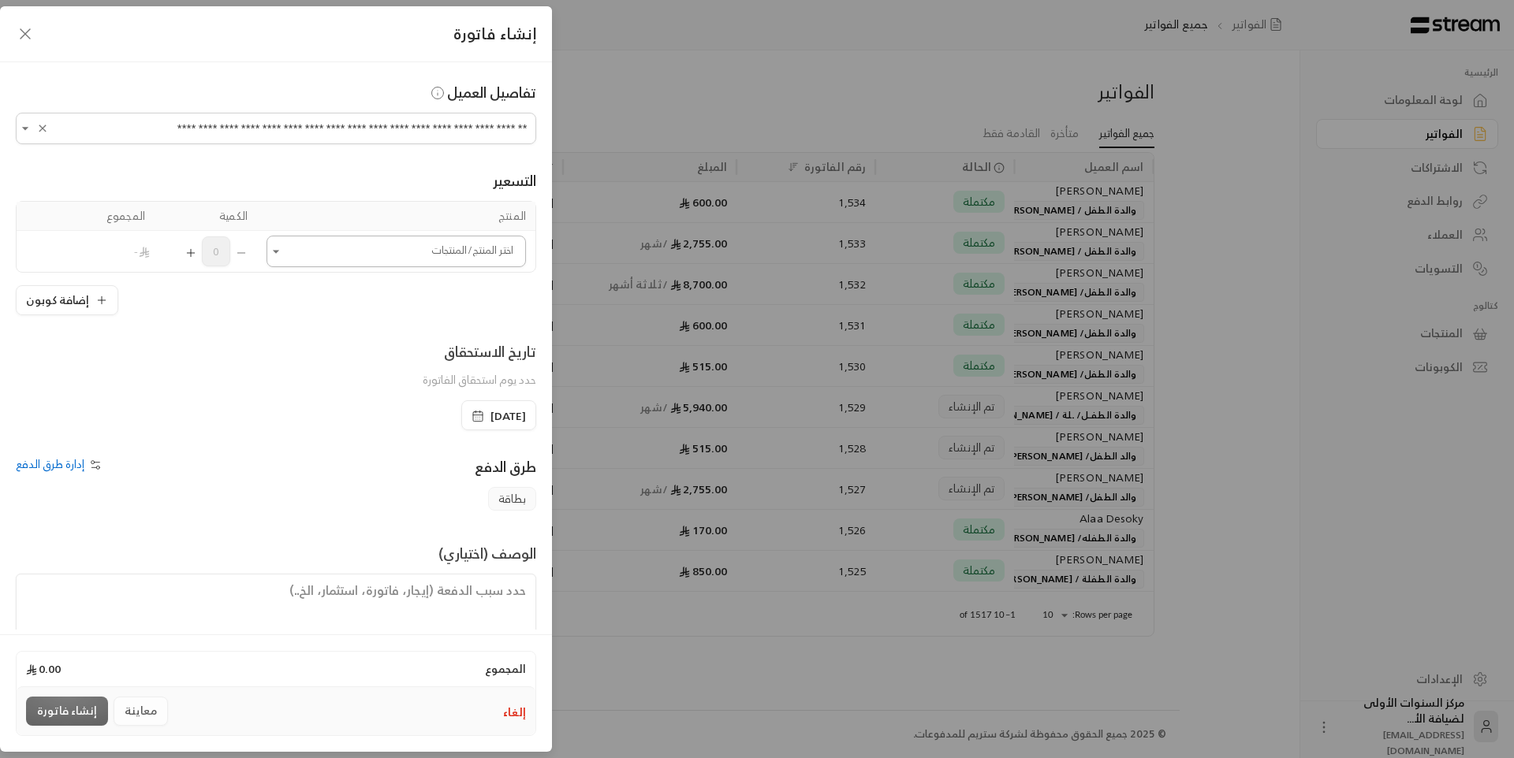
type input "**********"
click at [300, 249] on input "اختر العميل" at bounding box center [395, 252] width 259 height 28
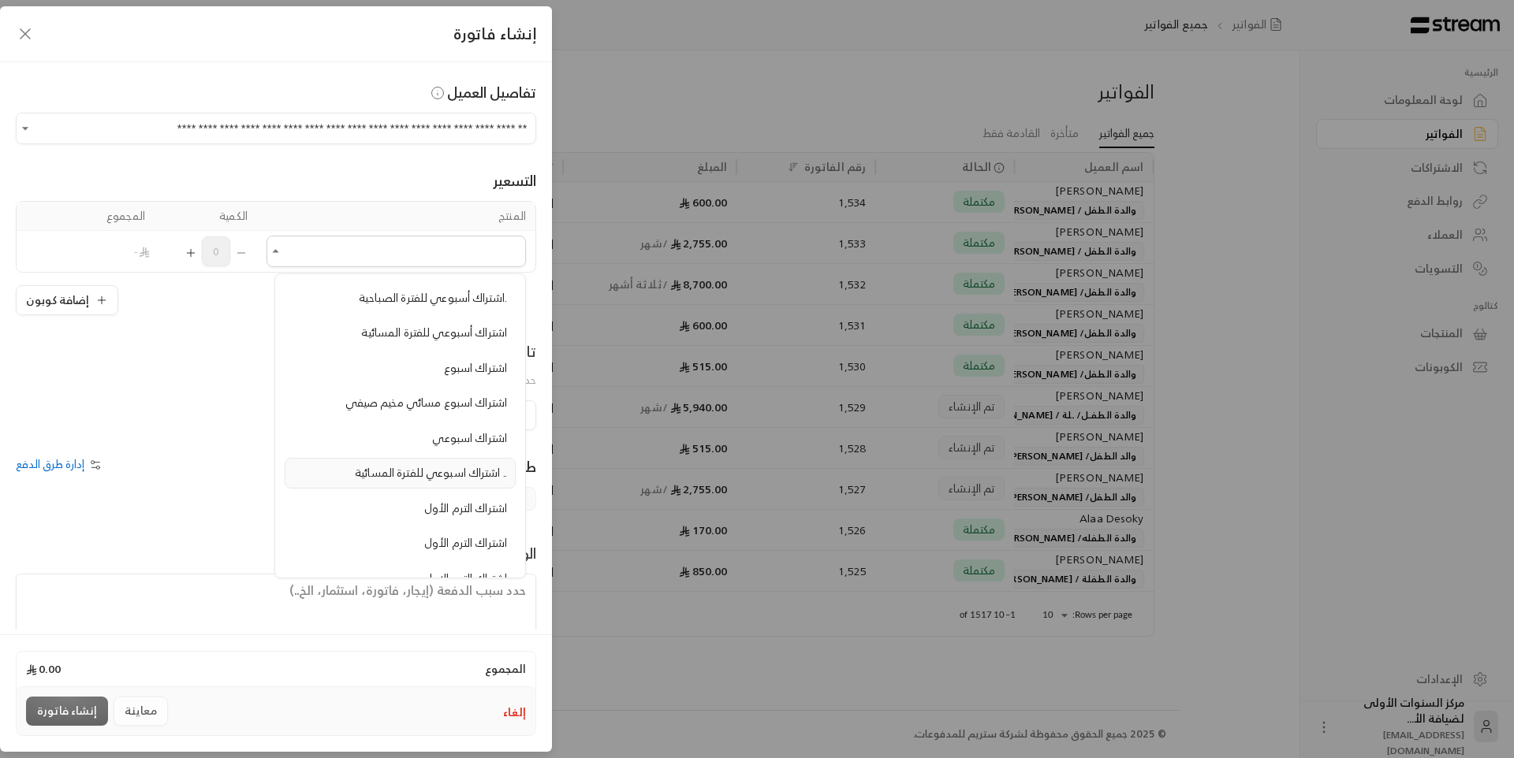
scroll to position [473, 0]
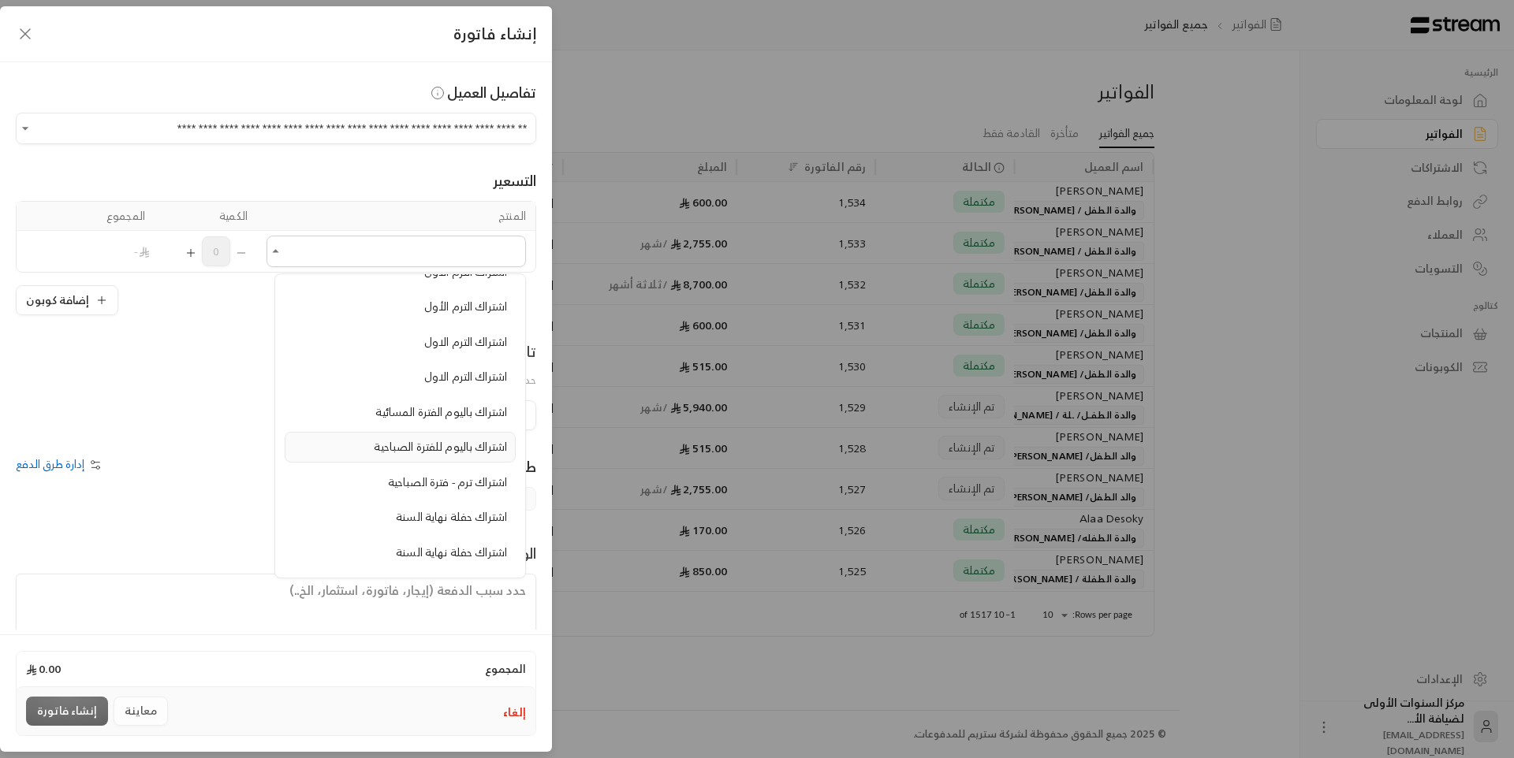
click at [453, 436] on li "اشتراك باليوم للفترة الصباحية" at bounding box center [400, 447] width 231 height 31
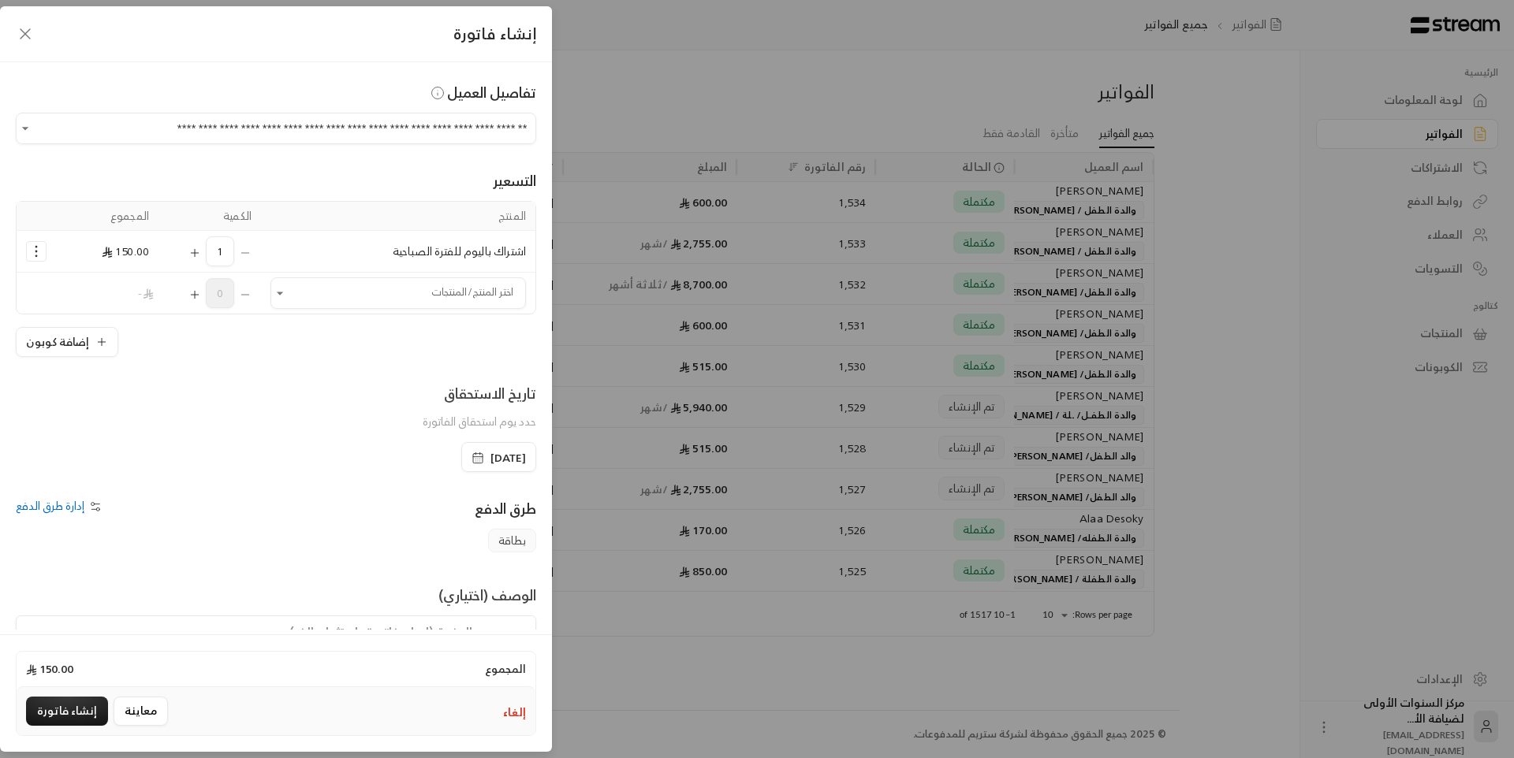
click at [199, 254] on icon "Selected Products" at bounding box center [194, 253] width 13 height 13
click at [337, 288] on input "اختر العميل" at bounding box center [397, 294] width 255 height 28
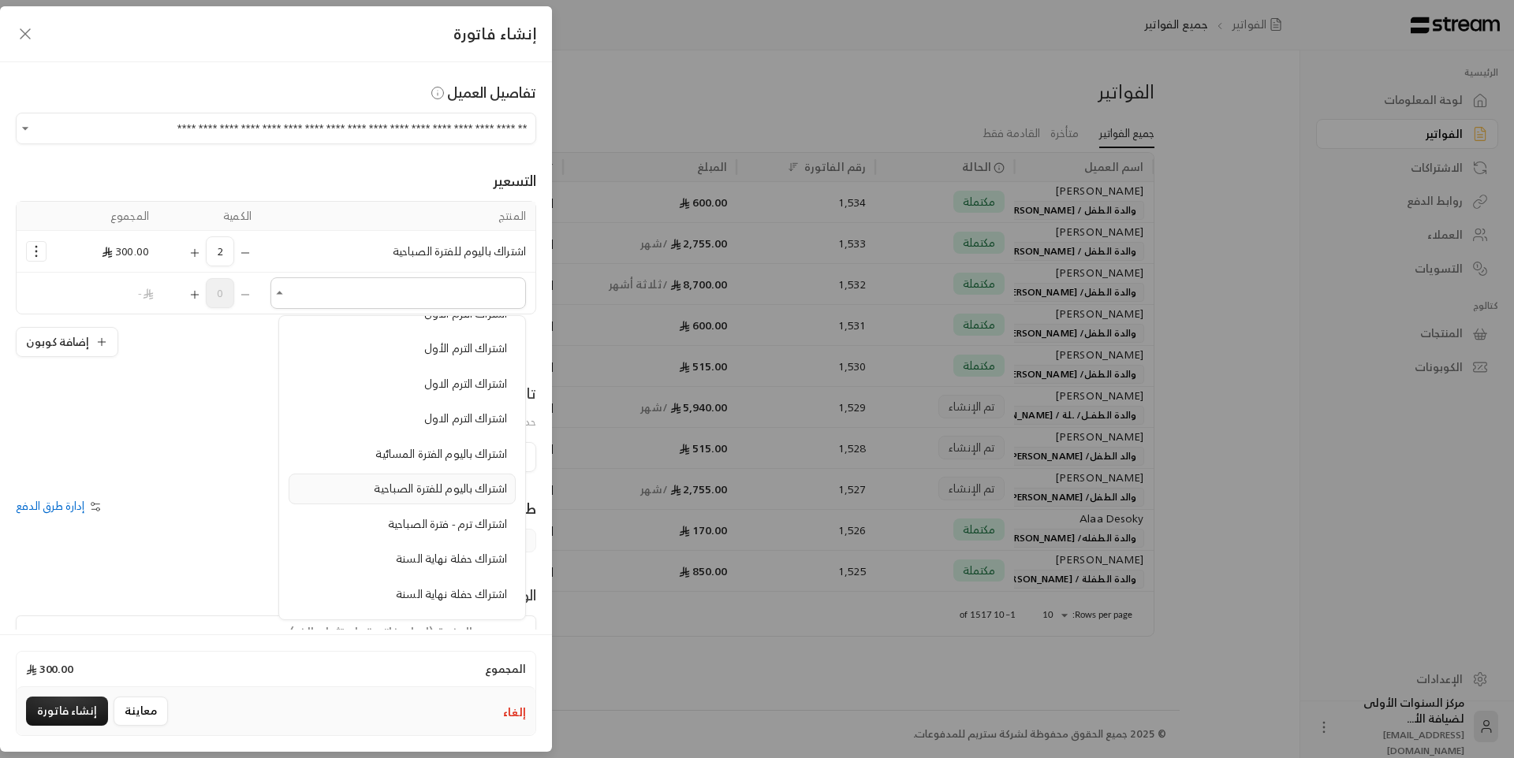
click at [445, 481] on span "اشتراك باليوم للفترة الصباحية" at bounding box center [440, 489] width 133 height 20
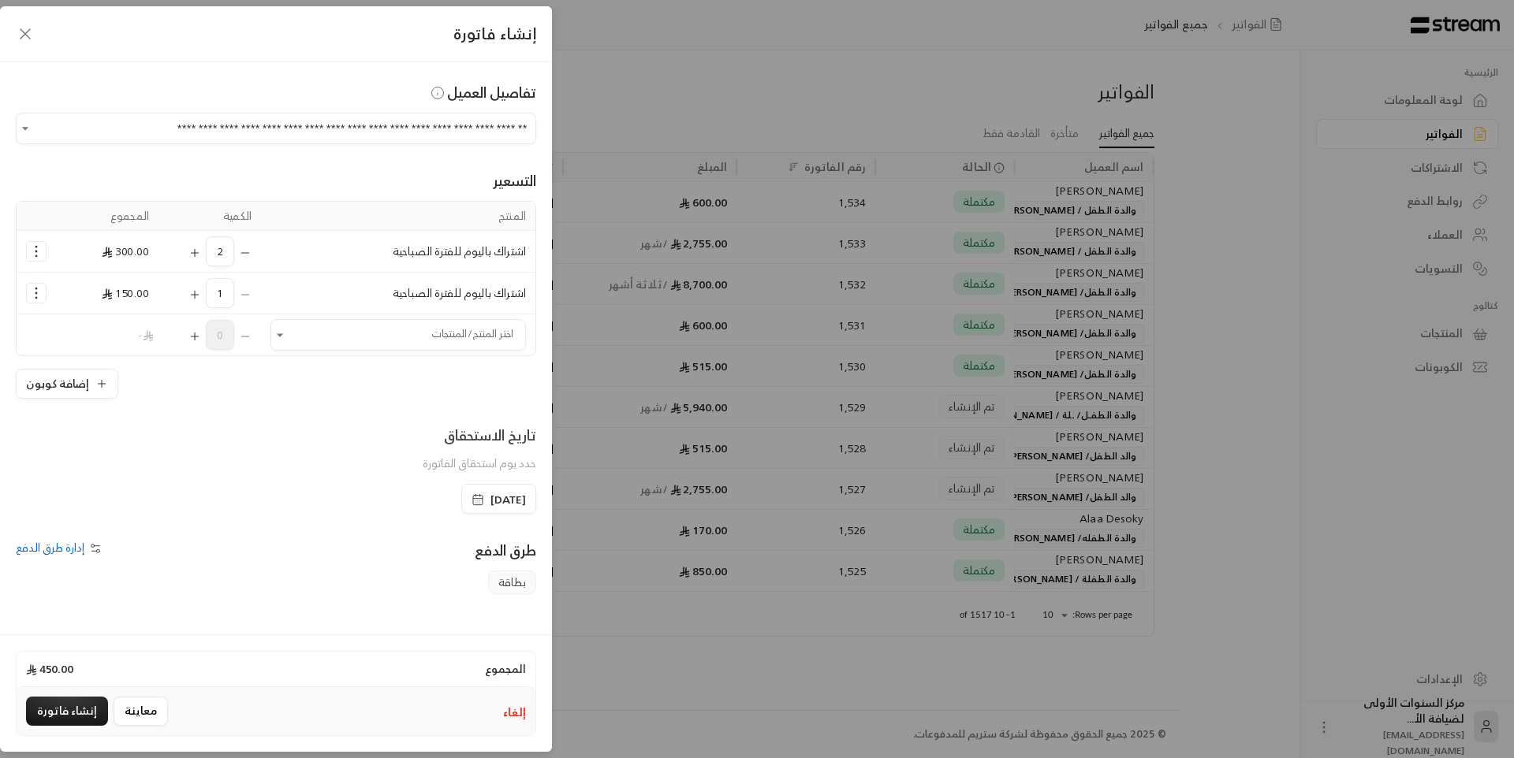
click at [201, 294] on icon "Selected Products" at bounding box center [194, 295] width 13 height 13
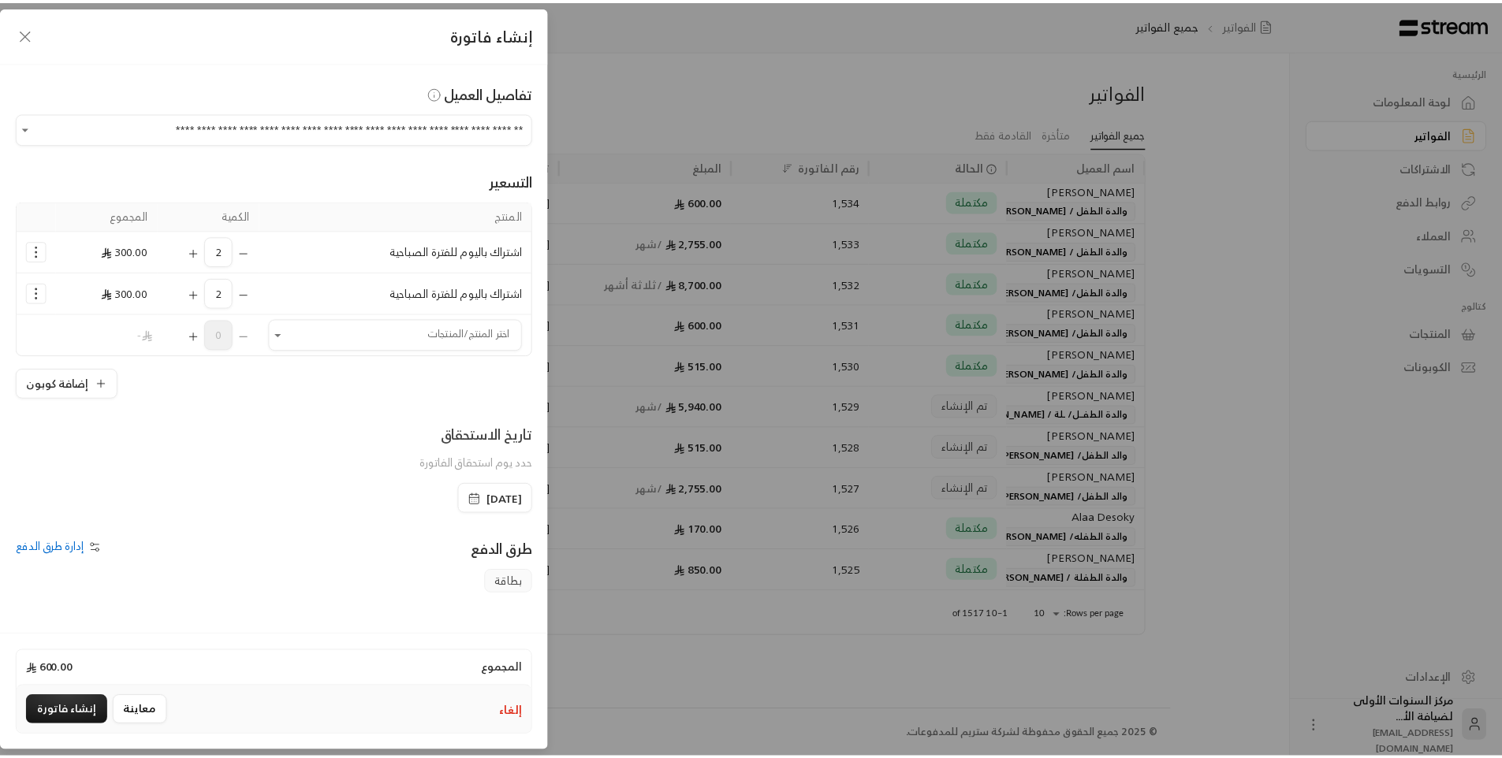
scroll to position [79, 0]
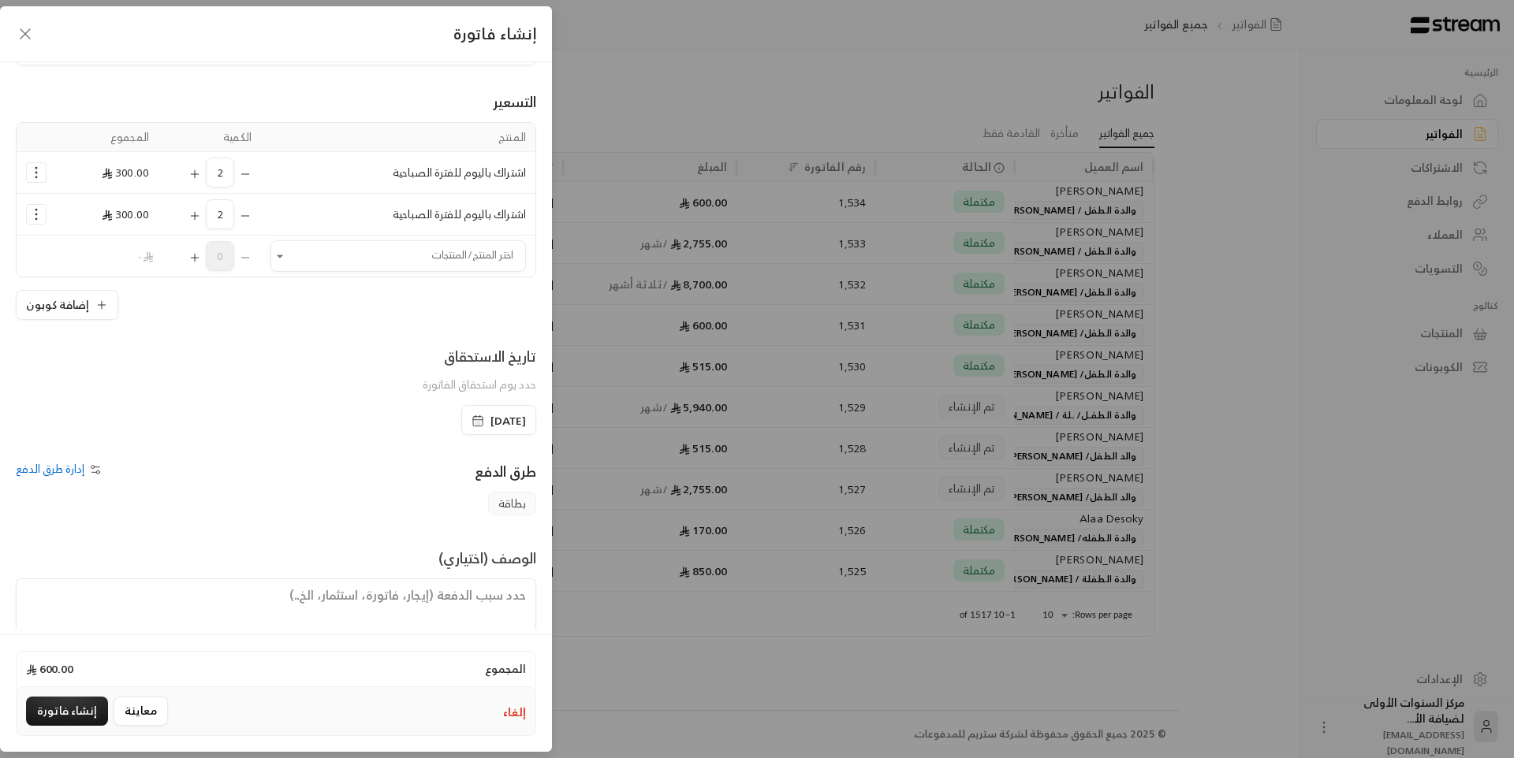
click at [464, 606] on textarea at bounding box center [276, 614] width 520 height 71
type textarea "من تاريخ [DATE] حتى [DATE]"
click at [490, 419] on span "[DATE]" at bounding box center [507, 421] width 35 height 16
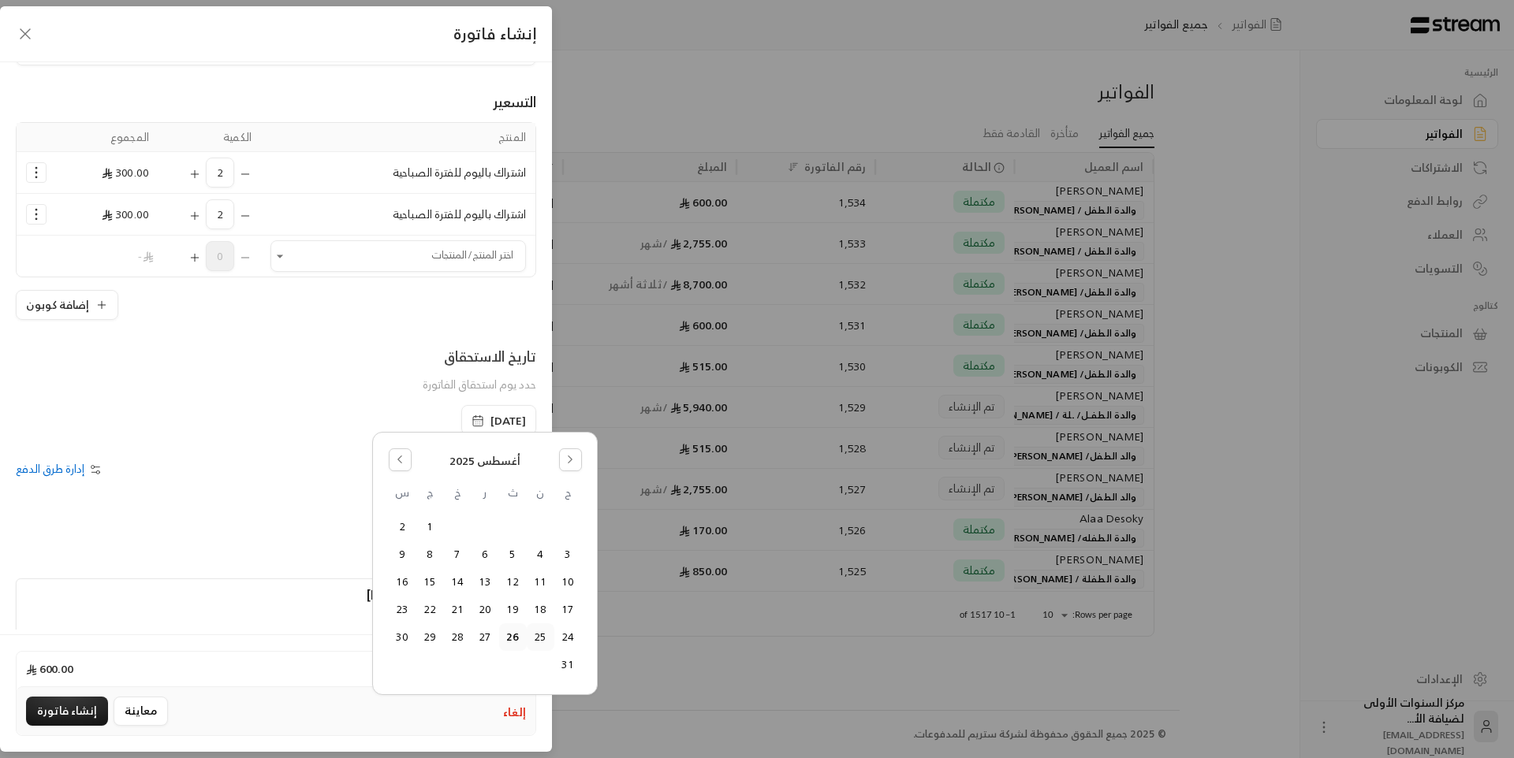
click at [541, 639] on button "25" at bounding box center [540, 637] width 26 height 26
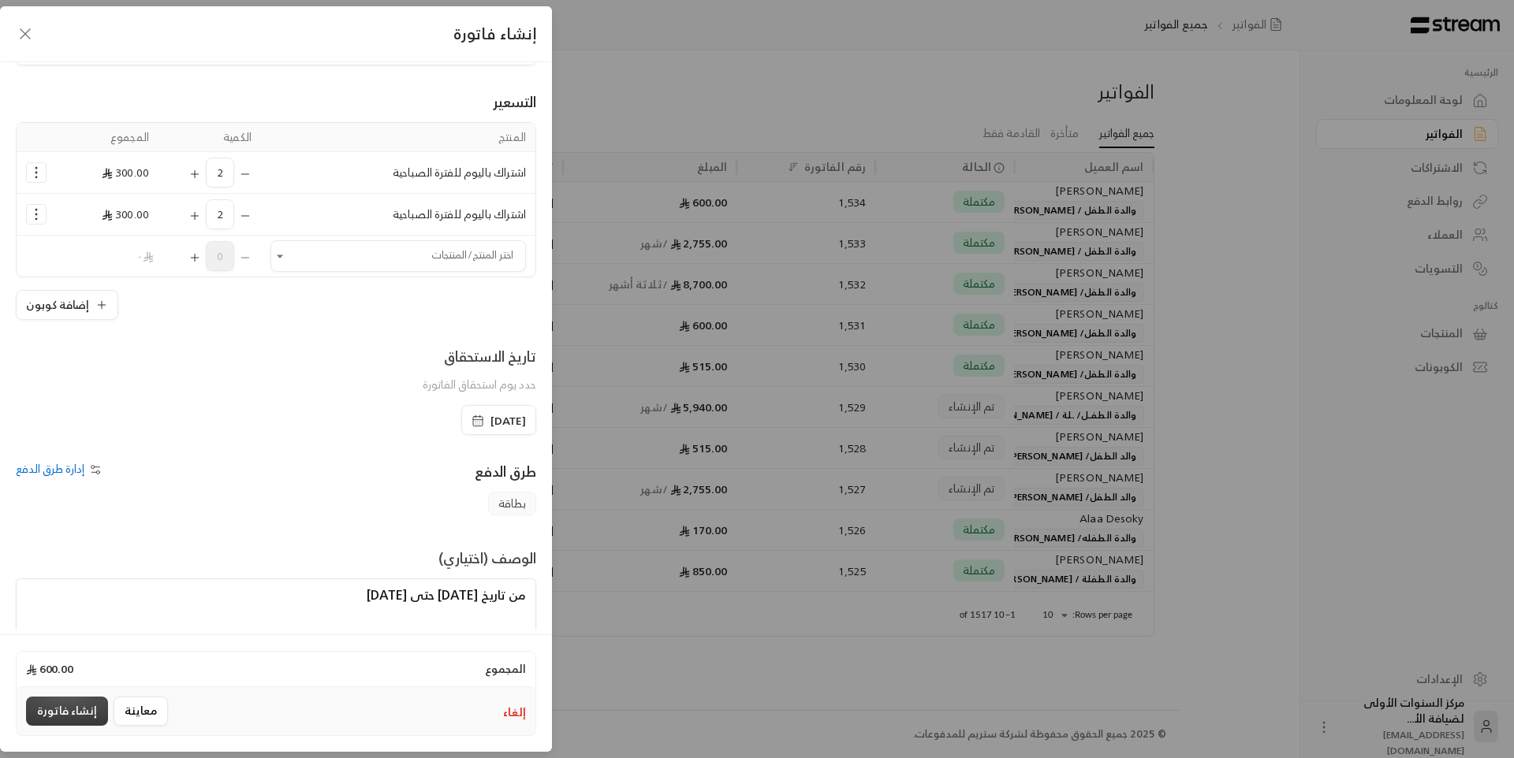
click at [55, 716] on button "إنشاء فاتورة" at bounding box center [67, 711] width 82 height 29
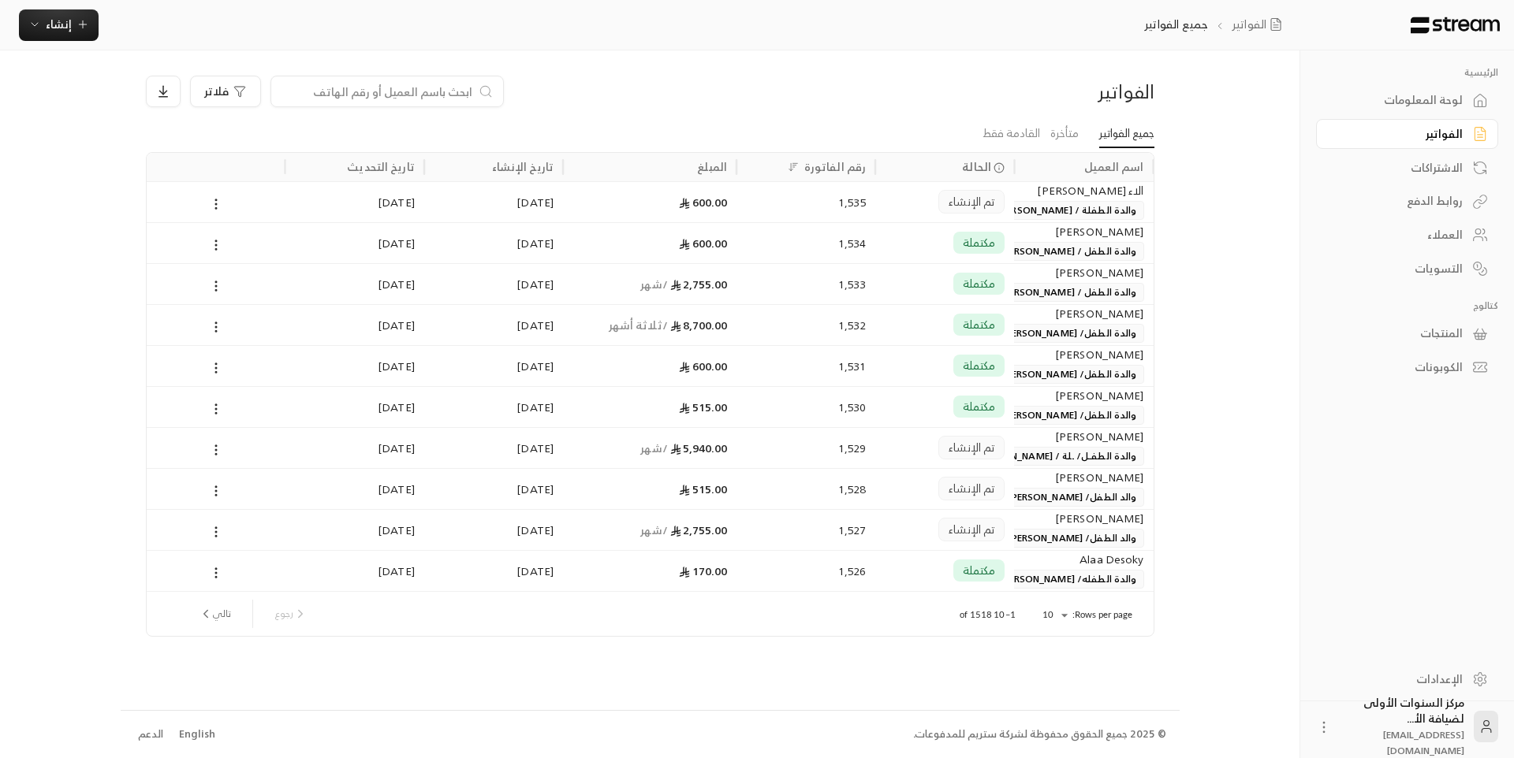
click at [1021, 214] on span "والدة الطفلة / [PERSON_NAME]" at bounding box center [1066, 210] width 153 height 19
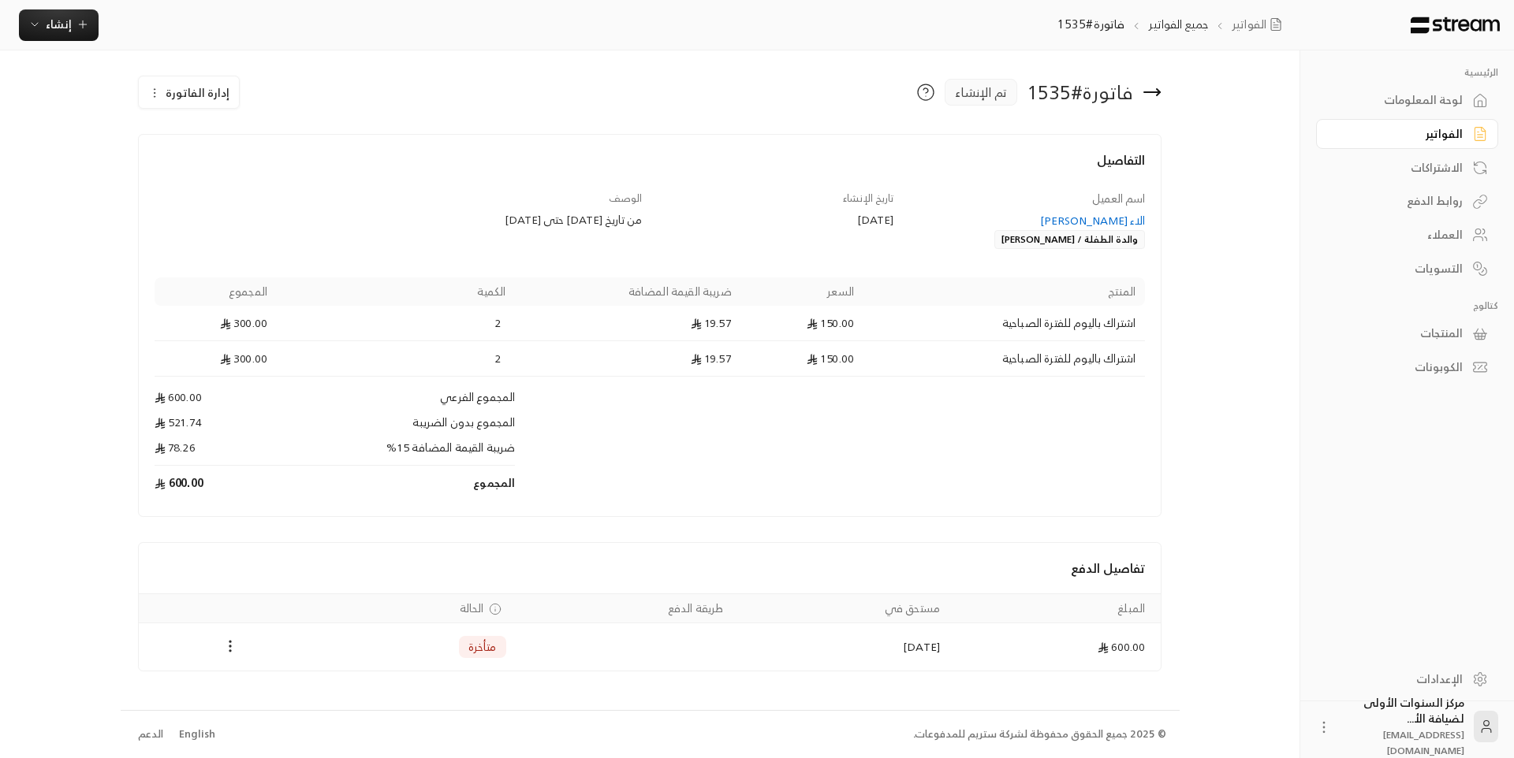
click at [1398, 102] on div "لوحة المعلومات" at bounding box center [1399, 100] width 127 height 16
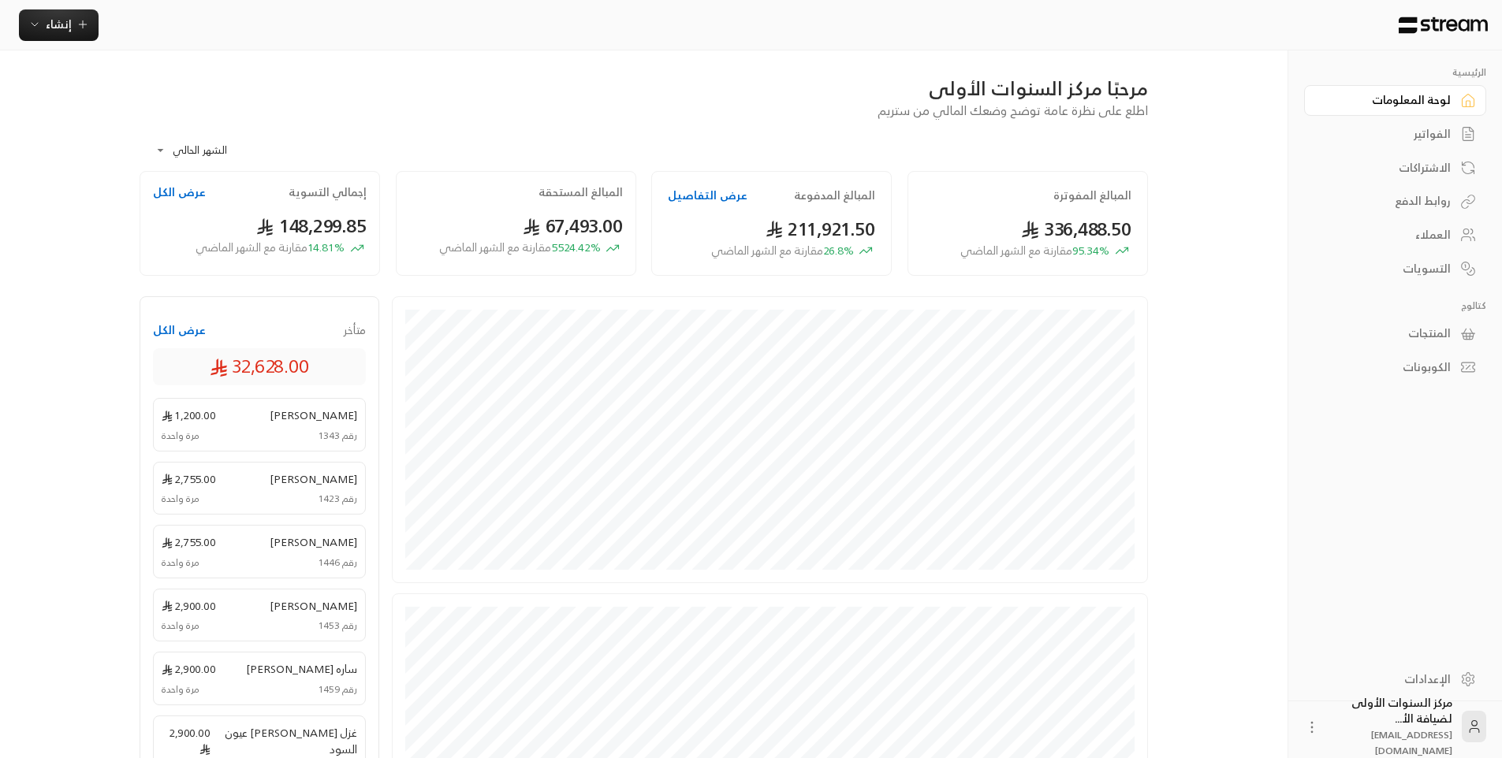
click at [540, 80] on div "مرحبًا مركز السنوات الأولى" at bounding box center [644, 88] width 1008 height 25
click at [1444, 129] on div "الفواتير" at bounding box center [1387, 134] width 127 height 16
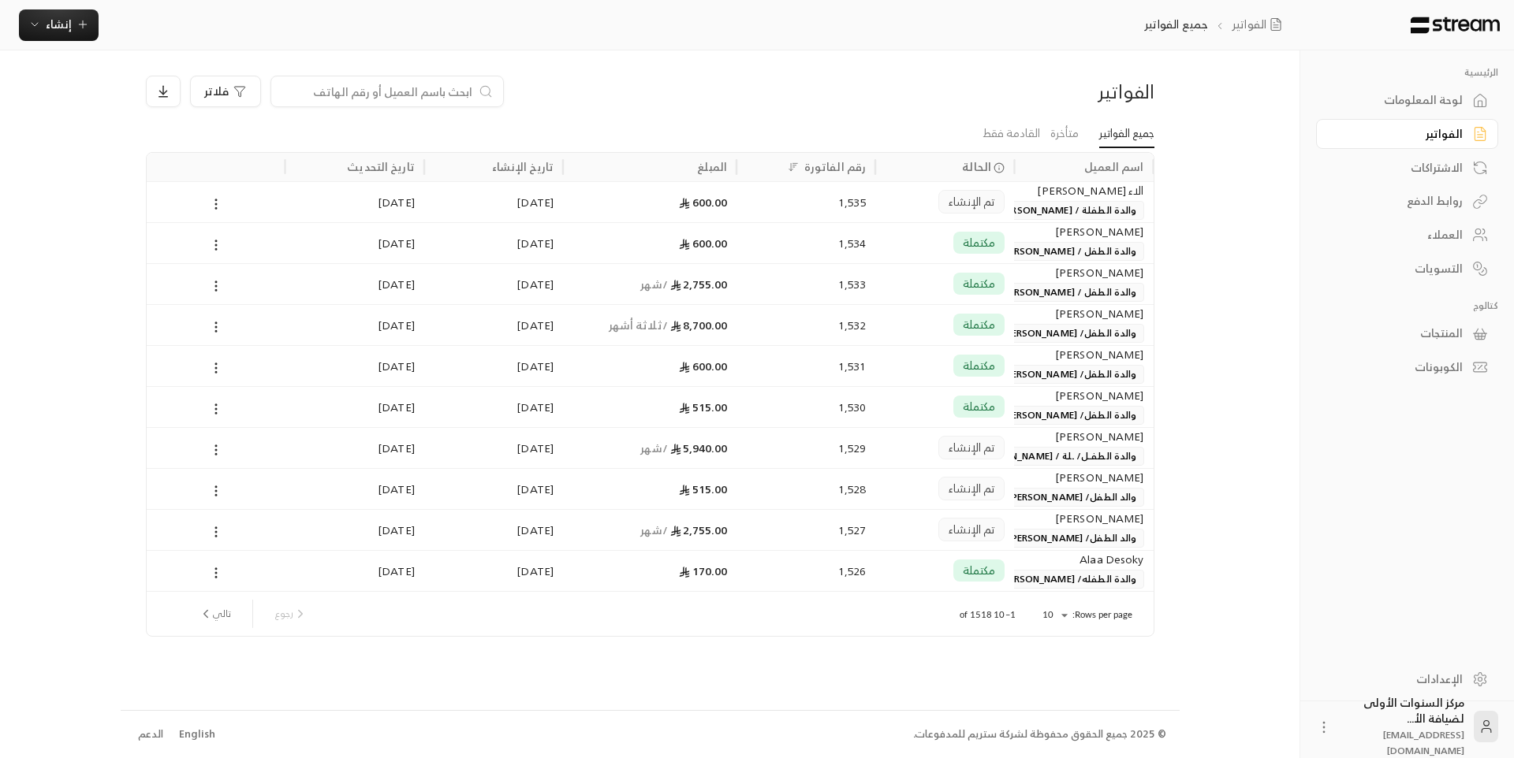
click at [1429, 100] on div "لوحة المعلومات" at bounding box center [1399, 100] width 127 height 16
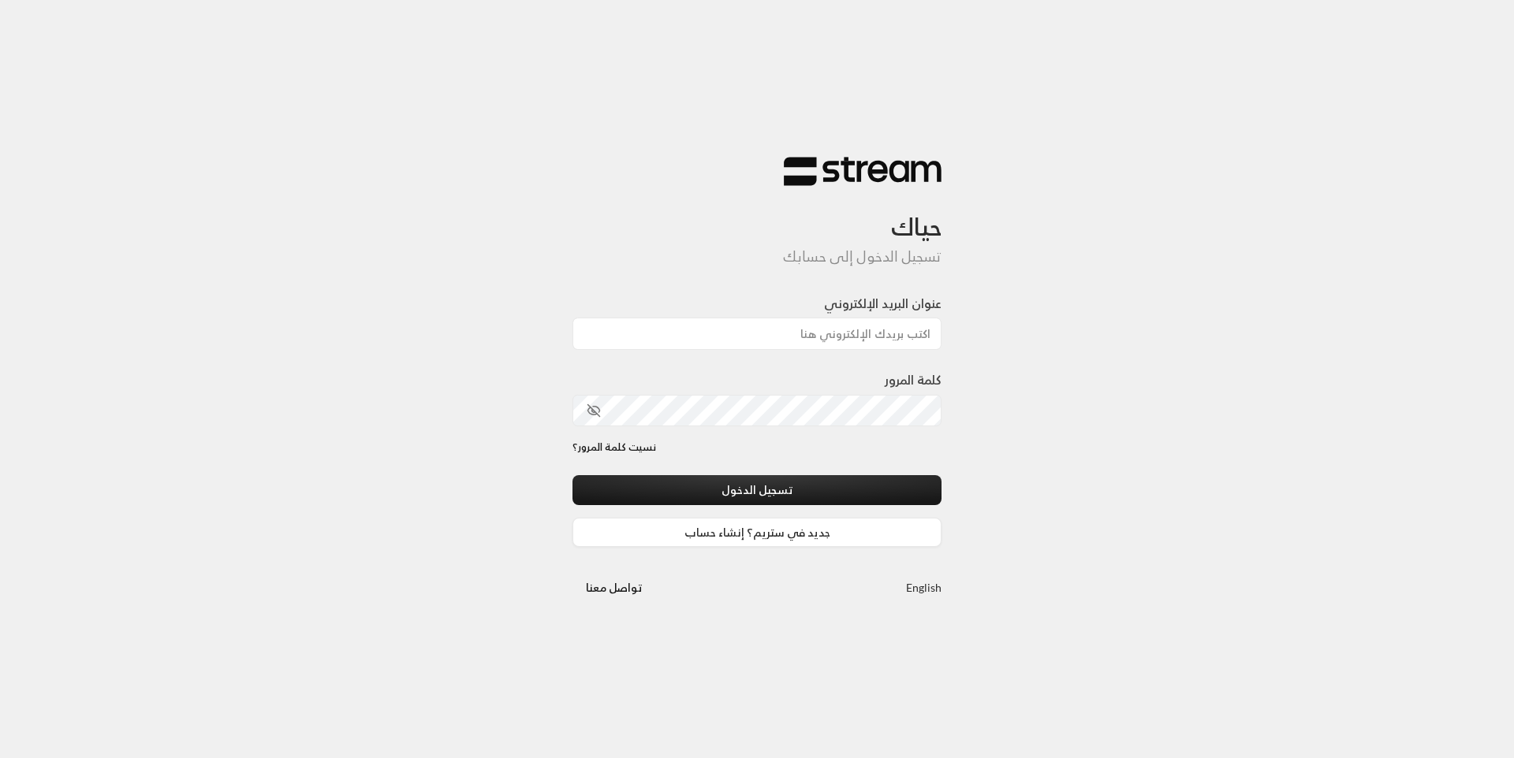
drag, startPoint x: 834, startPoint y: 337, endPoint x: 833, endPoint y: 349, distance: 11.9
click at [834, 337] on input "عنوان البريد الإلكتروني" at bounding box center [756, 334] width 369 height 32
type input "[EMAIL_ADDRESS][DOMAIN_NAME]"
click at [832, 393] on div "كلمة المرور" at bounding box center [756, 399] width 369 height 56
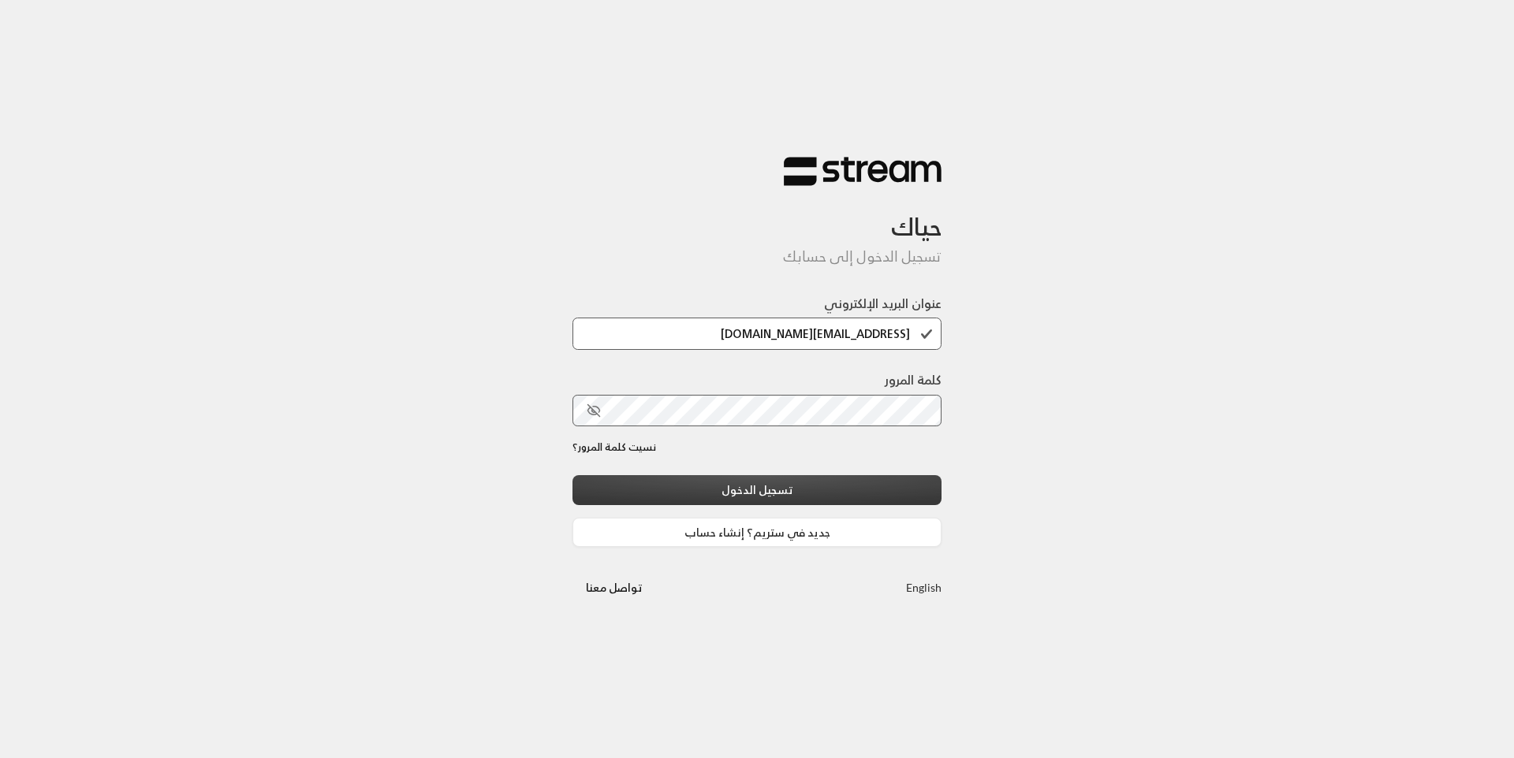
click at [822, 495] on button "تسجيل الدخول" at bounding box center [756, 489] width 369 height 29
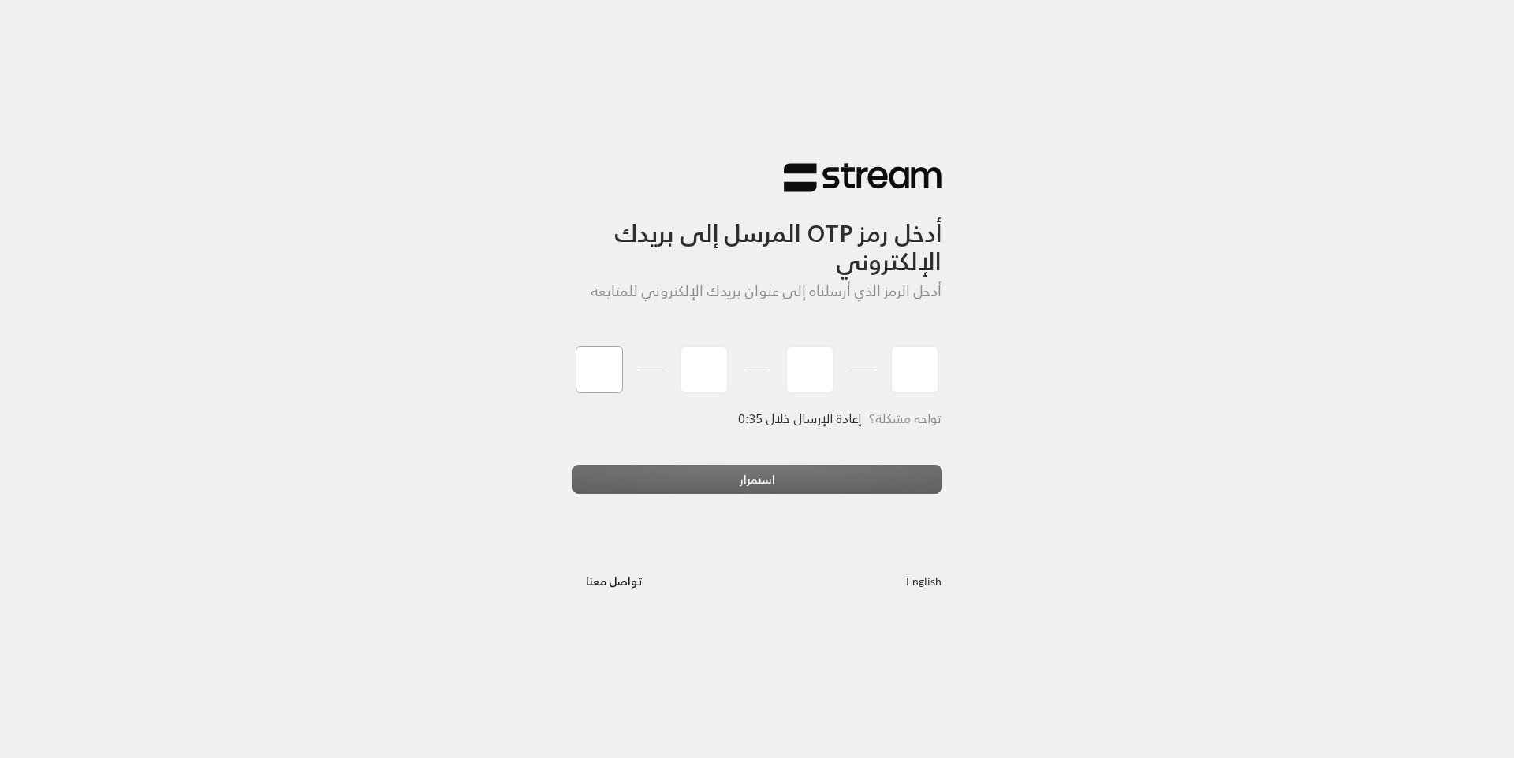
type input "1"
type input "9"
type input "3"
type input "1"
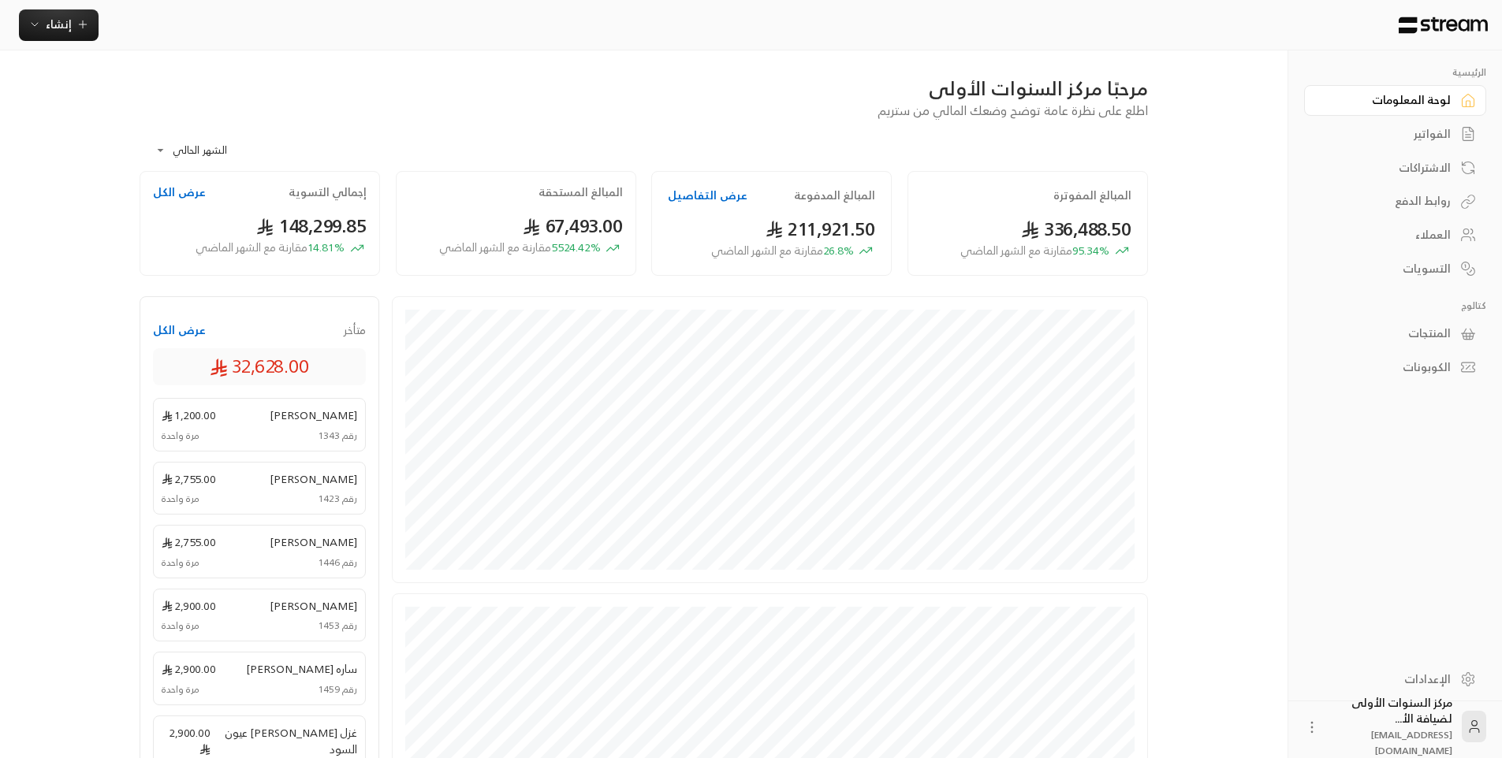
click at [712, 90] on div "مرحبًا مركز السنوات الأولى" at bounding box center [644, 88] width 1008 height 25
click at [824, 119] on div "مرحبًا مركز السنوات الأولى اطلع على نظرة عامة توضح وضعك المالي من ستريم" at bounding box center [644, 98] width 1024 height 44
click at [820, 119] on div "مرحبًا مركز السنوات الأولى اطلع على نظرة عامة توضح وضعك المالي من ستريم" at bounding box center [644, 98] width 1024 height 44
click at [1012, 128] on div "**********" at bounding box center [644, 145] width 1008 height 51
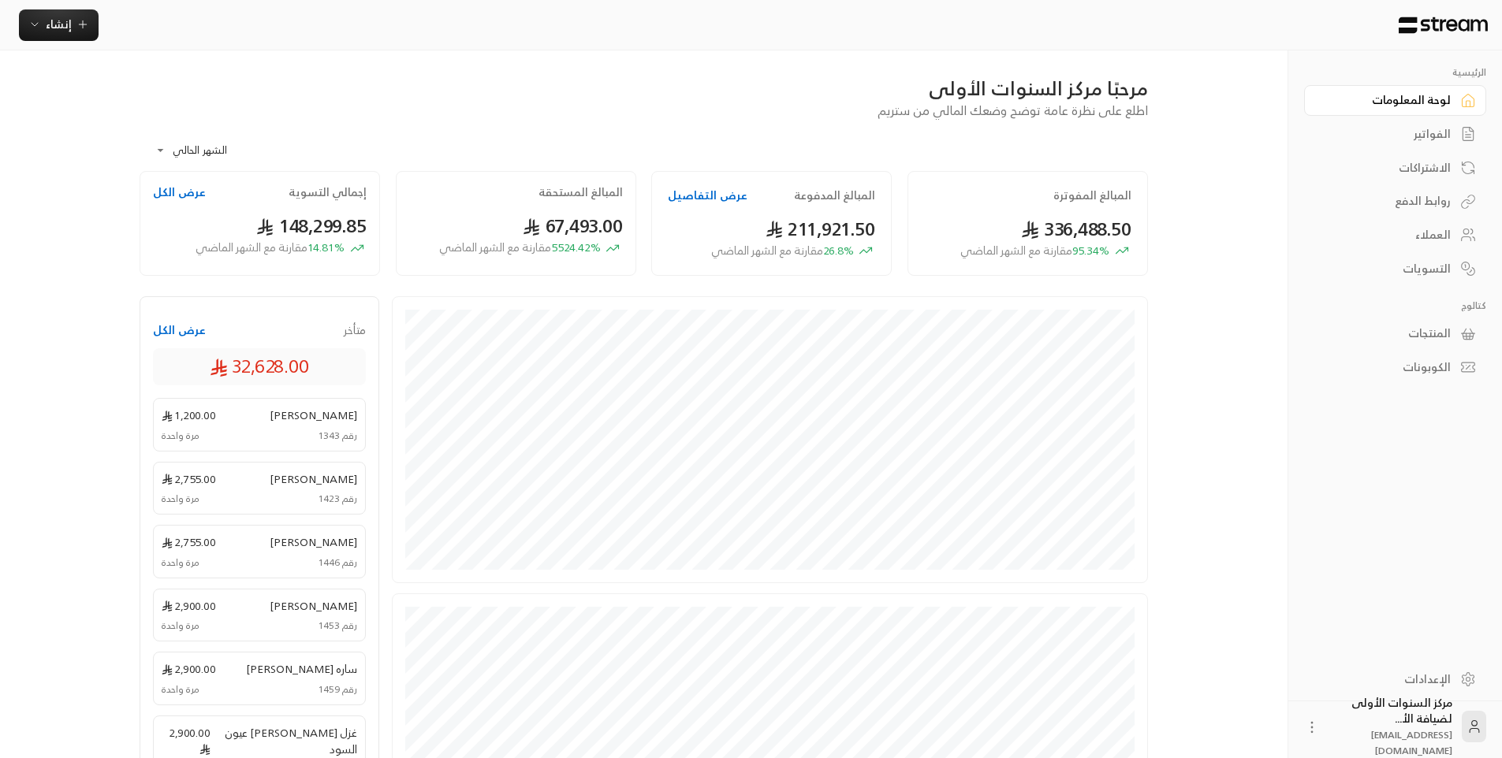
click at [1422, 140] on div "الفواتير" at bounding box center [1387, 134] width 127 height 16
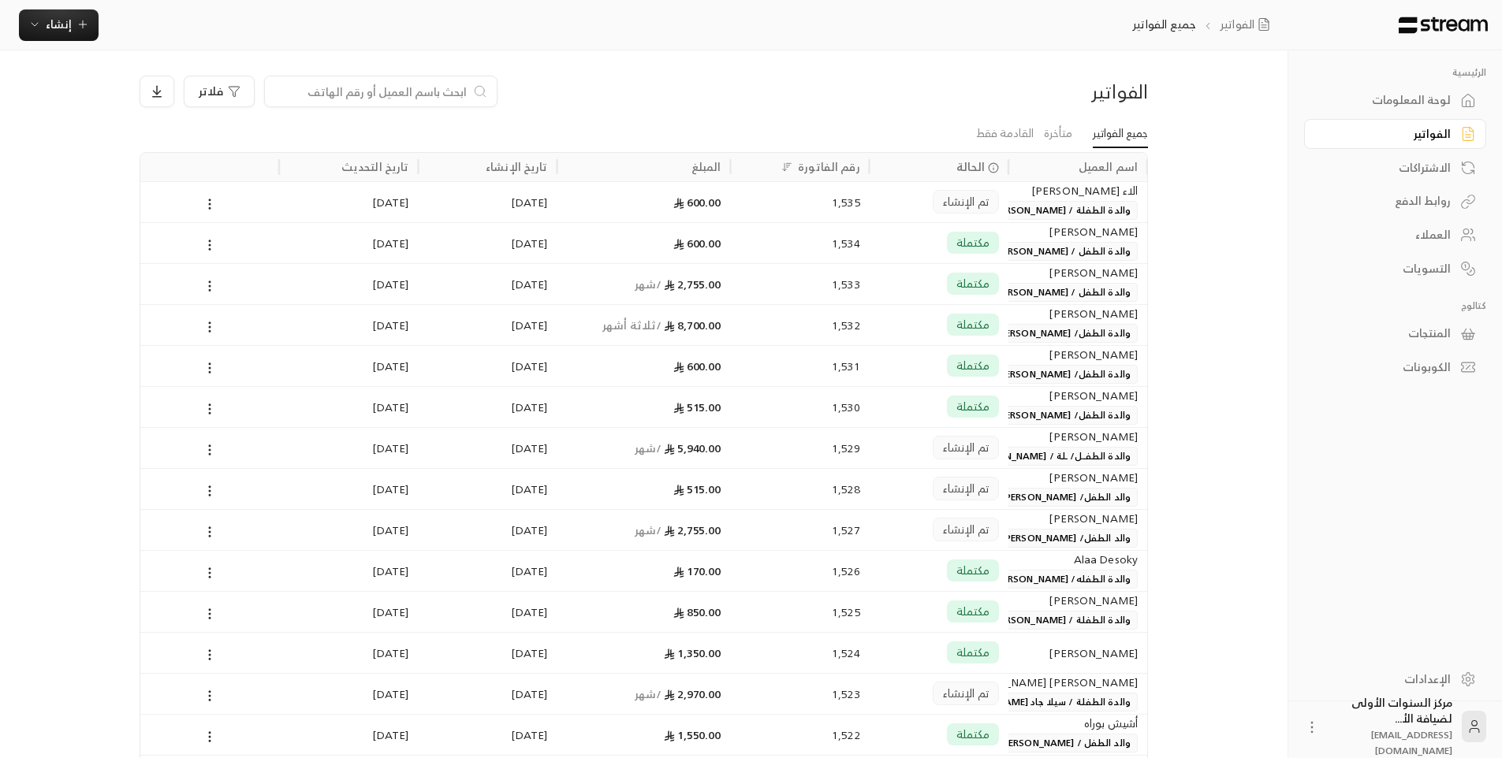
click at [1058, 215] on span "والدة الطفلة / [PERSON_NAME]" at bounding box center [1061, 210] width 153 height 19
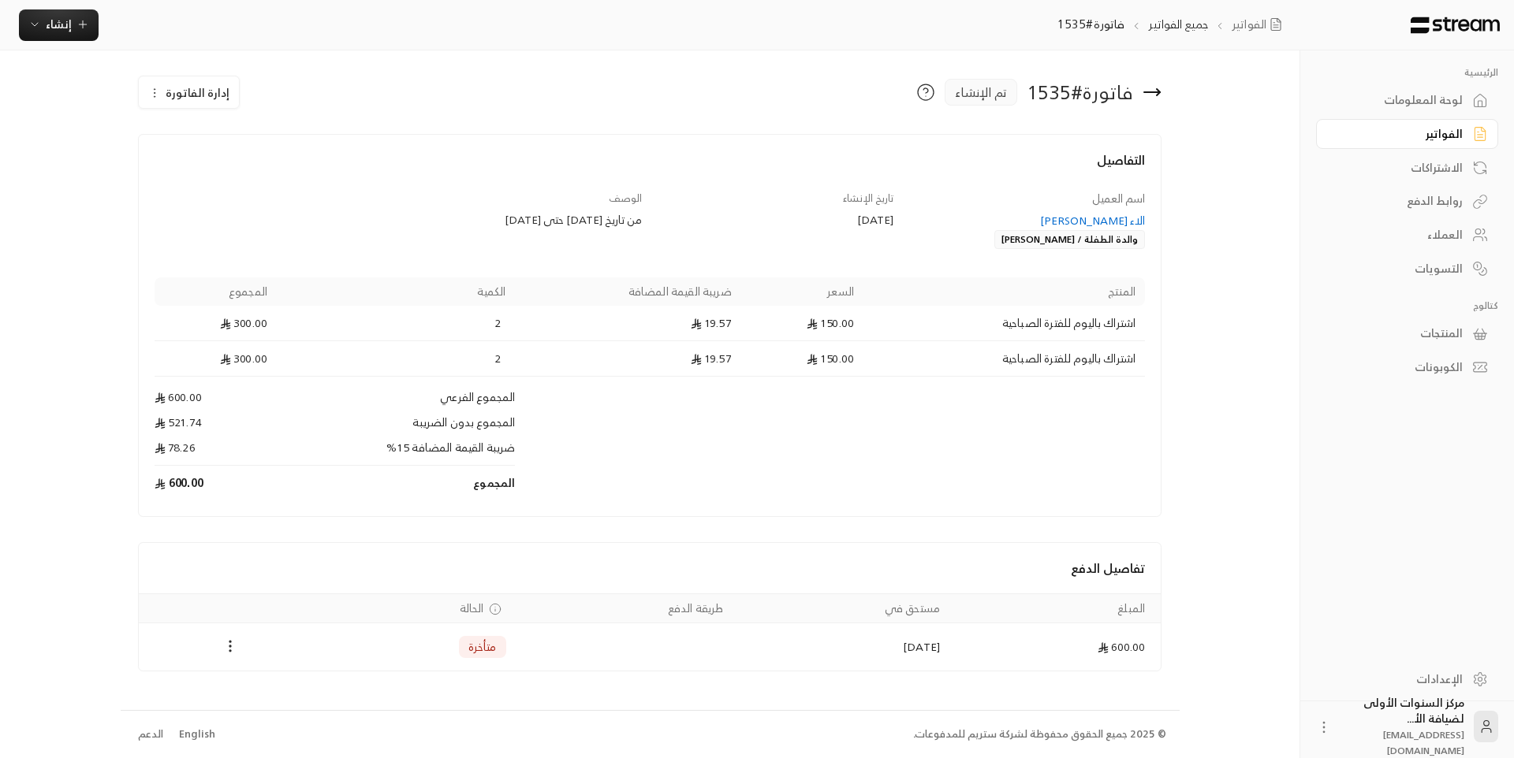
click at [180, 95] on span "إدارة الفاتورة" at bounding box center [198, 93] width 64 height 20
click at [223, 165] on span "إلغاء" at bounding box center [230, 166] width 17 height 13
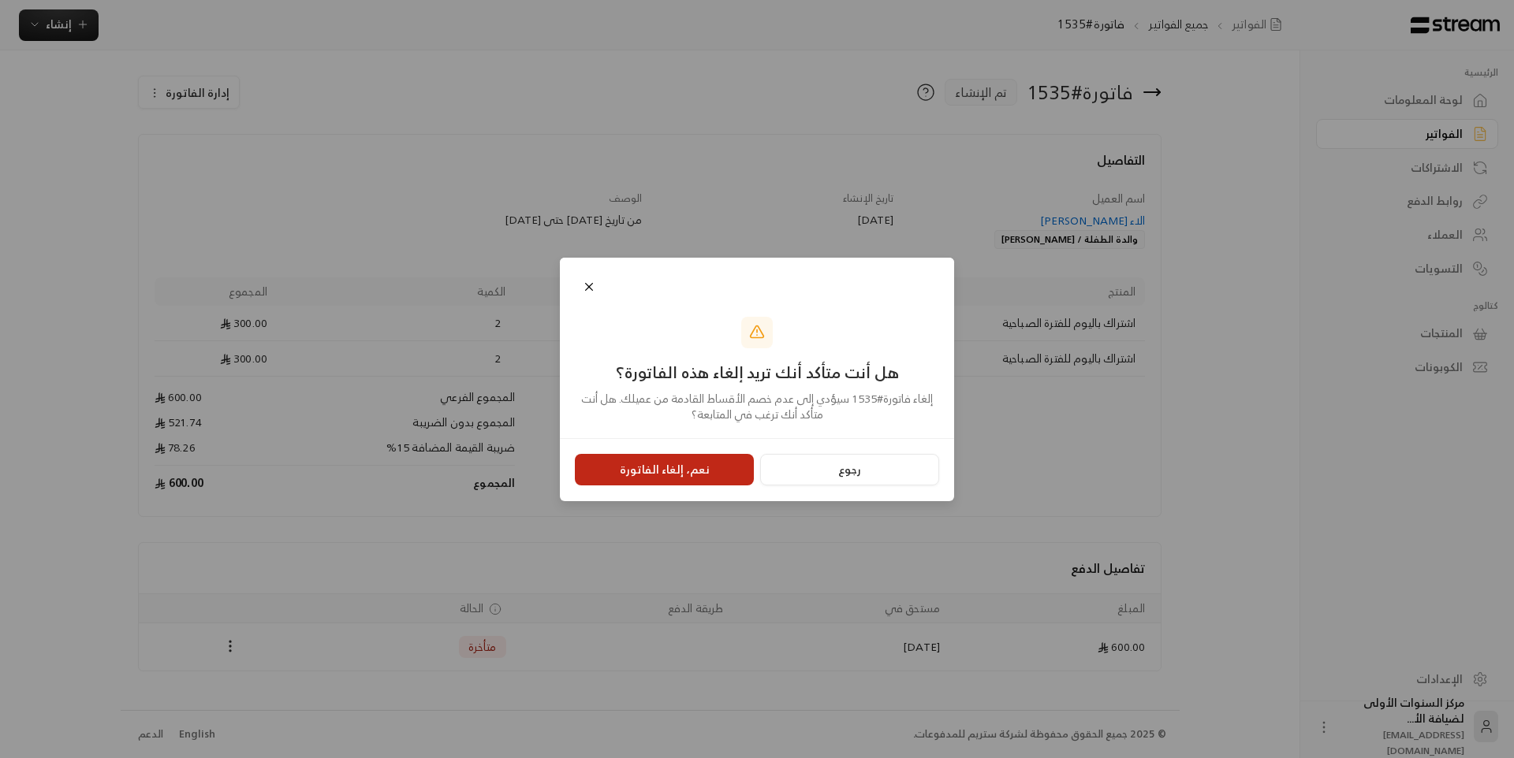
click at [659, 472] on button "نعم، إلغاء الفاتورة" at bounding box center [664, 470] width 179 height 32
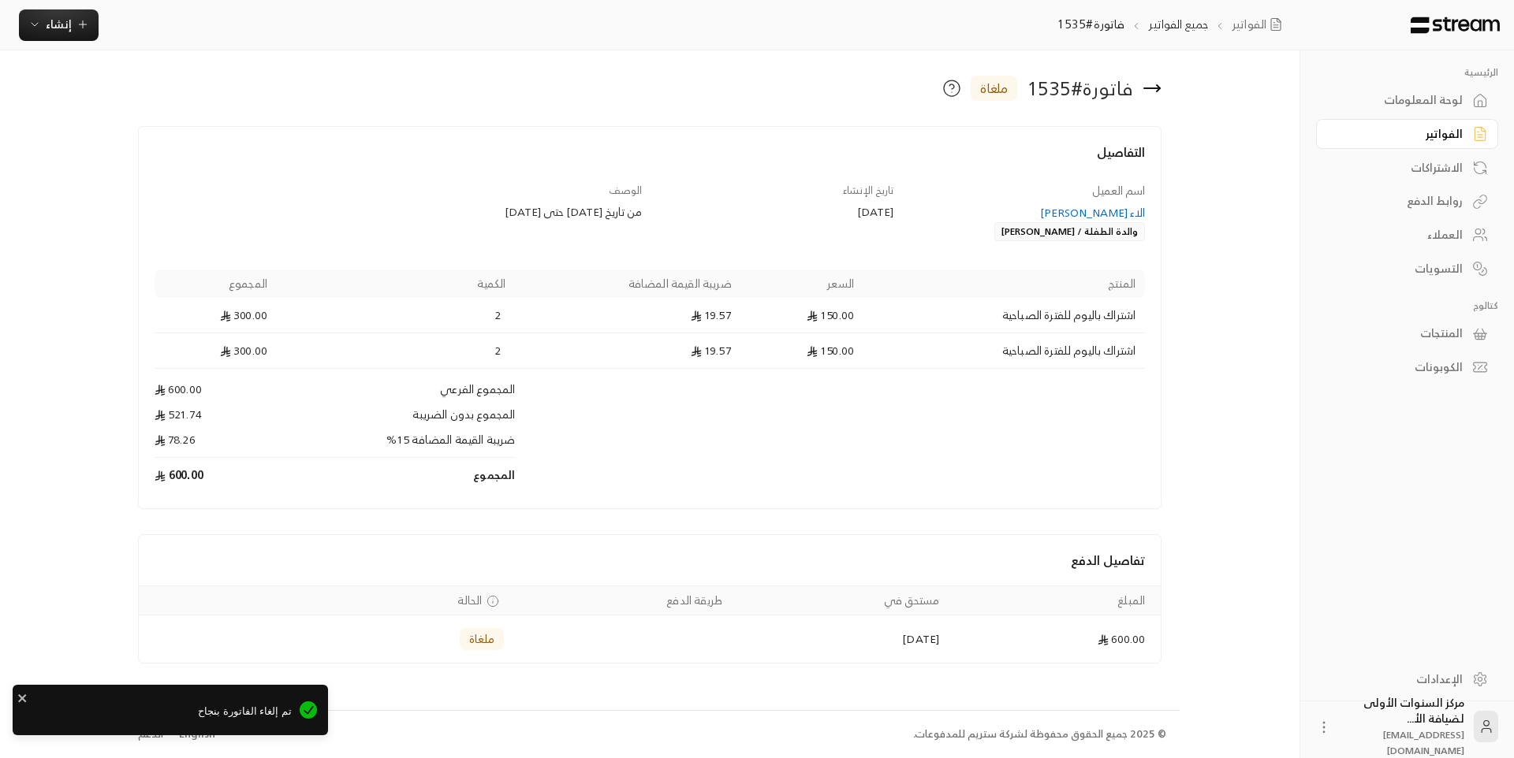
click at [1113, 210] on div "الاء [PERSON_NAME]" at bounding box center [1027, 213] width 237 height 16
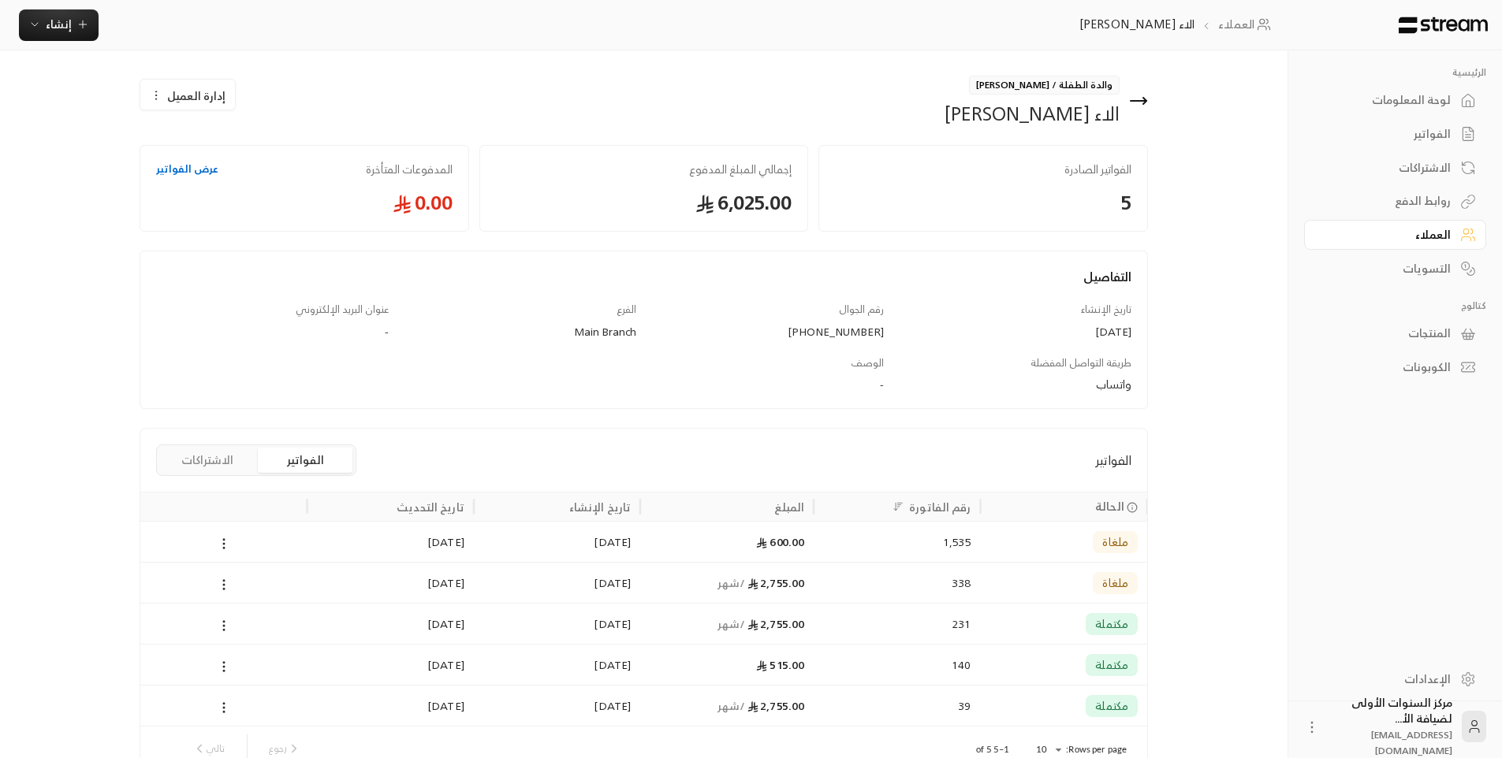
click at [212, 456] on button "الاشتراكات" at bounding box center [207, 460] width 95 height 25
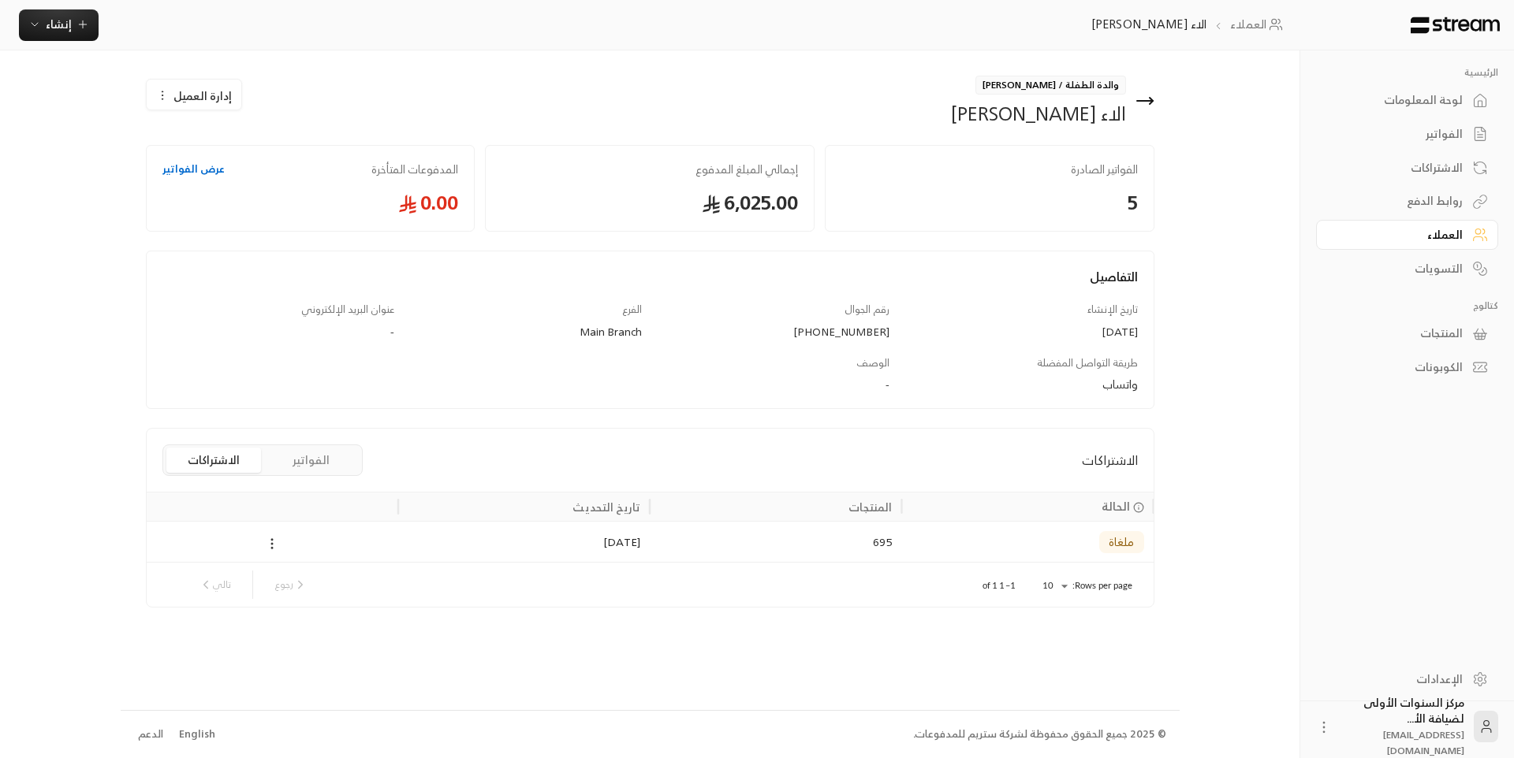
click at [269, 546] on icon at bounding box center [272, 544] width 14 height 14
click at [401, 511] on div at bounding box center [757, 379] width 1514 height 758
click at [1153, 102] on icon at bounding box center [1144, 100] width 19 height 19
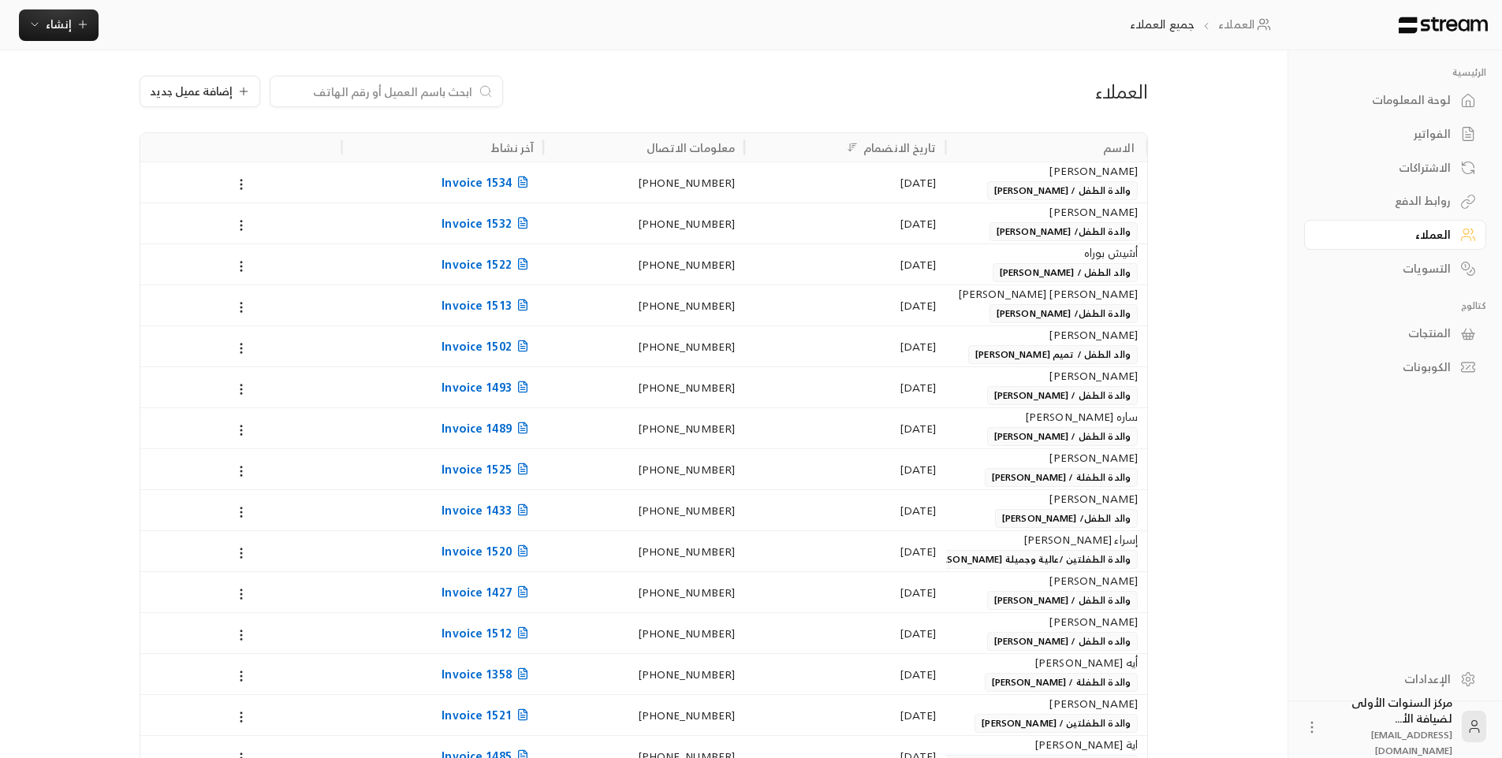
click at [1422, 108] on div "لوحة المعلومات" at bounding box center [1387, 100] width 127 height 16
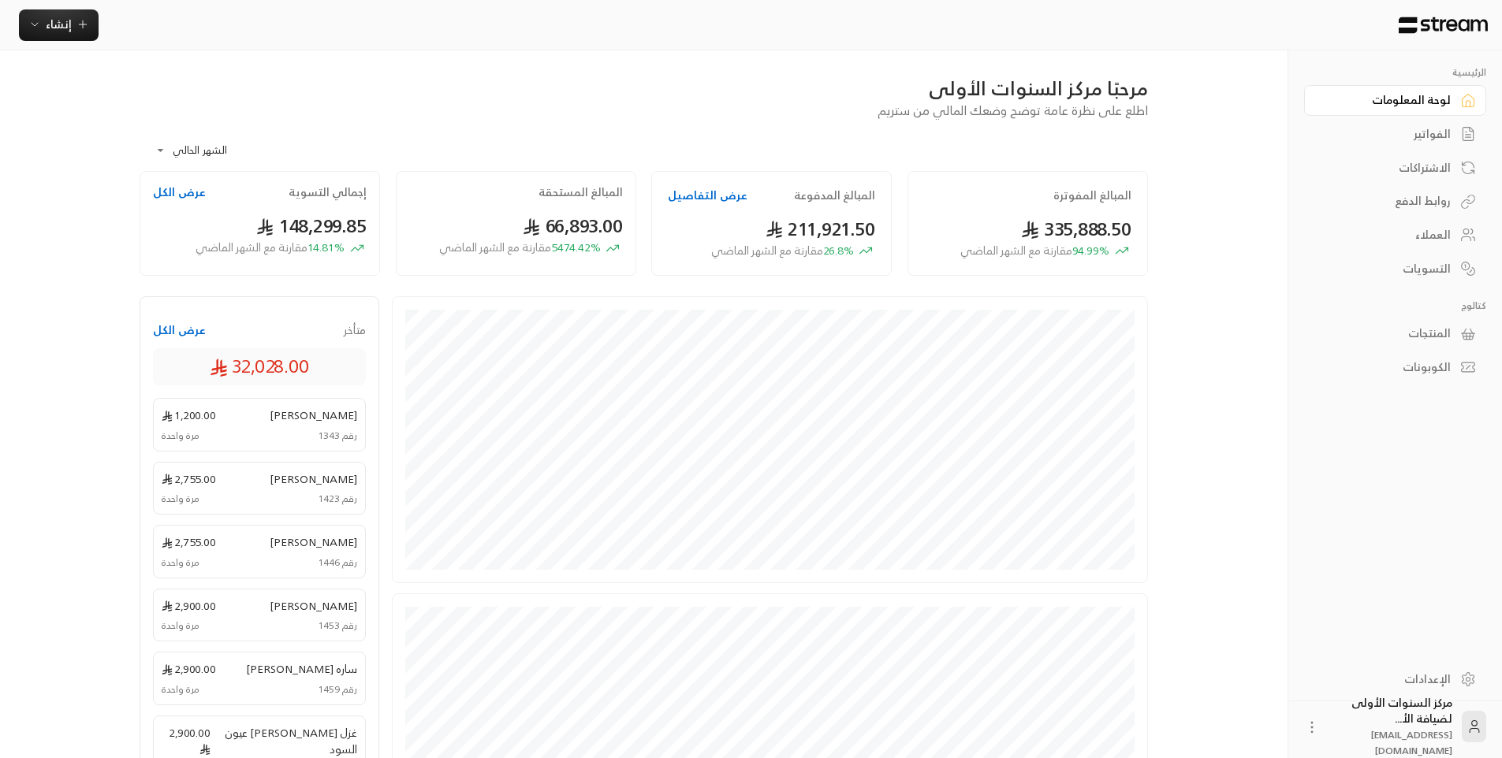
click at [1389, 125] on link "الفواتير" at bounding box center [1395, 134] width 182 height 31
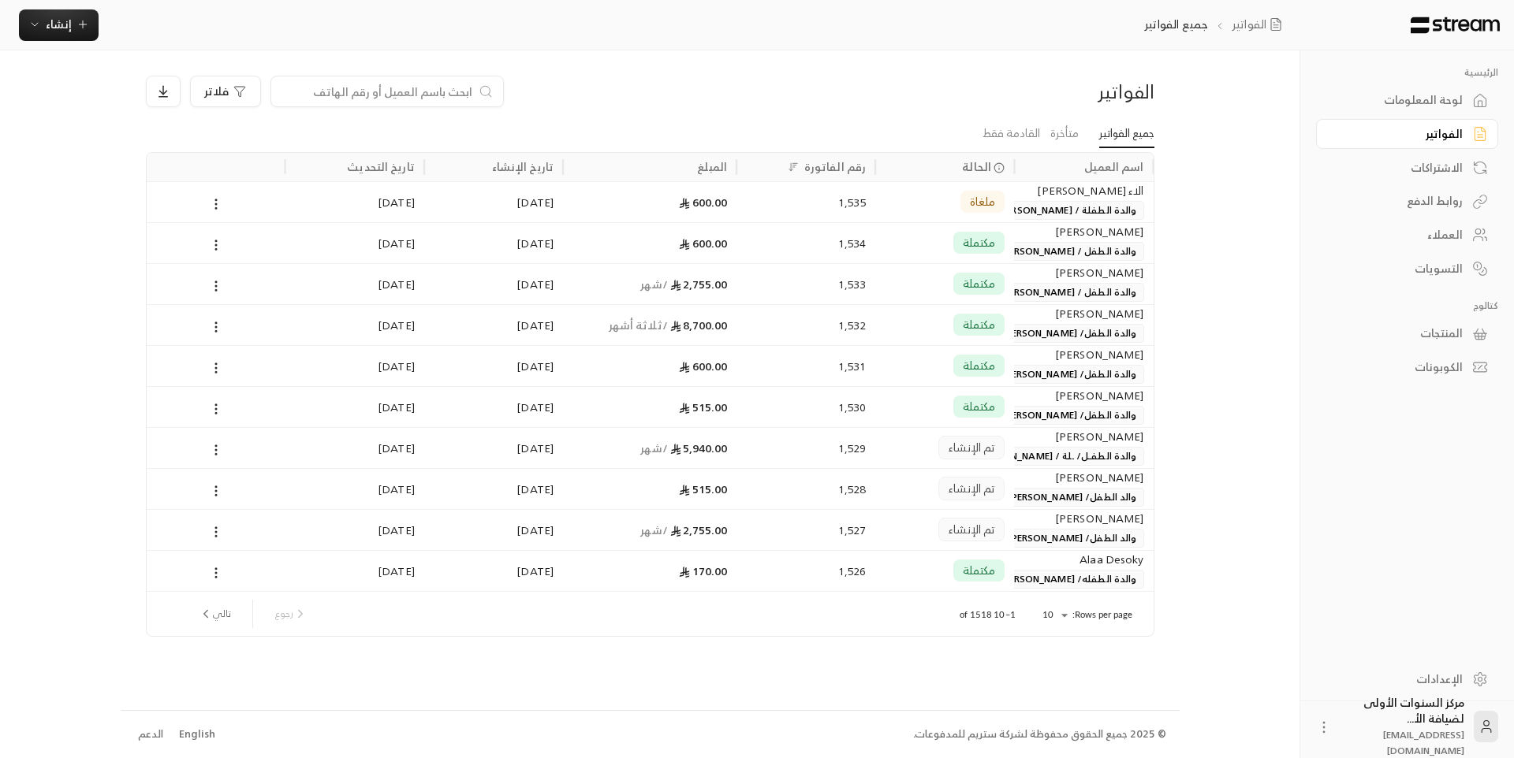
click at [1051, 211] on span "والدة الطفلة / [PERSON_NAME]" at bounding box center [1066, 210] width 153 height 19
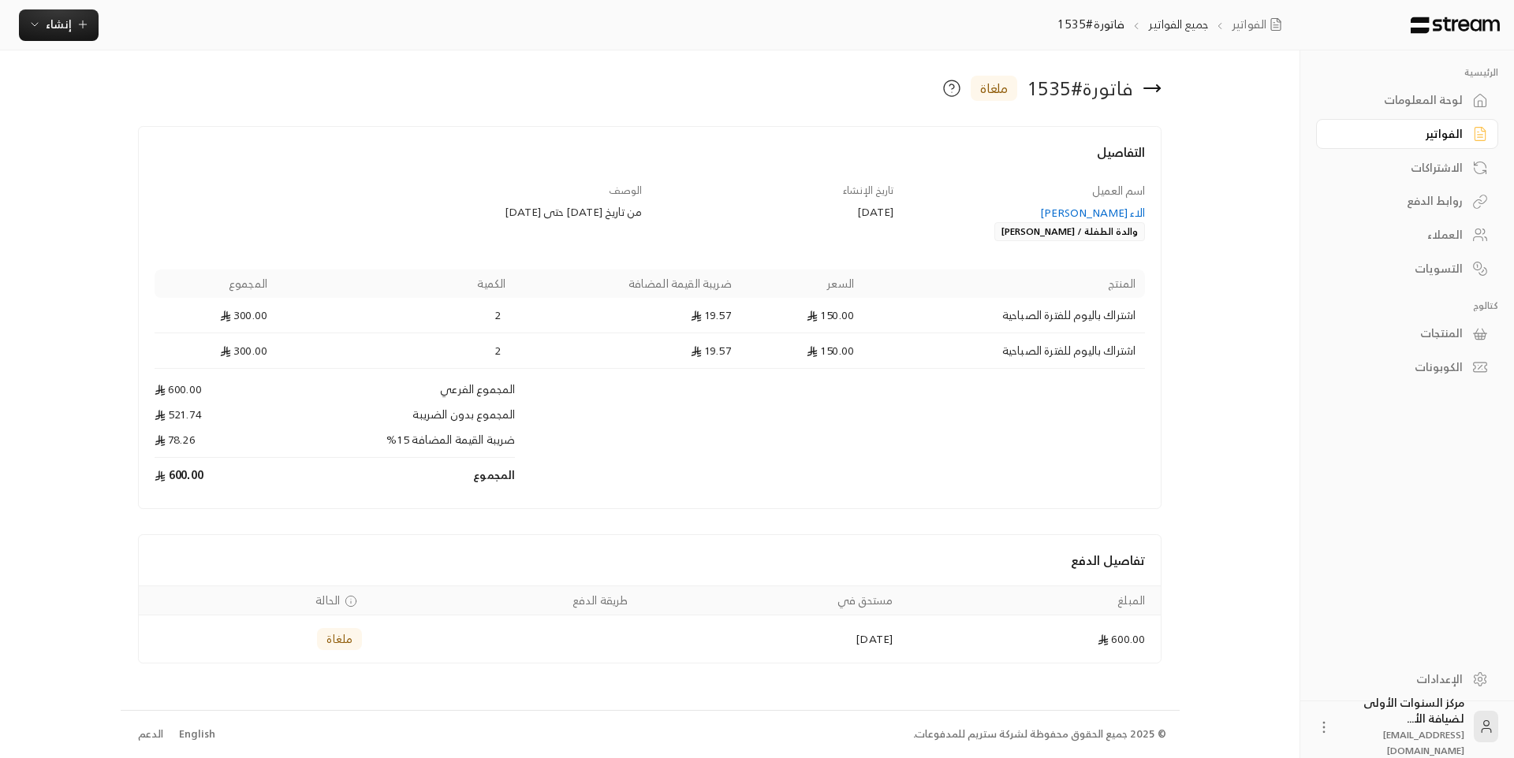
drag, startPoint x: 647, startPoint y: 215, endPoint x: 446, endPoint y: 218, distance: 201.1
click at [446, 218] on div "الوصف من تاريخ [DATE] حتى [DATE]" at bounding box center [398, 212] width 503 height 59
copy div "من تاريخ [DATE] حتى [DATE]"
click at [1145, 81] on icon at bounding box center [1151, 88] width 19 height 19
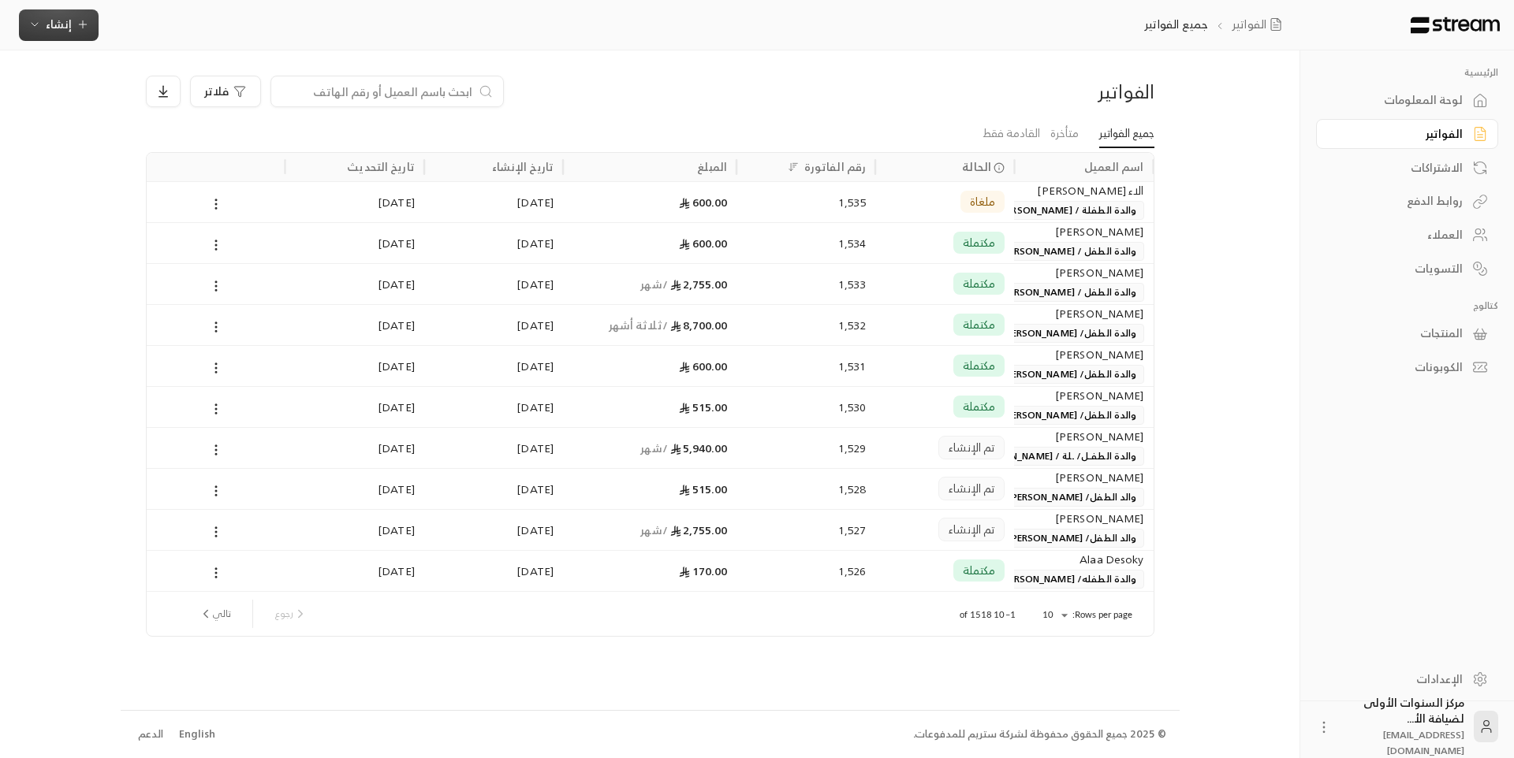
click at [39, 20] on icon "button" at bounding box center [34, 24] width 13 height 13
click at [223, 94] on div "إنشاء فاتورة مرة واحدة بسهولة للمعاملات السريعة." at bounding box center [136, 99] width 199 height 32
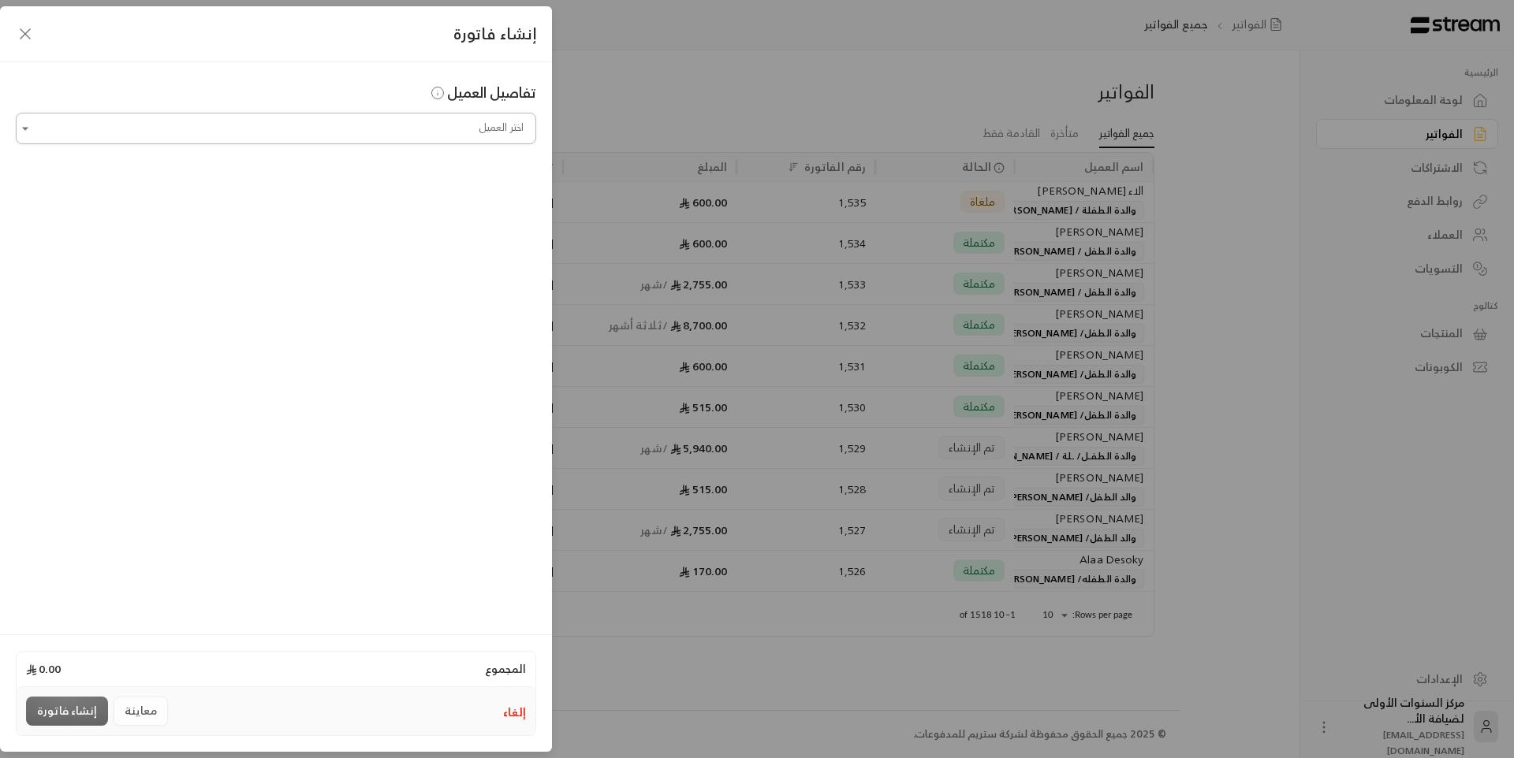
click at [465, 132] on input "اختر العميل" at bounding box center [276, 129] width 520 height 28
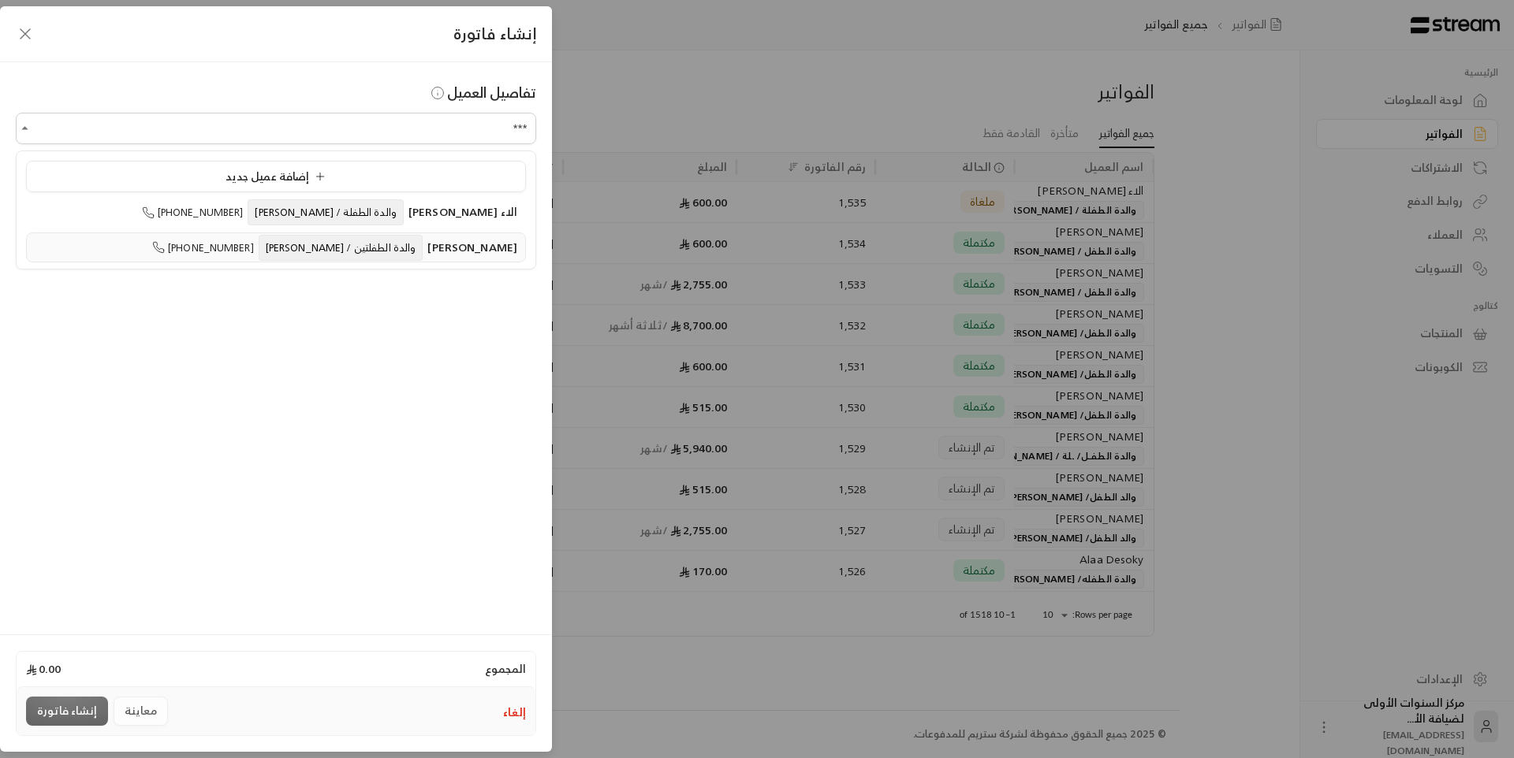
click at [401, 255] on span "والدة الطفلتين / [PERSON_NAME]" at bounding box center [341, 248] width 165 height 26
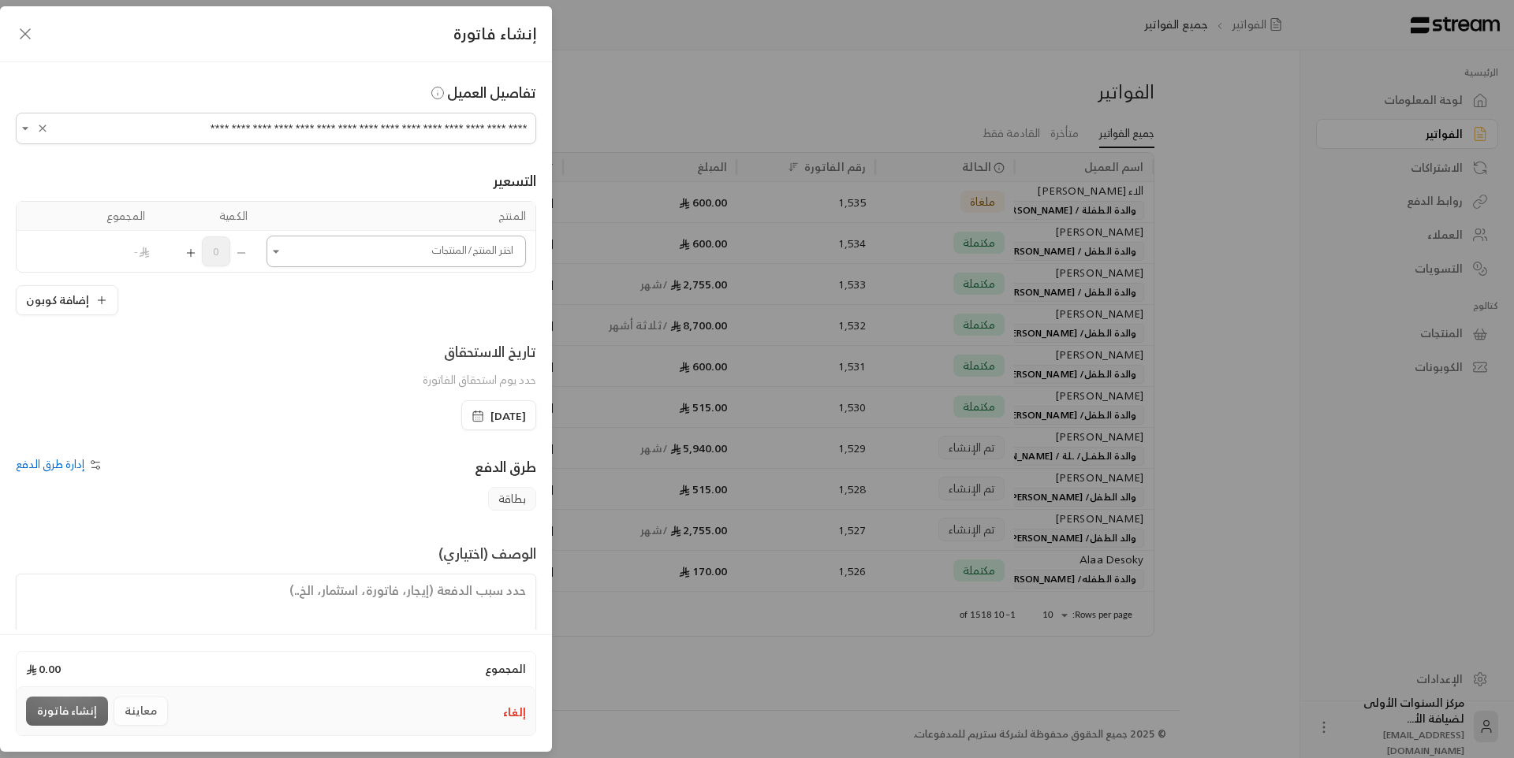
type input "**********"
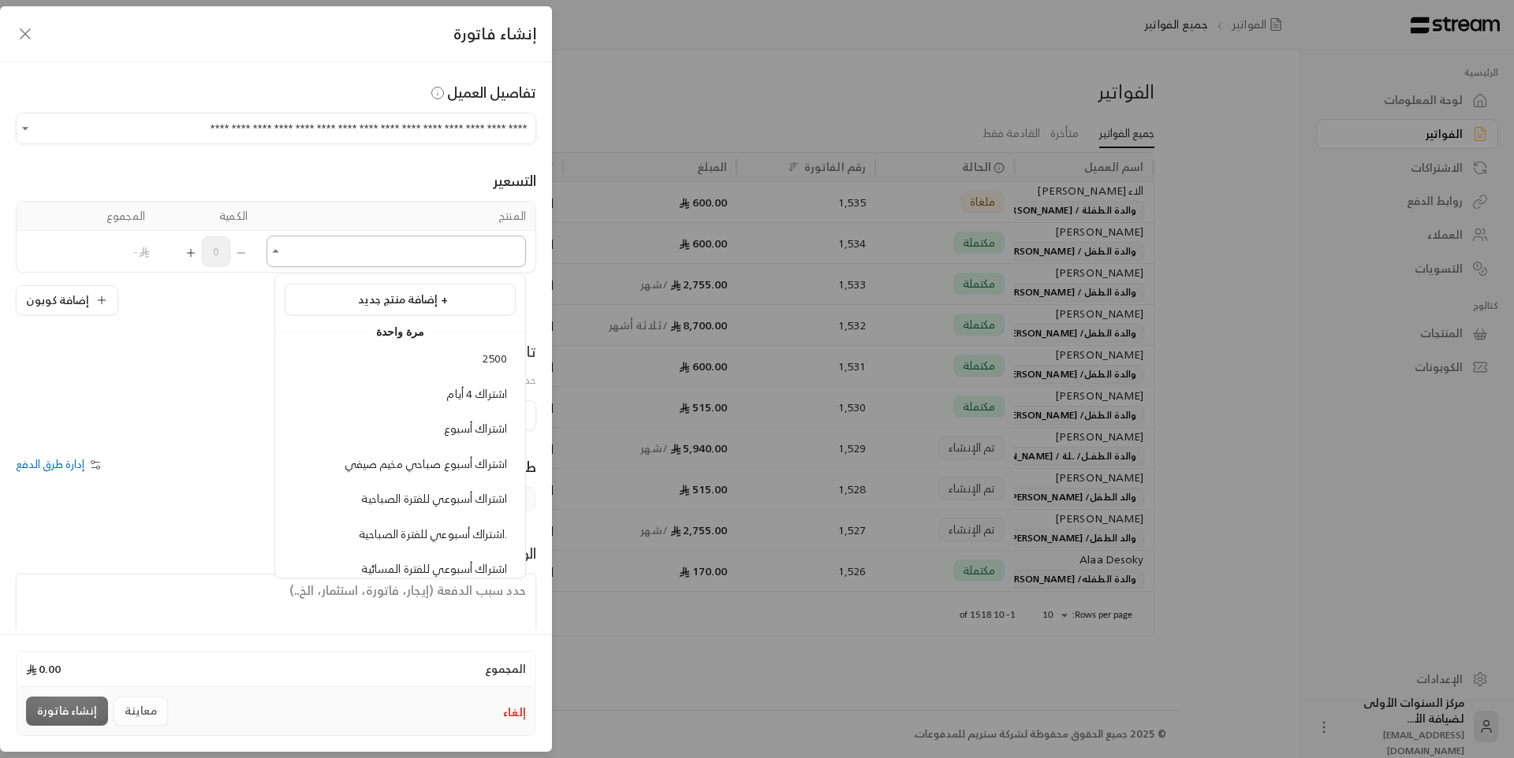
click at [460, 244] on input "اختر العميل" at bounding box center [395, 252] width 259 height 28
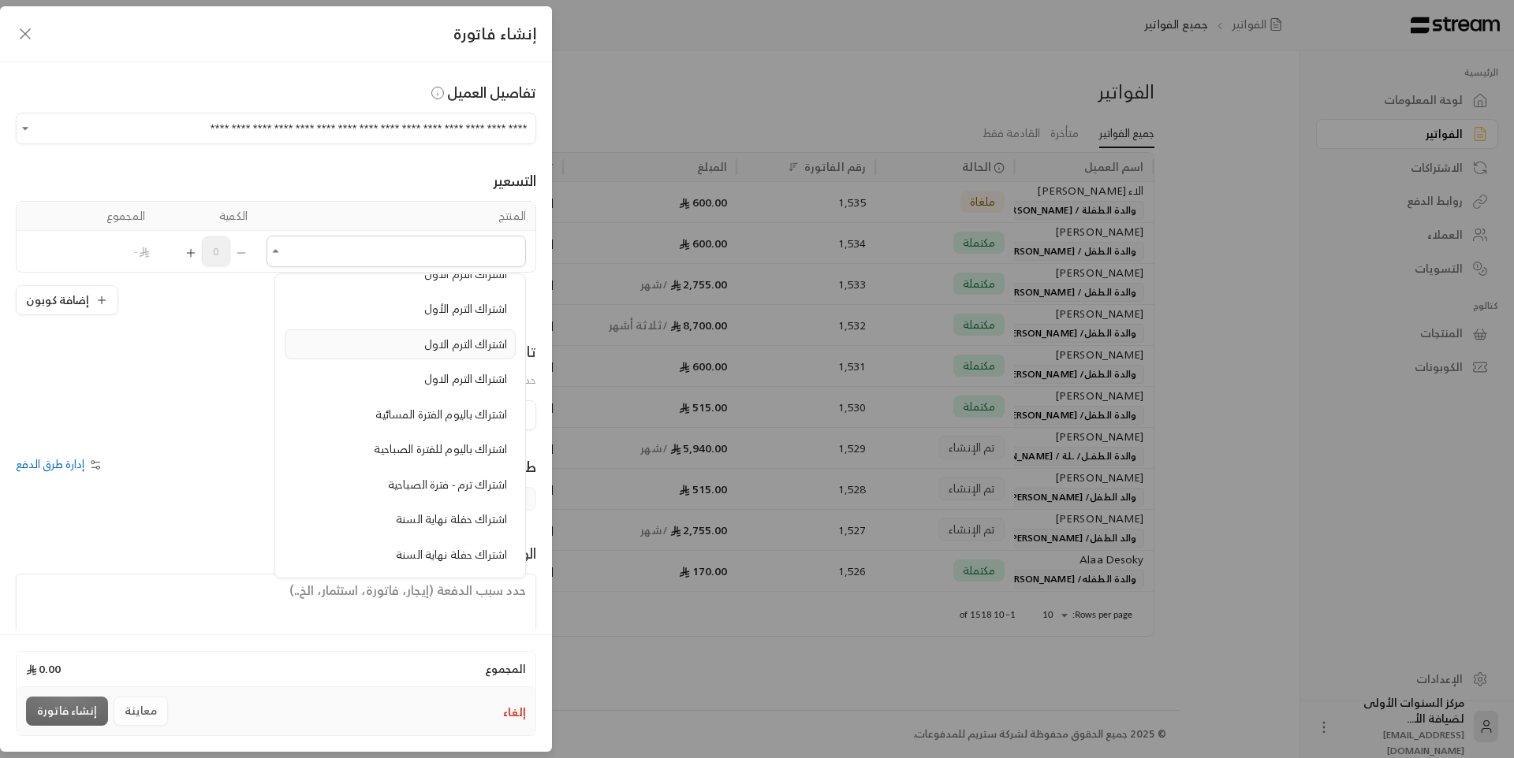
scroll to position [473, 0]
click at [432, 453] on span "اشتراك باليوم للفترة الصباحية" at bounding box center [440, 447] width 133 height 20
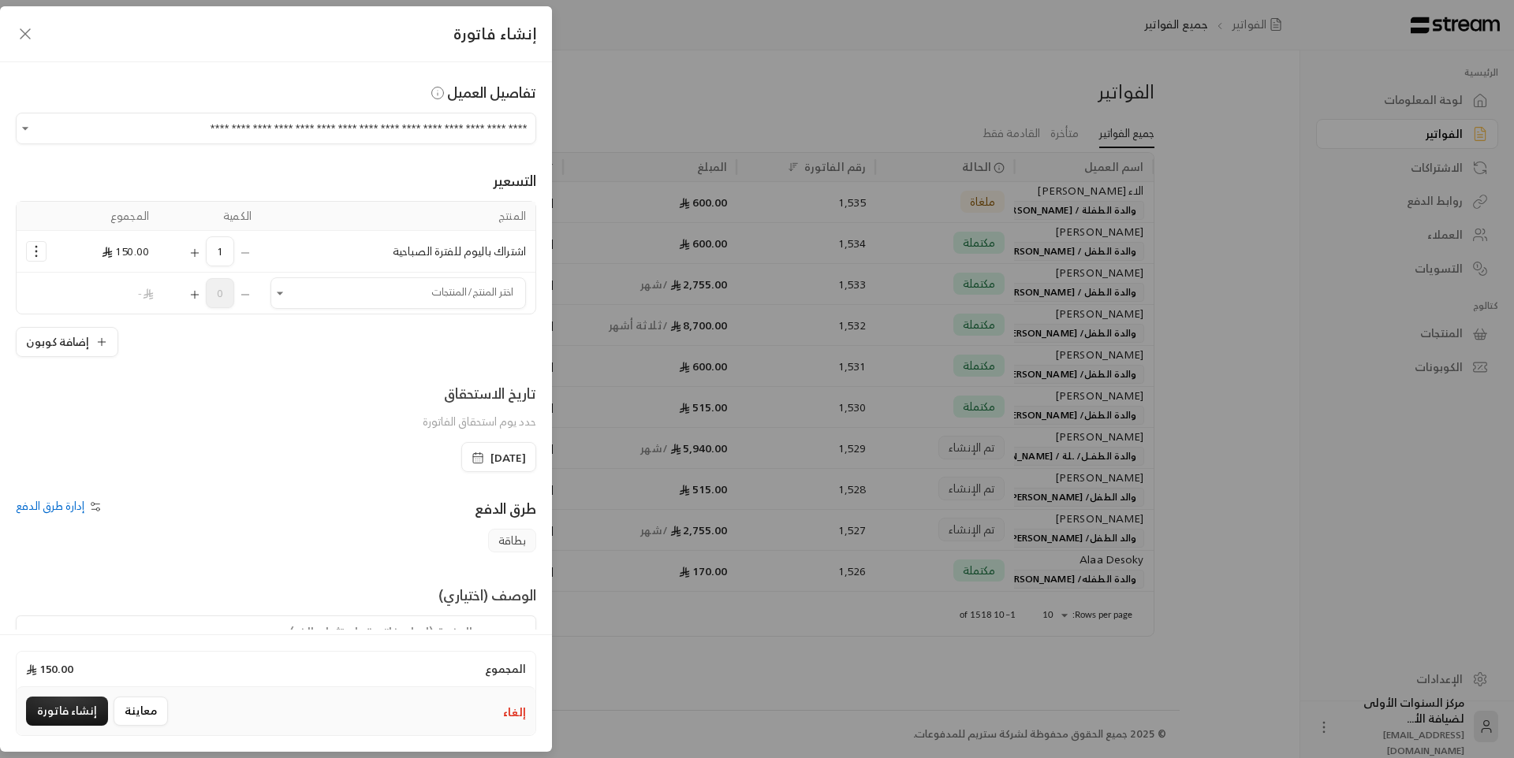
click at [195, 254] on icon "Selected Products" at bounding box center [195, 252] width 0 height 7
click at [337, 289] on input "اختر العميل" at bounding box center [397, 294] width 255 height 28
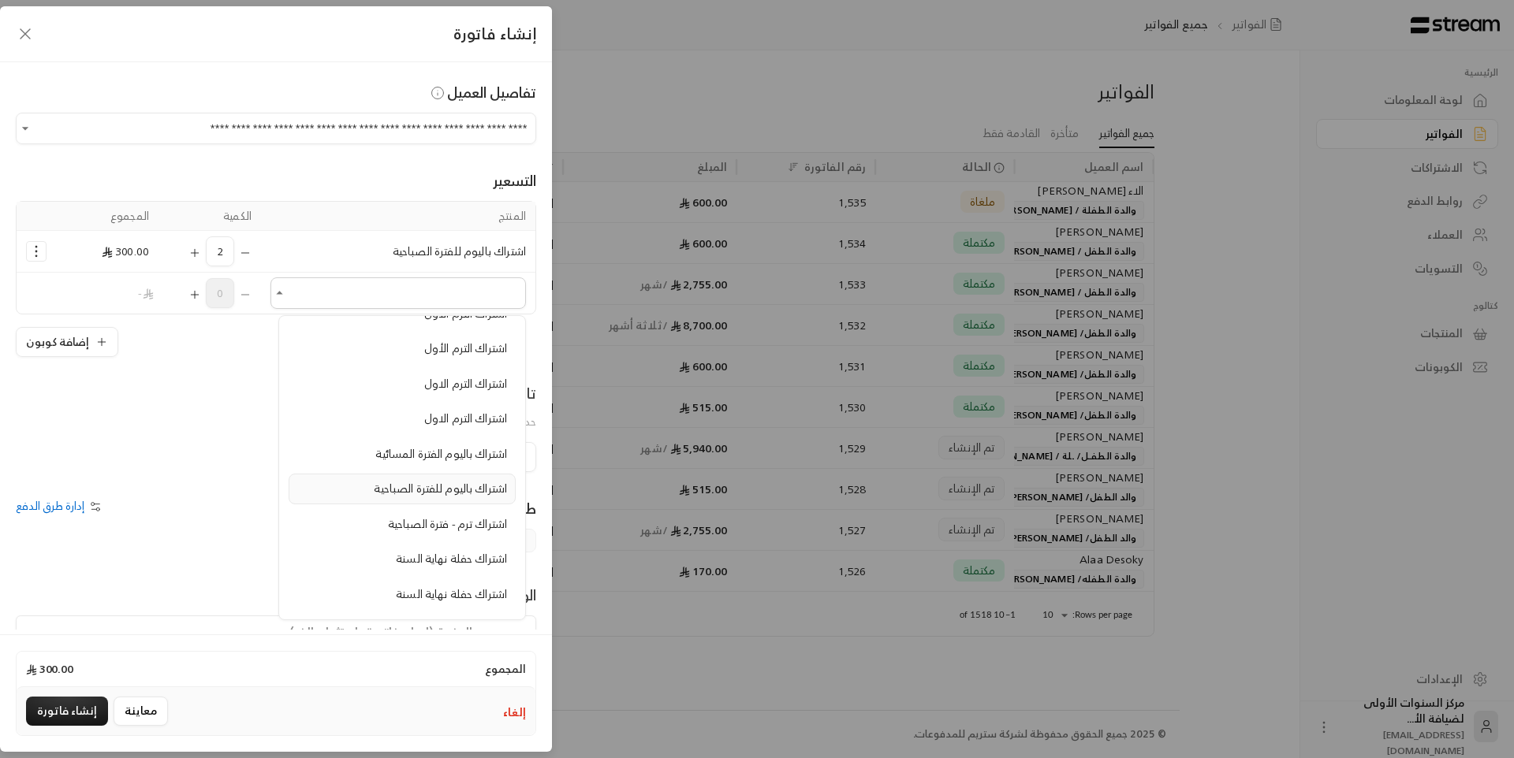
click at [442, 489] on span "اشتراك باليوم للفترة الصباحية" at bounding box center [440, 489] width 133 height 20
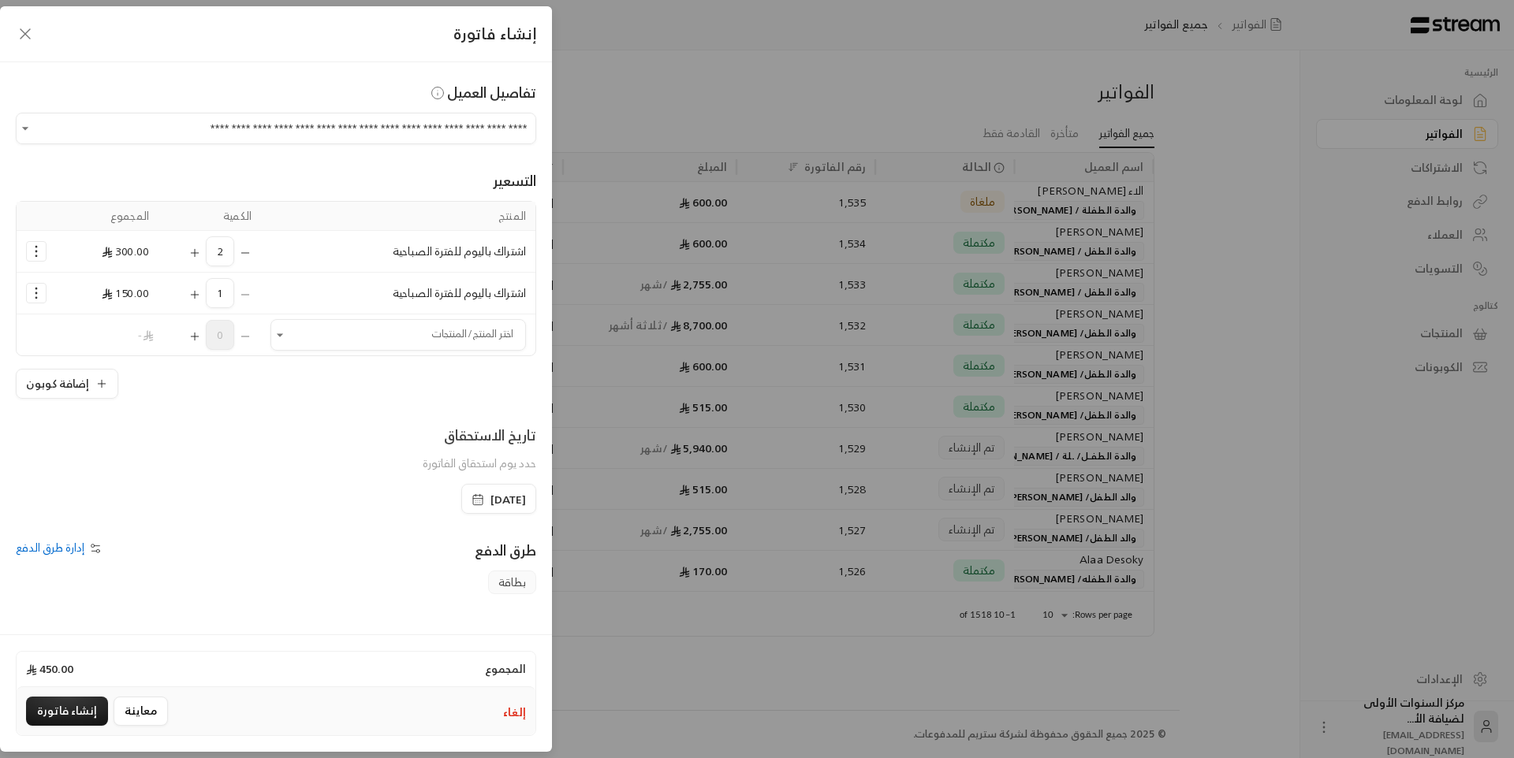
click at [195, 294] on icon "Selected Products" at bounding box center [195, 294] width 0 height 7
click at [490, 492] on span "[DATE]" at bounding box center [507, 500] width 35 height 16
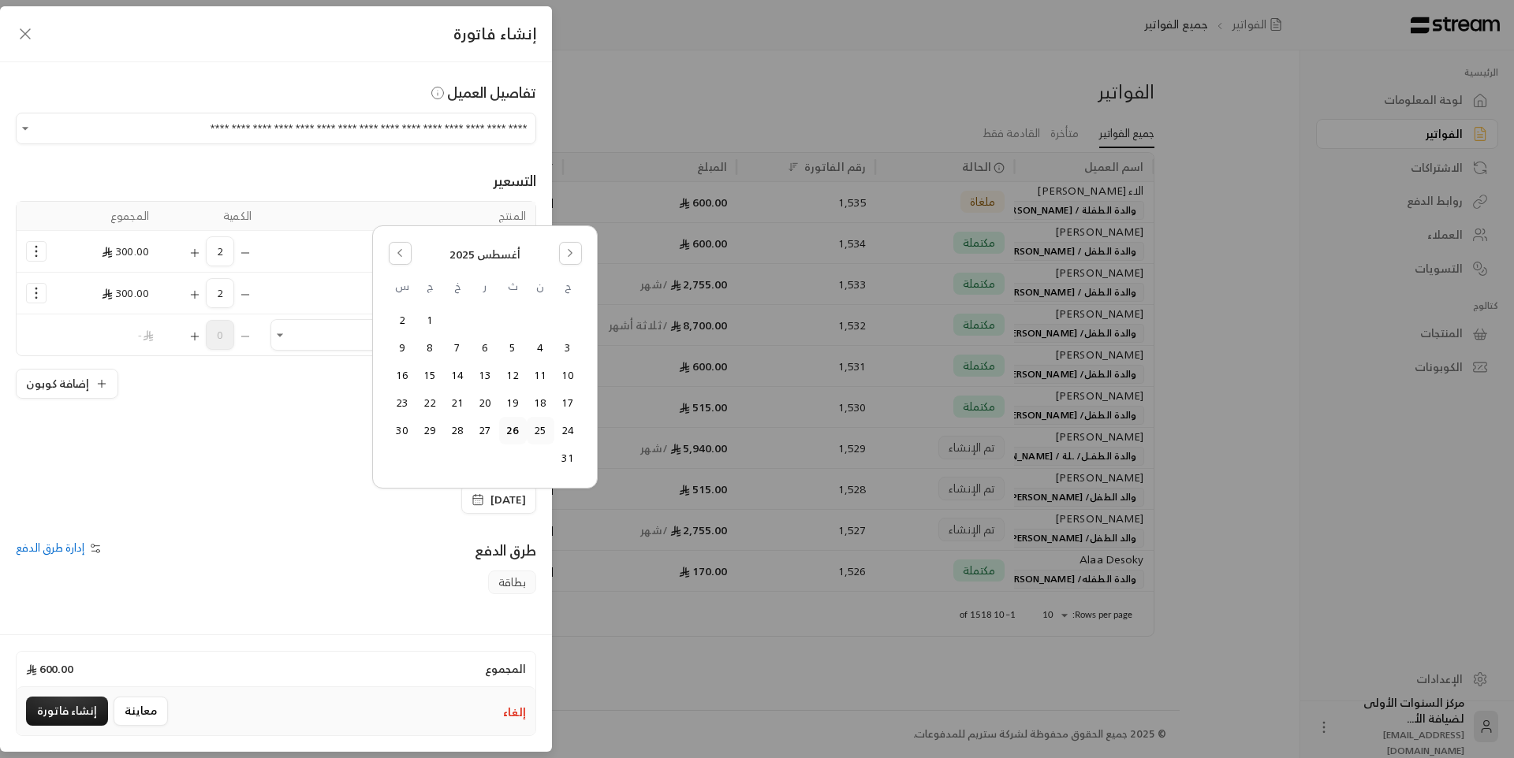
click at [531, 426] on button "25" at bounding box center [540, 431] width 26 height 26
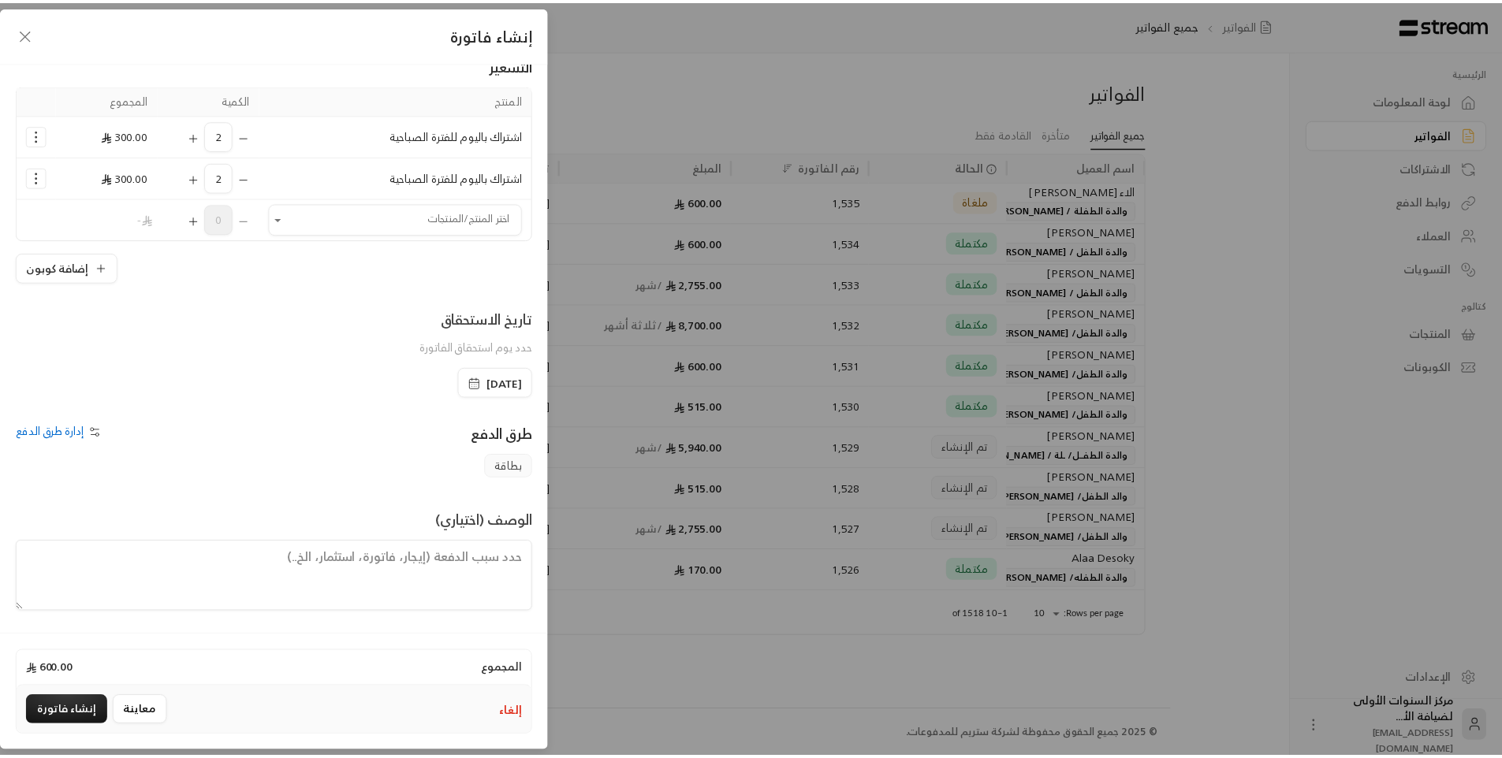
scroll to position [117, 0]
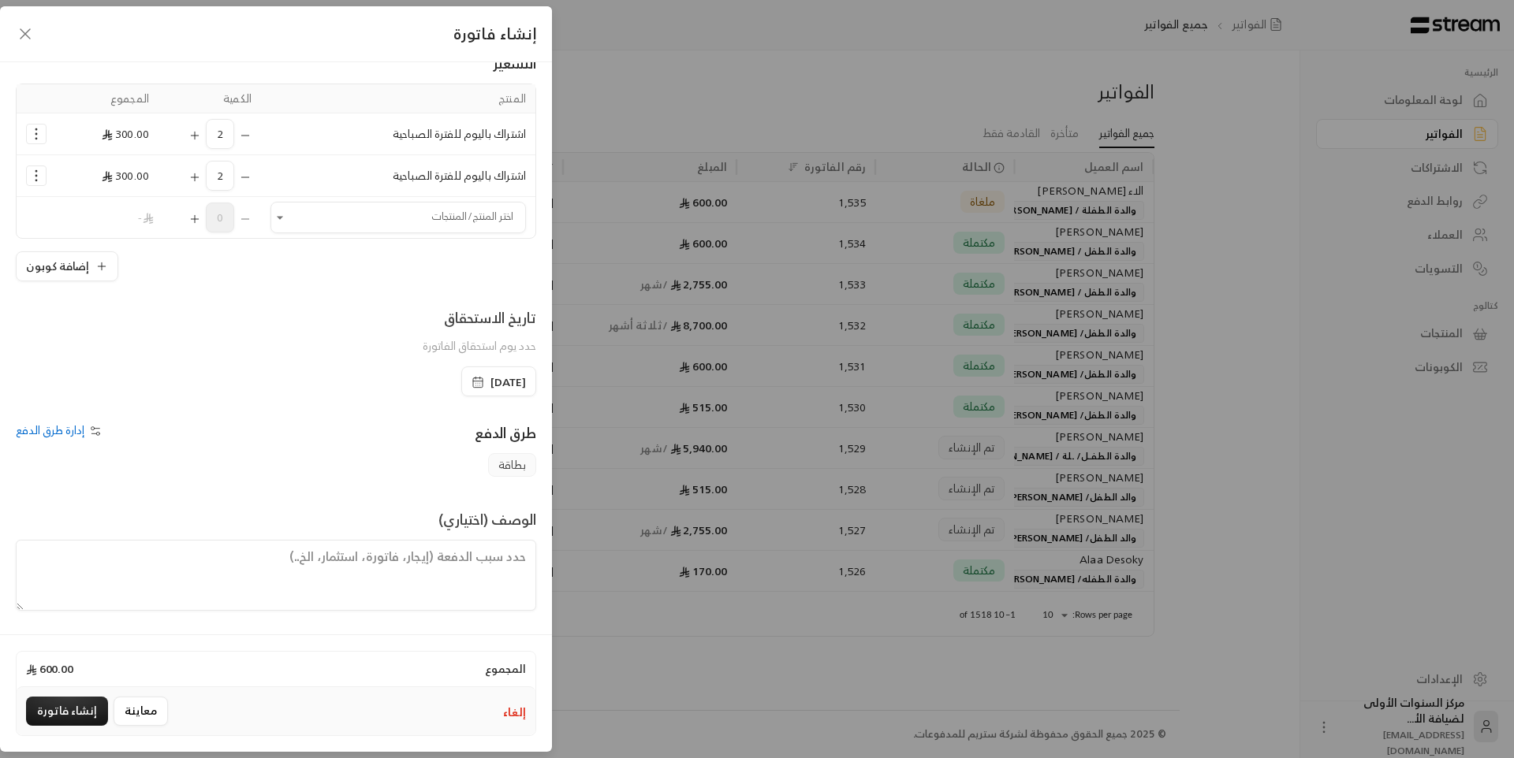
click at [462, 569] on textarea at bounding box center [276, 575] width 520 height 71
paste textarea "من تاريخ [DATE] حتى [DATE]"
type textarea "من تاريخ [DATE] حتى [DATE]"
click at [72, 702] on button "إنشاء فاتورة" at bounding box center [67, 711] width 82 height 29
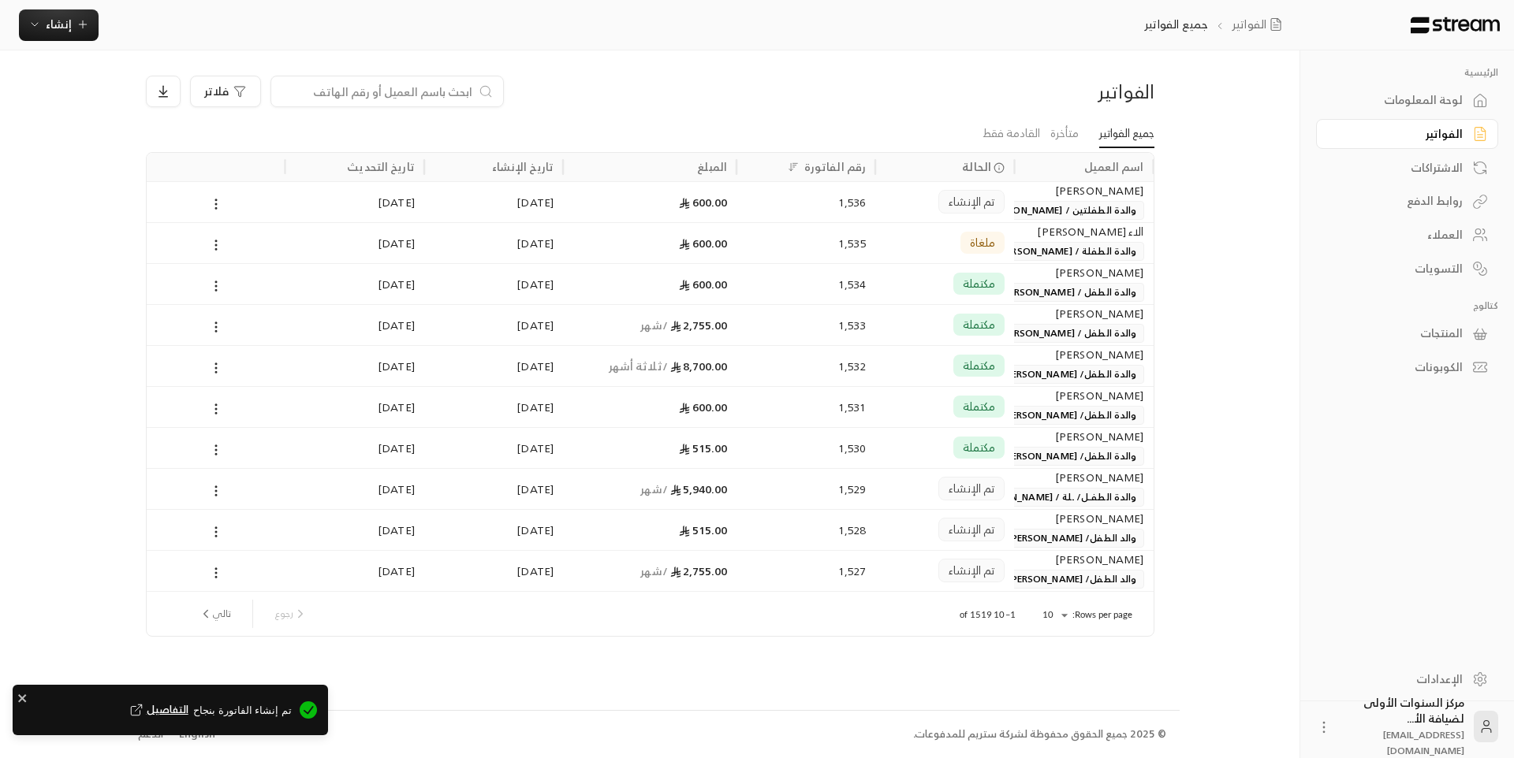
click at [948, 106] on div "الفواتير فلاتر" at bounding box center [650, 98] width 1024 height 44
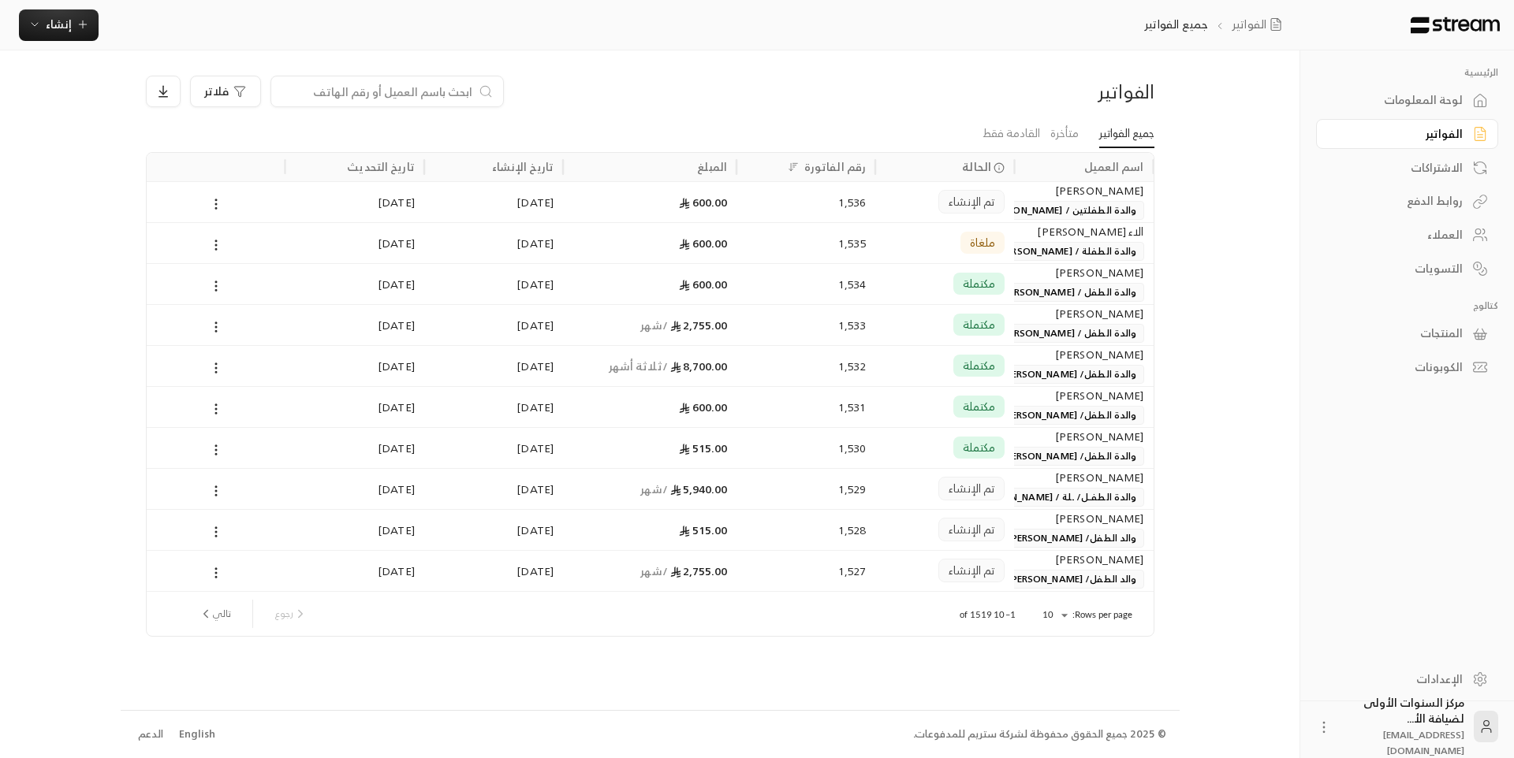
click at [1397, 100] on div "لوحة المعلومات" at bounding box center [1399, 100] width 127 height 16
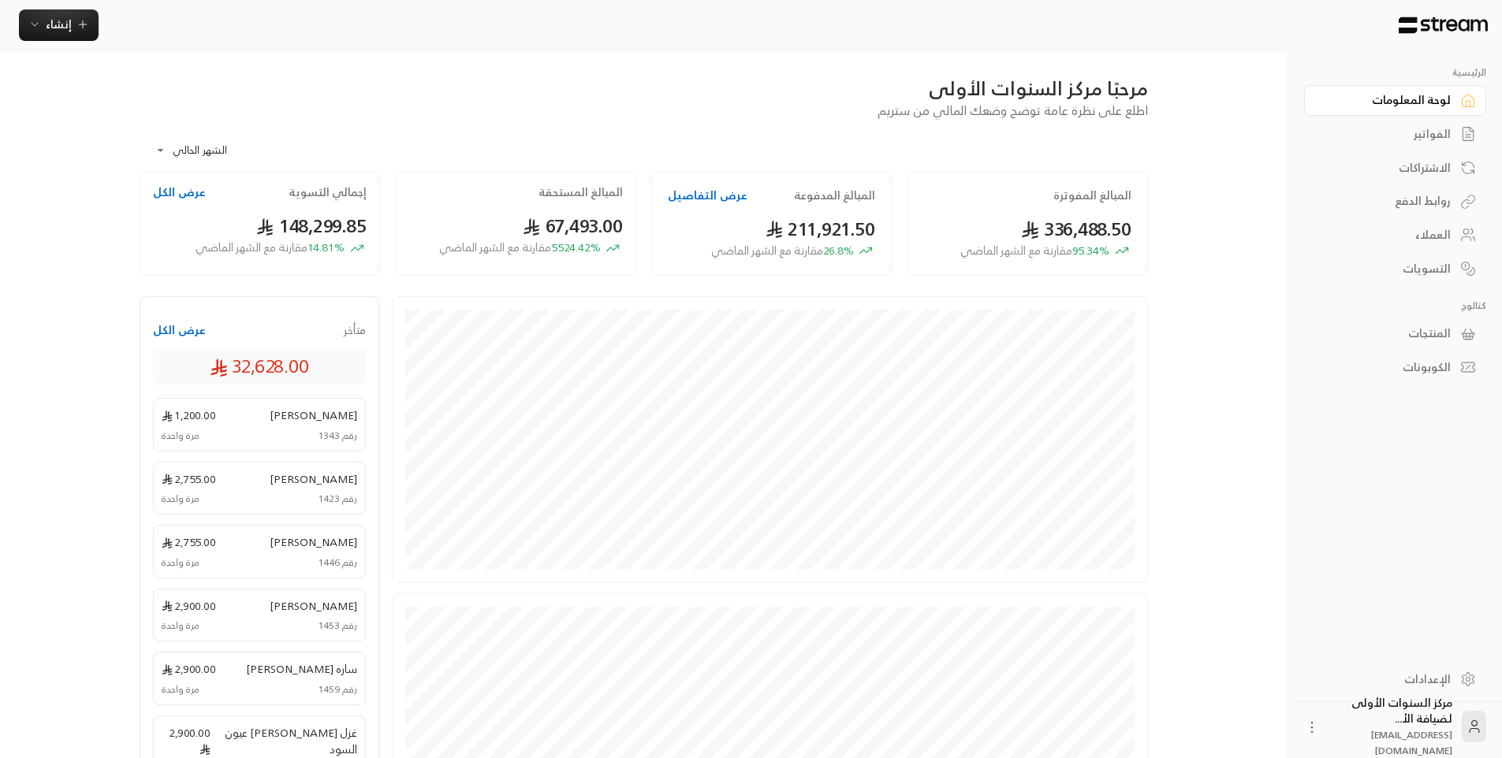
click at [1406, 133] on div "الفواتير" at bounding box center [1387, 134] width 127 height 16
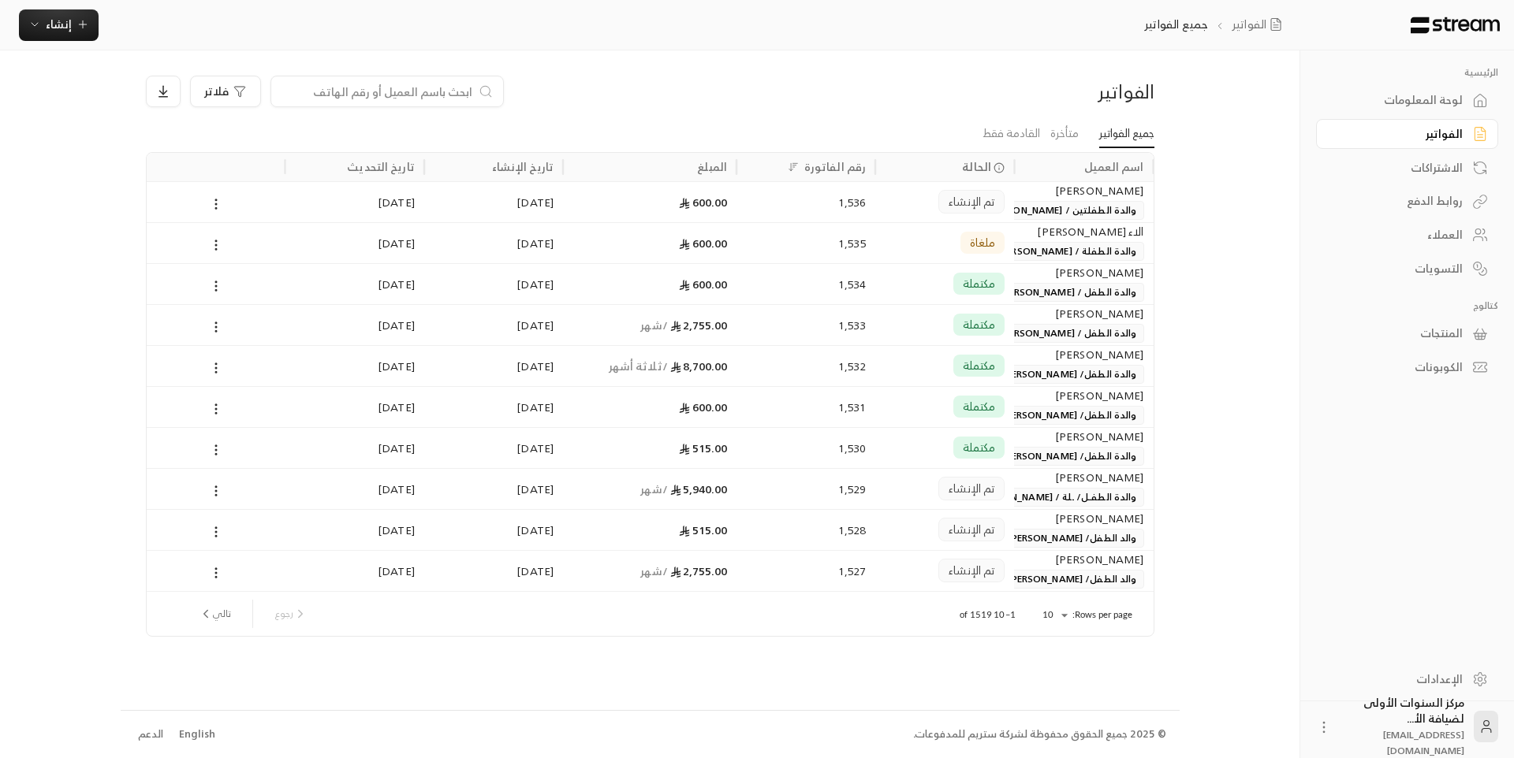
click at [1400, 92] on div "لوحة المعلومات" at bounding box center [1399, 100] width 127 height 16
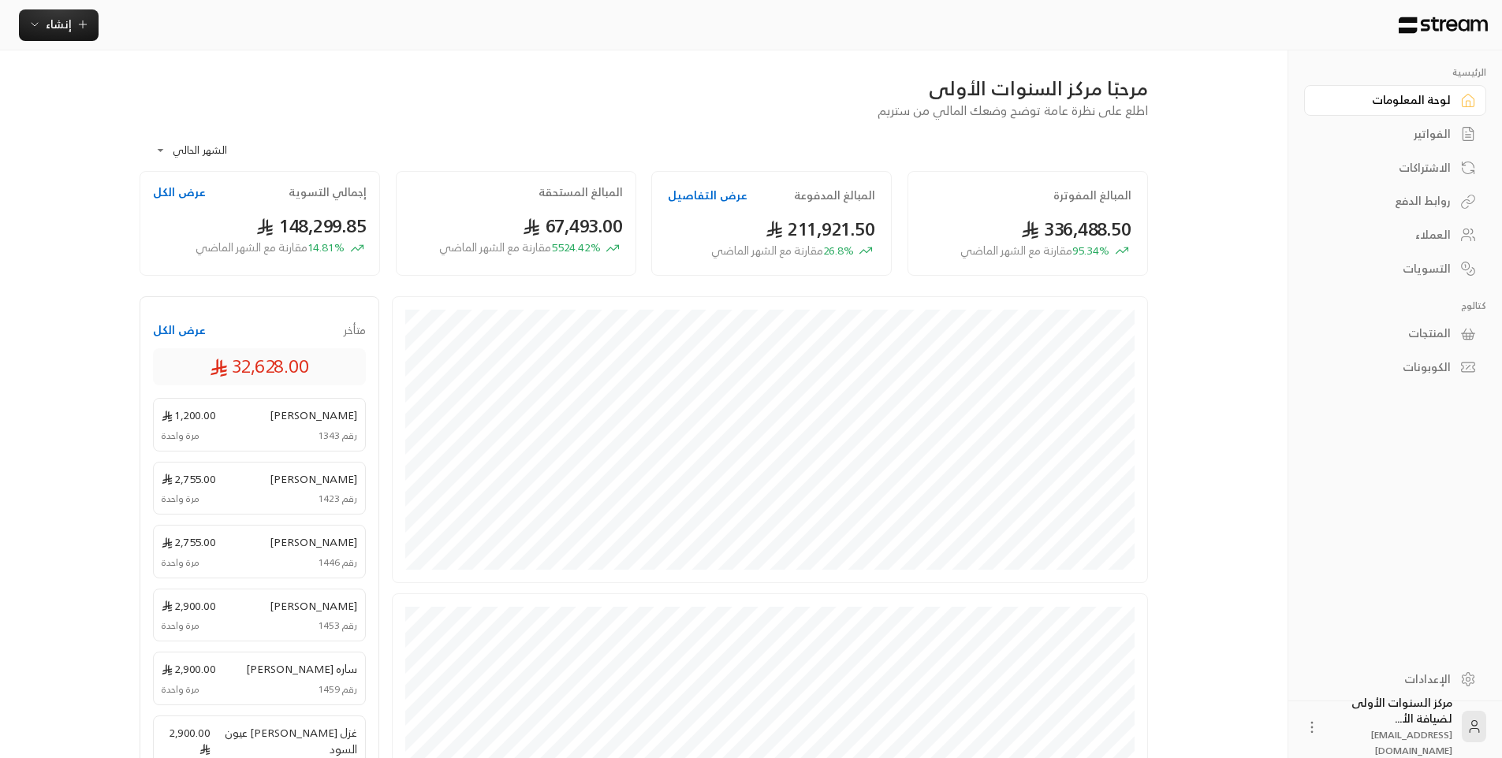
click at [1401, 136] on div "الفواتير" at bounding box center [1387, 134] width 127 height 16
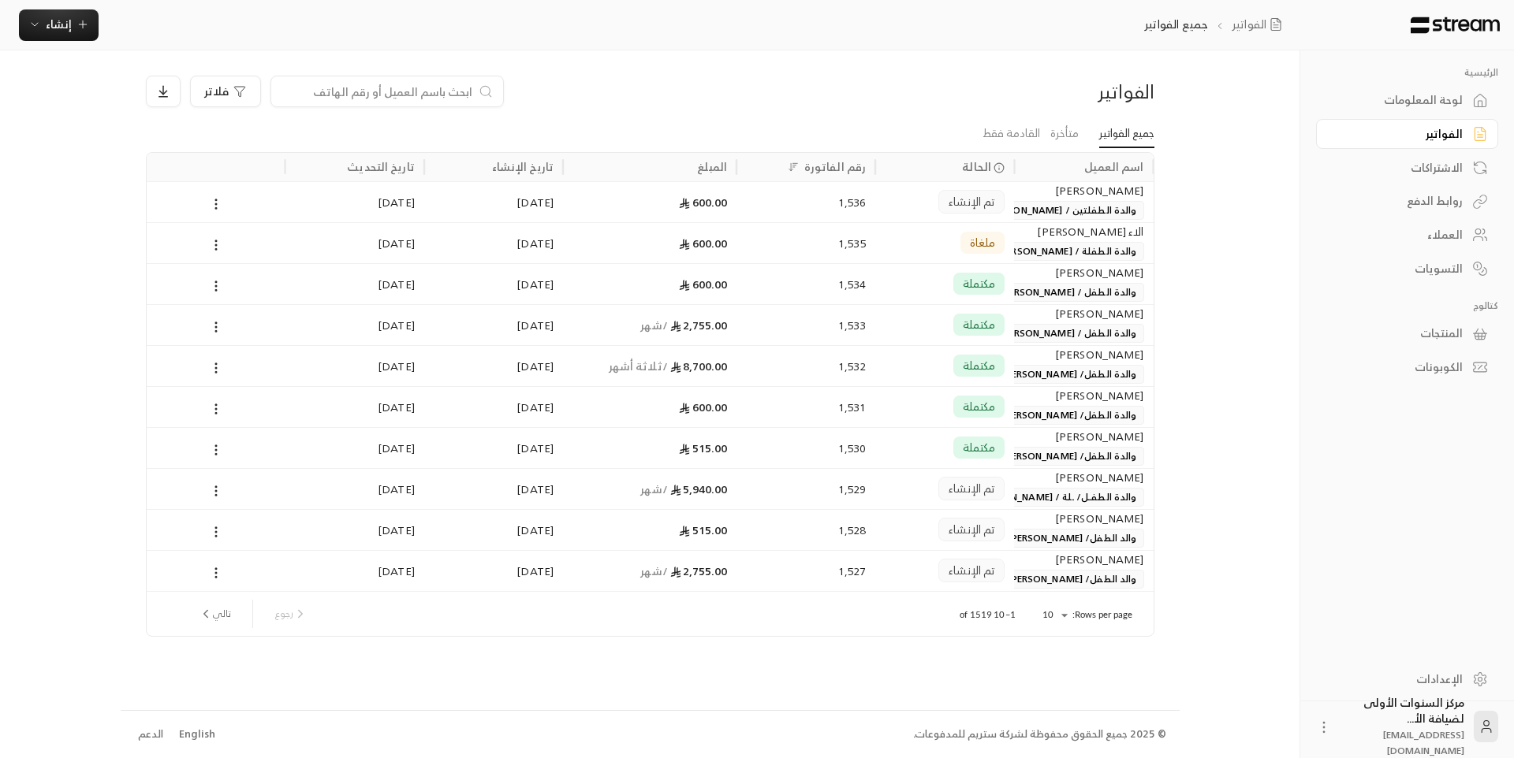
click at [1042, 363] on div "[PERSON_NAME]" at bounding box center [1083, 354] width 120 height 17
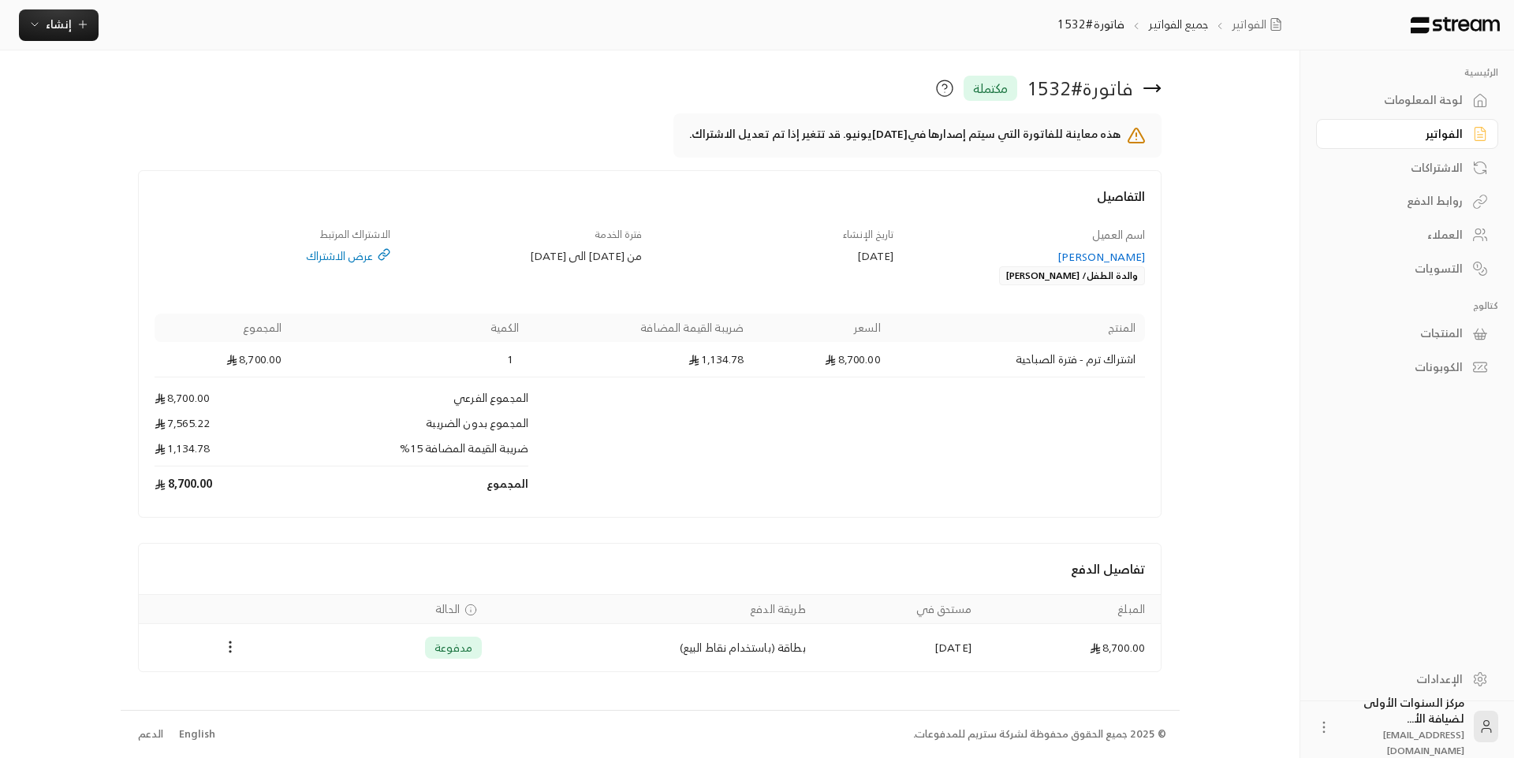
click at [1433, 129] on div "الفواتير" at bounding box center [1399, 134] width 127 height 16
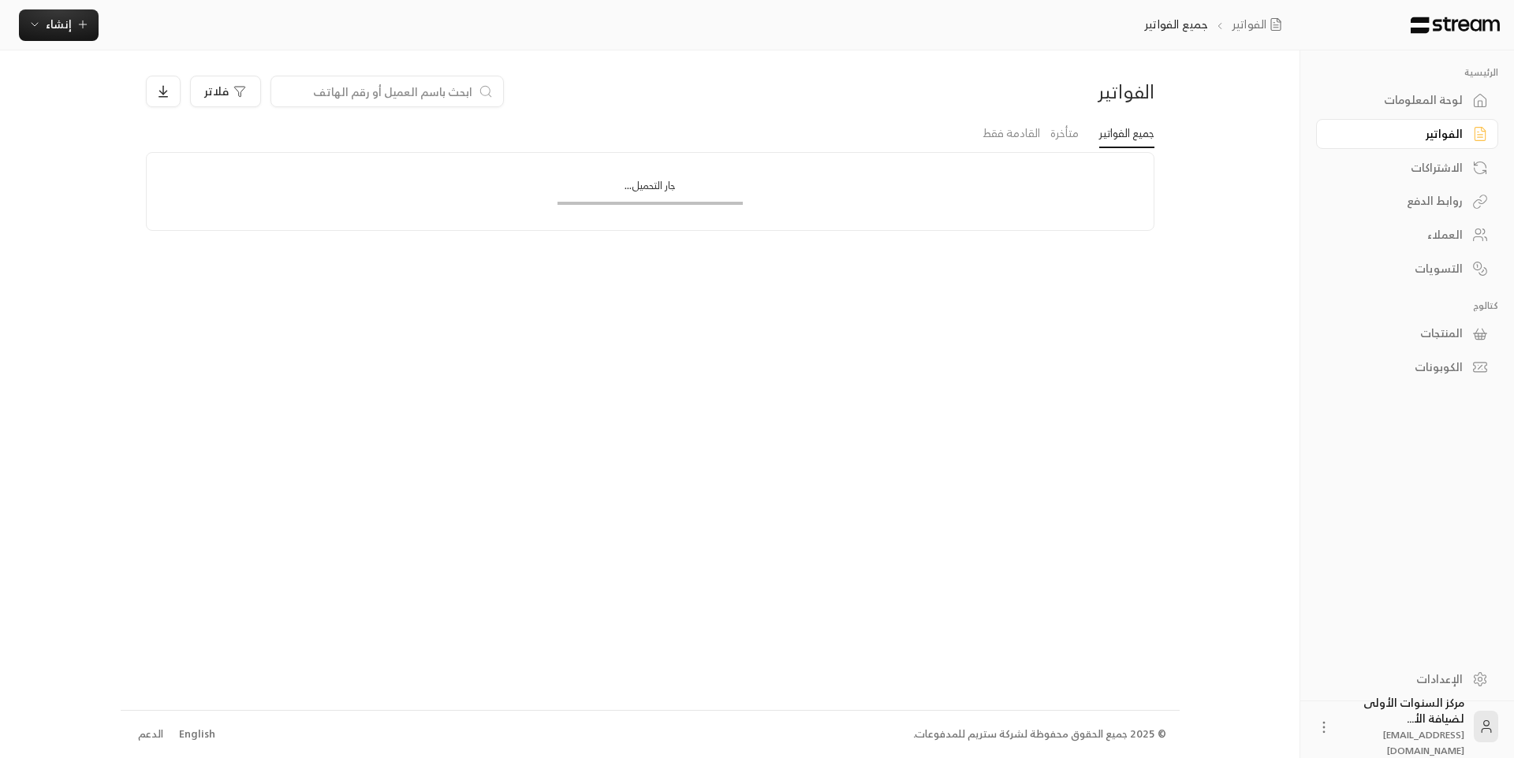
click at [440, 82] on div at bounding box center [386, 92] width 233 height 32
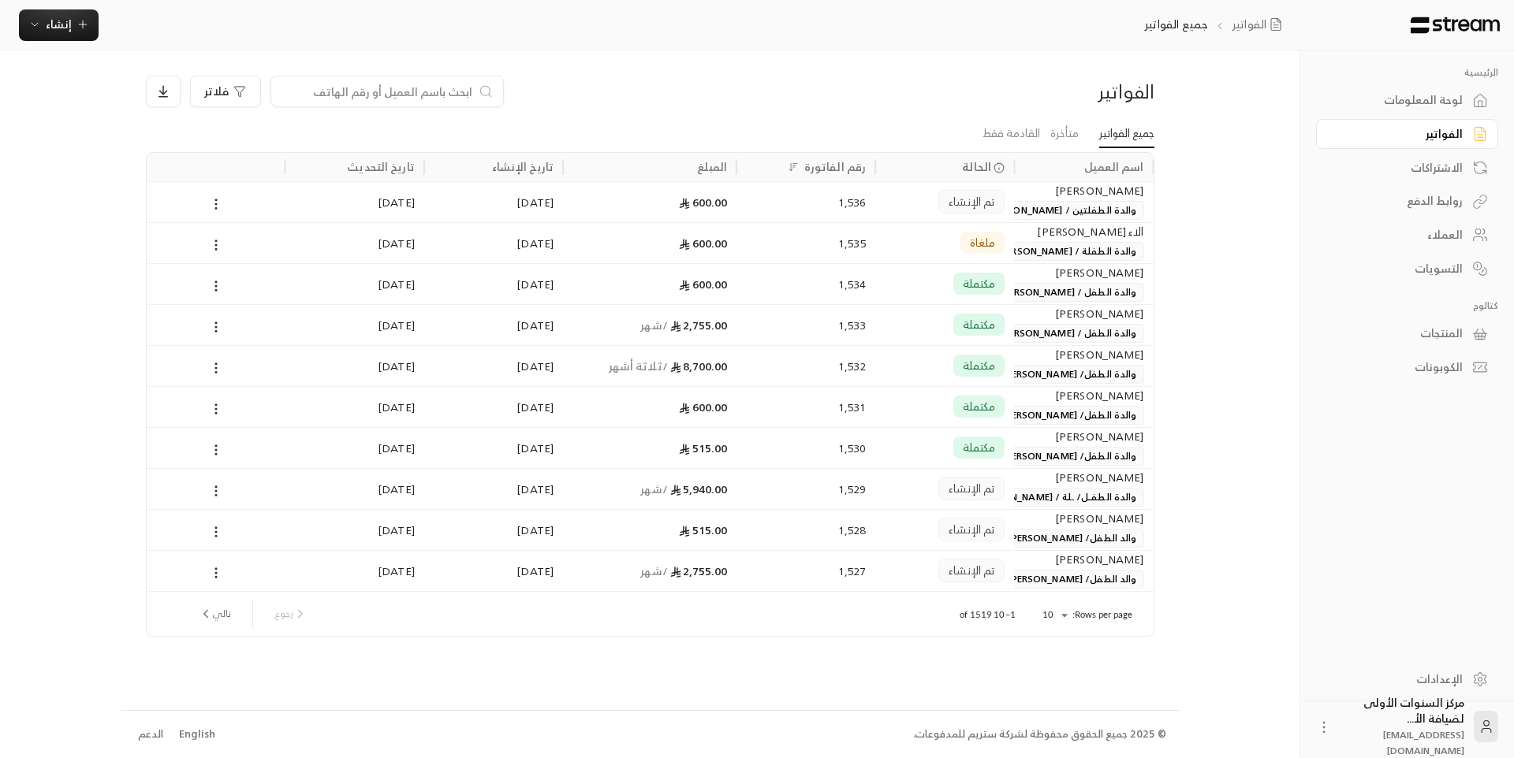
click at [444, 88] on input at bounding box center [377, 91] width 192 height 17
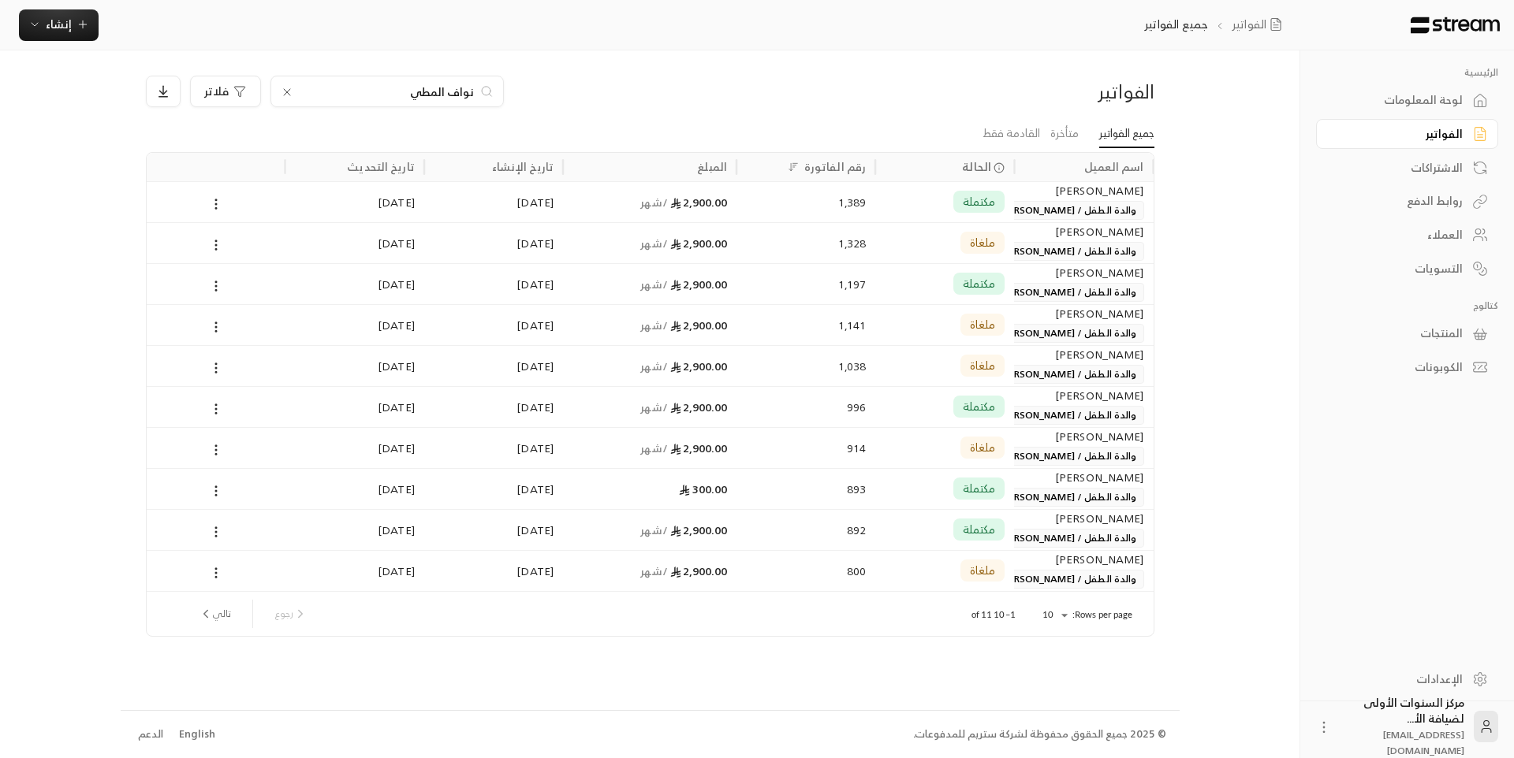
type input "نواف المطي"
click at [1036, 208] on span "والدة الطفل / [PERSON_NAME]" at bounding box center [1068, 210] width 151 height 19
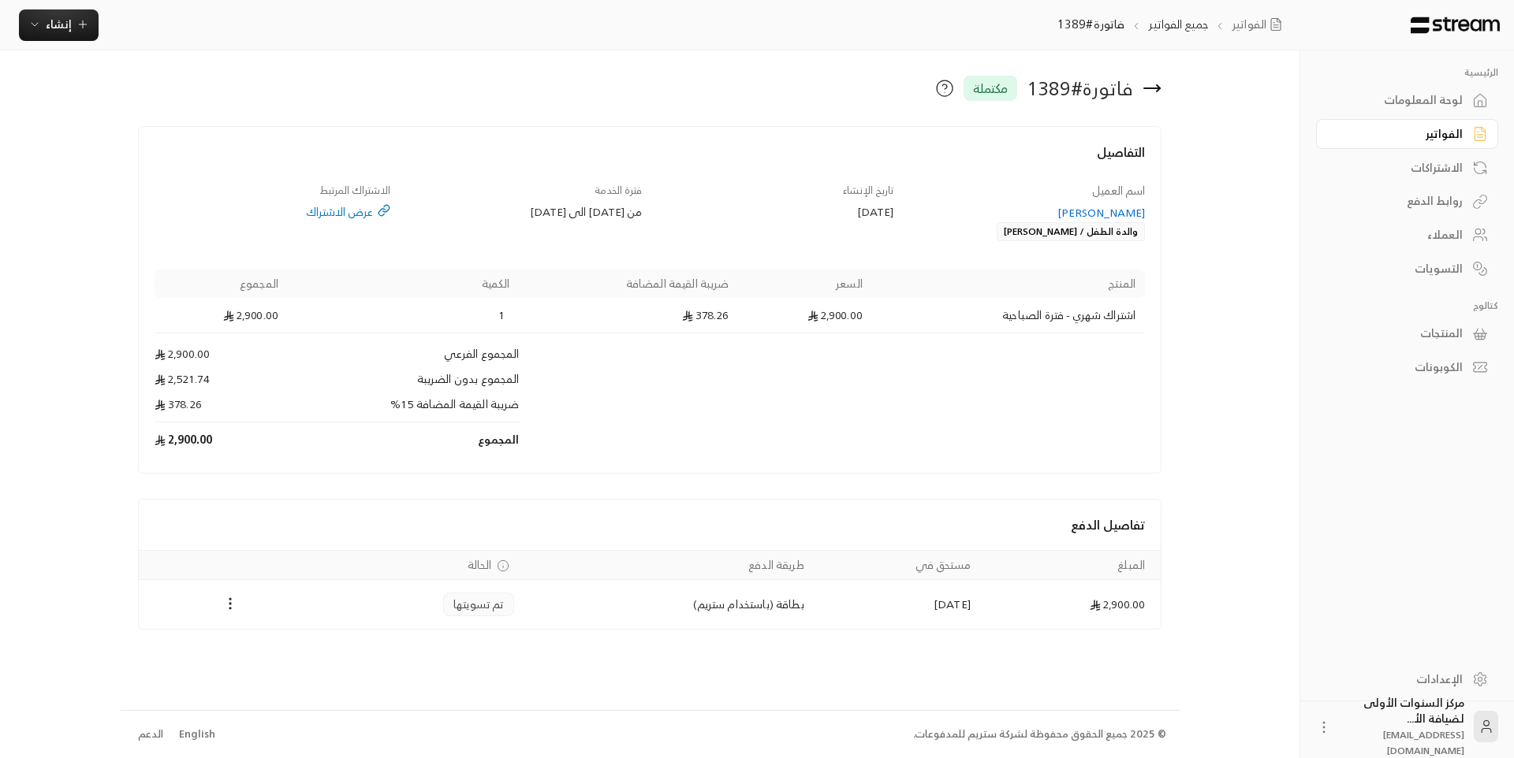
click at [1156, 88] on icon at bounding box center [1152, 88] width 16 height 0
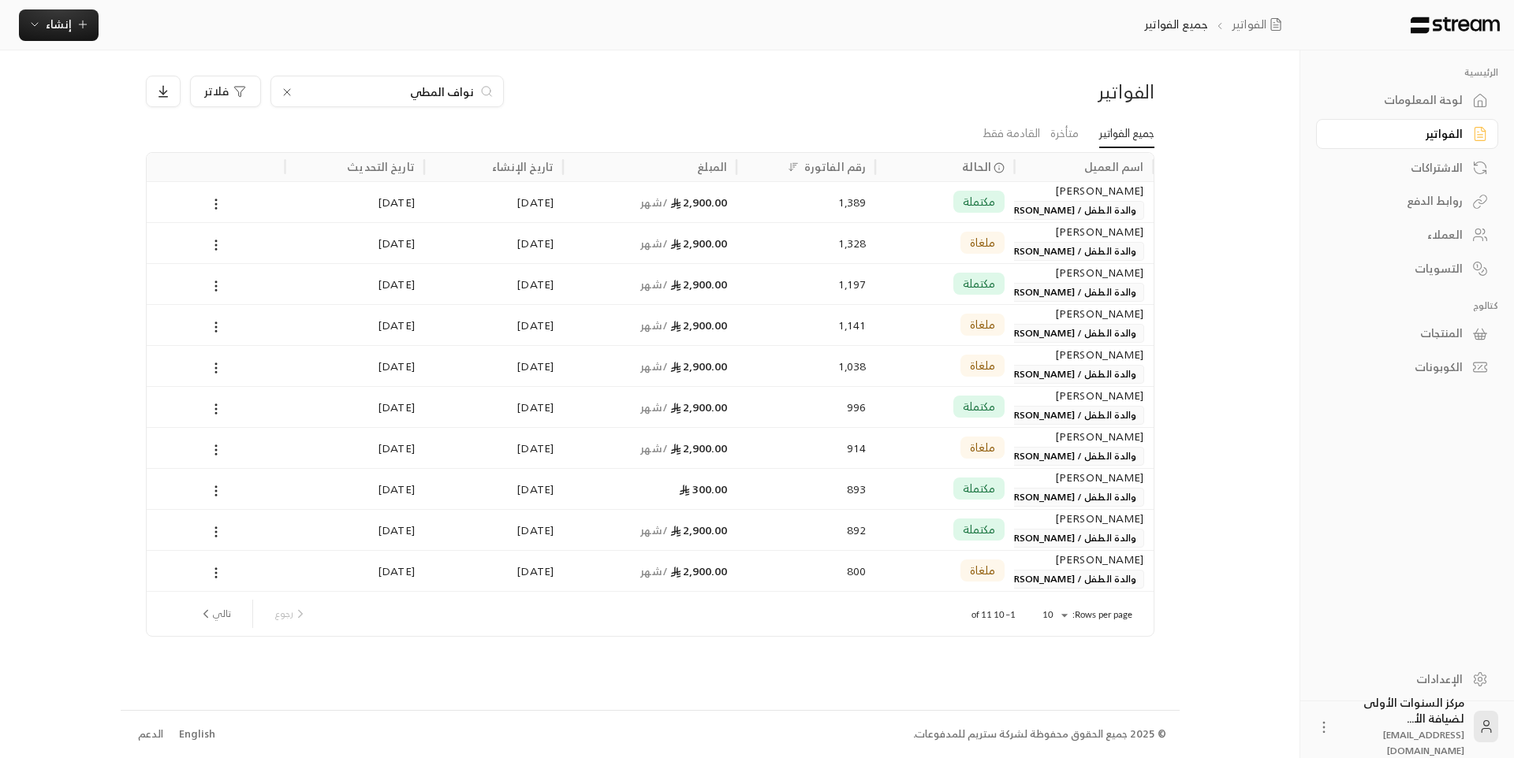
click at [961, 62] on div "الفواتير نواف المطي فلاتر جميع الفواتير متأخرة القادمة فقط اسم العميل الحالة رق…" at bounding box center [650, 379] width 1059 height 659
click at [281, 88] on icon at bounding box center [287, 92] width 13 height 13
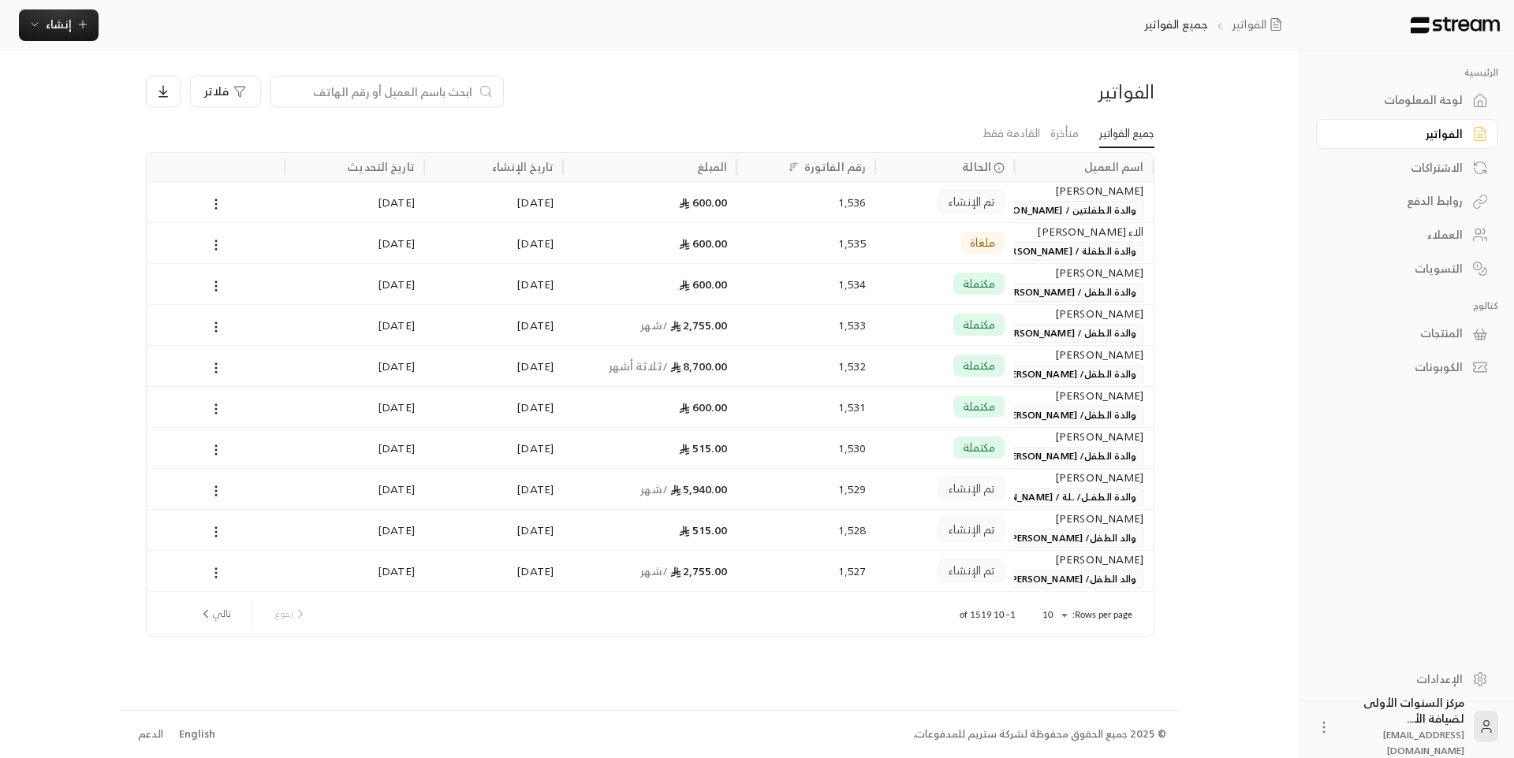
click at [1433, 103] on div "لوحة المعلومات" at bounding box center [1399, 100] width 127 height 16
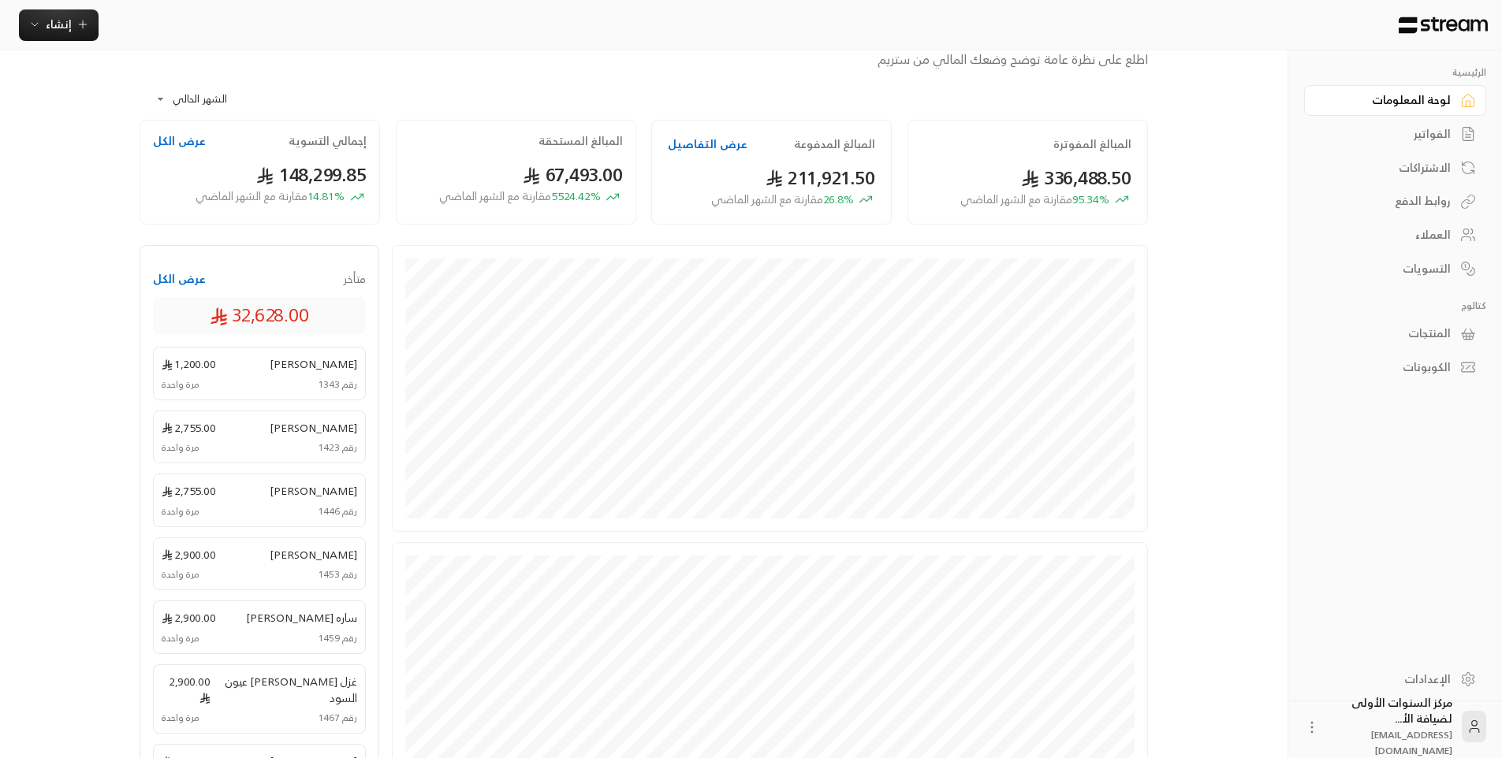
scroll to position [79, 0]
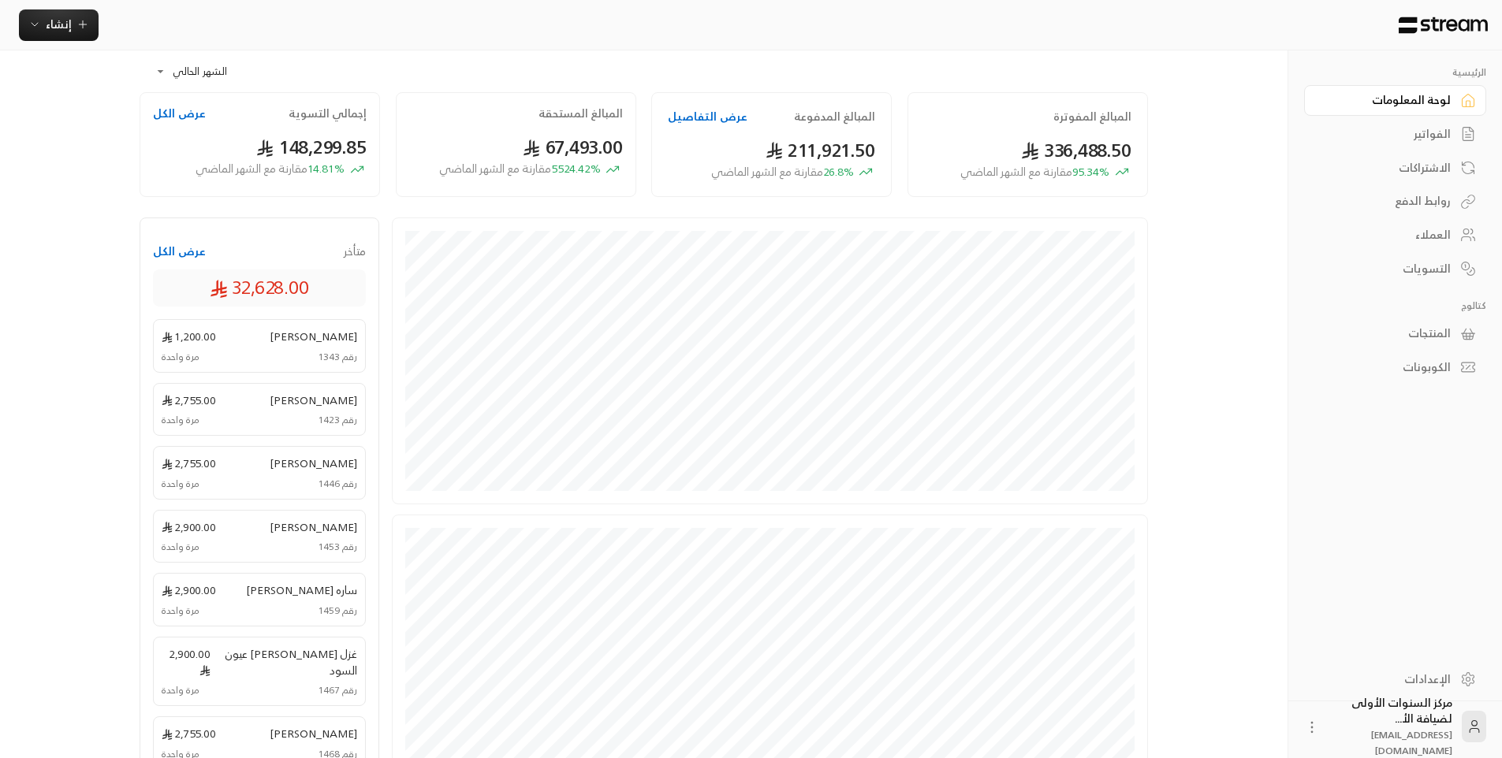
click at [1409, 133] on div "الفواتير" at bounding box center [1387, 134] width 127 height 16
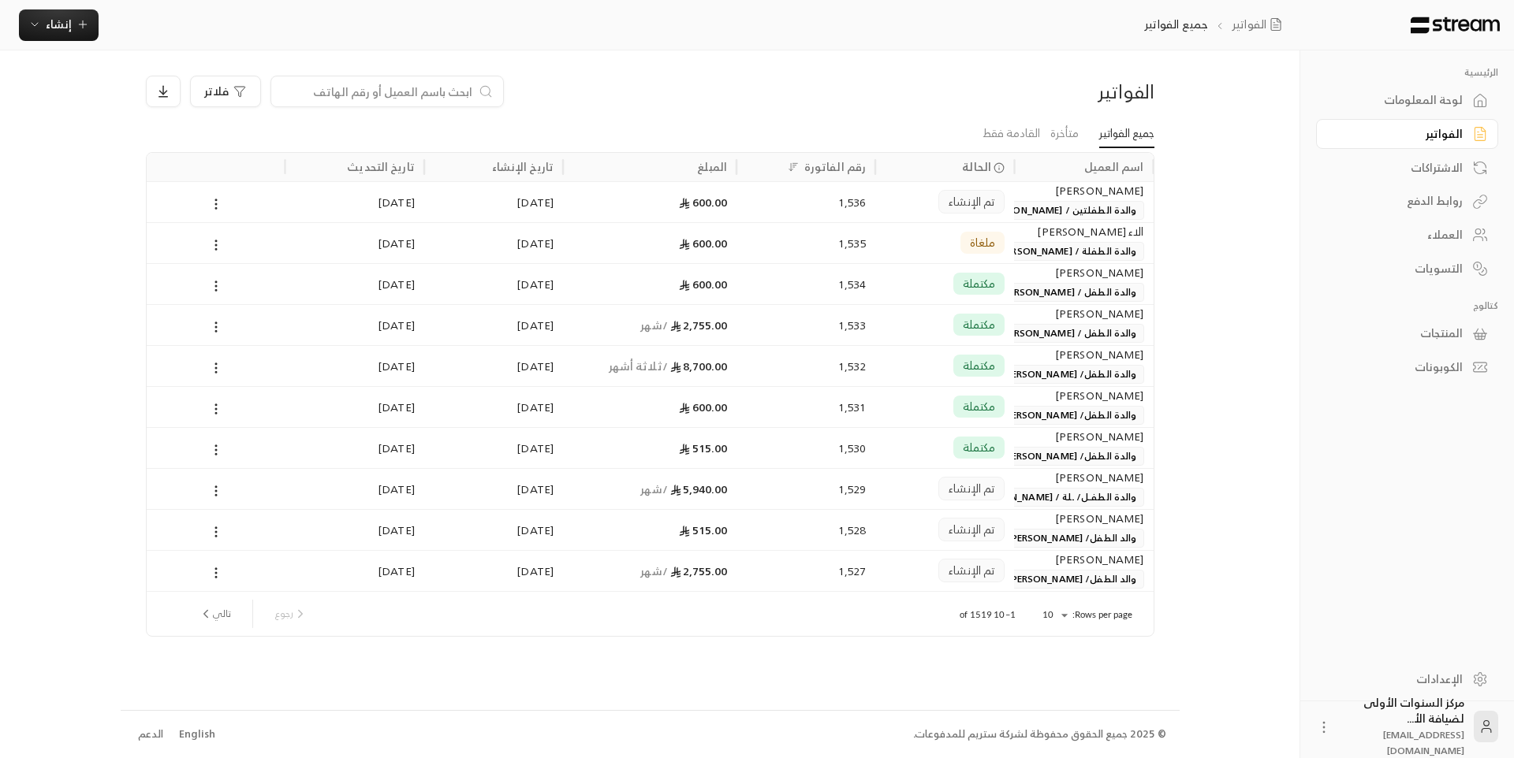
click at [467, 85] on input at bounding box center [377, 91] width 192 height 17
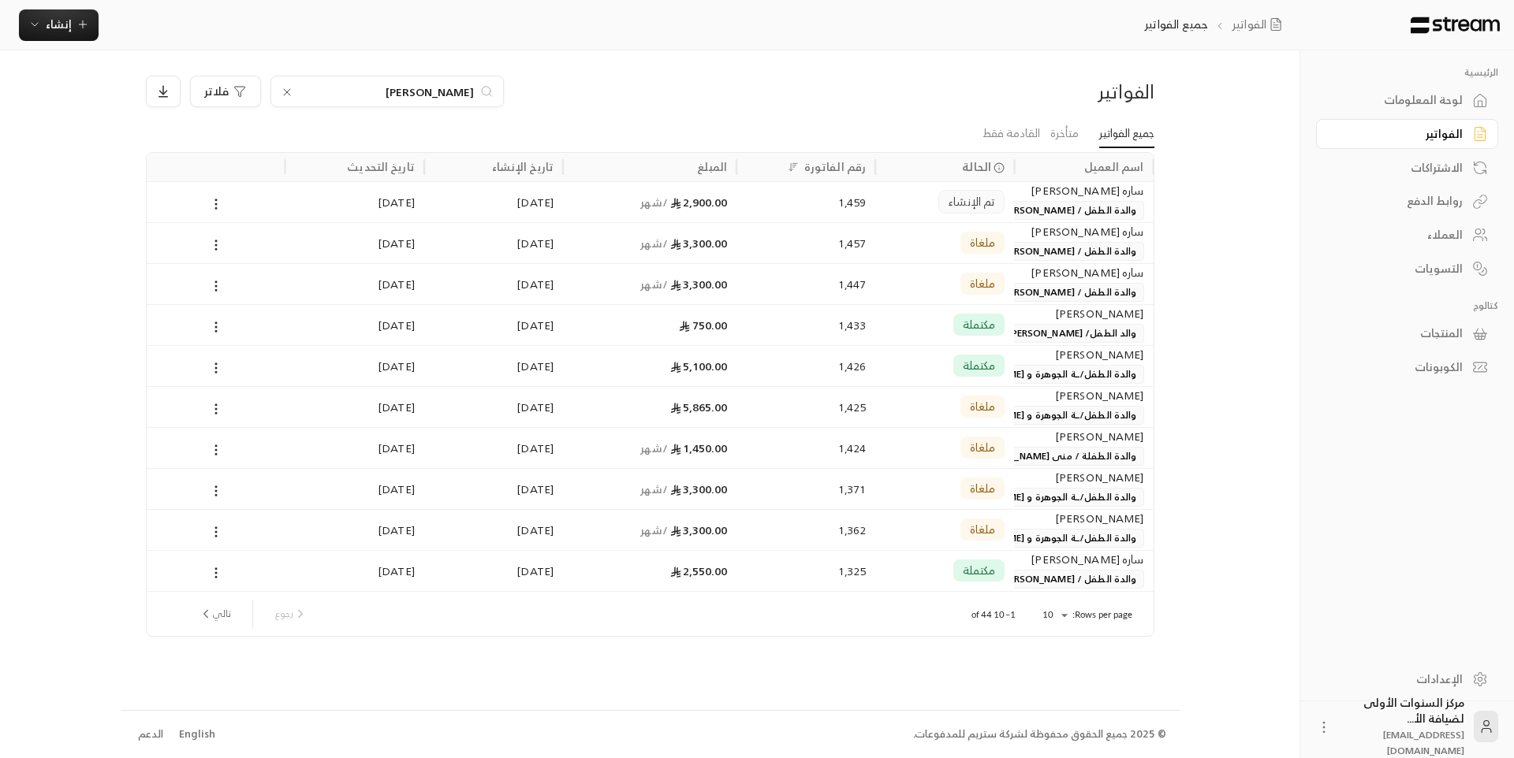
type input "[PERSON_NAME]"
click at [1038, 204] on span "والدة الطفل / [PERSON_NAME]" at bounding box center [1068, 210] width 151 height 19
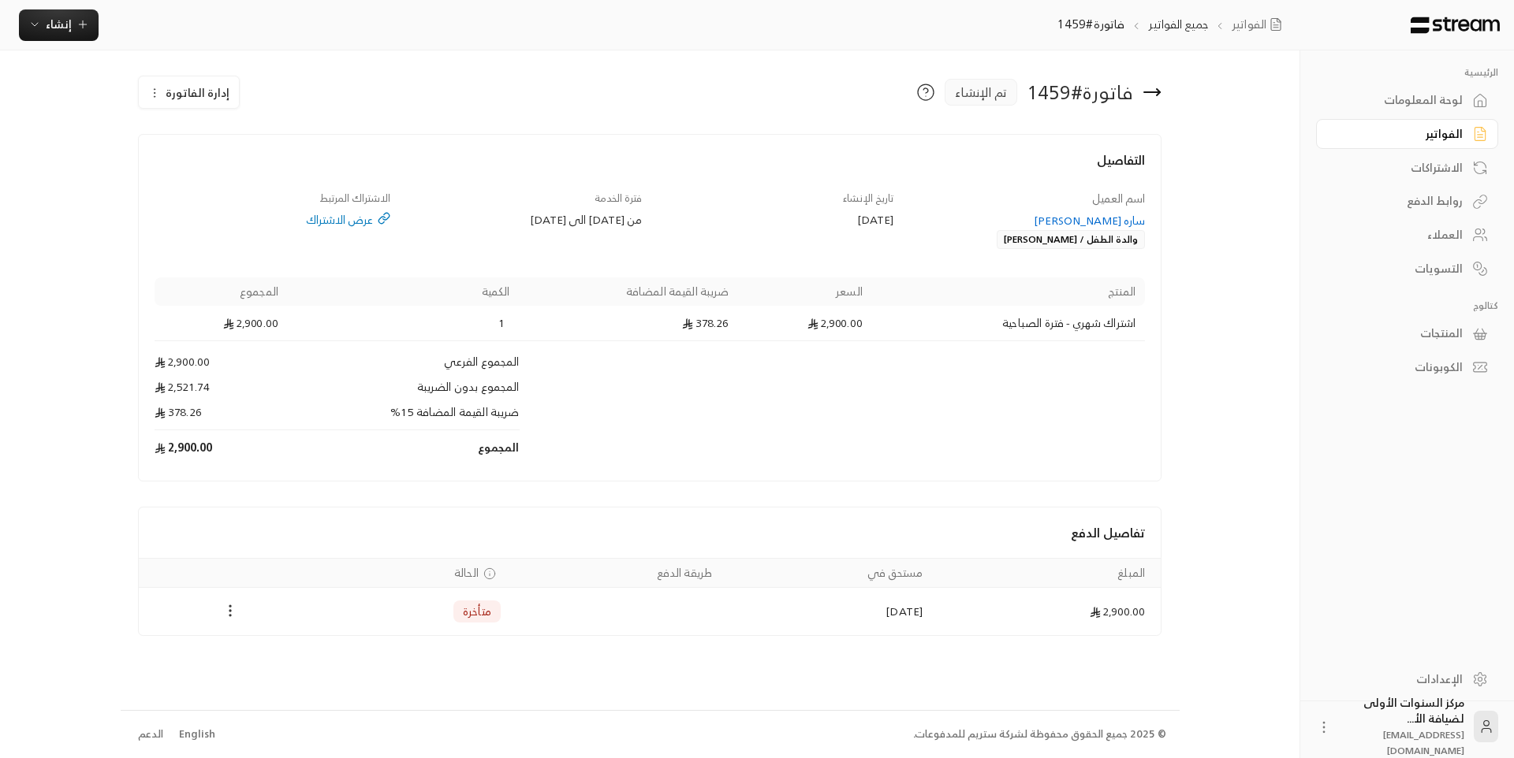
click at [230, 620] on button "Payments" at bounding box center [230, 611] width 19 height 19
click at [356, 508] on div at bounding box center [757, 379] width 1514 height 758
click at [207, 86] on span "إدارة الفاتورة" at bounding box center [198, 93] width 64 height 20
click at [231, 178] on link "إلغاء" at bounding box center [198, 167] width 98 height 28
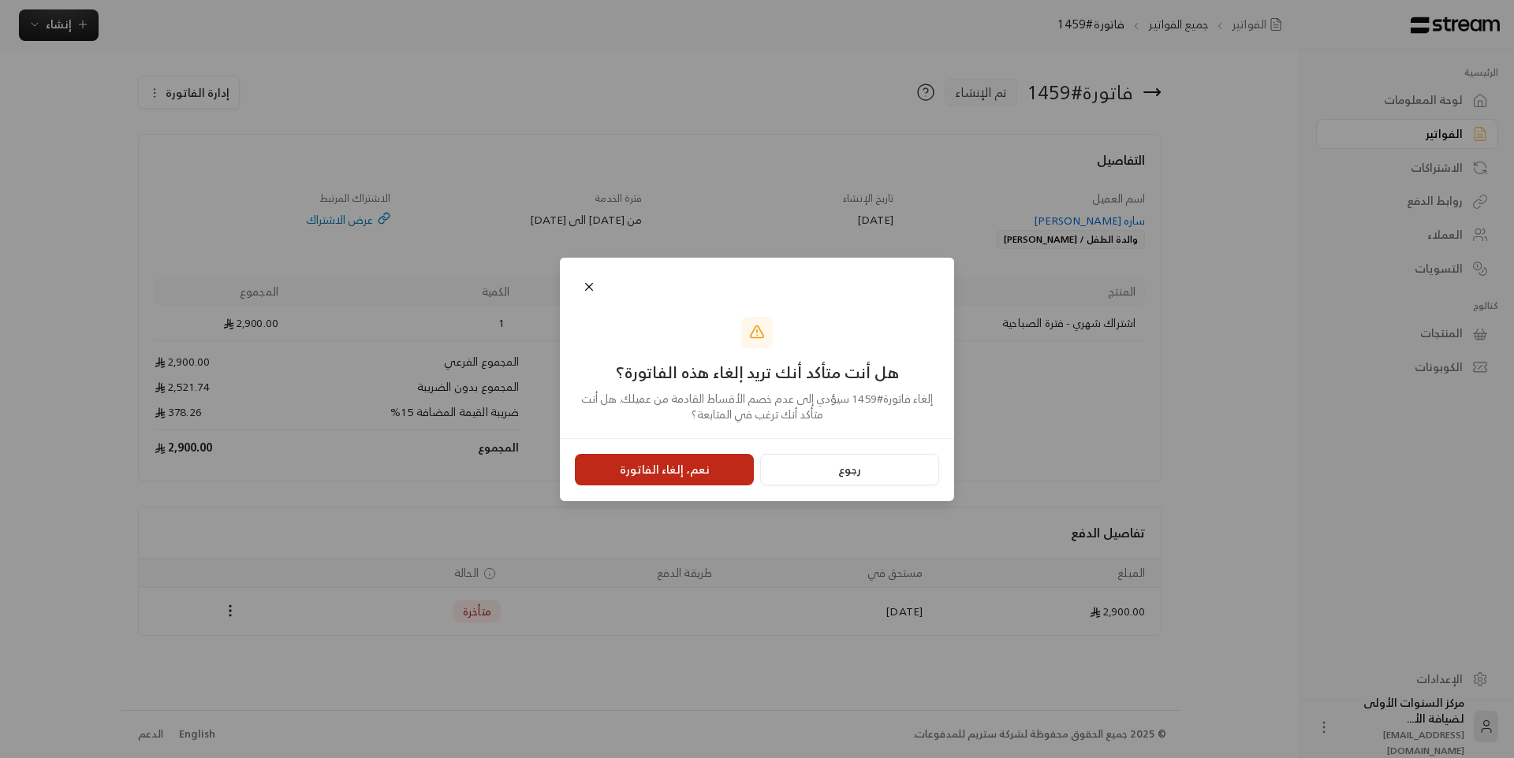
click at [641, 464] on button "نعم، إلغاء الفاتورة" at bounding box center [664, 470] width 179 height 32
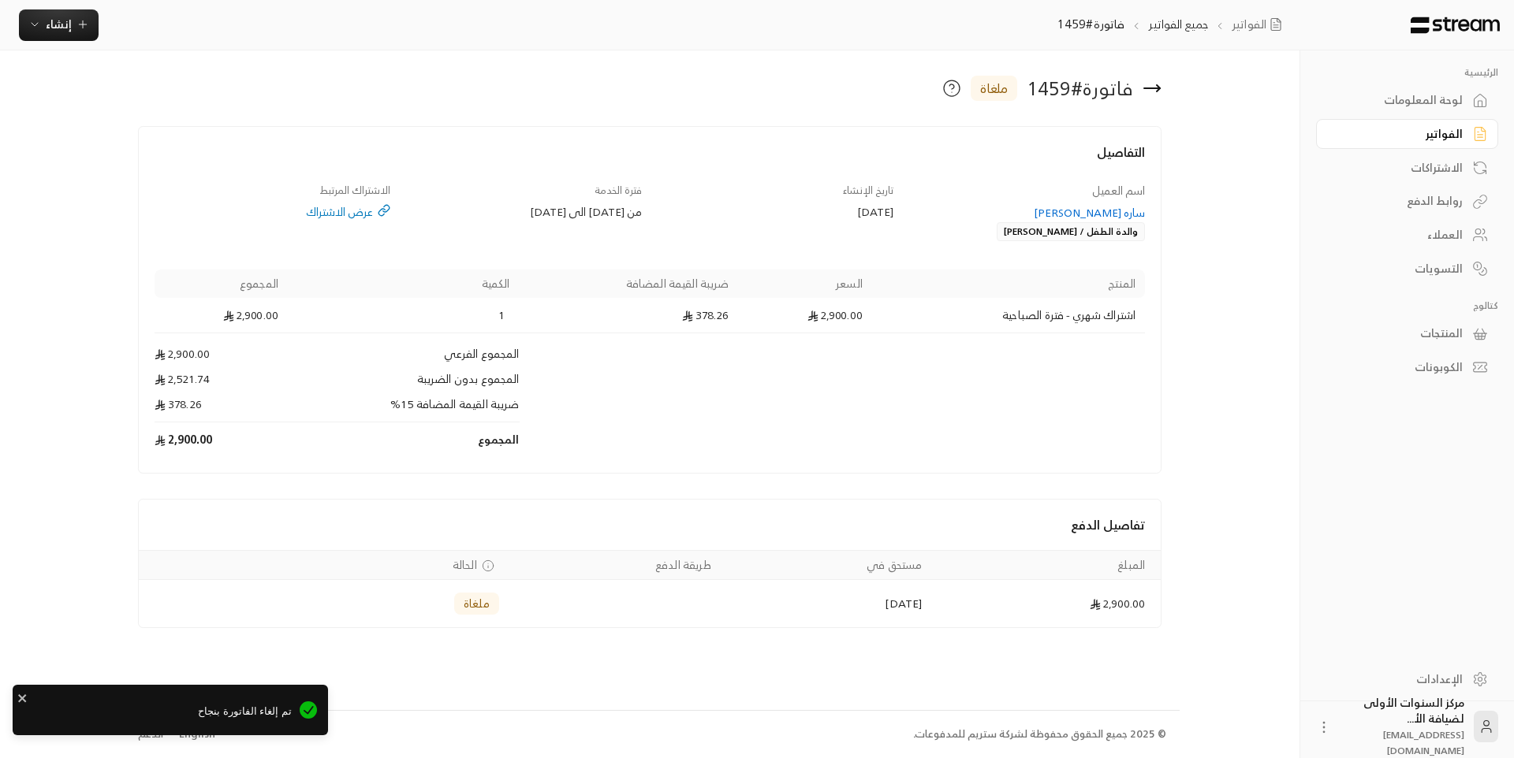
click at [1141, 83] on div "فاتورة # 1459 ملغاة" at bounding box center [822, 88] width 693 height 25
click at [1160, 88] on icon at bounding box center [1152, 88] width 16 height 0
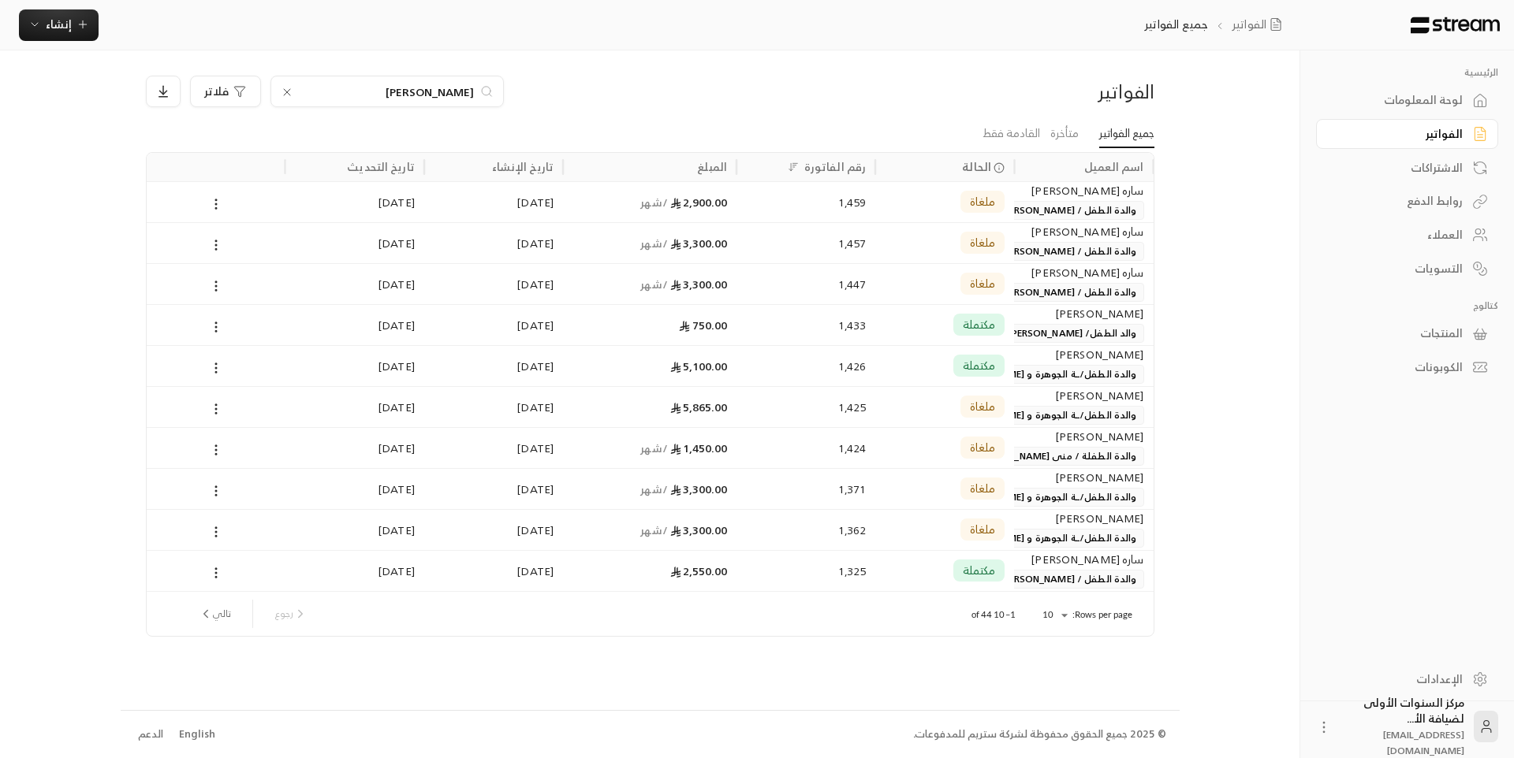
click at [284, 91] on icon at bounding box center [287, 92] width 13 height 13
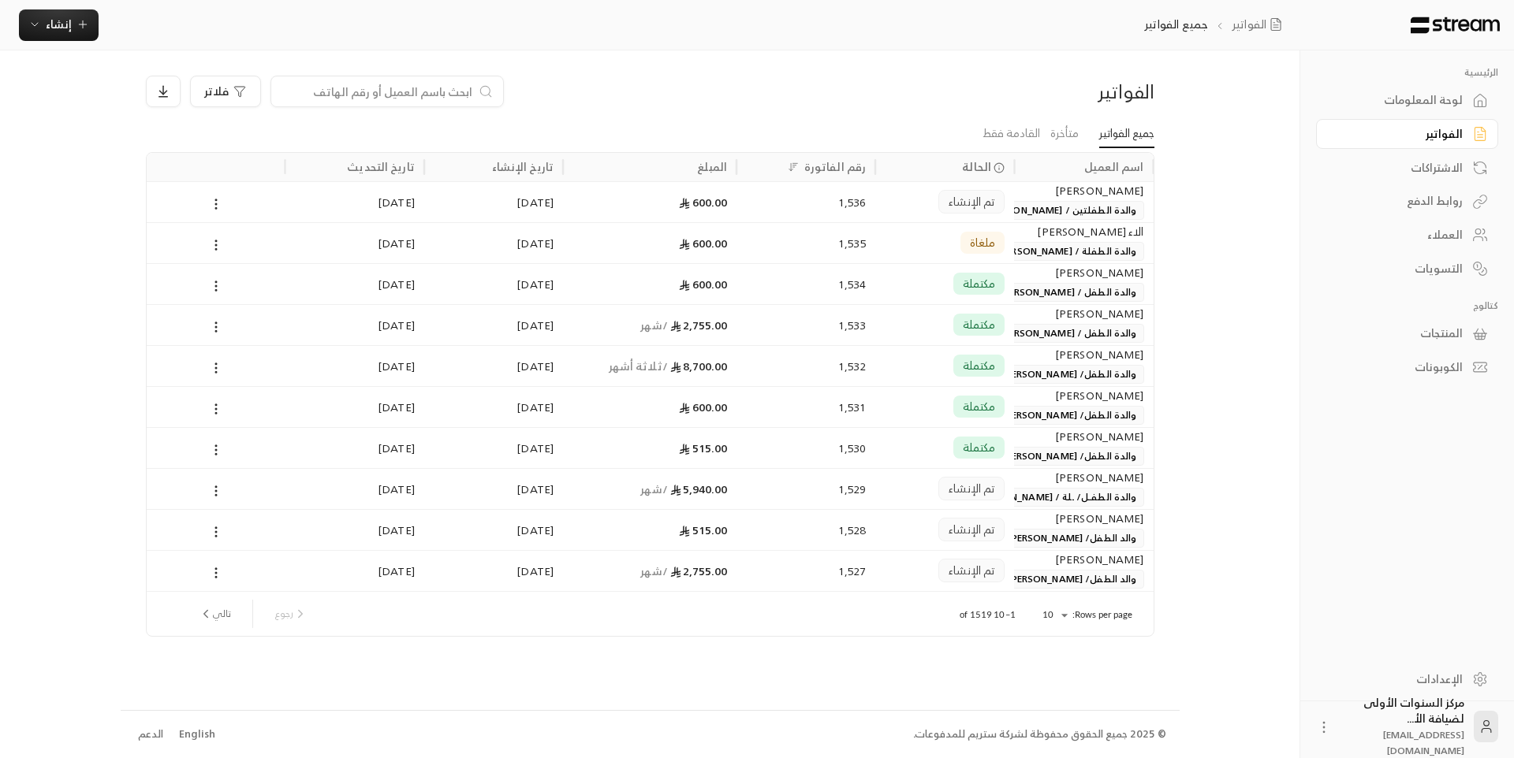
click at [740, 106] on div "فلاتر" at bounding box center [522, 92] width 752 height 32
click at [63, 19] on span "إنشاء" at bounding box center [59, 24] width 26 height 20
click at [204, 94] on div "إنشاء فاتورة مرة واحدة بسهولة للمعاملات السريعة." at bounding box center [136, 99] width 199 height 32
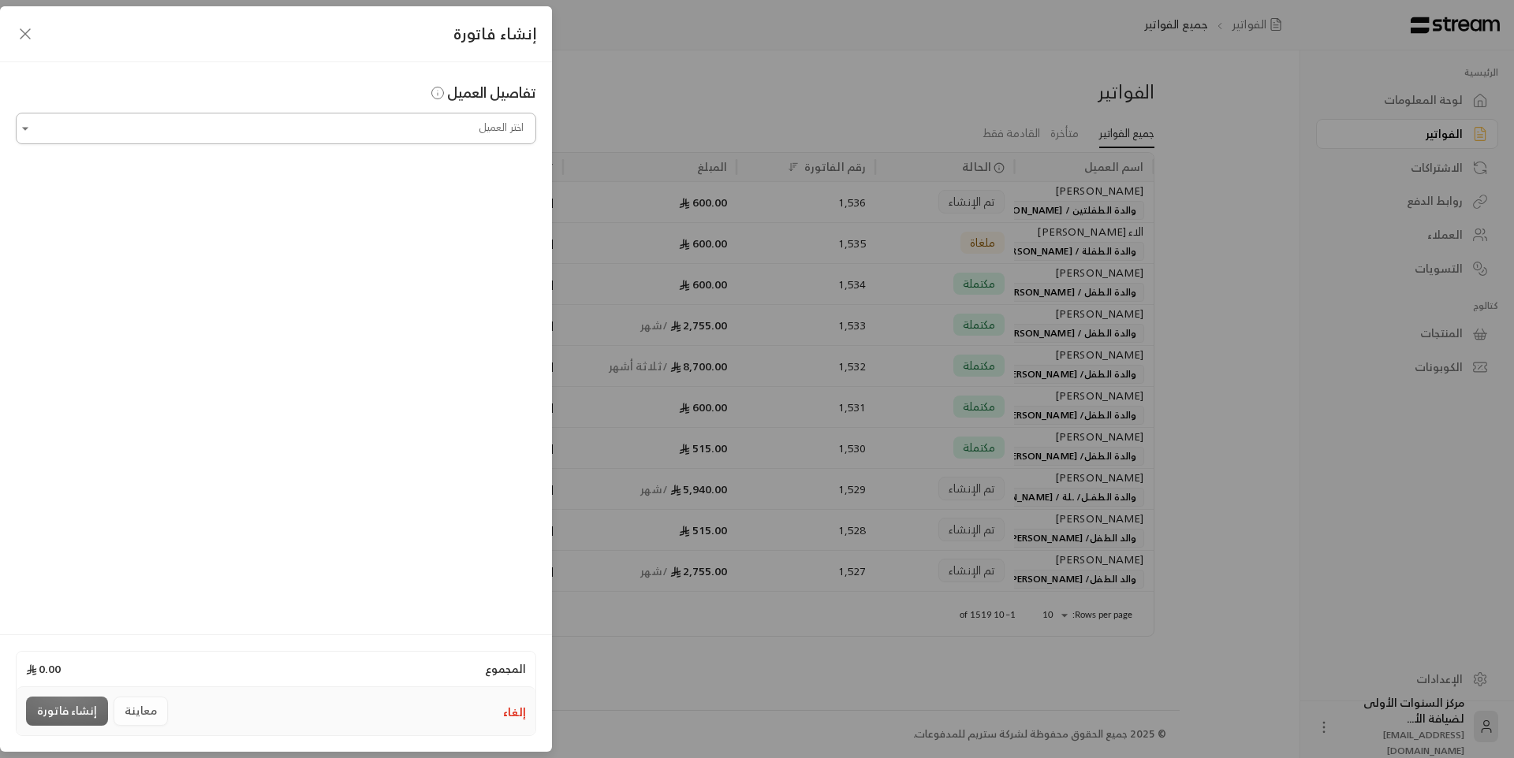
click at [444, 125] on input "اختر العميل" at bounding box center [276, 129] width 520 height 28
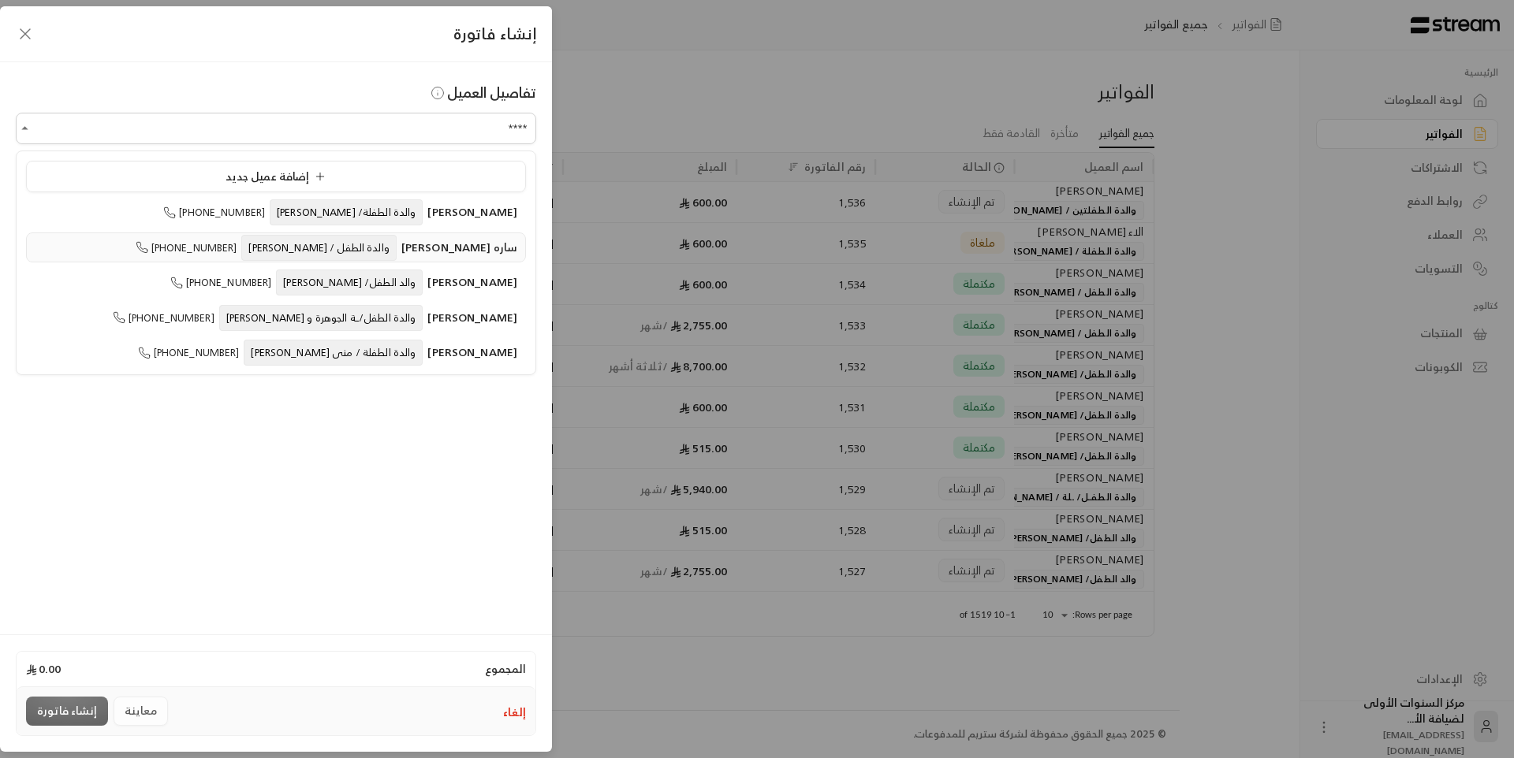
click at [401, 254] on span "ساره [PERSON_NAME]" at bounding box center [459, 247] width 116 height 20
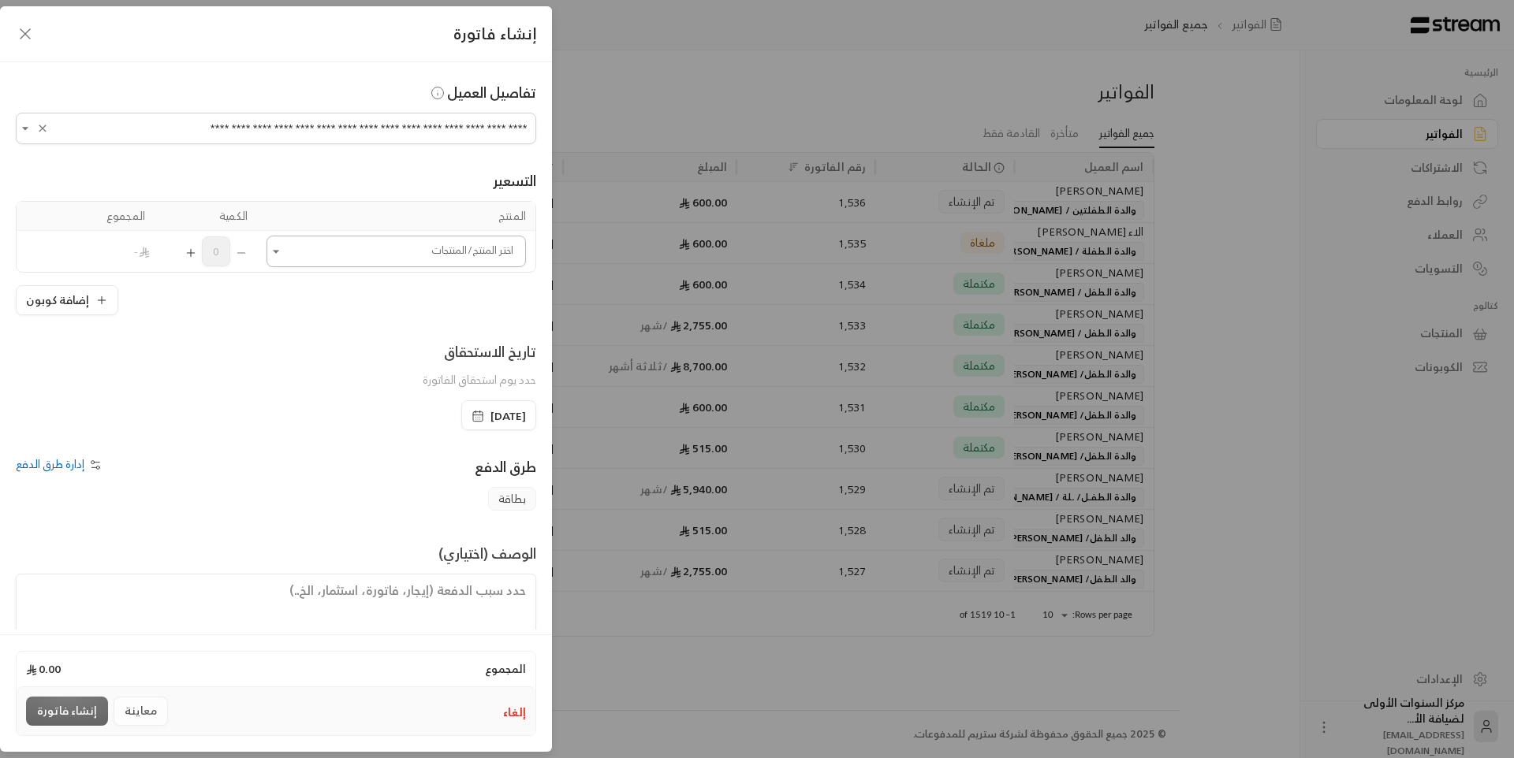
type input "**********"
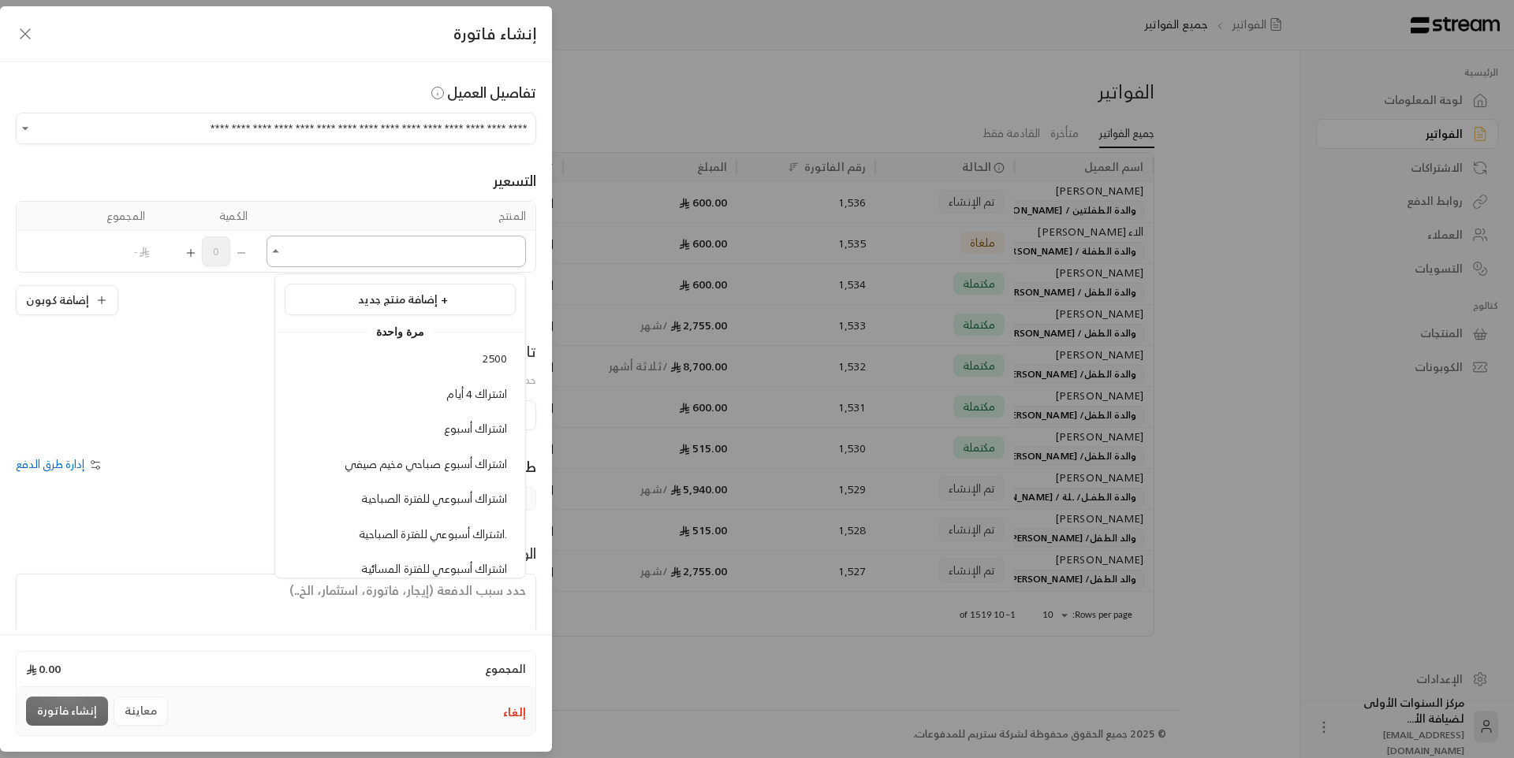
click at [450, 255] on input "اختر العميل" at bounding box center [395, 252] width 259 height 28
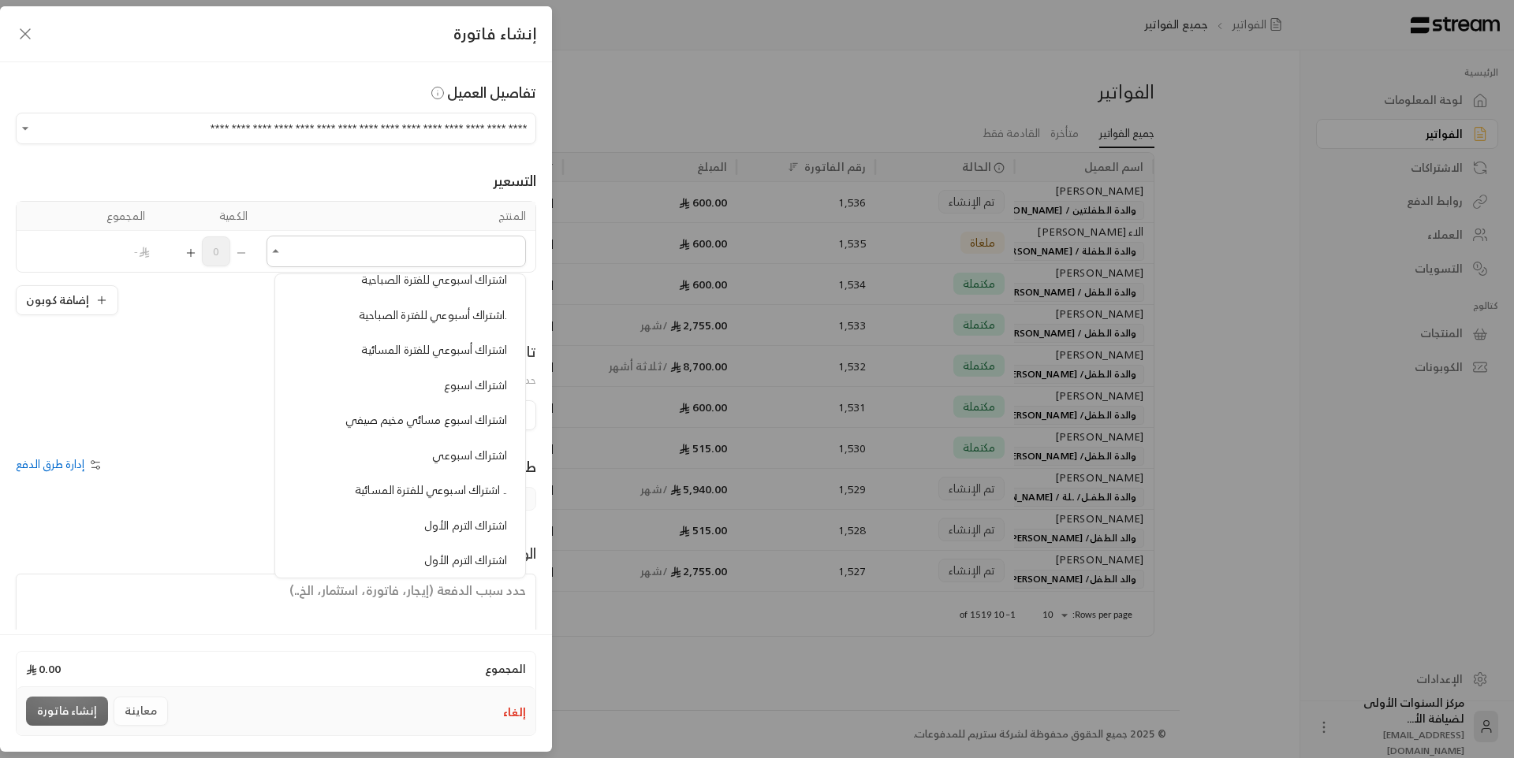
scroll to position [237, 0]
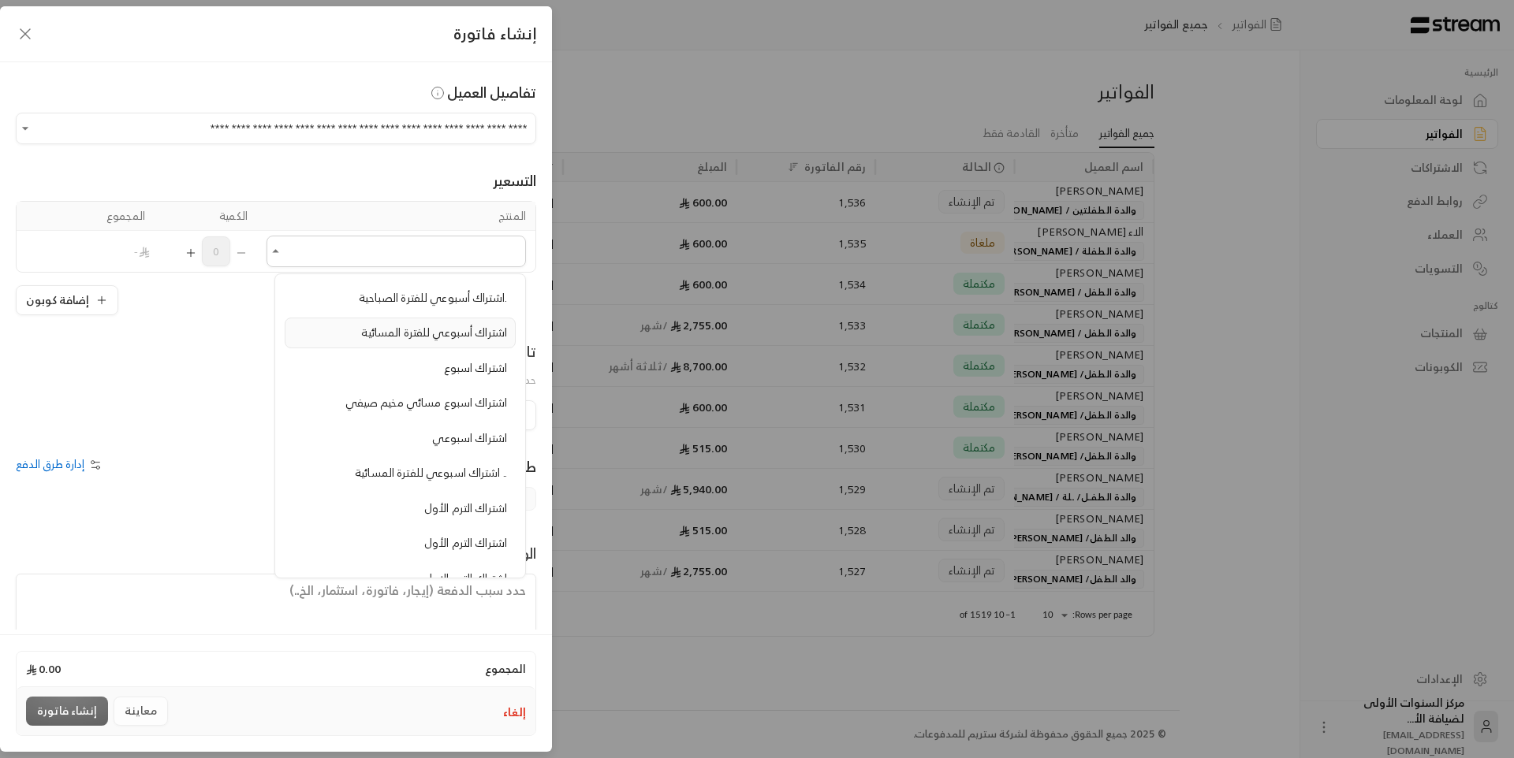
click at [459, 336] on span "اشتراك أسبوعي للفترة المسائية" at bounding box center [434, 332] width 146 height 20
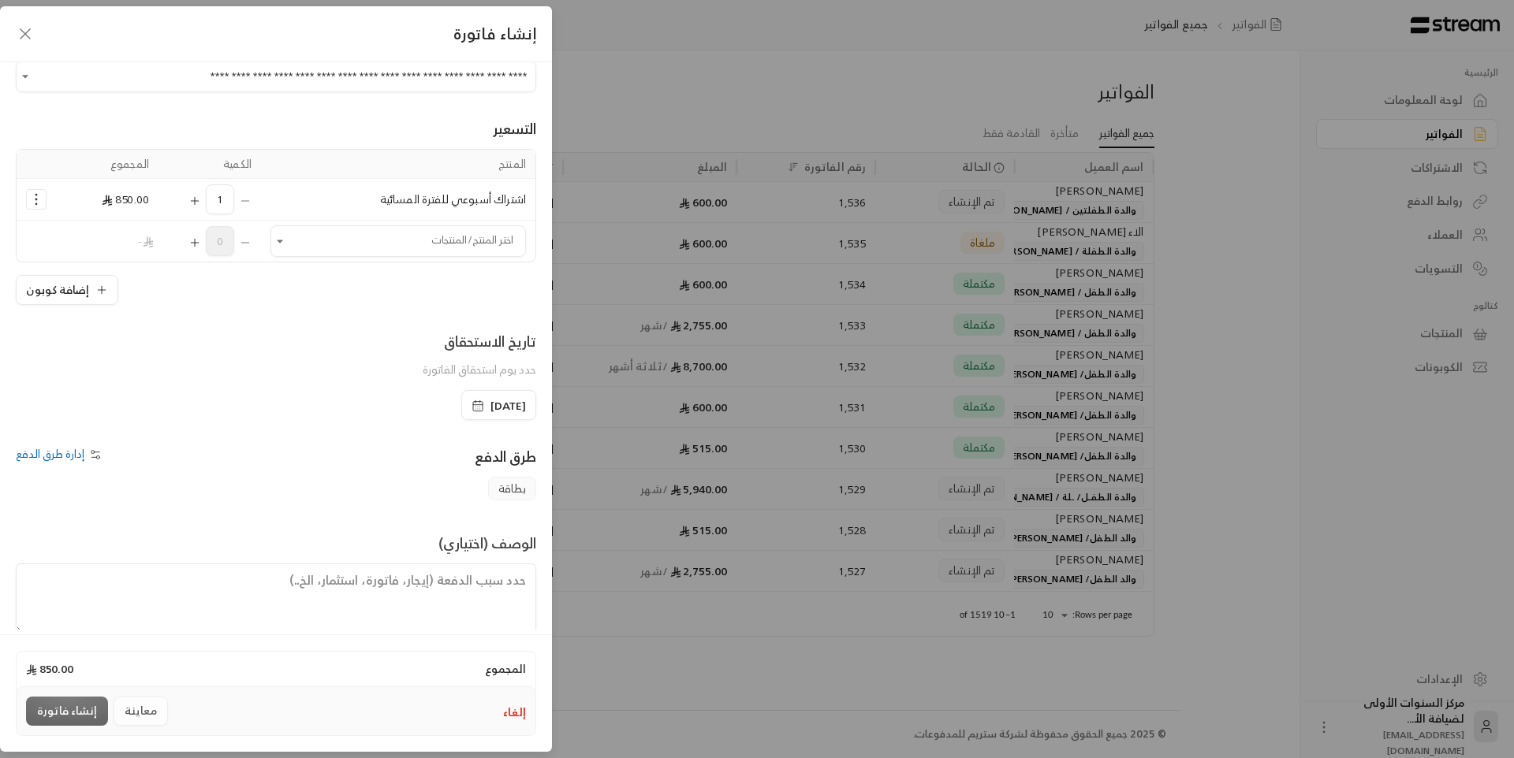
scroll to position [76, 0]
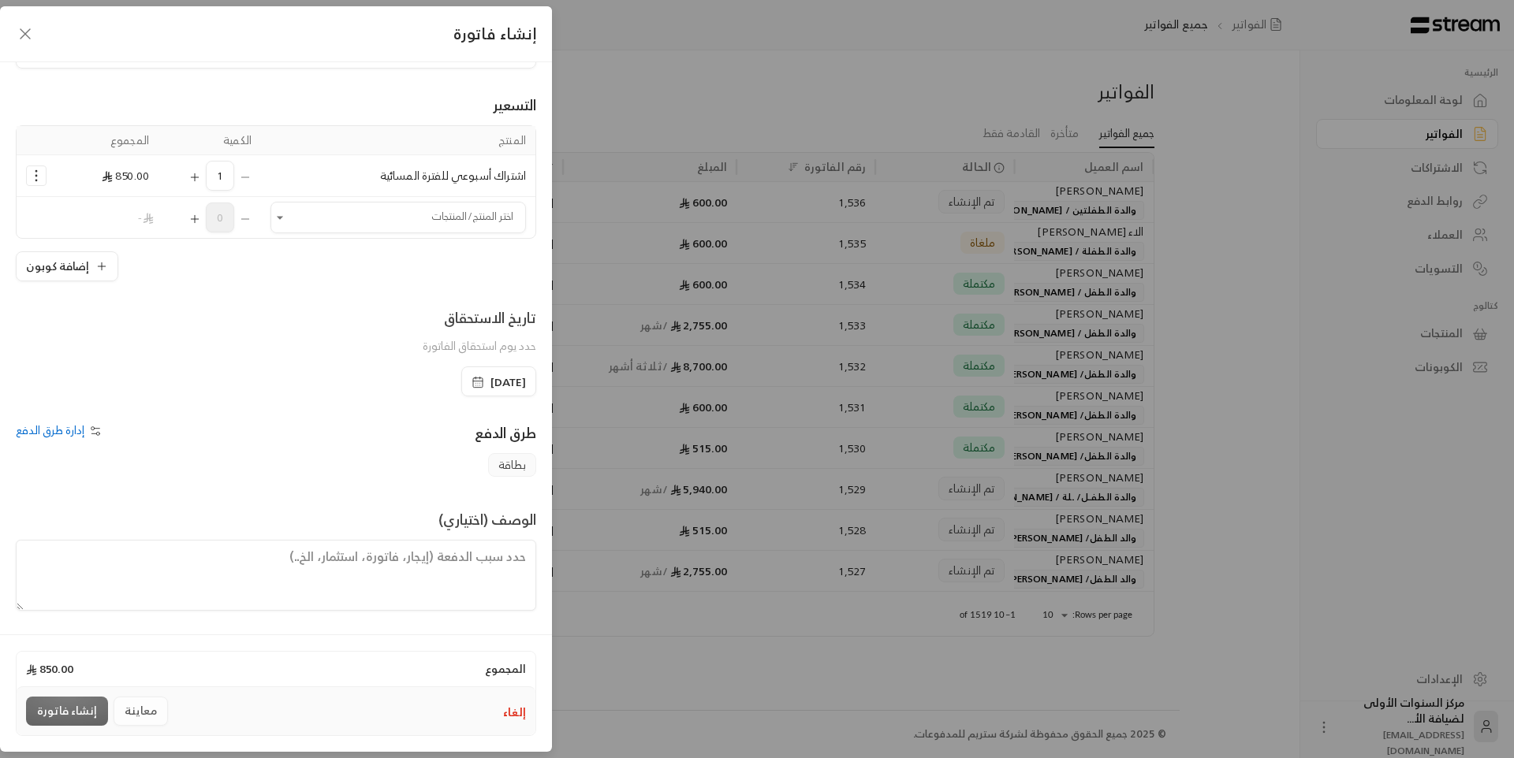
click at [465, 555] on textarea at bounding box center [276, 575] width 520 height 71
type textarea "من تاريخ [DATE] لمدة اسبوع"
click at [58, 714] on button "إنشاء فاتورة" at bounding box center [67, 711] width 82 height 29
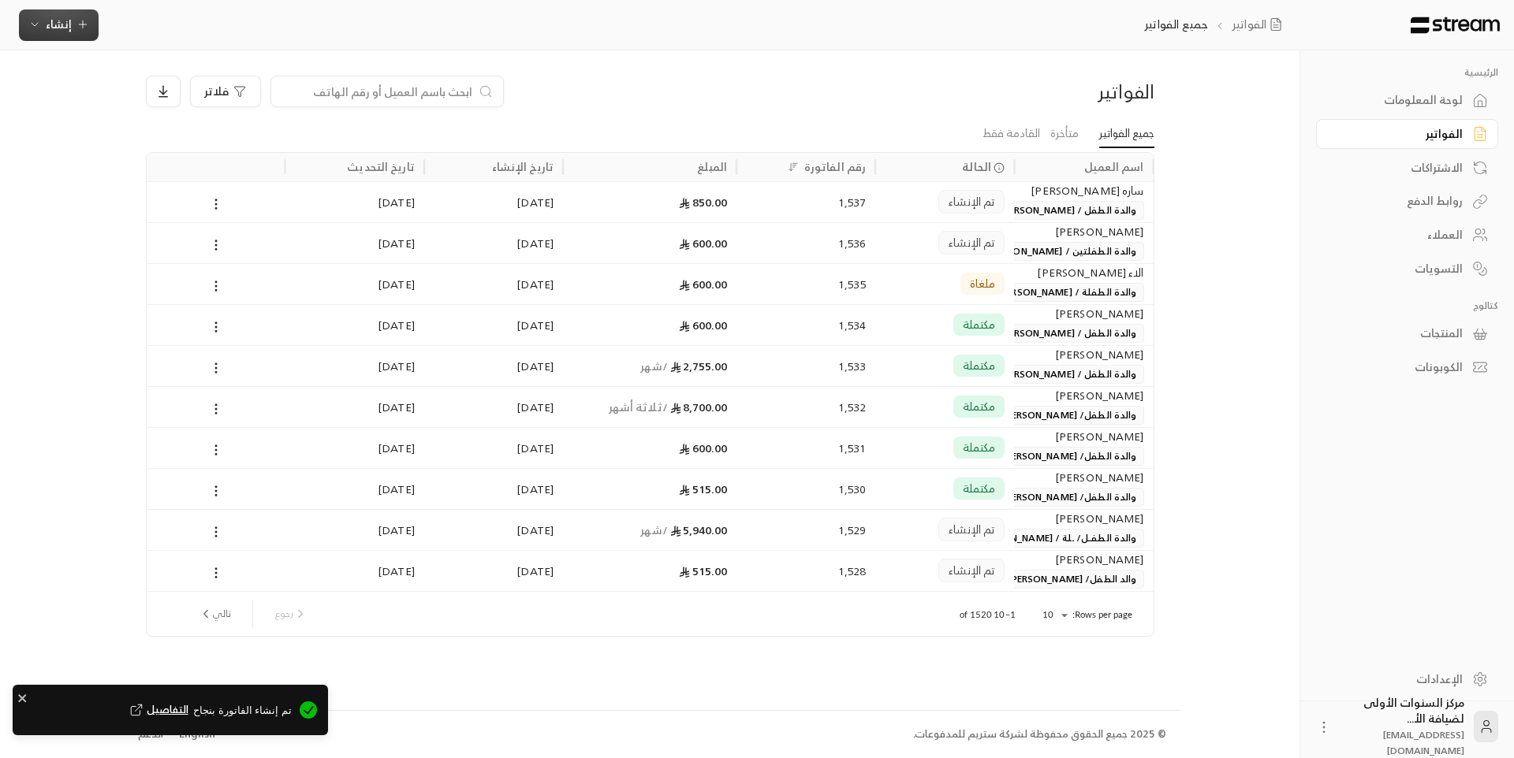
click at [65, 32] on span "إنشاء" at bounding box center [59, 24] width 26 height 20
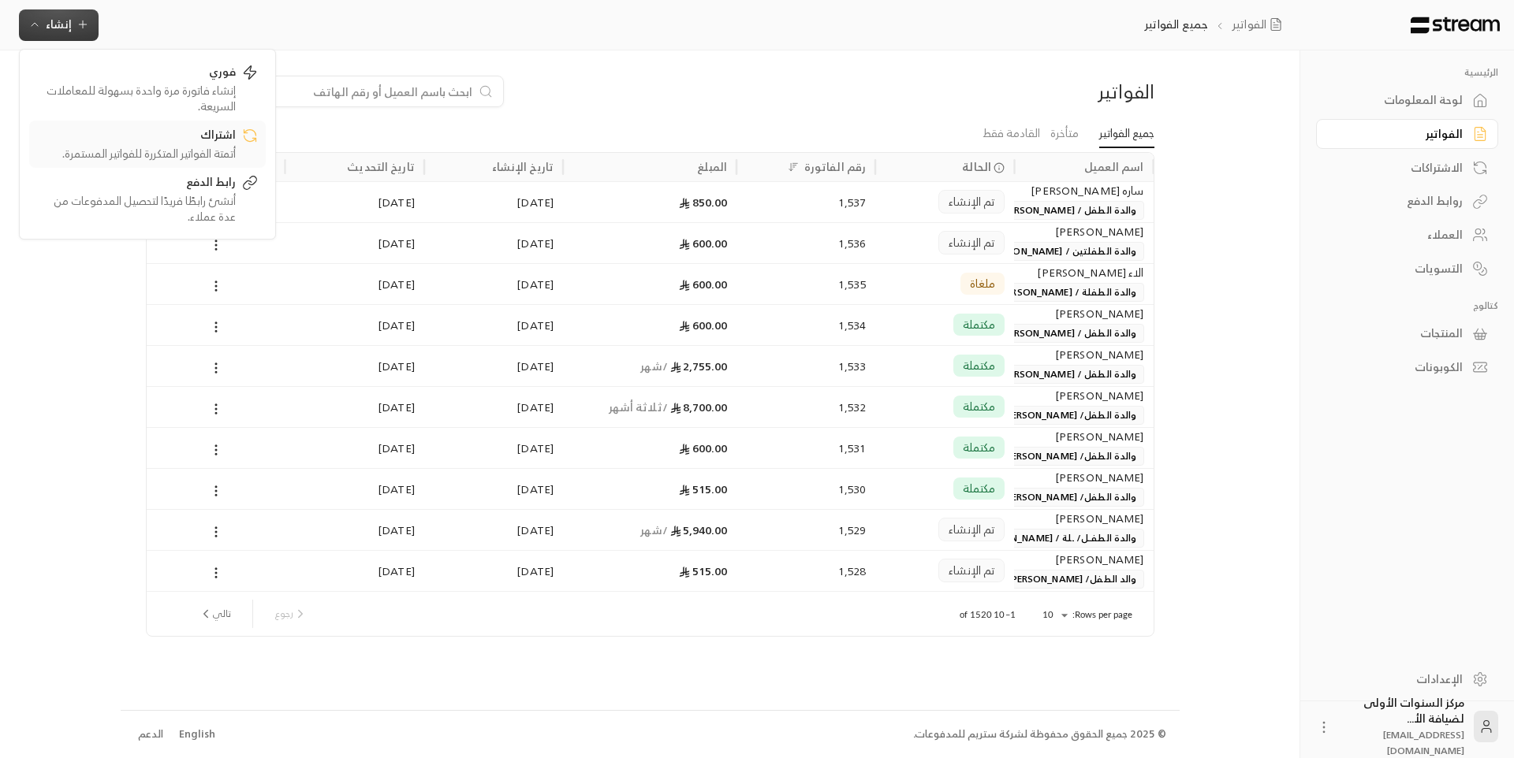
click at [207, 146] on div "أتمتة الفواتير المتكررة للفواتير المستمرة." at bounding box center [136, 154] width 199 height 16
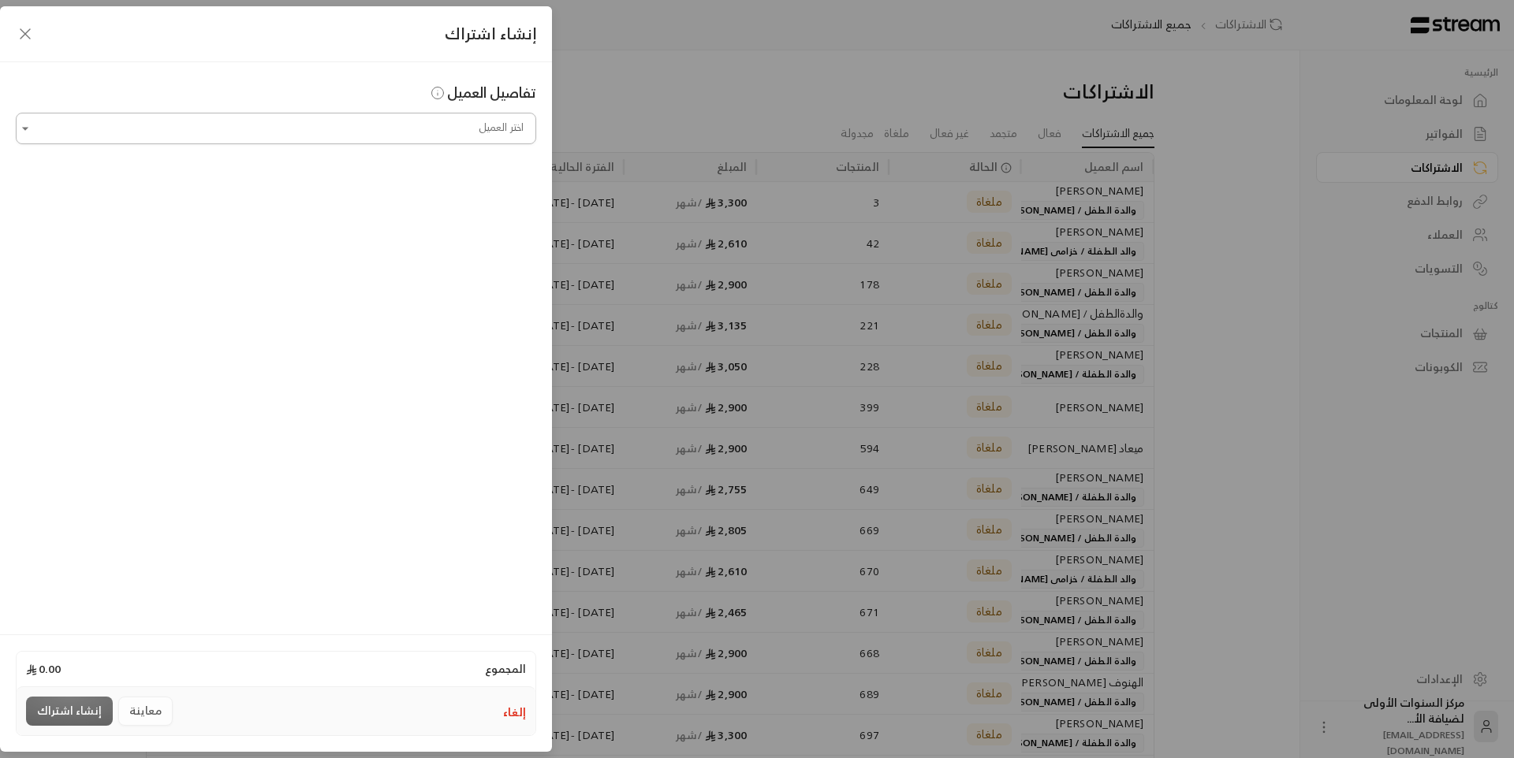
click at [412, 141] on input "اختر العميل" at bounding box center [276, 129] width 520 height 28
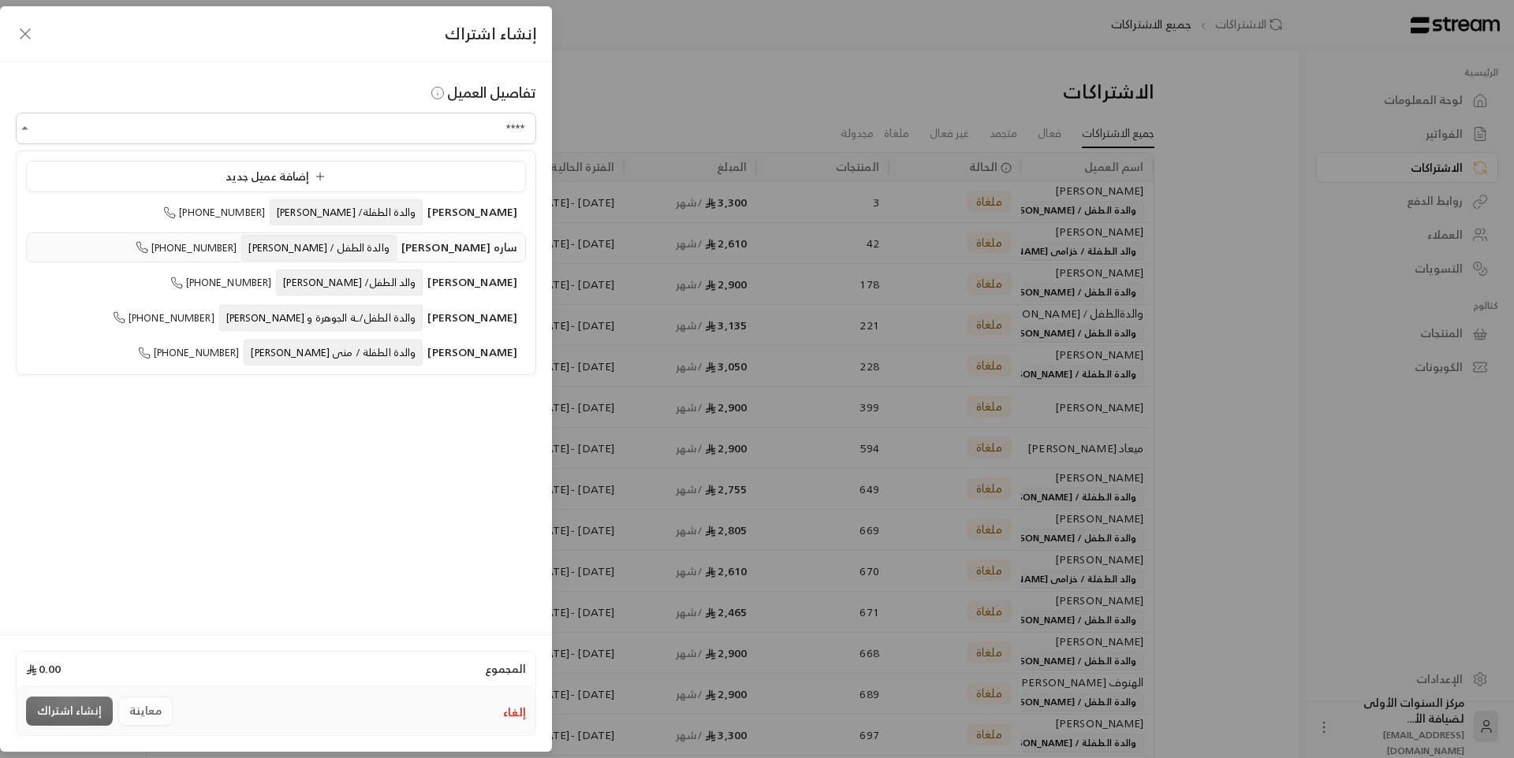
click at [382, 255] on span "والدة الطفل / [PERSON_NAME]" at bounding box center [318, 248] width 155 height 26
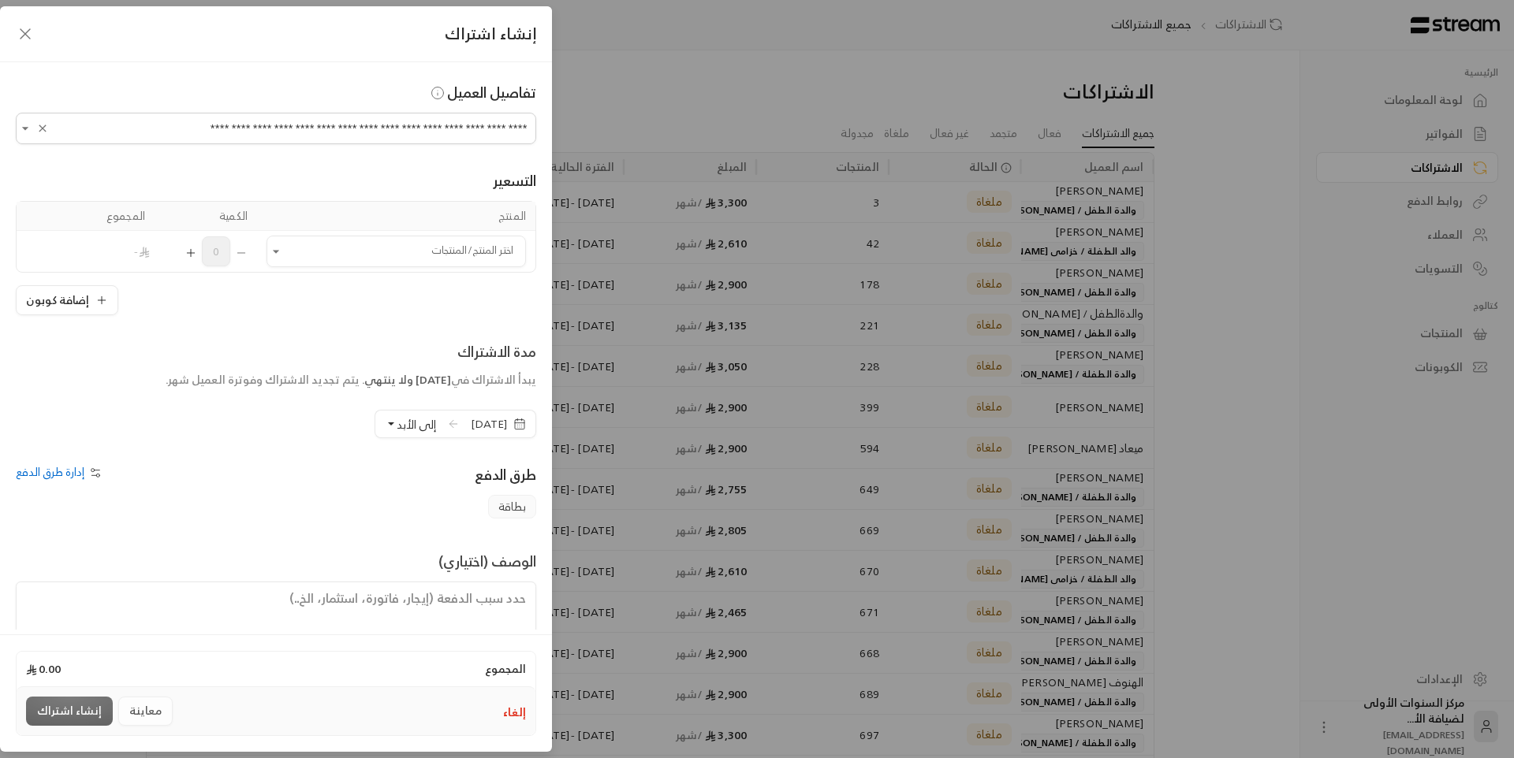
type input "**********"
click at [471, 430] on span "[DATE]" at bounding box center [489, 424] width 36 height 16
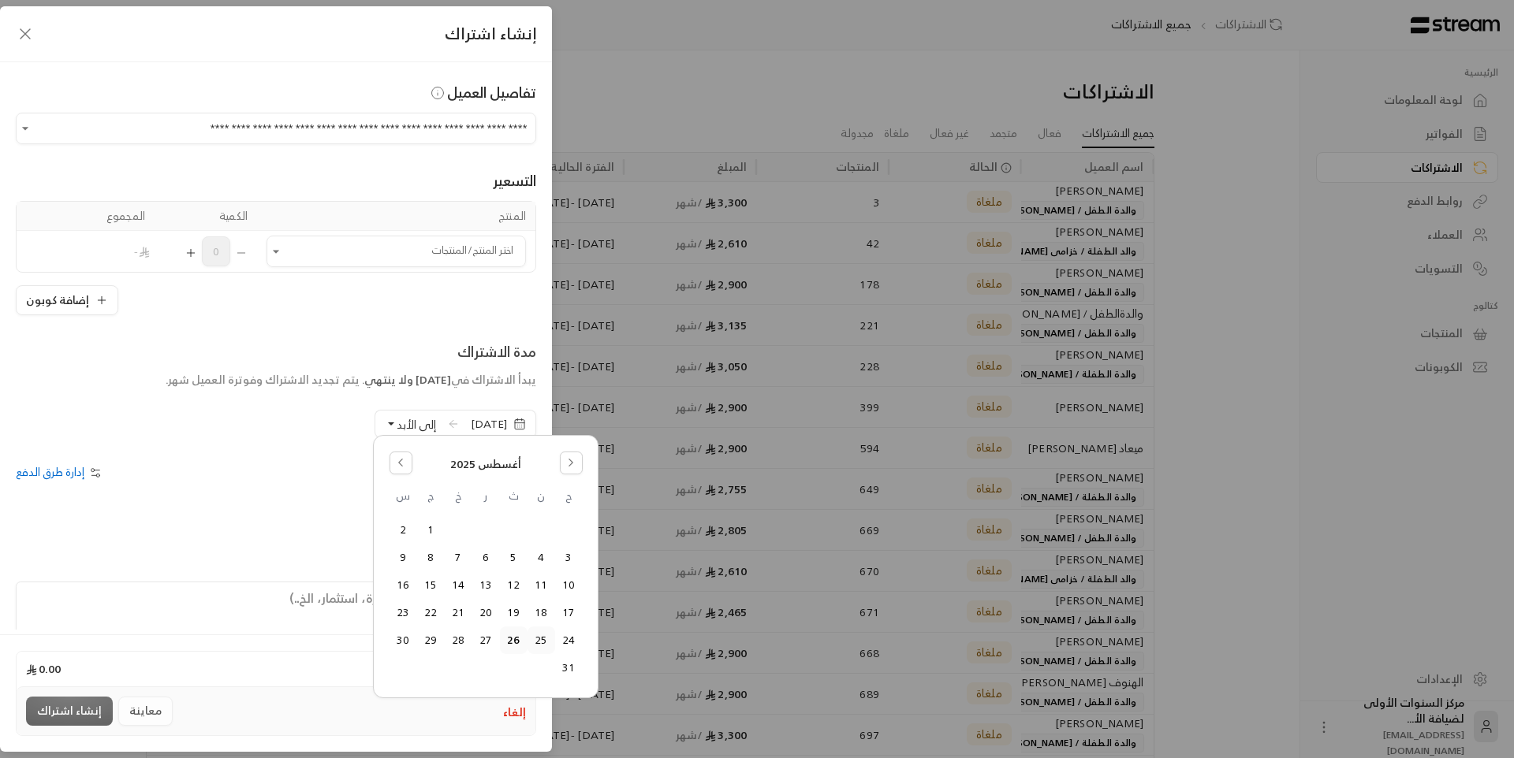
click at [538, 645] on button "25" at bounding box center [541, 641] width 26 height 26
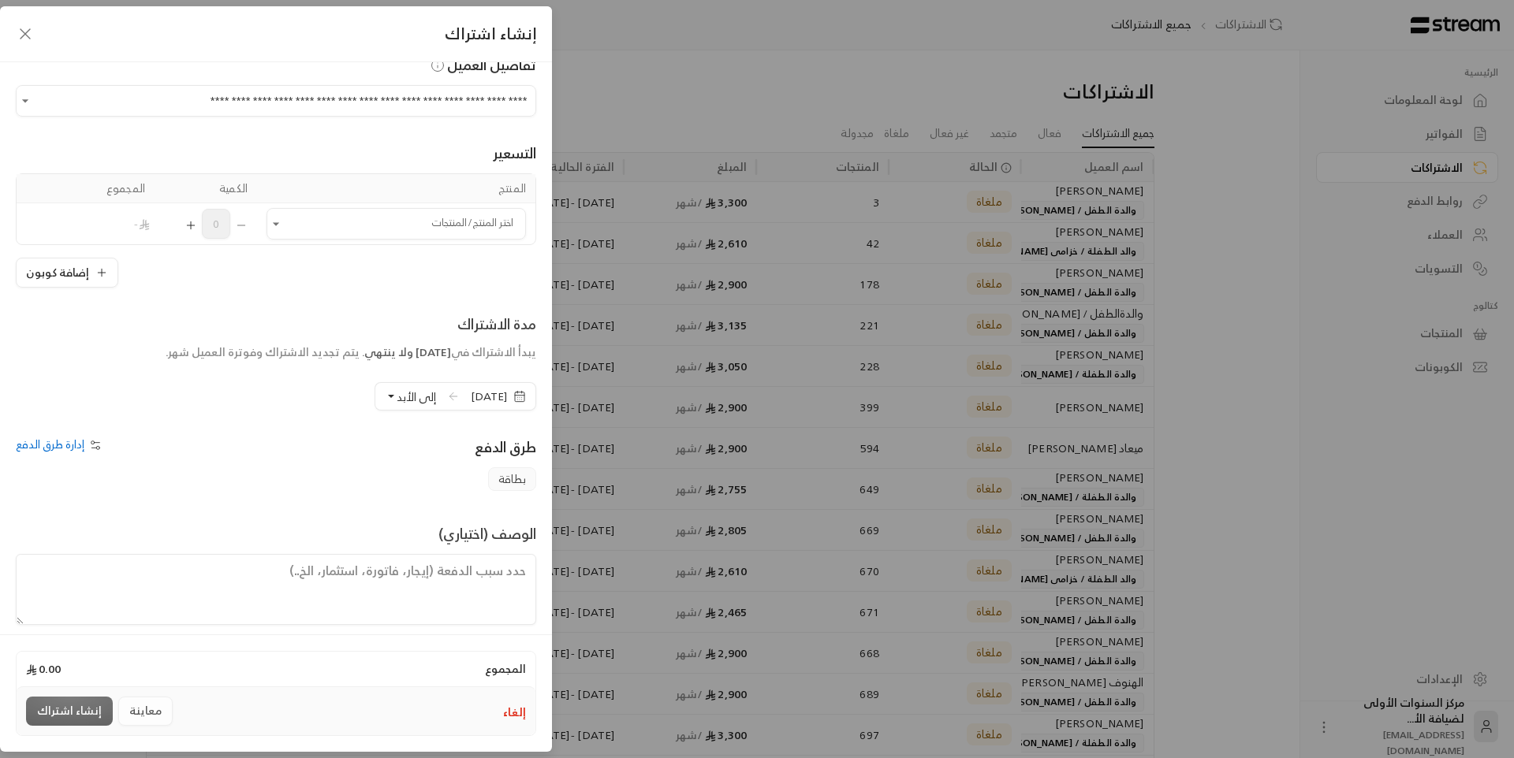
scroll to position [42, 0]
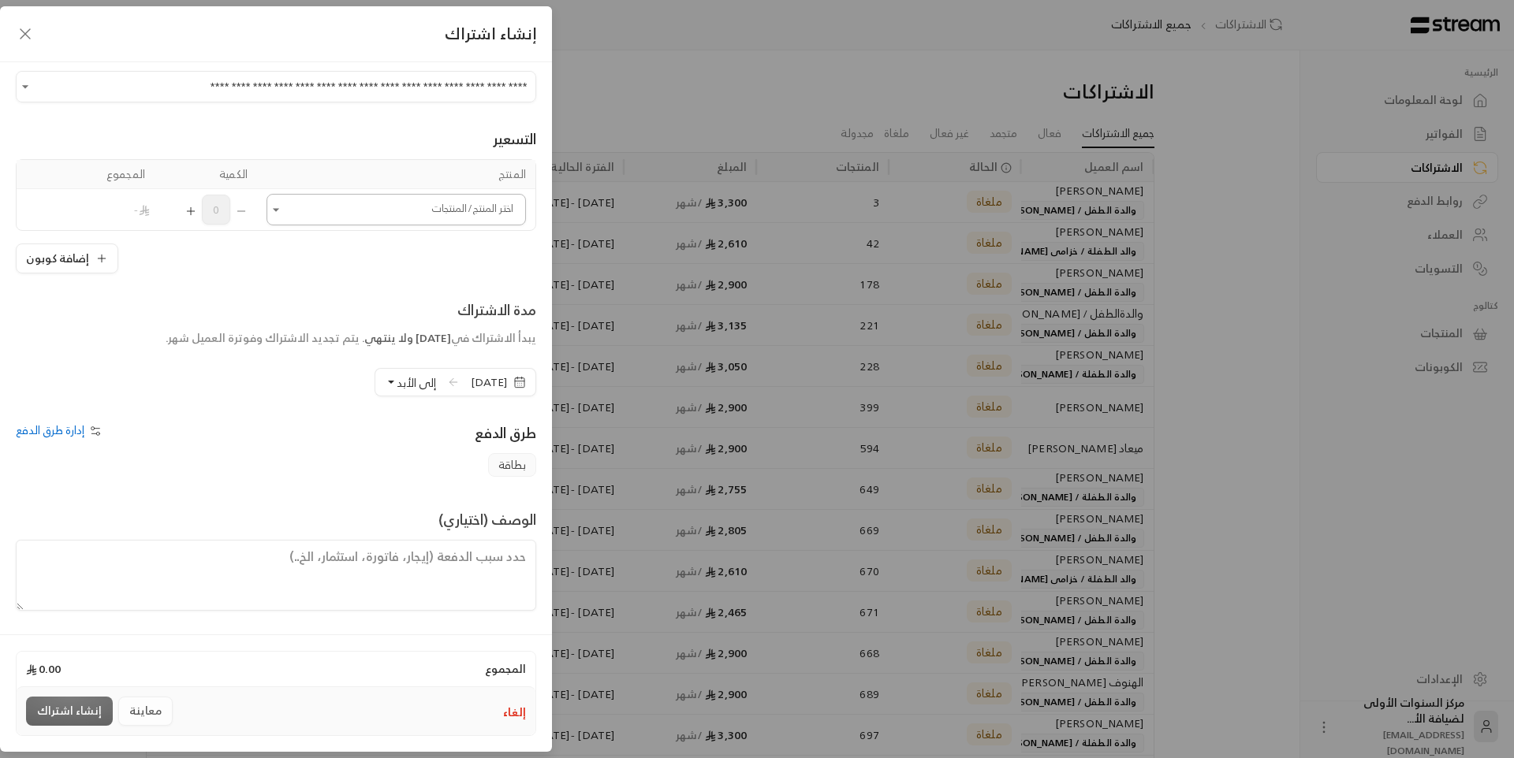
click at [428, 220] on input "اختر العميل" at bounding box center [395, 210] width 259 height 28
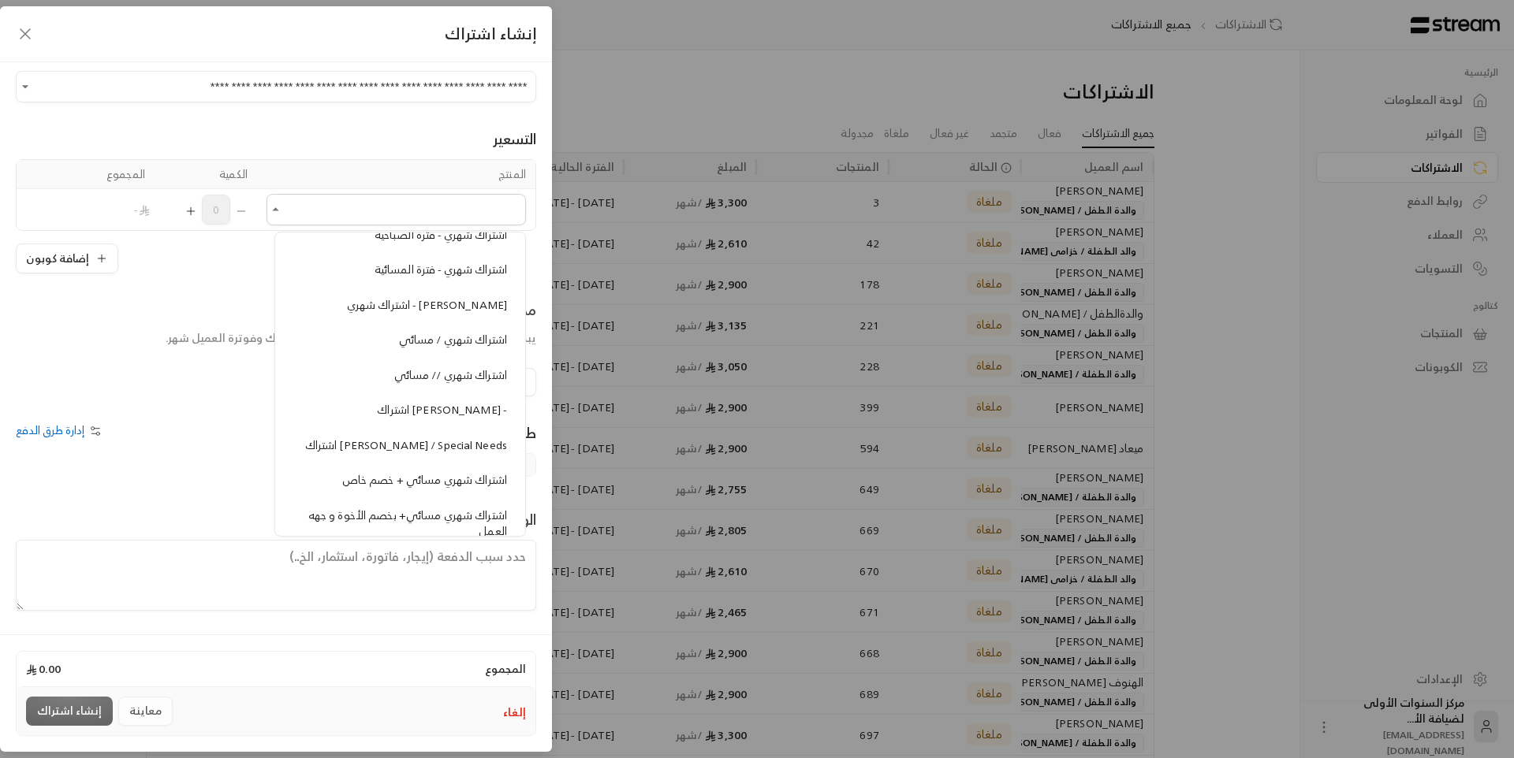
scroll to position [1498, 0]
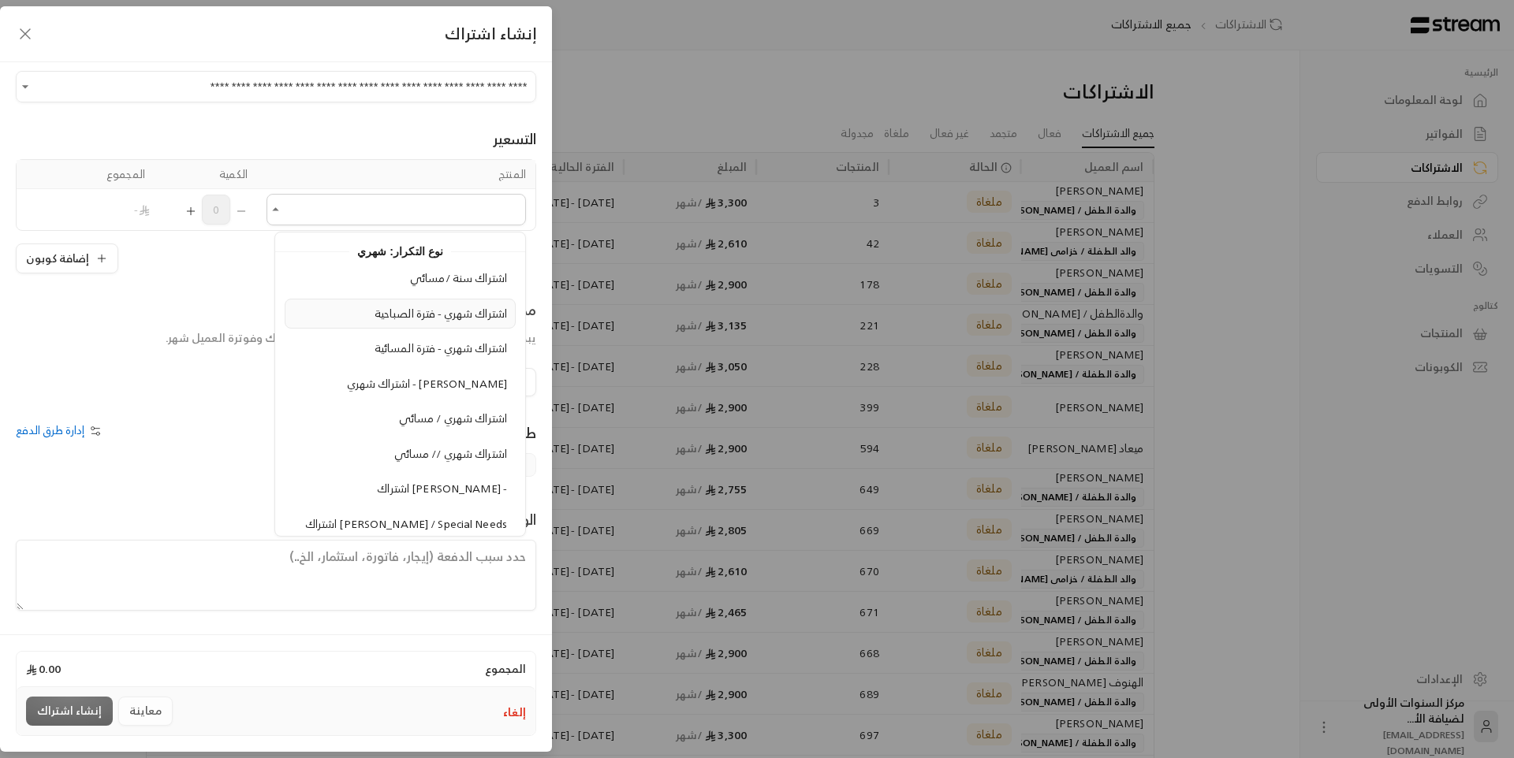
click at [446, 315] on span "اشتراك شهري - فترة الصباحية" at bounding box center [440, 314] width 132 height 20
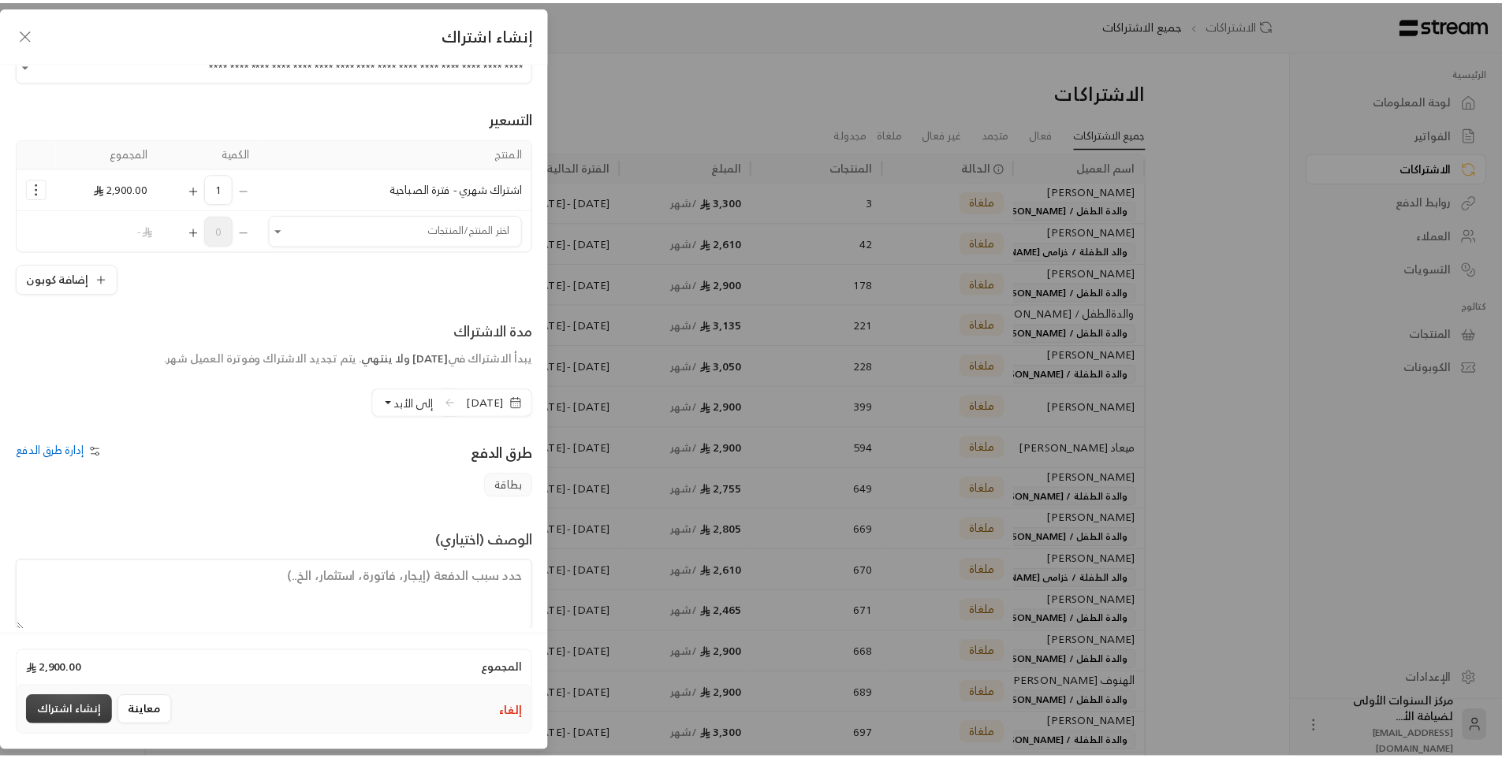
scroll to position [84, 0]
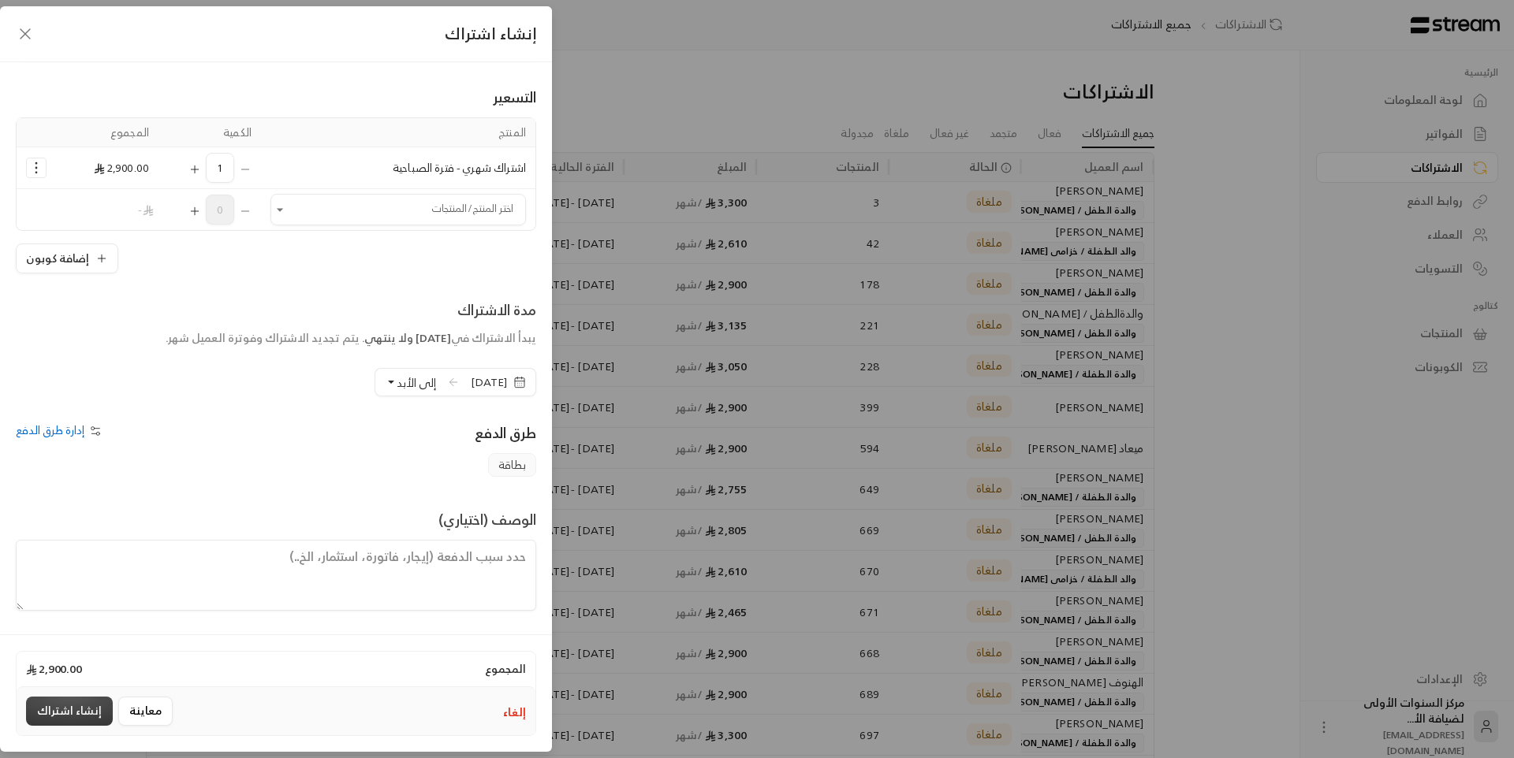
click at [73, 716] on button "إنشاء اشتراك" at bounding box center [69, 711] width 87 height 29
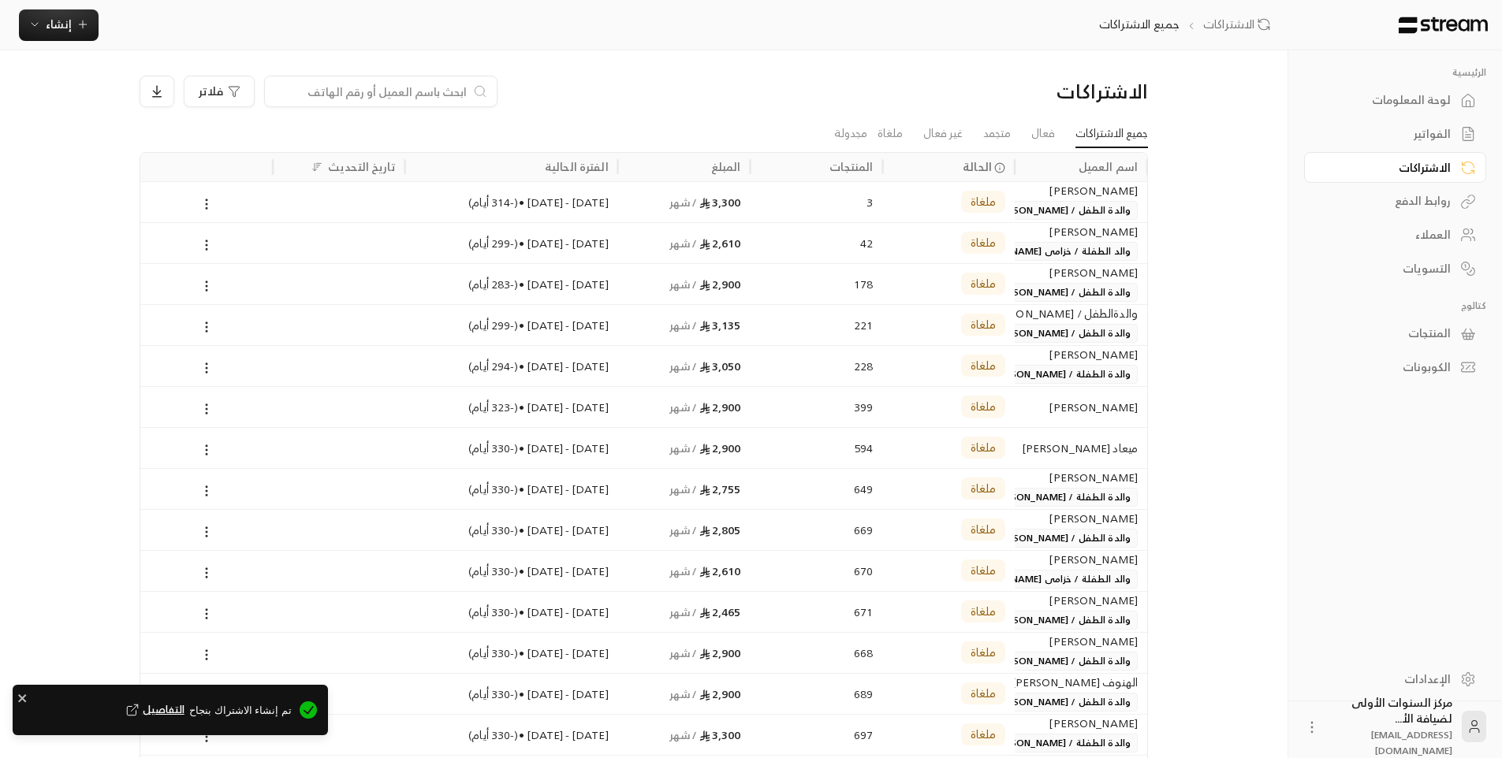
click at [1440, 97] on div "لوحة المعلومات" at bounding box center [1387, 100] width 127 height 16
